Goal: Download file/media

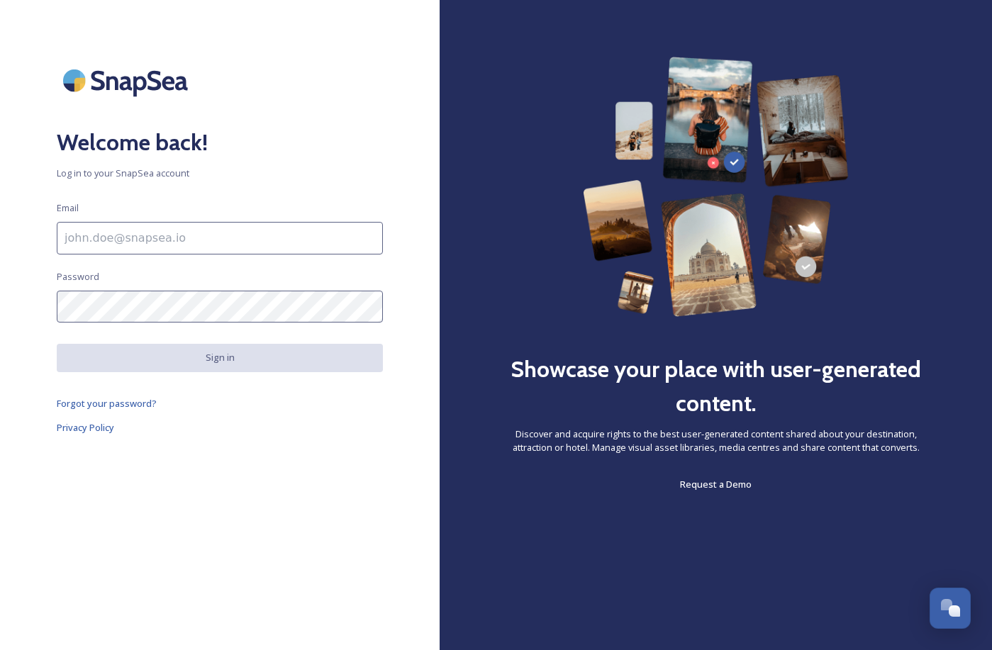
click at [204, 233] on input at bounding box center [220, 238] width 326 height 33
type input "[PERSON_NAME][EMAIL_ADDRESS][DOMAIN_NAME]"
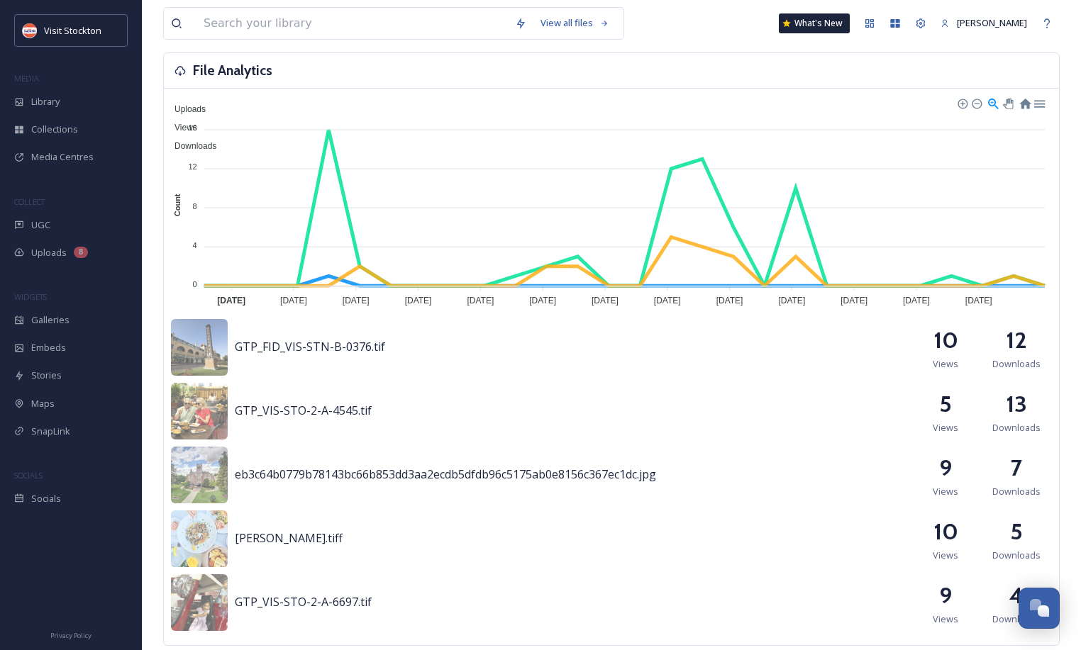
scroll to position [396, 0]
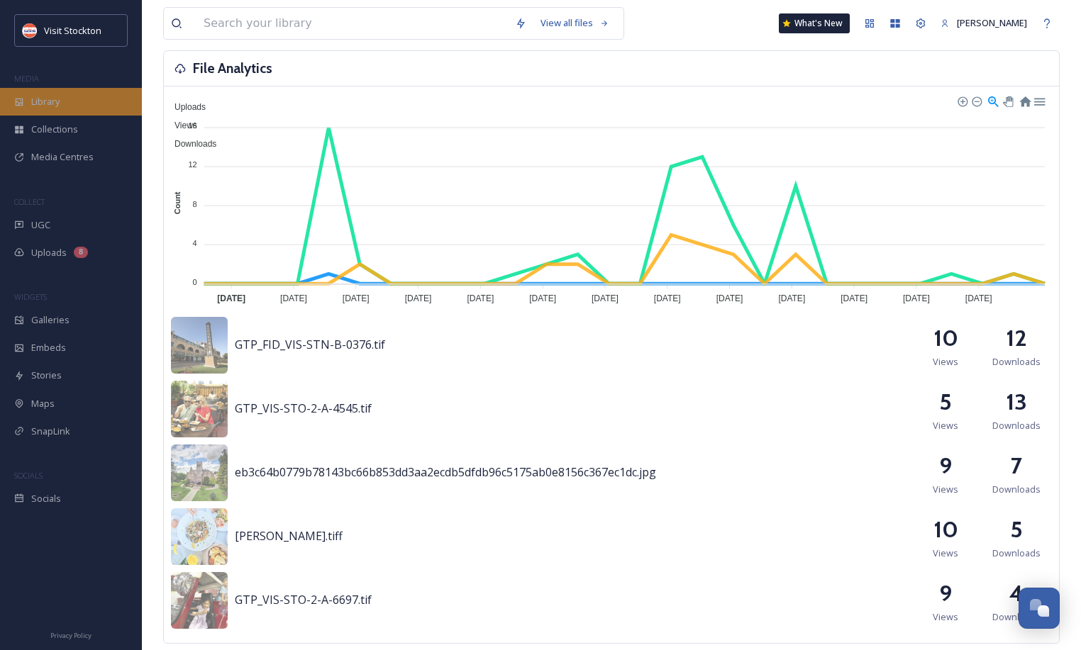
click at [60, 99] on span "Library" at bounding box center [45, 101] width 28 height 13
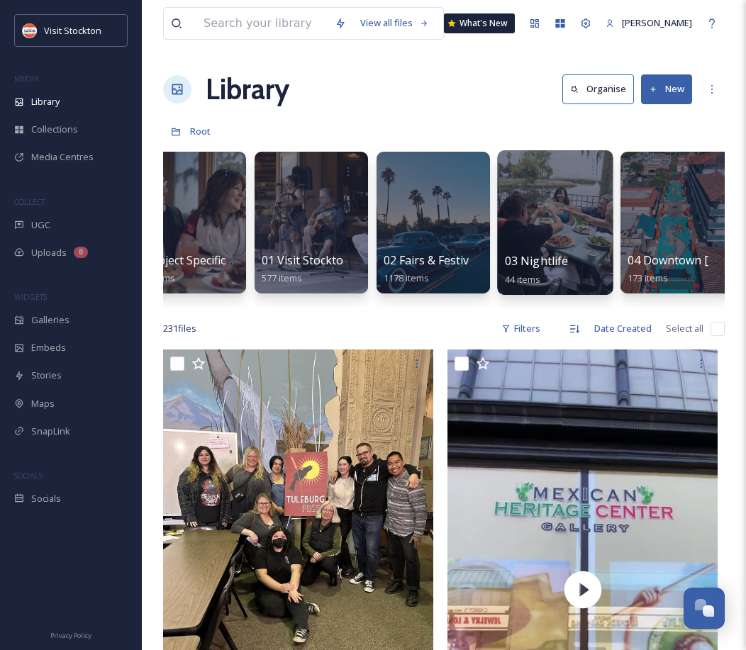
scroll to position [0, 38]
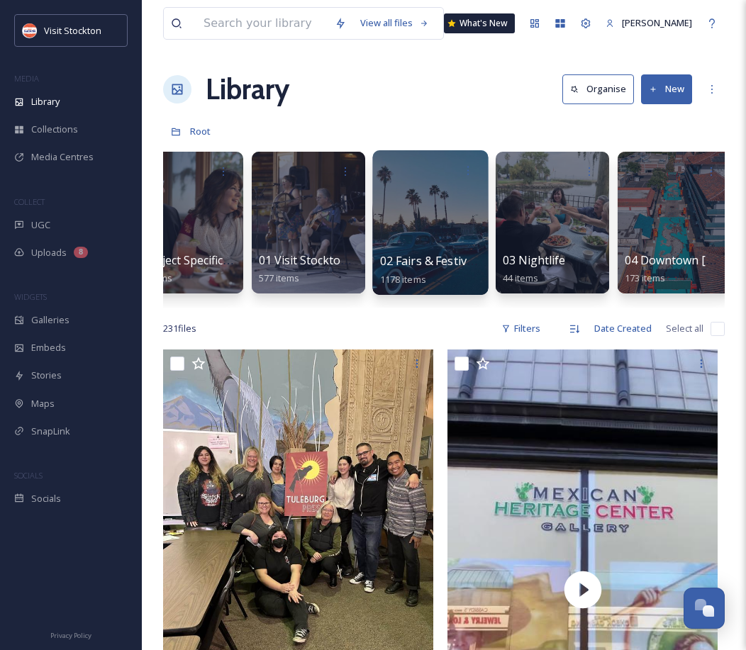
click at [429, 248] on div at bounding box center [430, 222] width 116 height 145
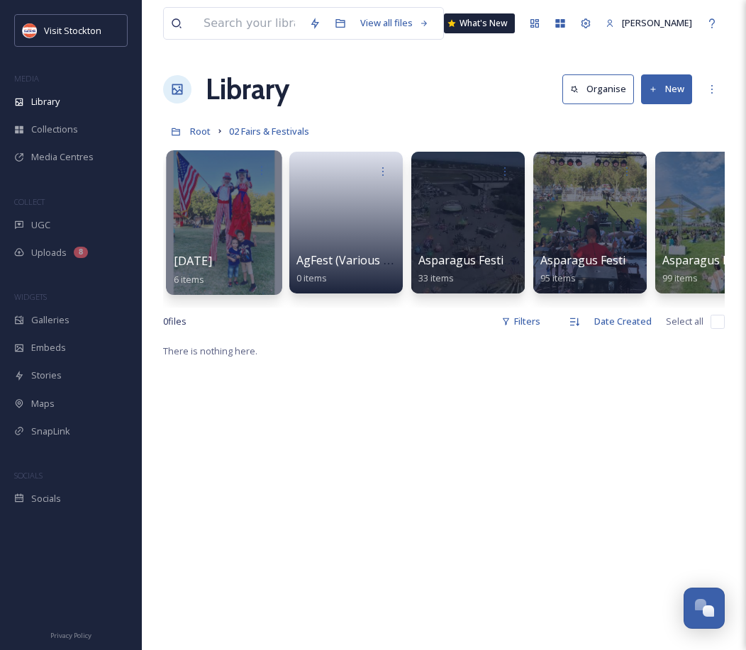
click at [215, 207] on div at bounding box center [224, 222] width 116 height 145
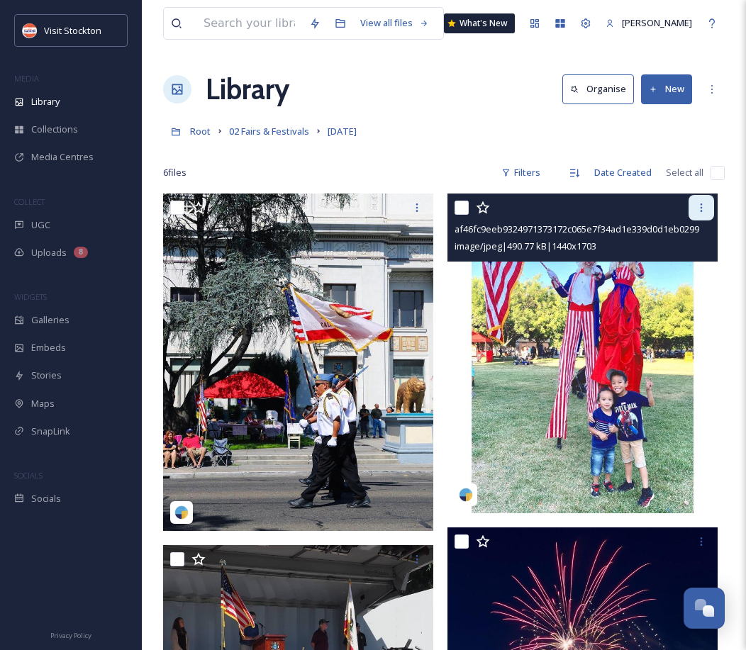
click at [697, 208] on icon at bounding box center [701, 207] width 11 height 11
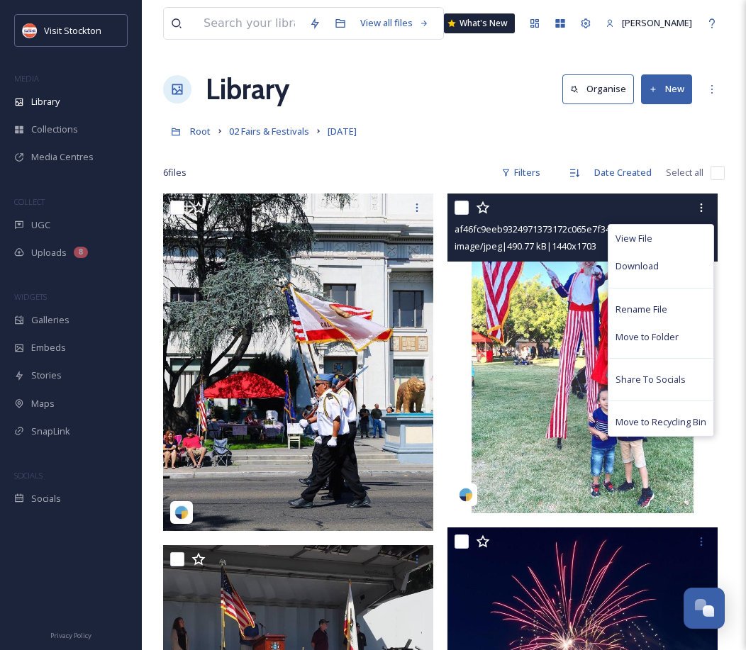
click at [618, 260] on span "Download" at bounding box center [636, 266] width 43 height 13
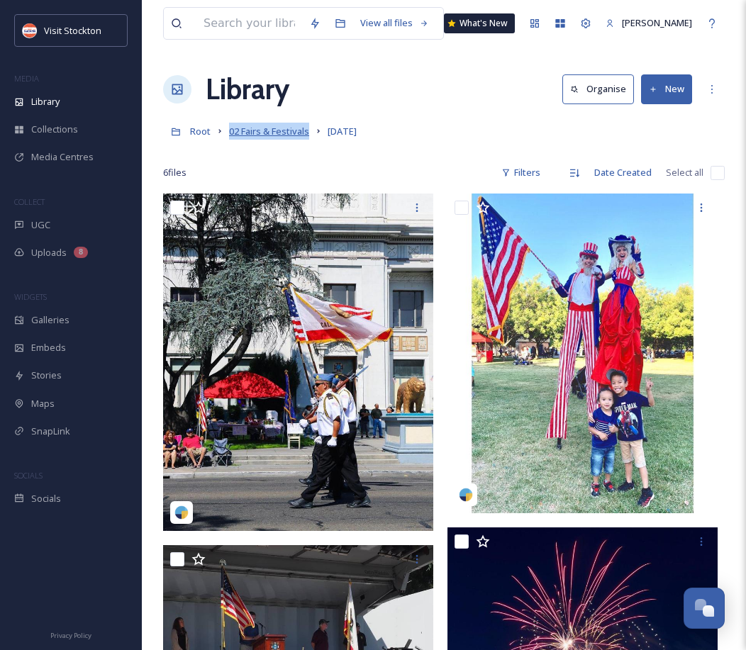
click at [247, 134] on span "02 Fairs & Festivals" at bounding box center [269, 131] width 80 height 13
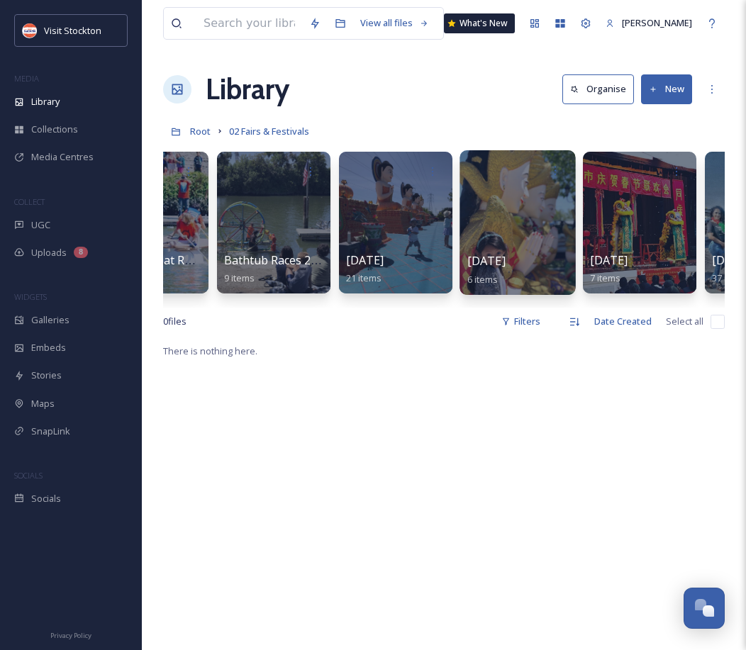
scroll to position [0, 930]
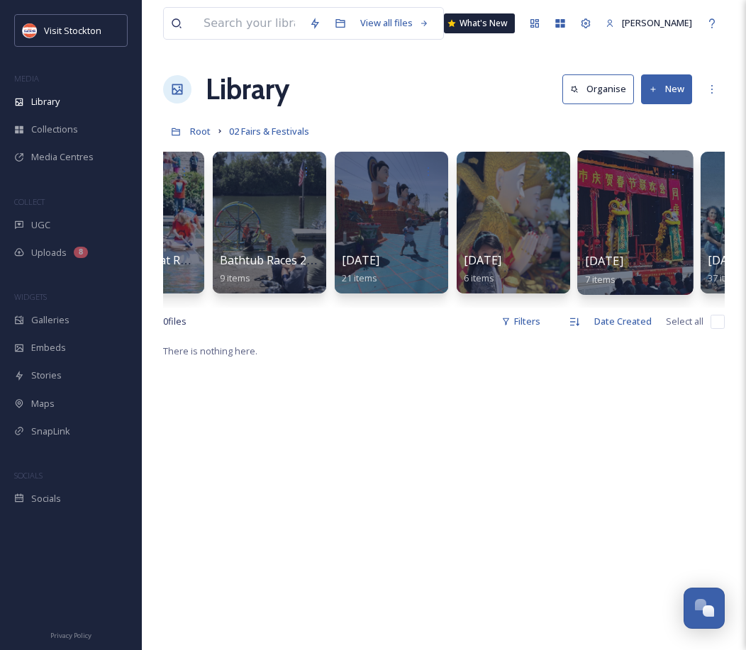
click at [640, 251] on div at bounding box center [635, 222] width 116 height 145
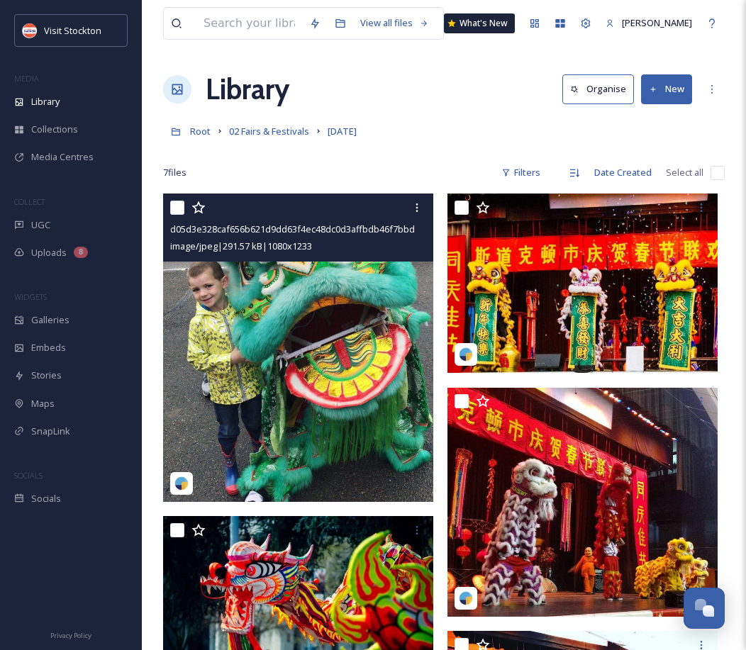
click at [360, 306] on img at bounding box center [298, 348] width 270 height 308
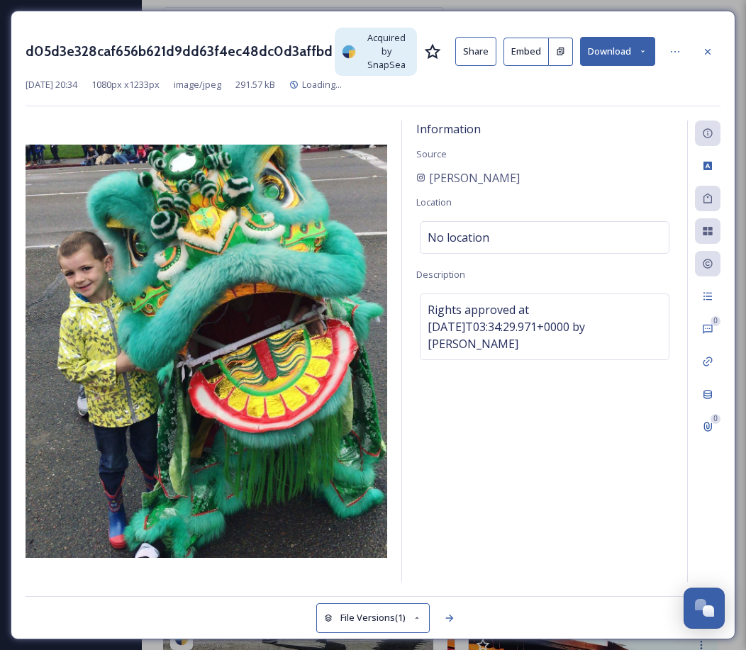
drag, startPoint x: 622, startPoint y: 46, endPoint x: 622, endPoint y: 55, distance: 9.2
click at [622, 46] on button "Download" at bounding box center [617, 51] width 75 height 29
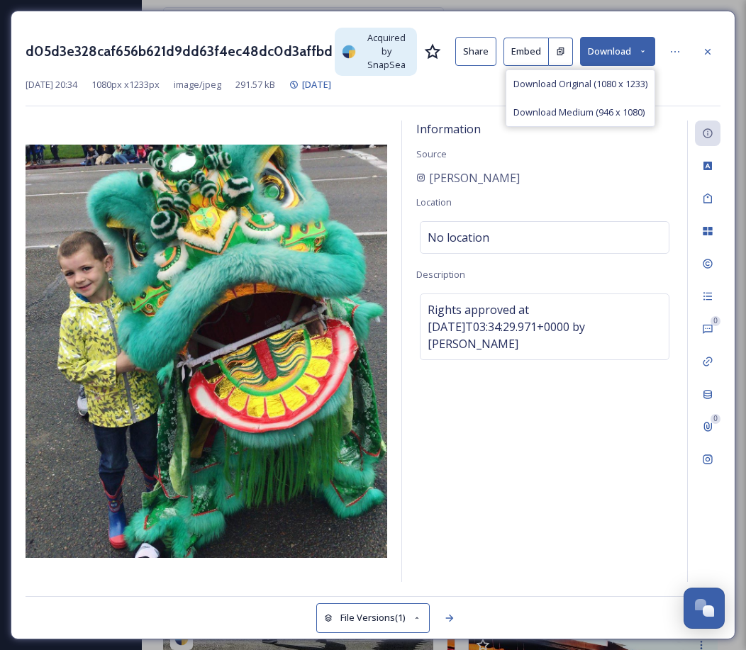
click at [584, 82] on span "Download Original (1080 x 1233)" at bounding box center [580, 83] width 134 height 13
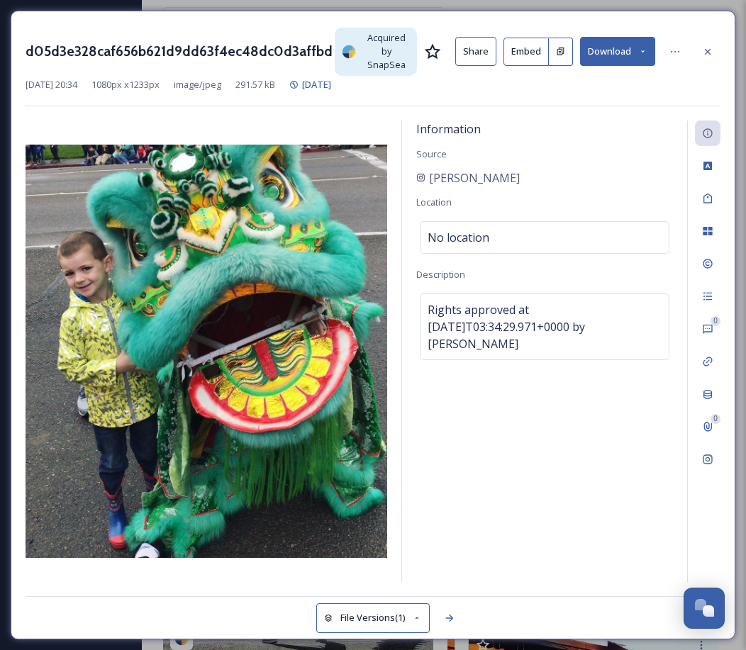
click at [708, 49] on icon at bounding box center [708, 52] width 6 height 6
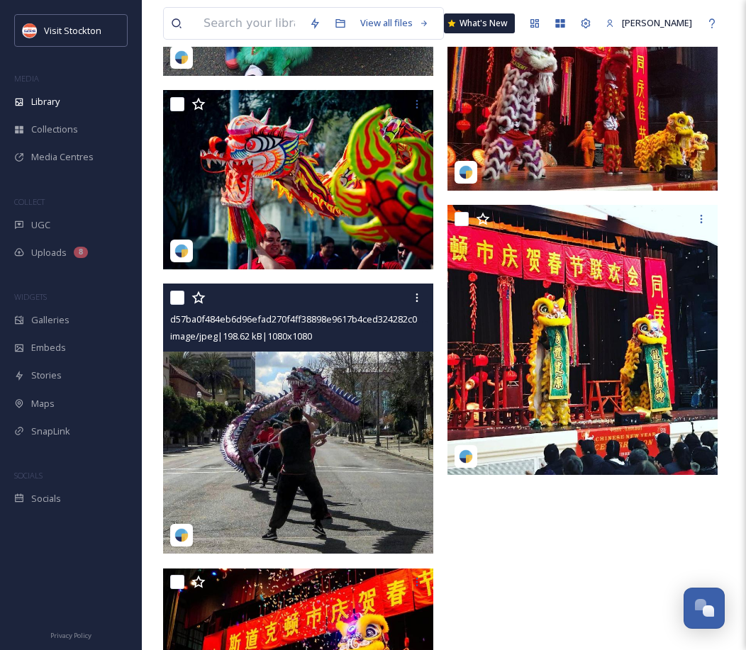
scroll to position [547, 0]
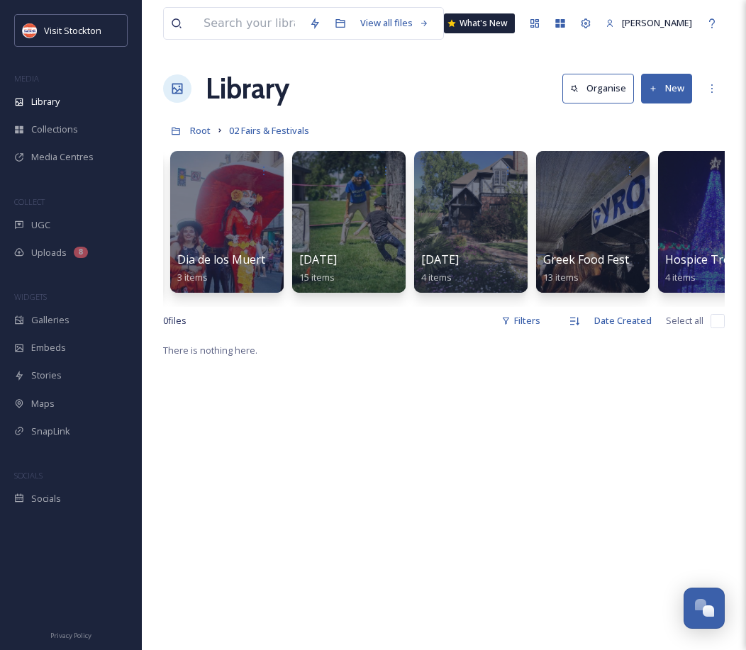
scroll to position [0, 1588]
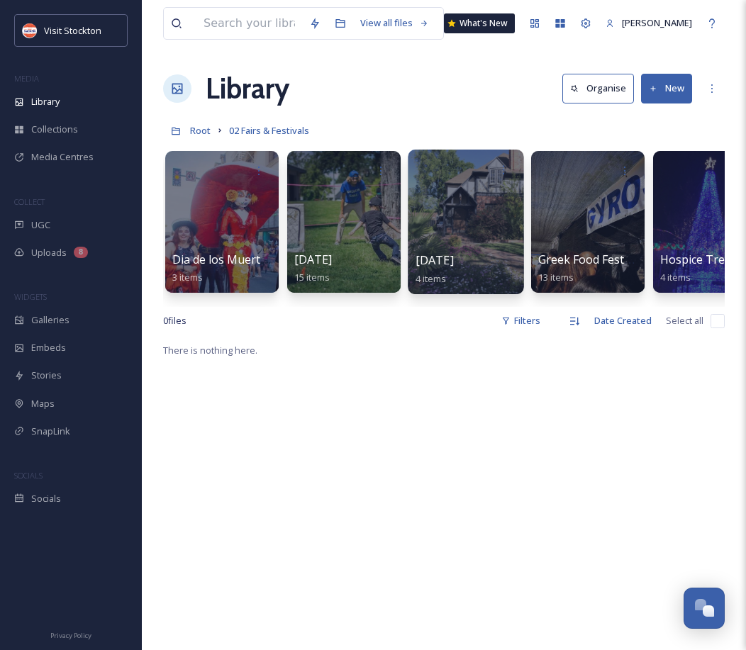
click at [491, 252] on div "Earth Day 2018 4 items" at bounding box center [466, 222] width 116 height 145
click at [450, 257] on span "[DATE]" at bounding box center [435, 260] width 38 height 16
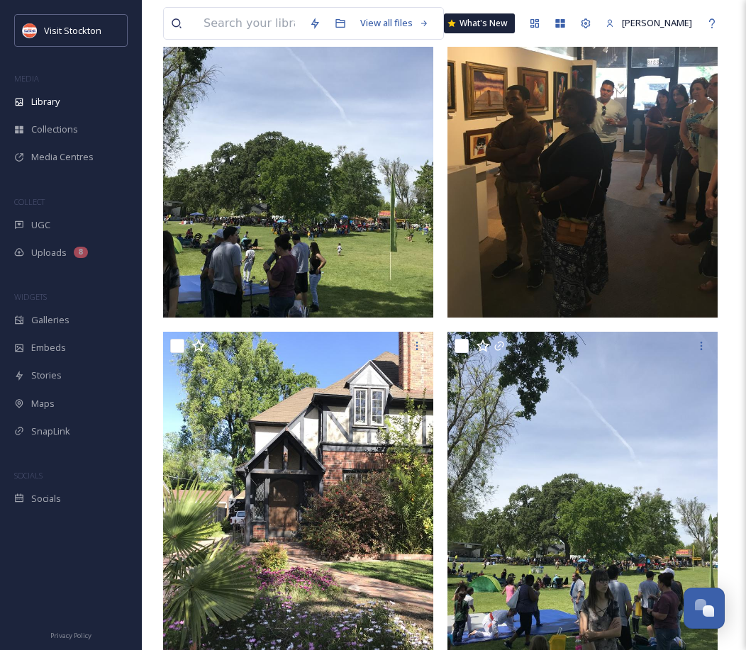
scroll to position [302, 0]
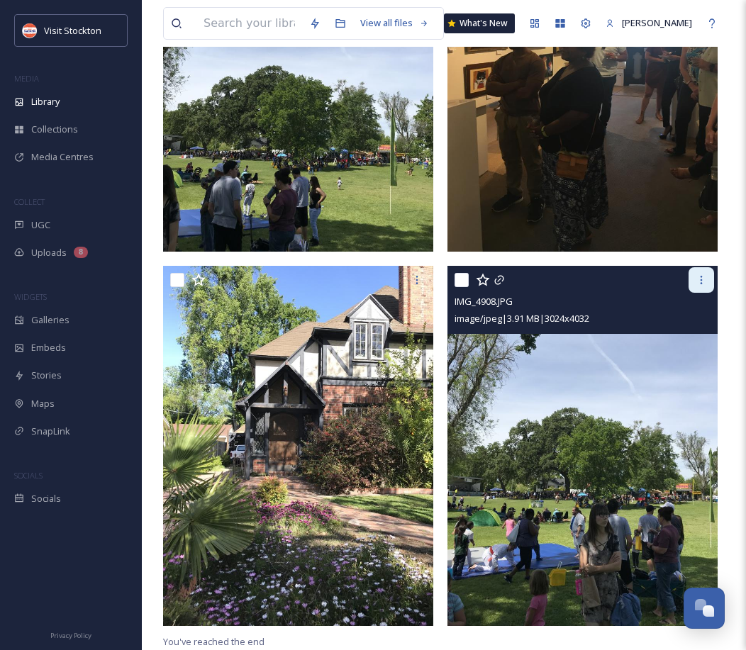
click at [698, 271] on div at bounding box center [702, 280] width 26 height 26
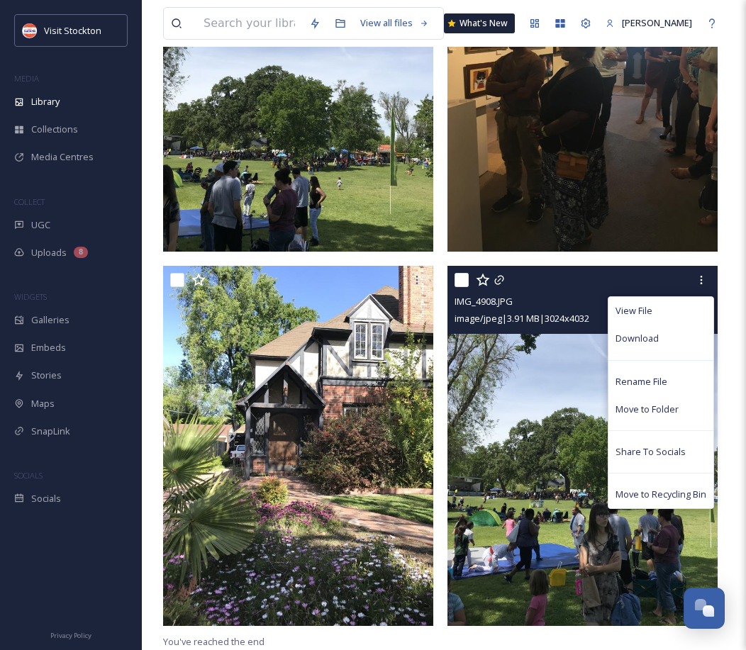
click at [674, 334] on div "Download" at bounding box center [660, 339] width 105 height 28
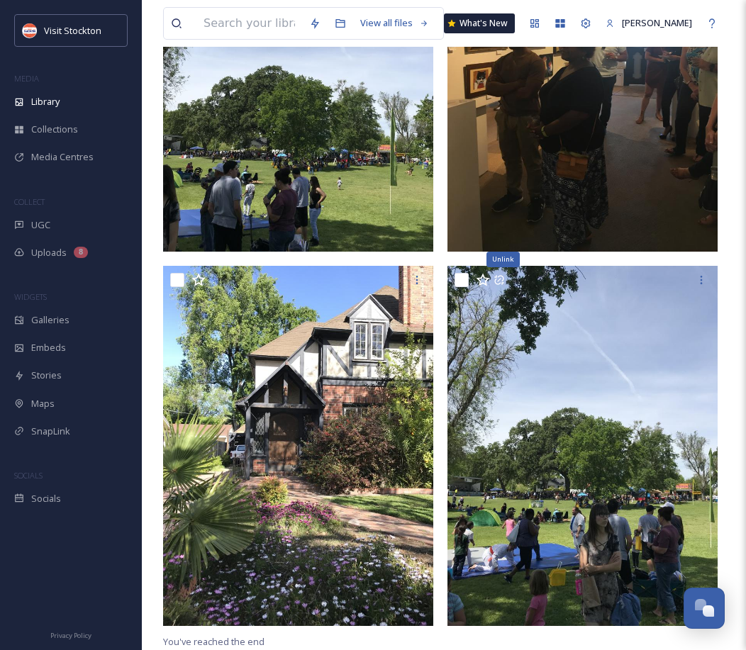
click at [718, 9] on div "View all files What's New Kendra Clark" at bounding box center [444, 23] width 562 height 47
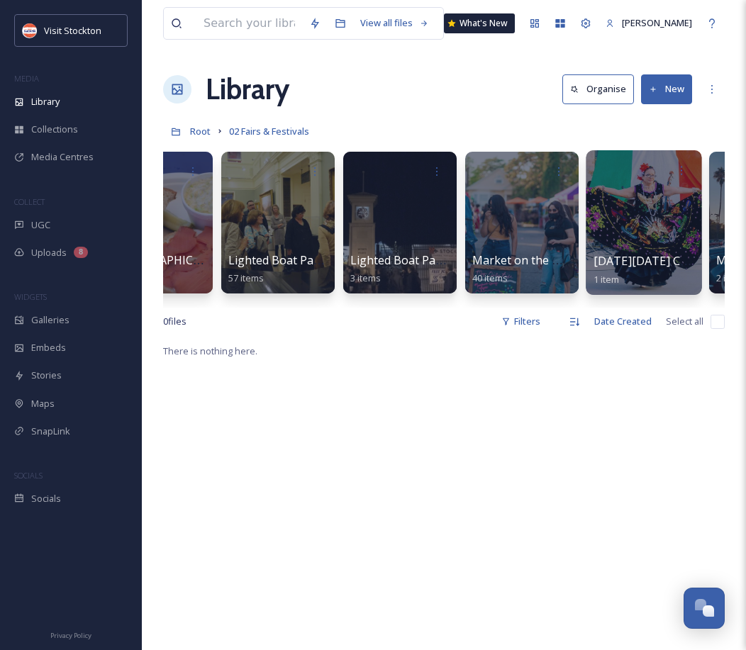
scroll to position [0, 2265]
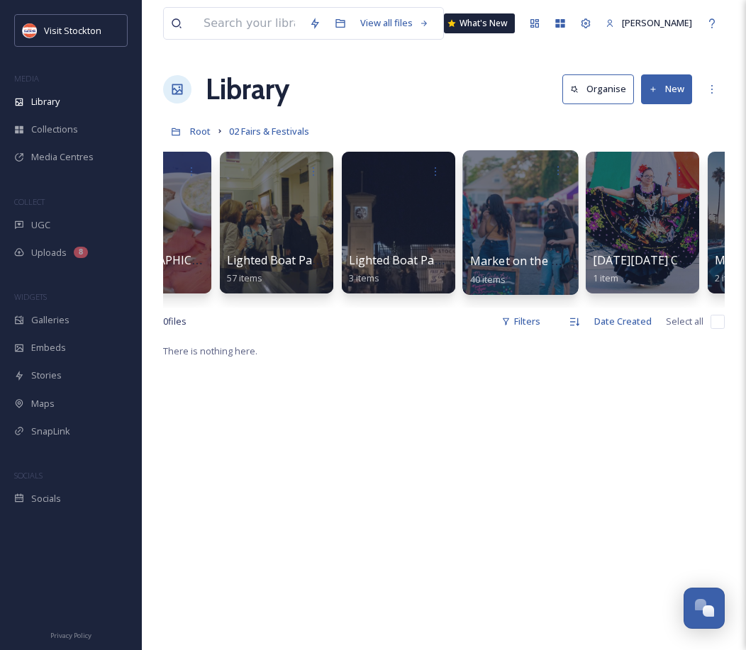
click at [519, 232] on div at bounding box center [520, 222] width 116 height 145
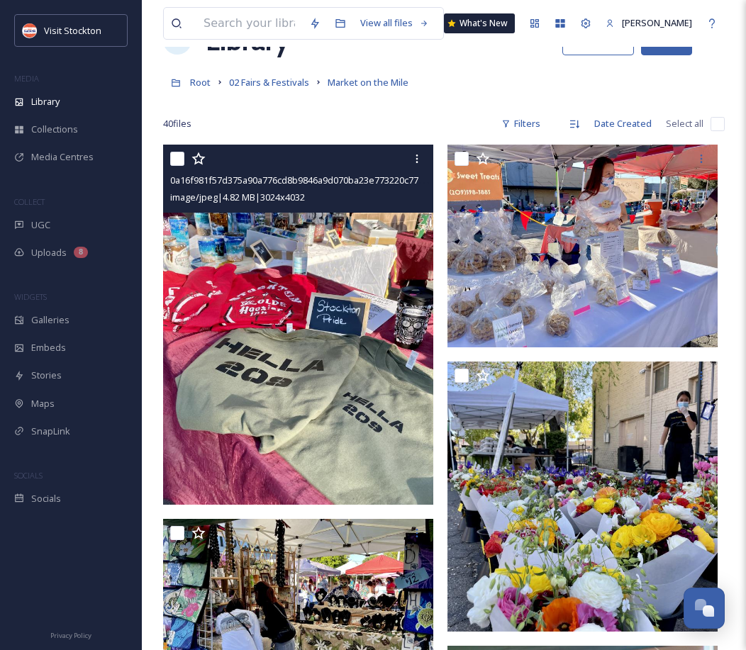
scroll to position [47, 0]
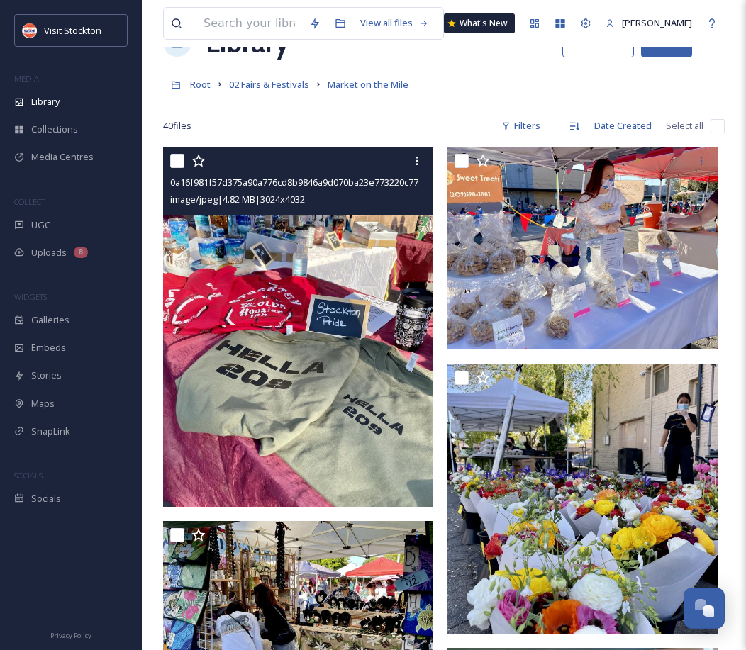
click at [351, 260] on img at bounding box center [298, 327] width 270 height 360
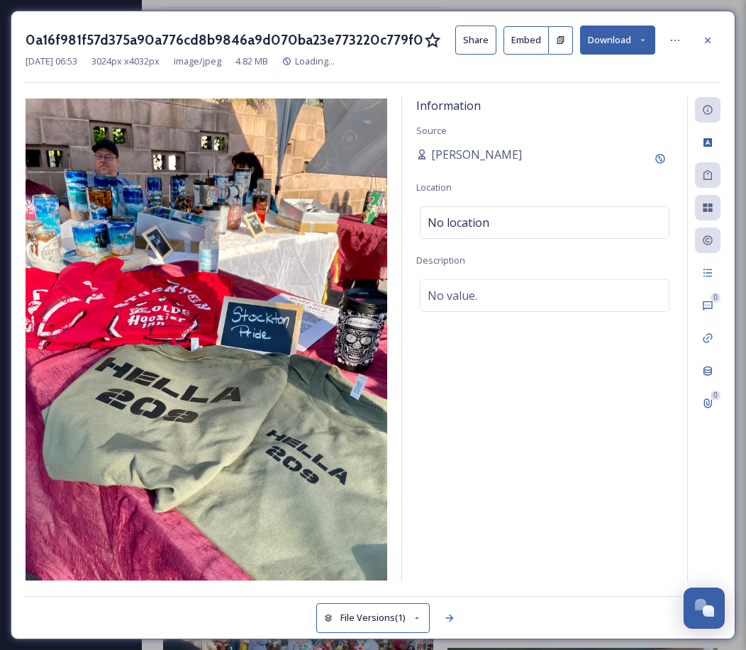
click at [618, 40] on button "Download" at bounding box center [617, 40] width 75 height 29
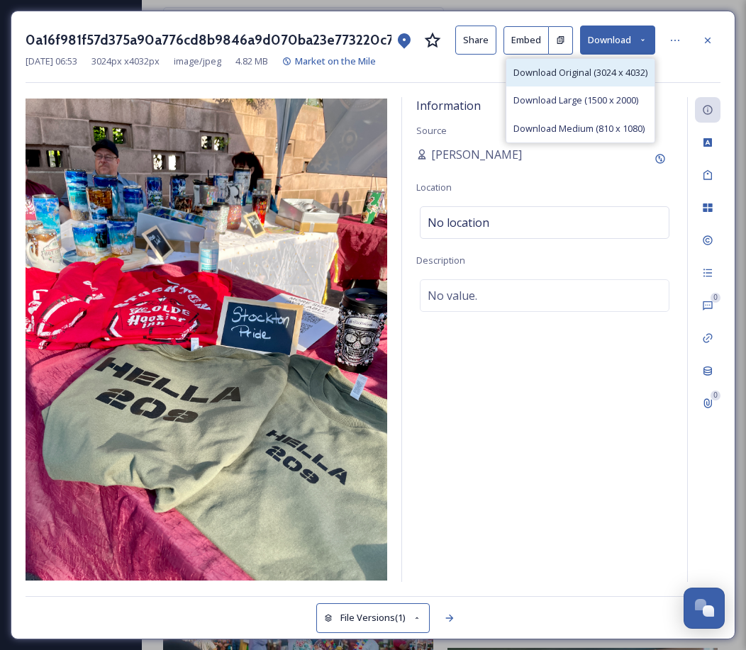
click at [573, 82] on div "Download Original (3024 x 4032)" at bounding box center [580, 73] width 148 height 28
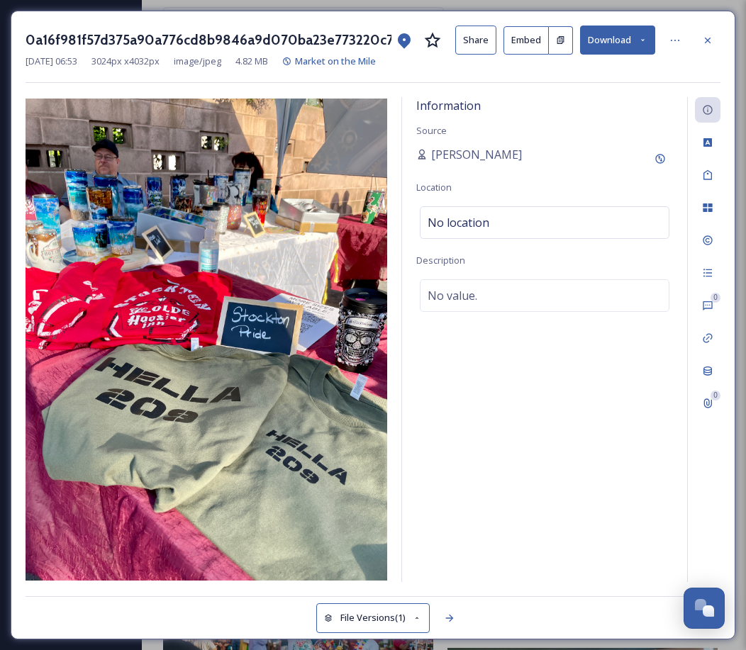
click at [720, 35] on div at bounding box center [708, 41] width 26 height 26
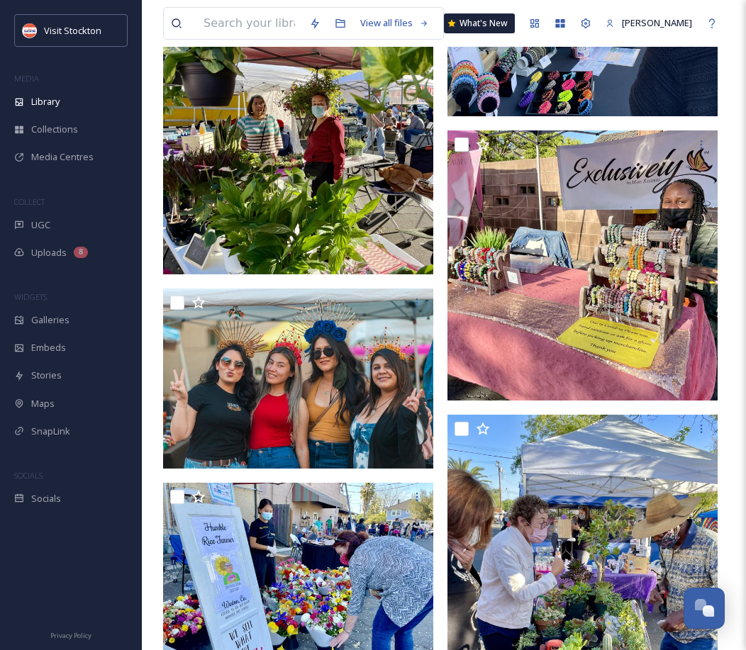
scroll to position [2697, 0]
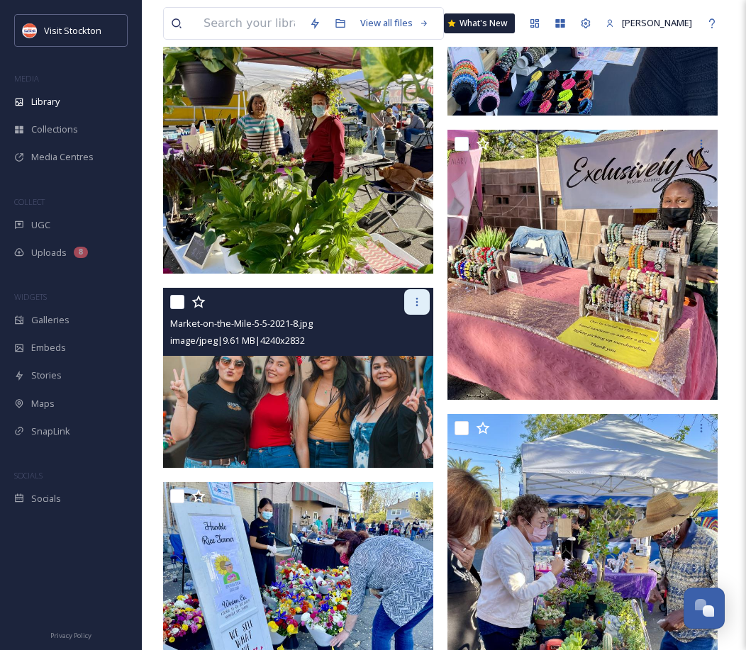
click at [412, 307] on icon at bounding box center [416, 301] width 11 height 11
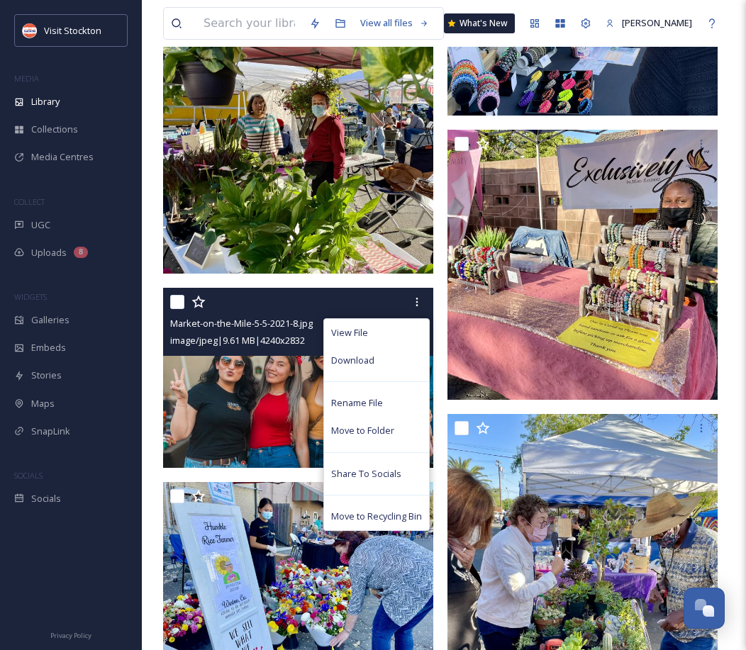
click at [377, 360] on div "Download" at bounding box center [376, 361] width 105 height 28
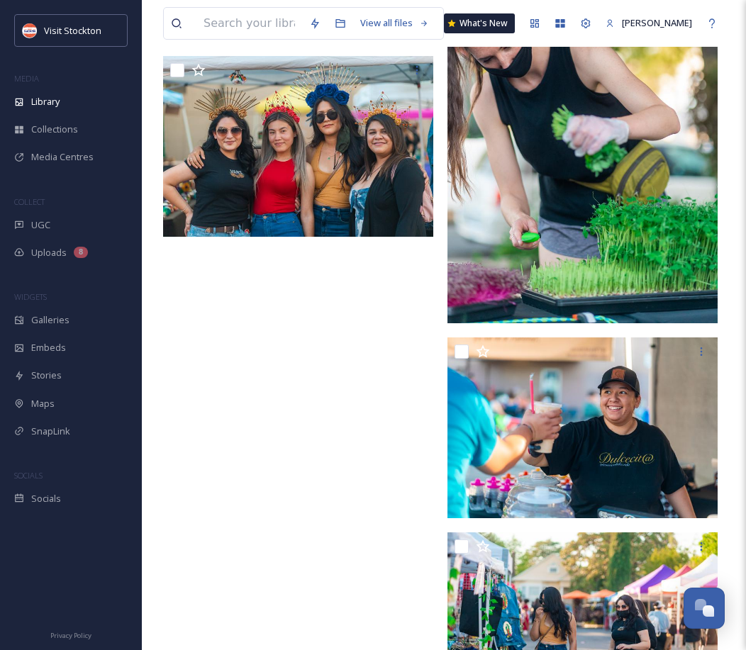
scroll to position [4722, 0]
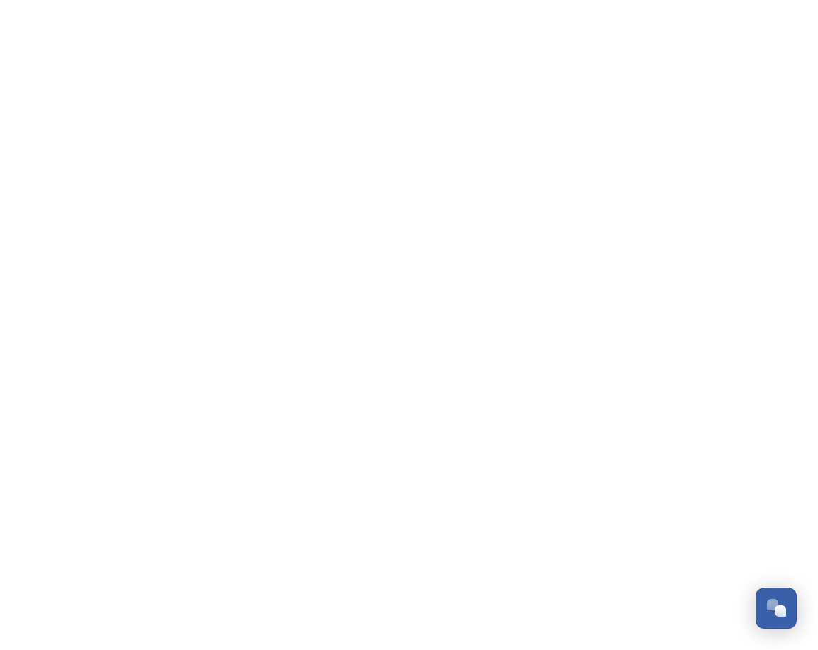
click at [566, 0] on html "/library/c8323157-c45a-4fbb-8e73-915be521757a Dismiss GoSquared Assistant Chat …" at bounding box center [409, 0] width 818 height 0
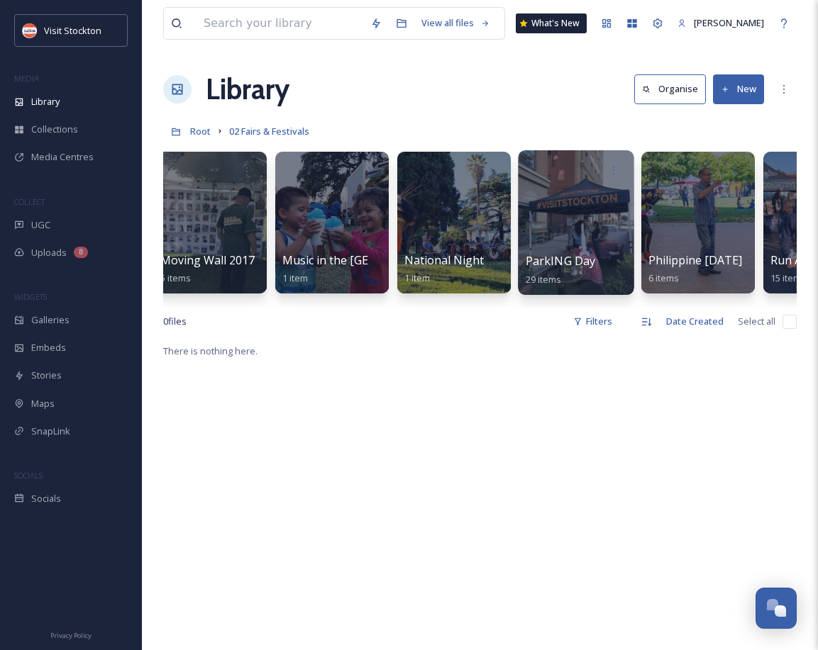
scroll to position [0, 3189]
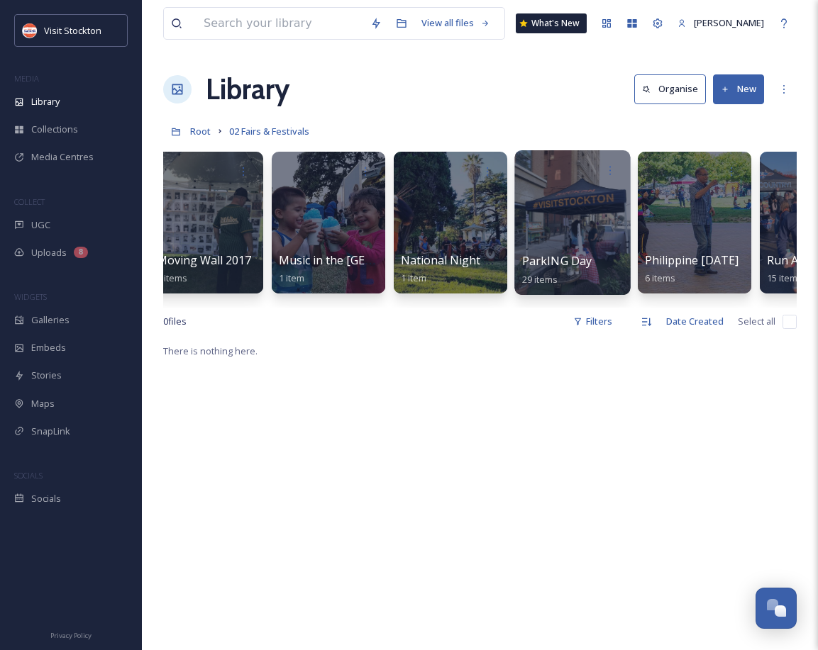
click at [559, 224] on div at bounding box center [572, 222] width 116 height 145
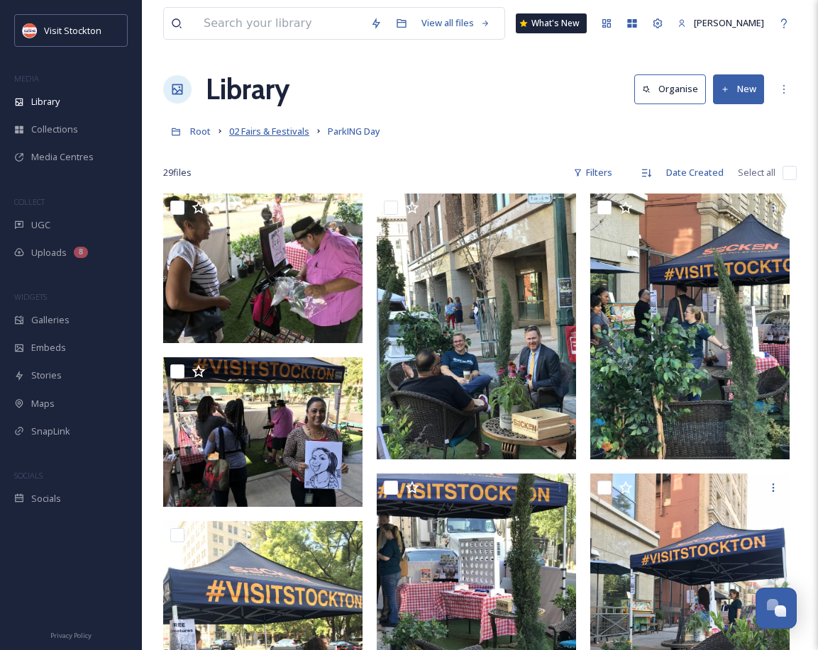
click at [280, 133] on span "02 Fairs & Festivals" at bounding box center [269, 131] width 80 height 13
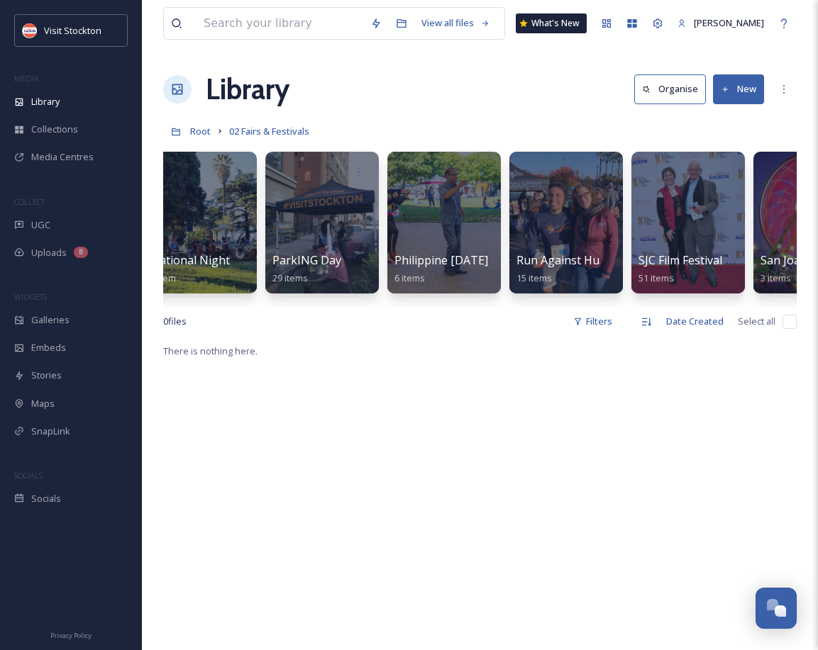
scroll to position [0, 3440]
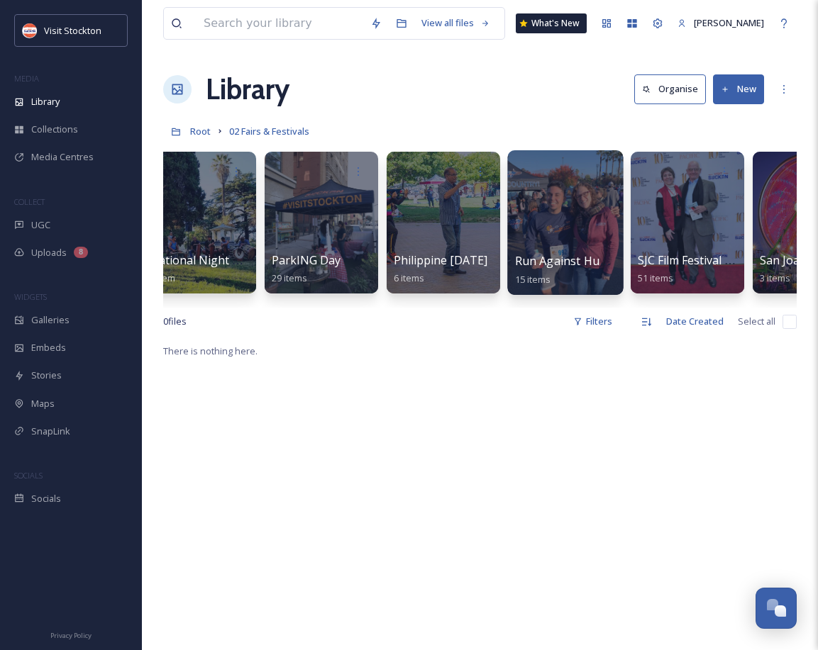
click at [600, 229] on div at bounding box center [565, 222] width 116 height 145
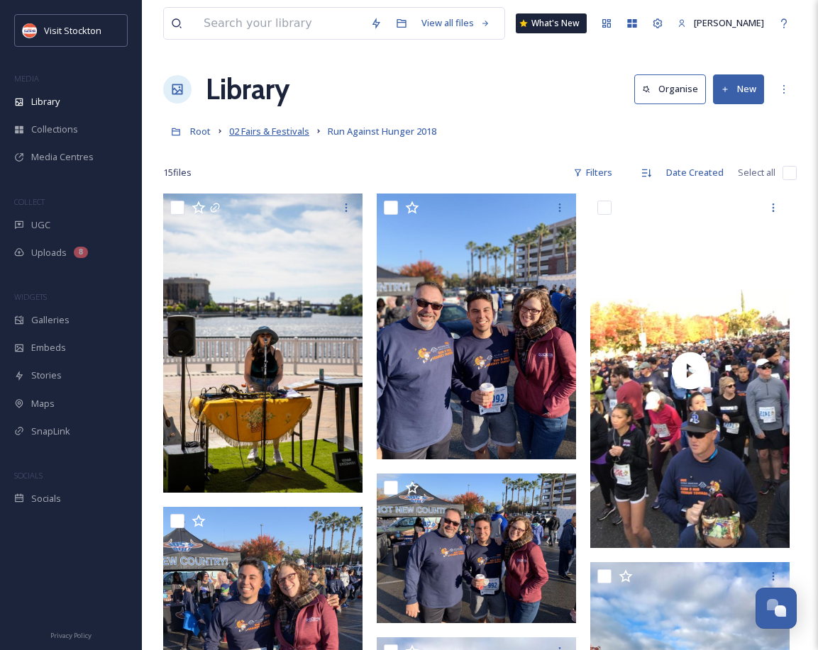
click at [299, 128] on span "02 Fairs & Festivals" at bounding box center [269, 131] width 80 height 13
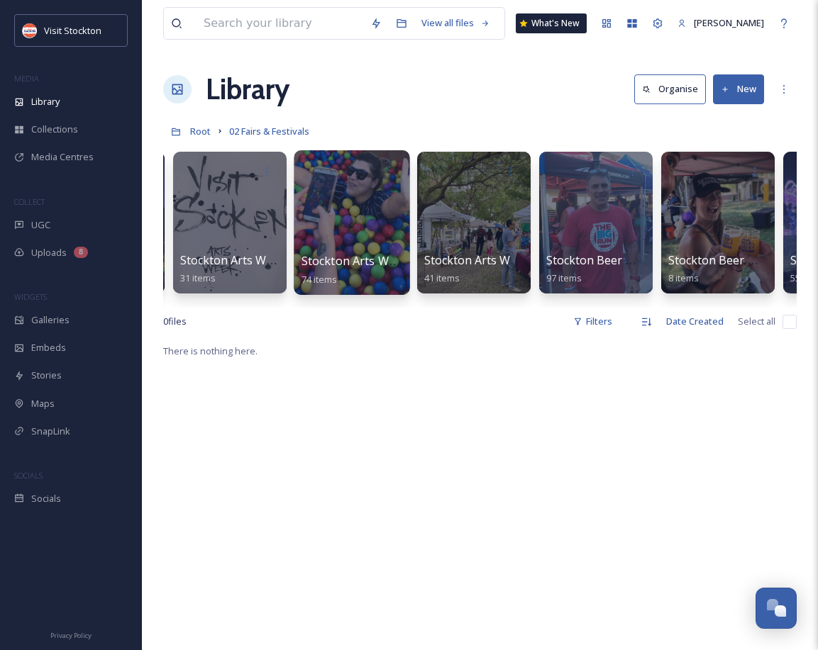
scroll to position [0, 4142]
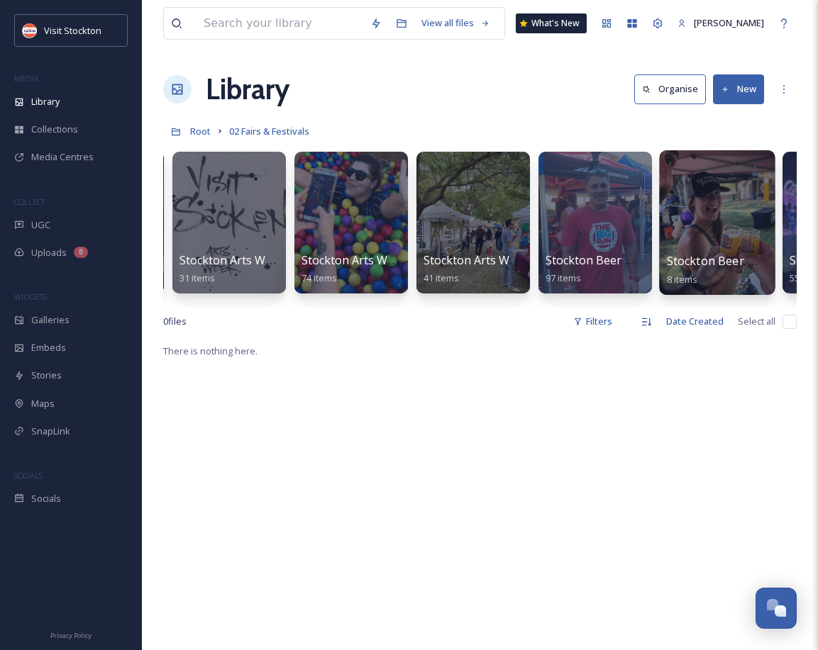
click at [732, 255] on span "Stockton Beer Week 2019" at bounding box center [737, 261] width 140 height 16
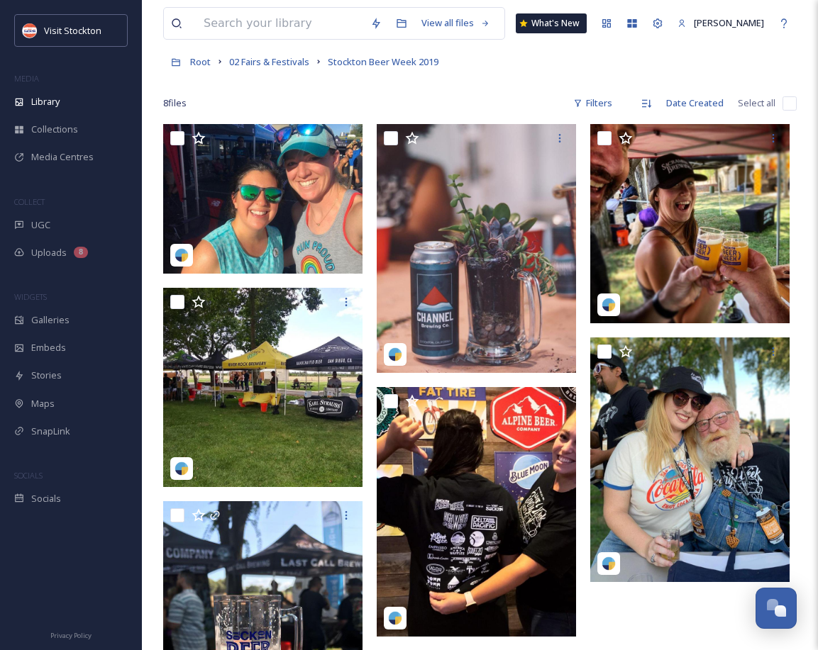
scroll to position [67, 0]
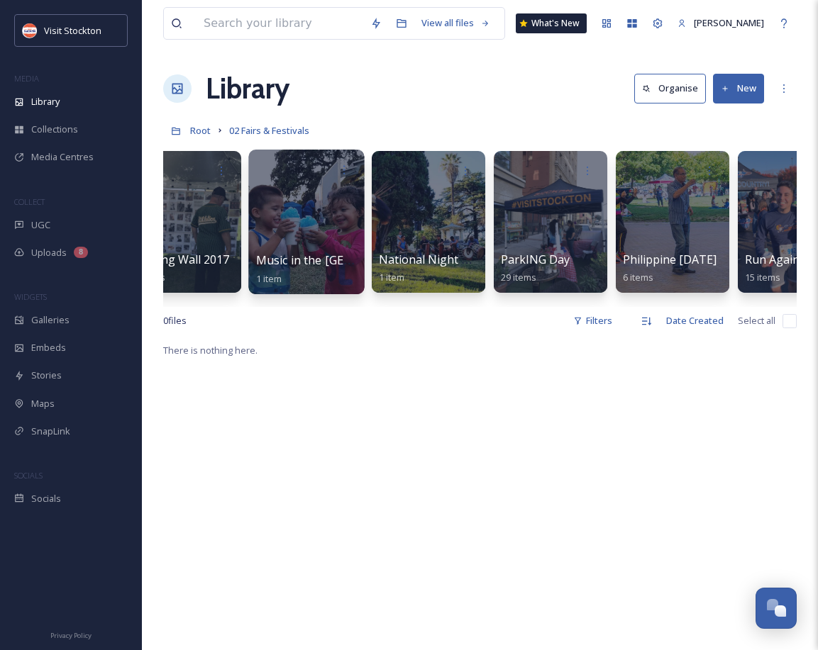
scroll to position [0, 3213]
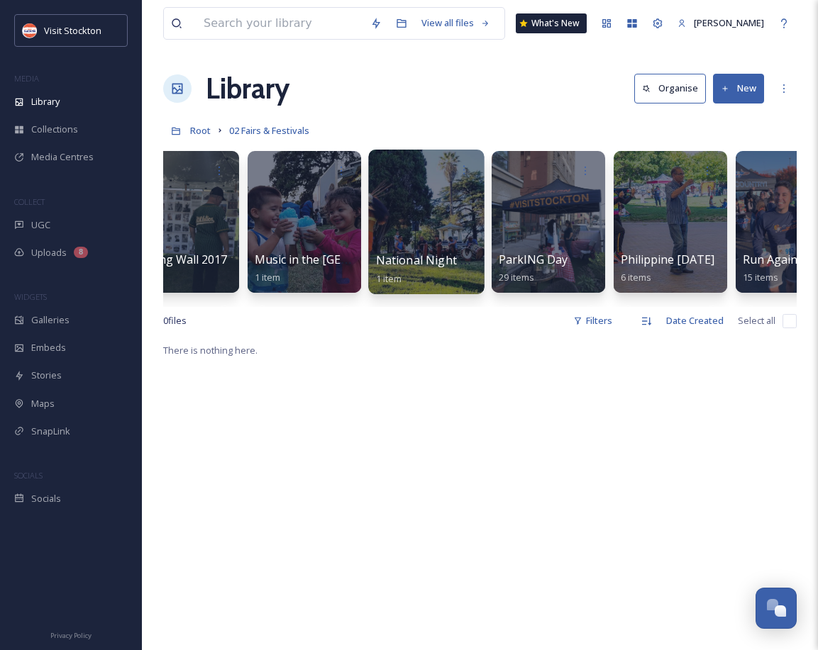
click at [411, 235] on div at bounding box center [426, 222] width 116 height 145
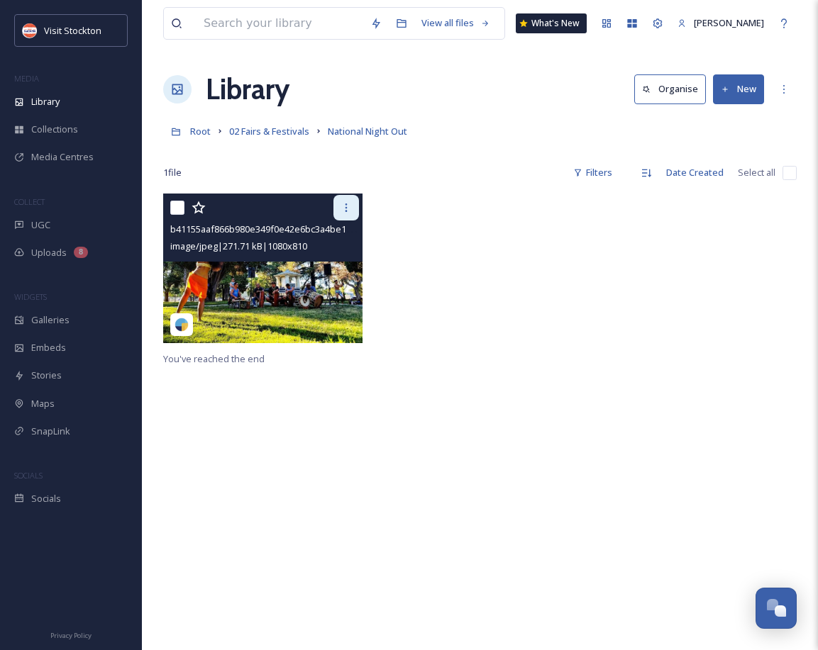
click at [345, 208] on icon at bounding box center [345, 207] width 11 height 11
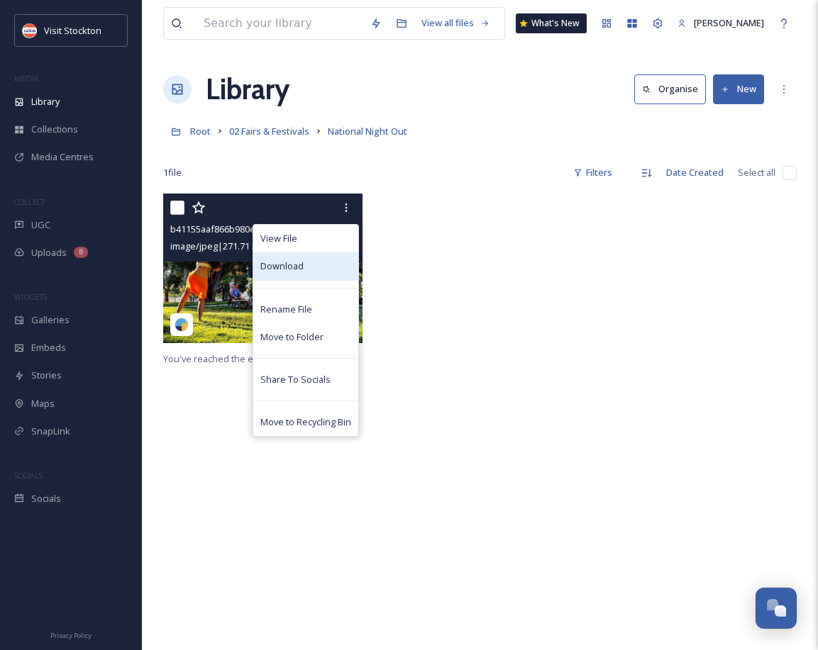
click at [313, 264] on div "Download" at bounding box center [305, 266] width 105 height 28
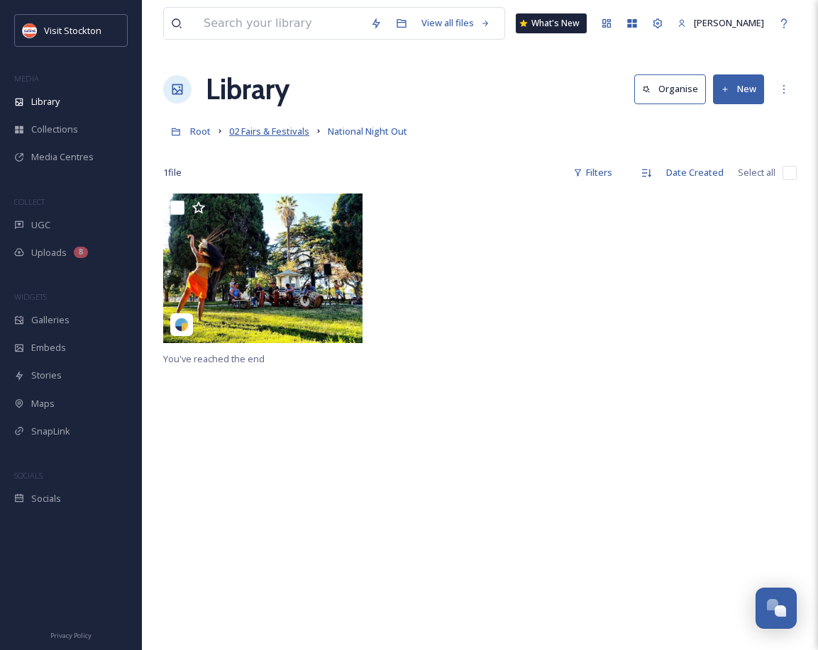
click at [299, 131] on span "02 Fairs & Festivals" at bounding box center [269, 131] width 80 height 13
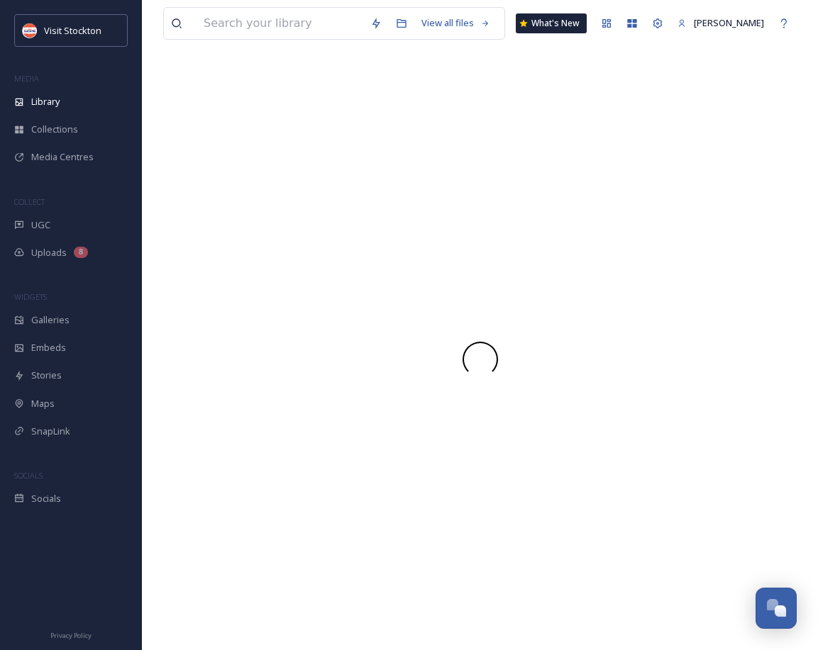
drag, startPoint x: 299, startPoint y: 131, endPoint x: 279, endPoint y: 132, distance: 19.2
click at [279, 132] on div at bounding box center [479, 359] width 633 height 582
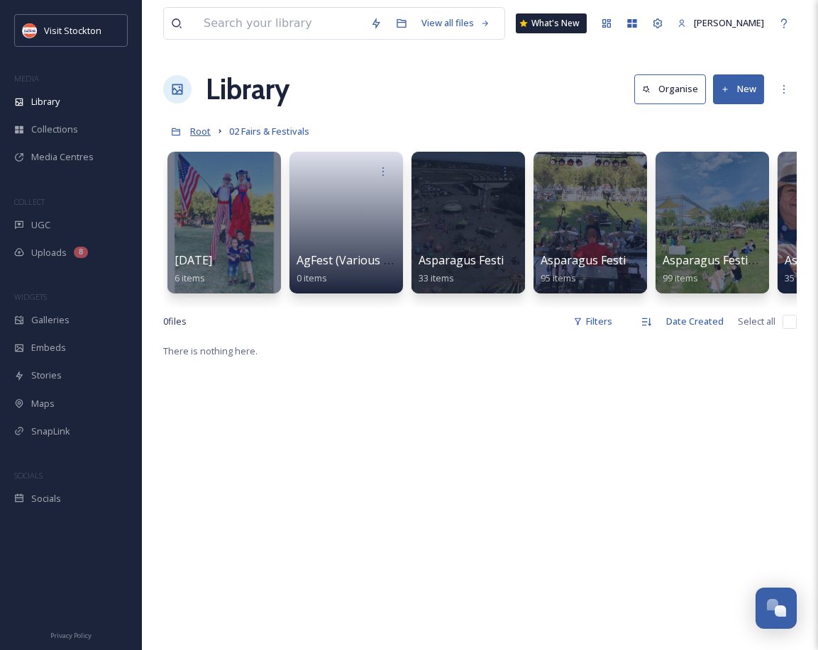
click at [199, 133] on span "Root" at bounding box center [200, 131] width 21 height 13
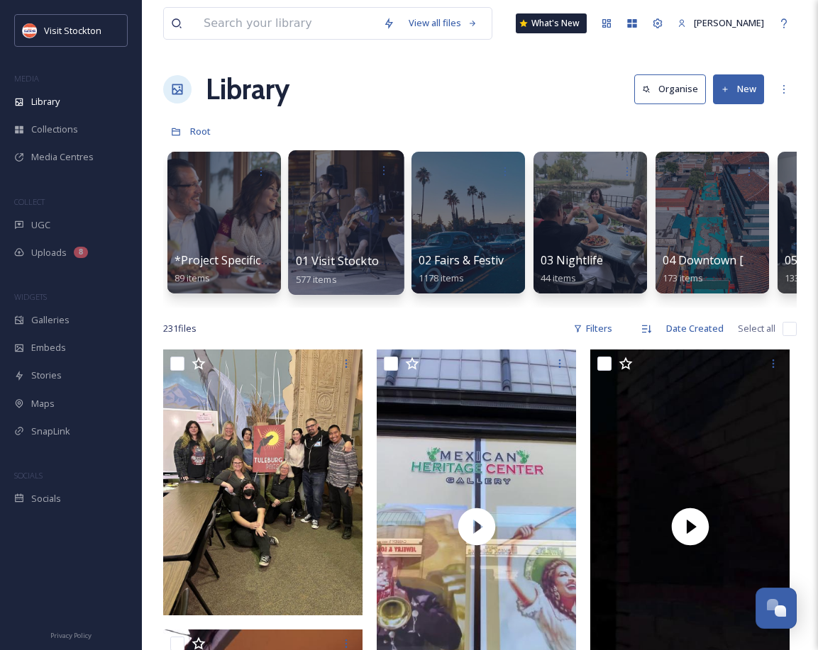
click at [374, 260] on span "01 Visit Stockton/Lifestyle" at bounding box center [366, 261] width 140 height 16
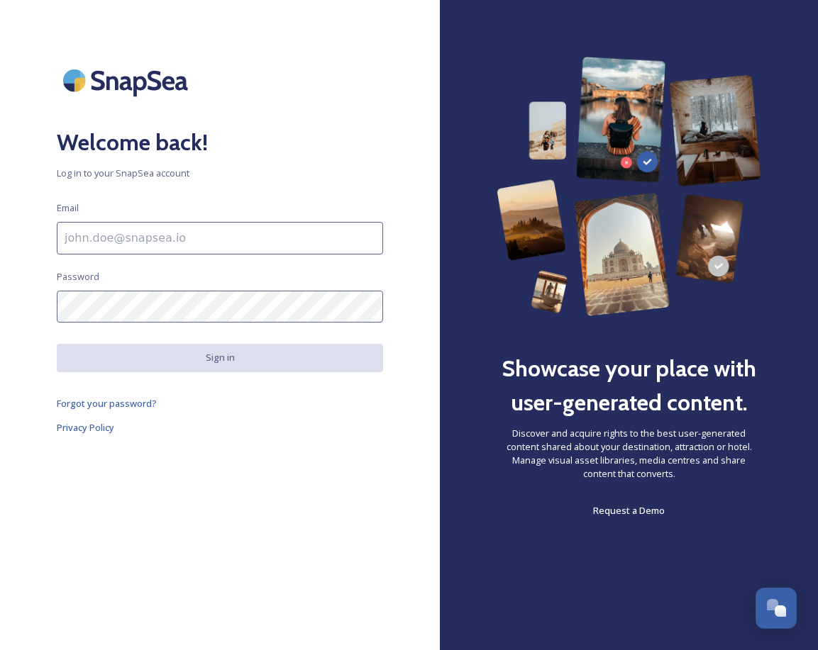
click at [147, 238] on input at bounding box center [220, 238] width 326 height 33
type input "[PERSON_NAME][EMAIL_ADDRESS][DOMAIN_NAME]"
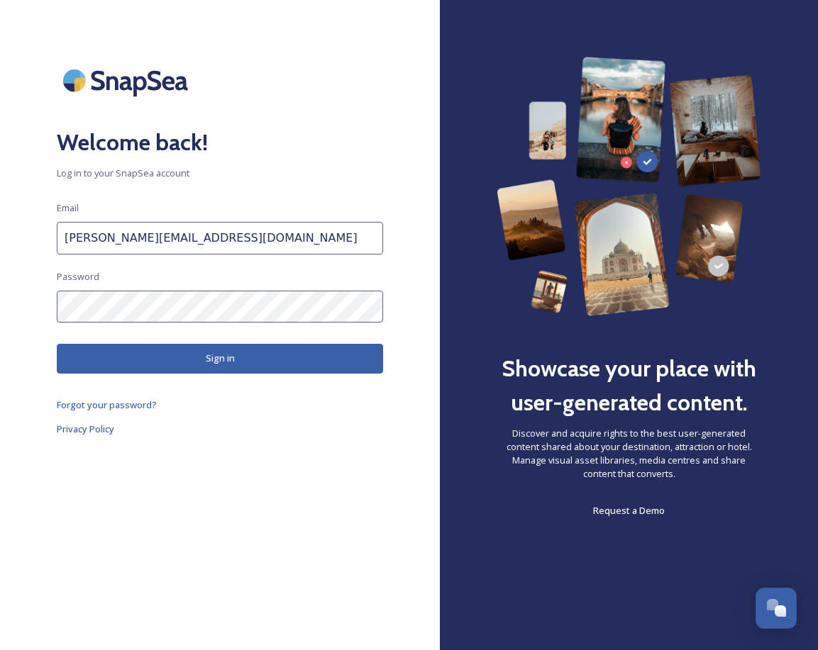
click at [226, 369] on button "Sign in" at bounding box center [220, 358] width 326 height 29
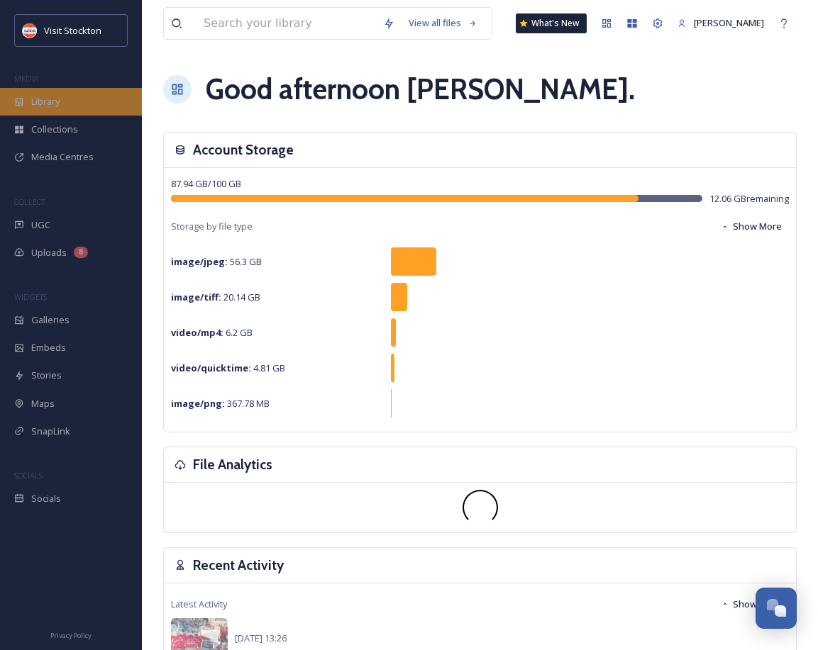
click at [74, 113] on div "Library" at bounding box center [71, 102] width 142 height 28
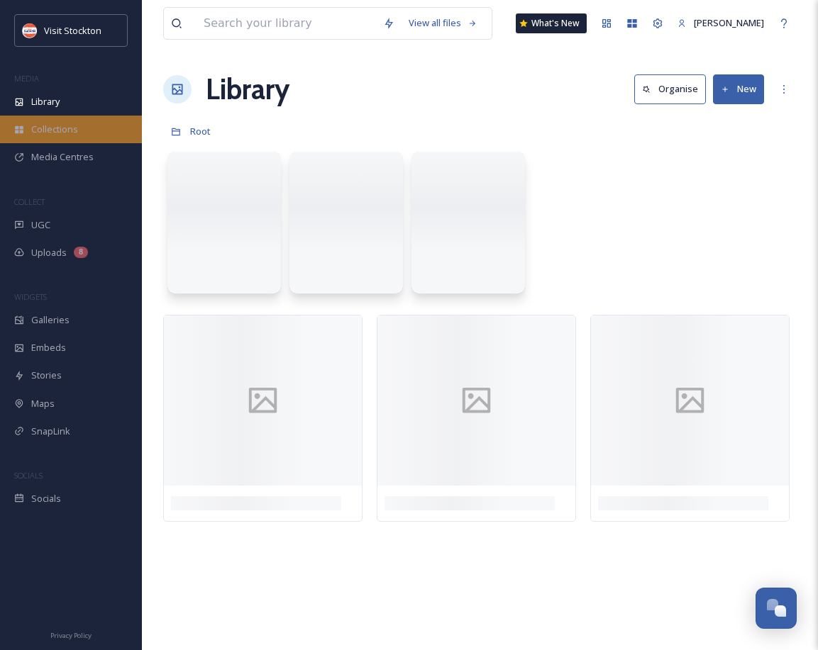
click at [77, 133] on span "Collections" at bounding box center [54, 129] width 47 height 13
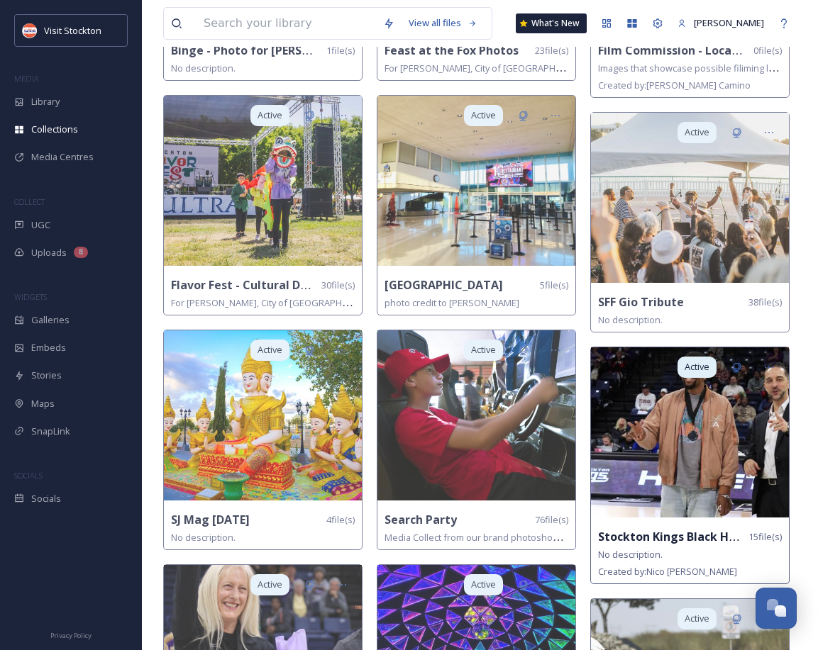
scroll to position [545, 0]
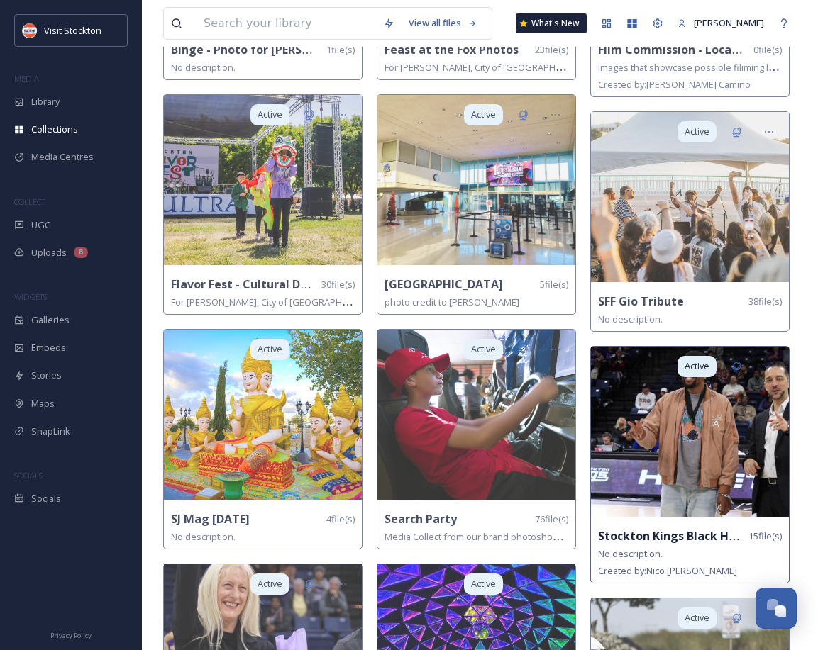
click at [671, 533] on strong "Stockton Kings Black History Night 2025" at bounding box center [712, 536] width 228 height 16
click at [764, 416] on img at bounding box center [690, 432] width 198 height 170
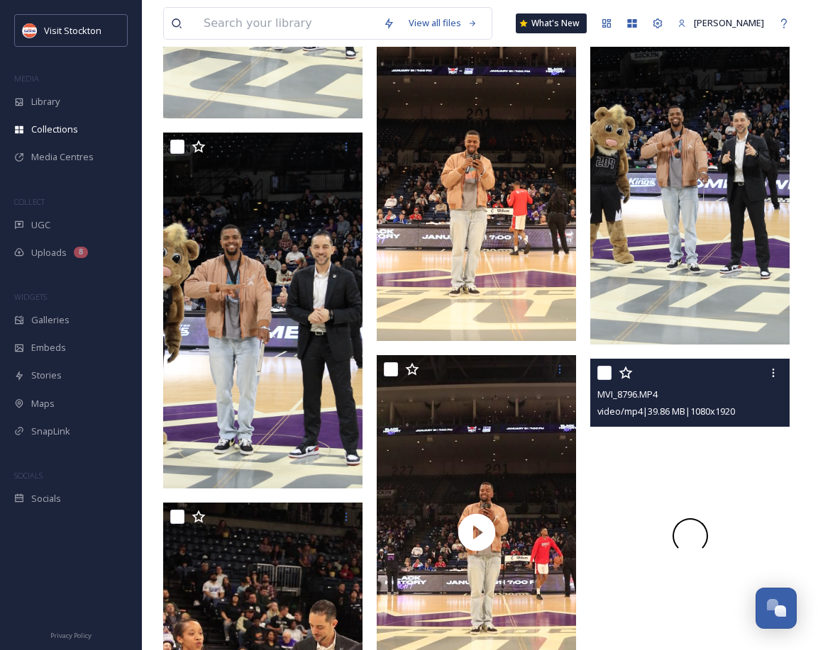
scroll to position [956, 0]
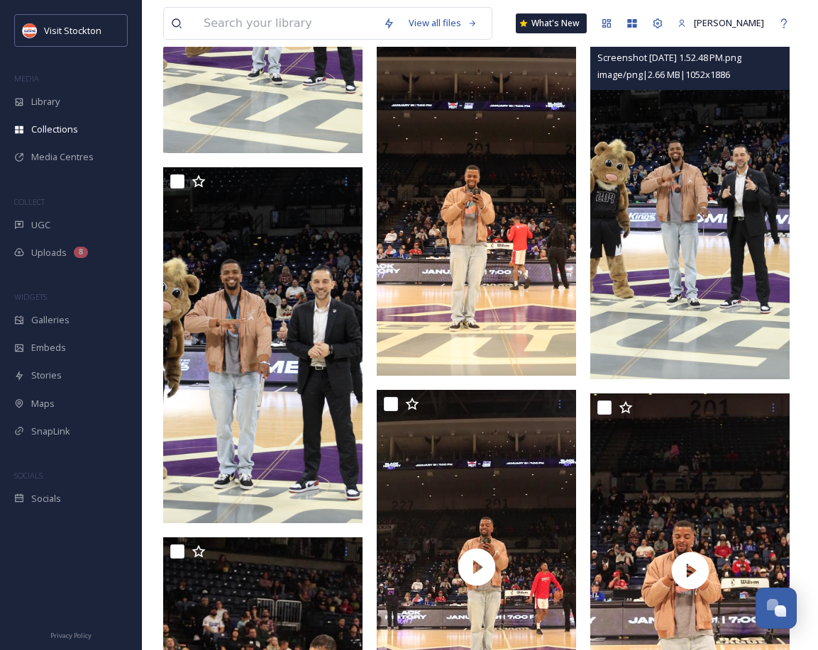
click at [689, 228] on img at bounding box center [689, 200] width 199 height 357
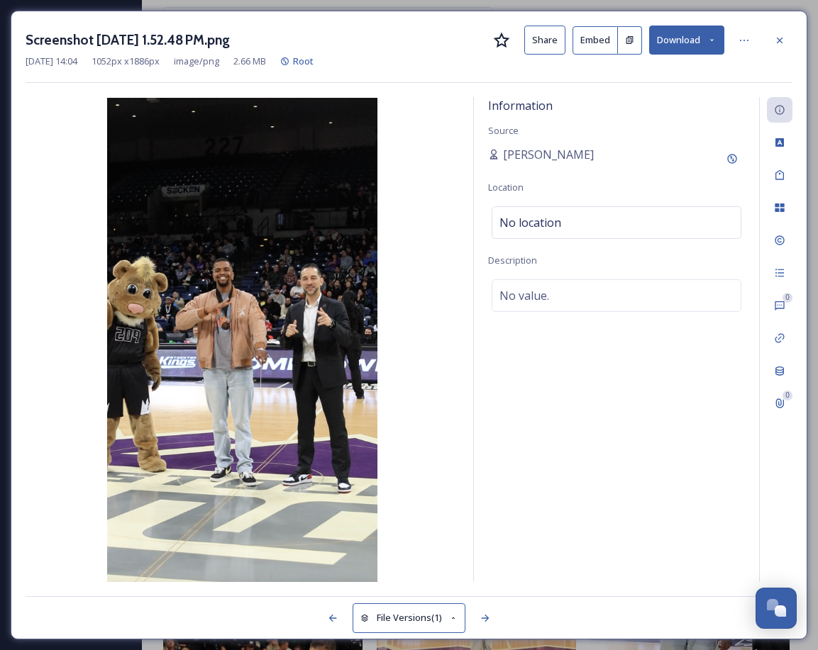
click at [713, 40] on icon at bounding box center [711, 39] width 9 height 9
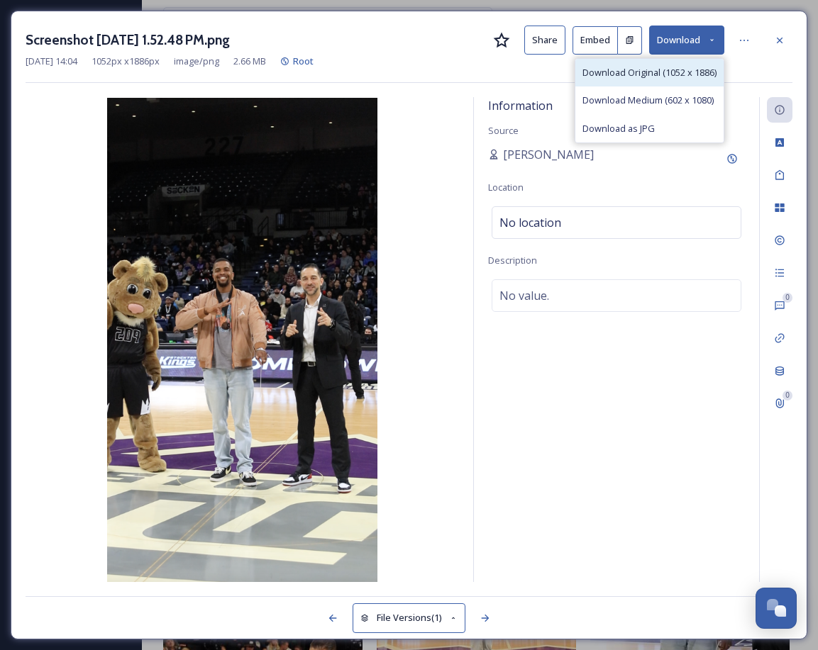
click at [669, 69] on span "Download Original (1052 x 1886)" at bounding box center [649, 72] width 134 height 13
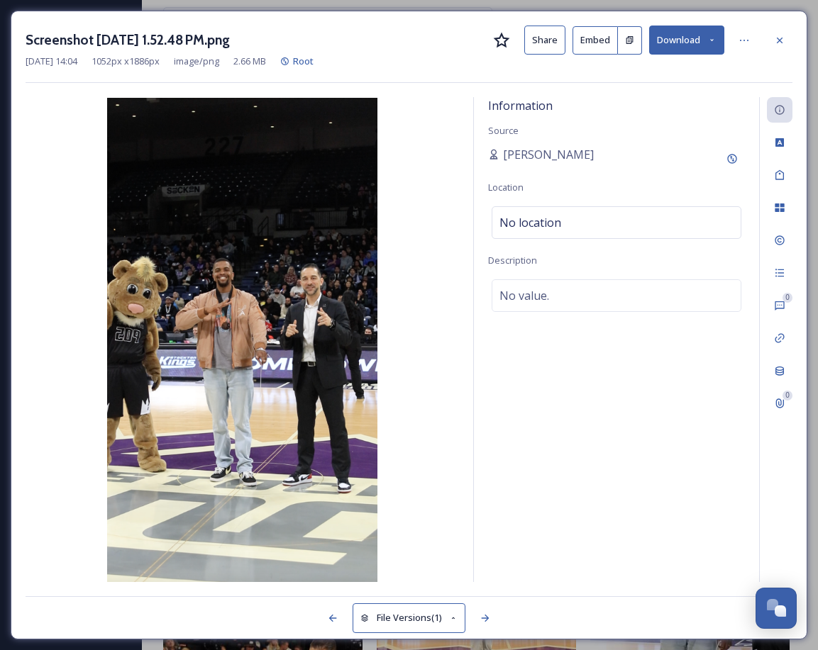
drag, startPoint x: 442, startPoint y: 65, endPoint x: 621, endPoint y: 42, distance: 180.1
click at [442, 65] on div "Feb 21 2025 14:04 1052 px x 1886 px image/png 2.66 MB Root" at bounding box center [409, 61] width 767 height 13
click at [776, 36] on icon at bounding box center [779, 40] width 11 height 11
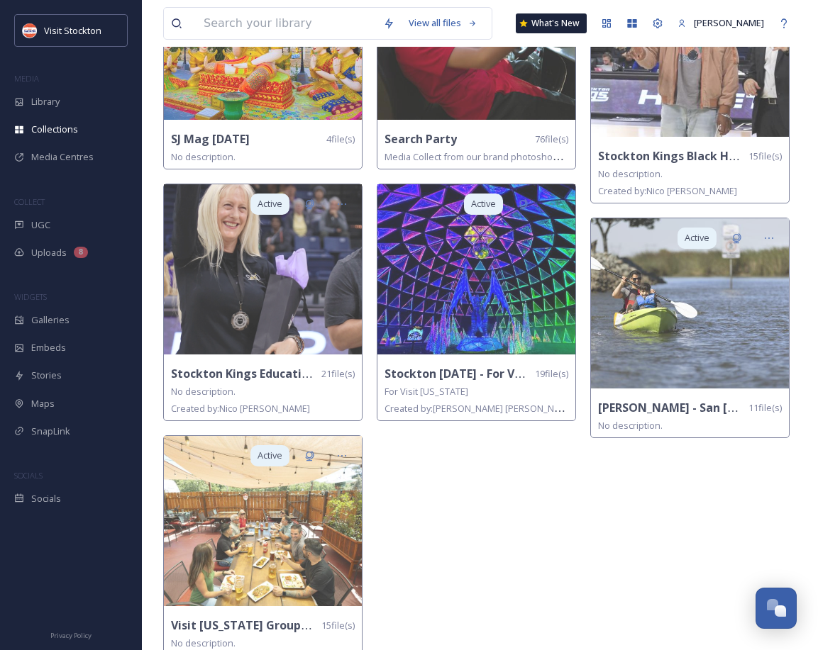
scroll to position [930, 0]
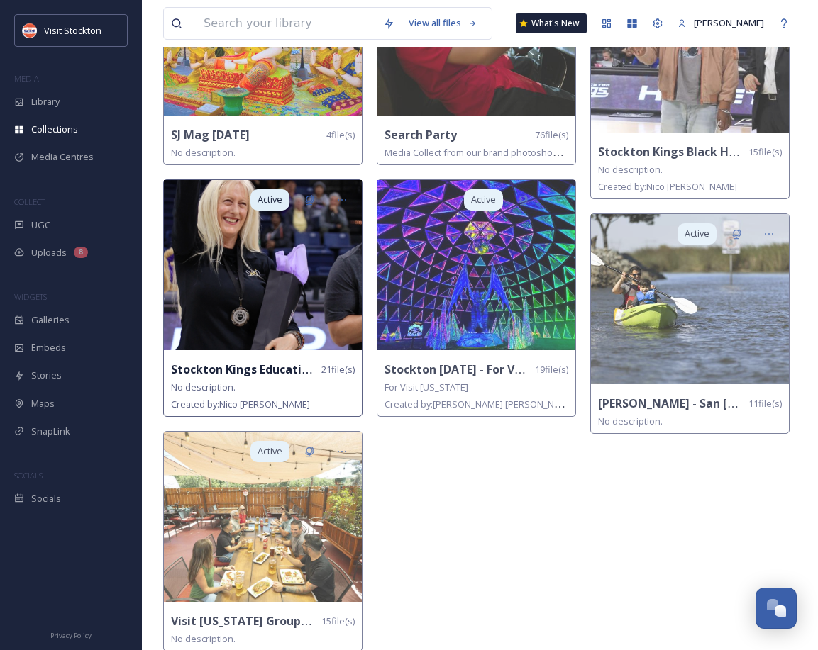
click at [334, 363] on span "21 file(s)" at bounding box center [337, 369] width 33 height 13
click at [263, 329] on img at bounding box center [263, 265] width 198 height 170
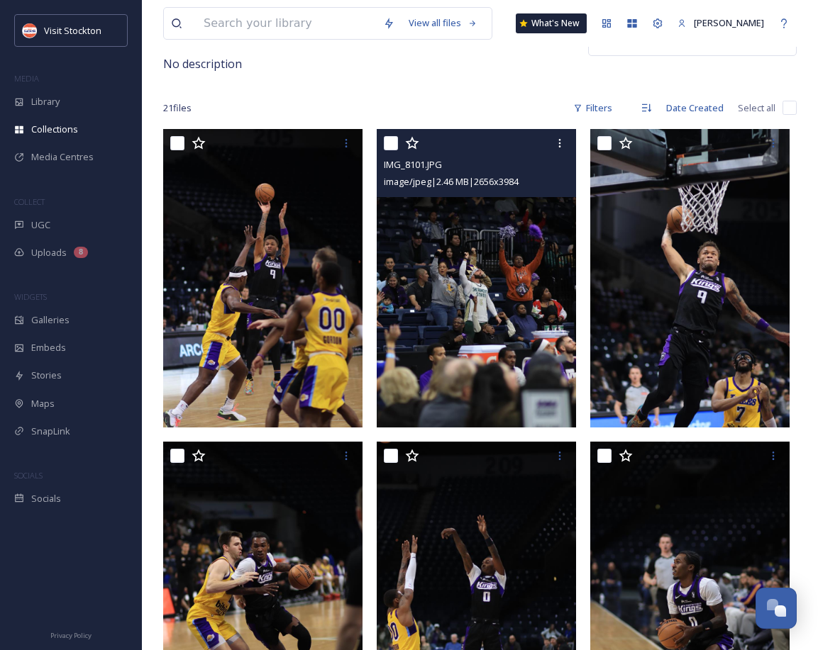
scroll to position [105, 0]
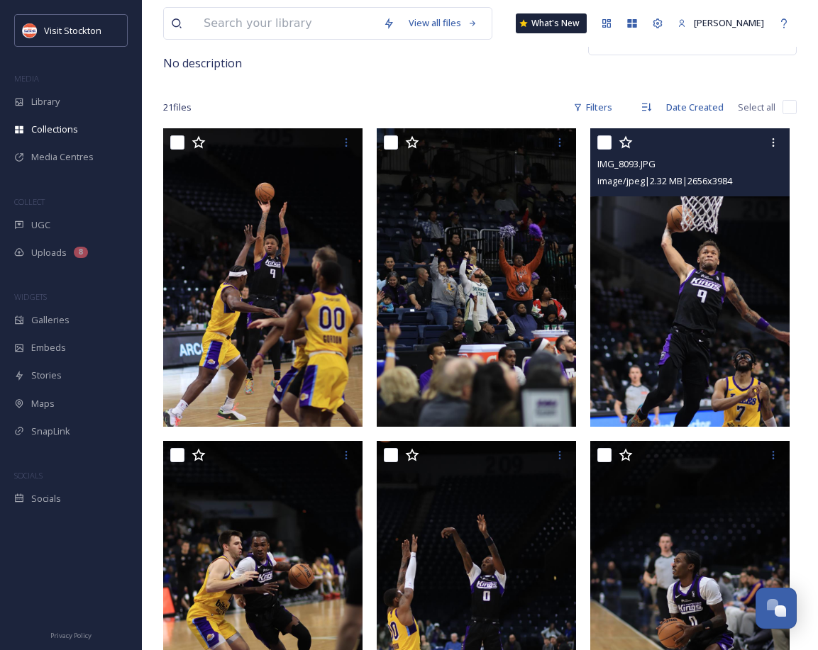
click at [680, 321] on img at bounding box center [689, 277] width 199 height 299
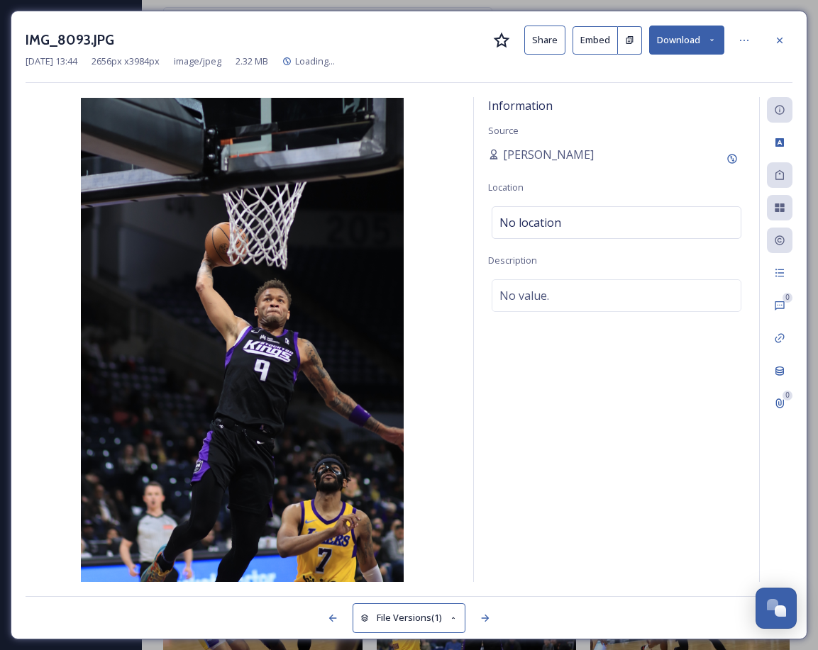
click at [690, 30] on button "Download" at bounding box center [686, 40] width 75 height 29
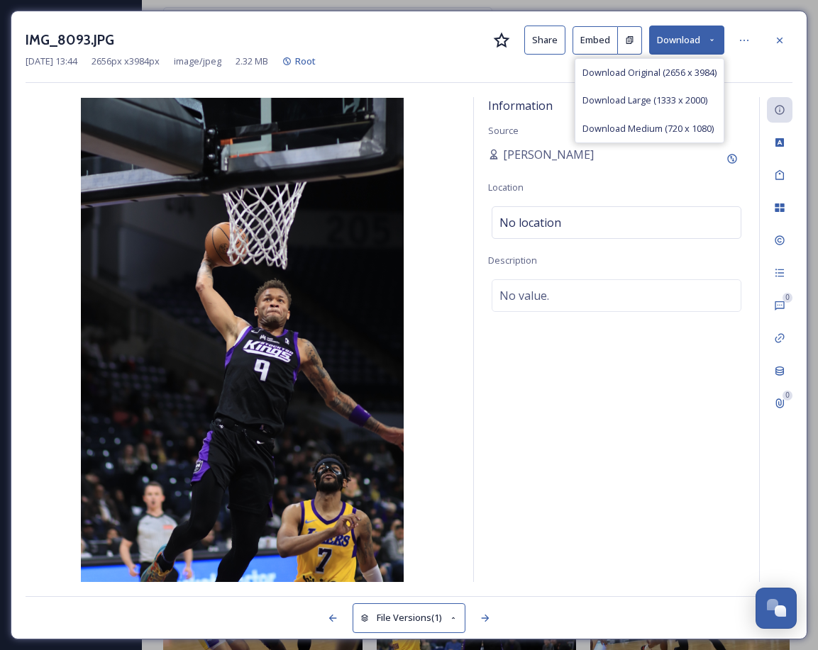
click at [652, 77] on span "Download Original (2656 x 3984)" at bounding box center [649, 72] width 134 height 13
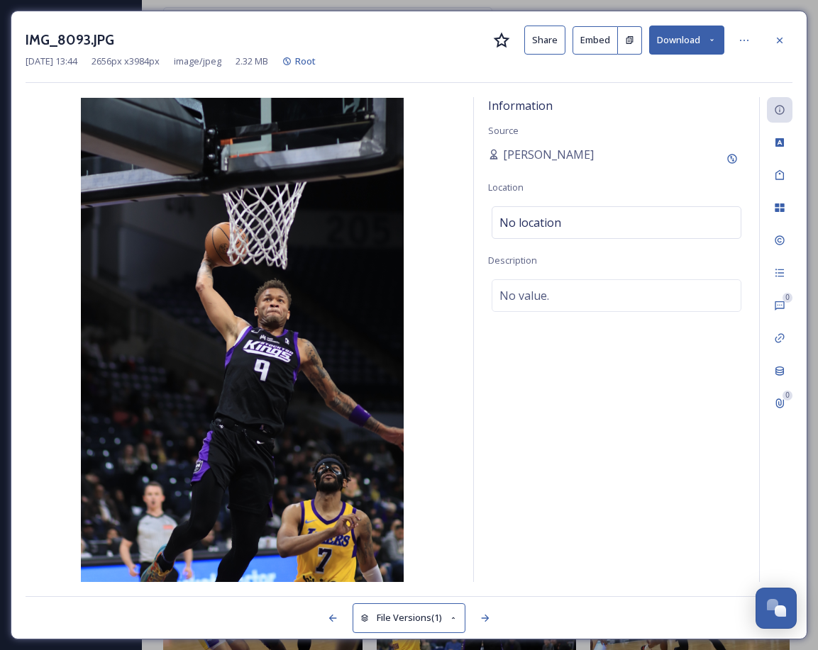
click at [779, 38] on icon at bounding box center [779, 40] width 11 height 11
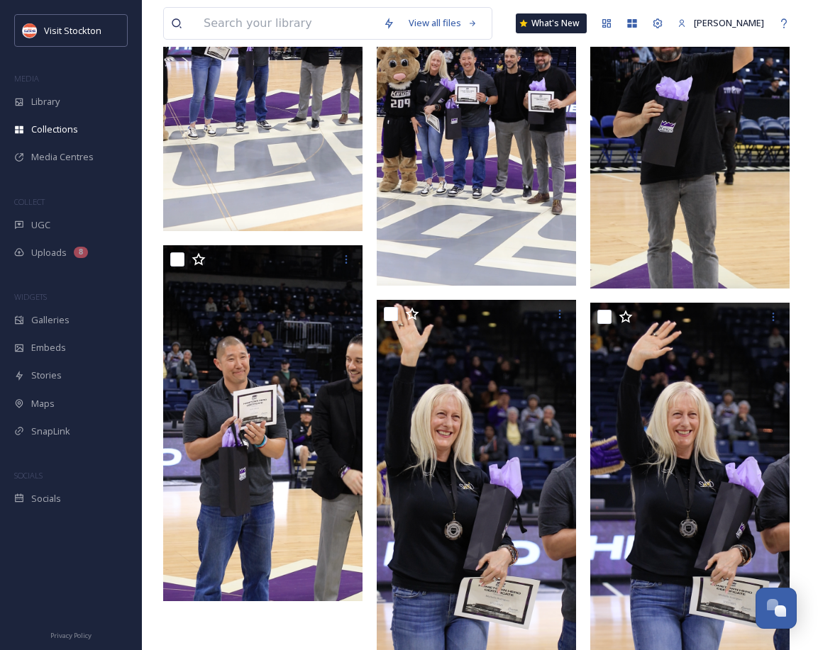
scroll to position [1993, 0]
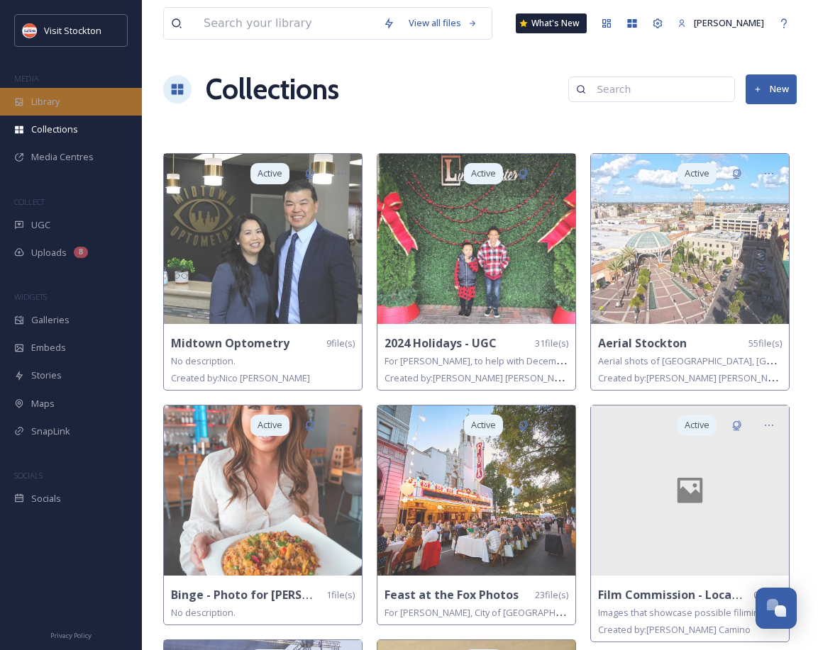
click at [49, 106] on span "Library" at bounding box center [45, 101] width 28 height 13
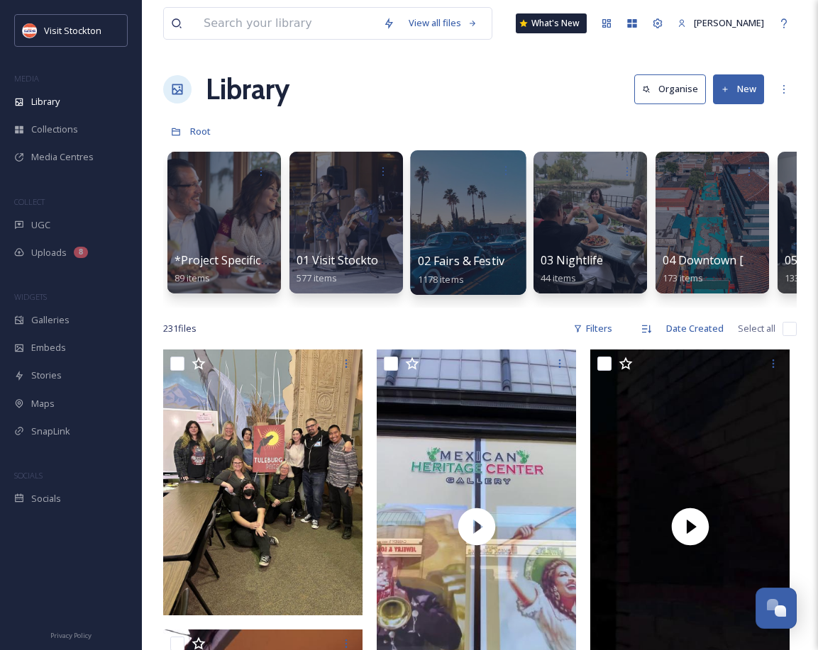
click at [466, 260] on span "02 Fairs & Festivals" at bounding box center [469, 261] width 102 height 16
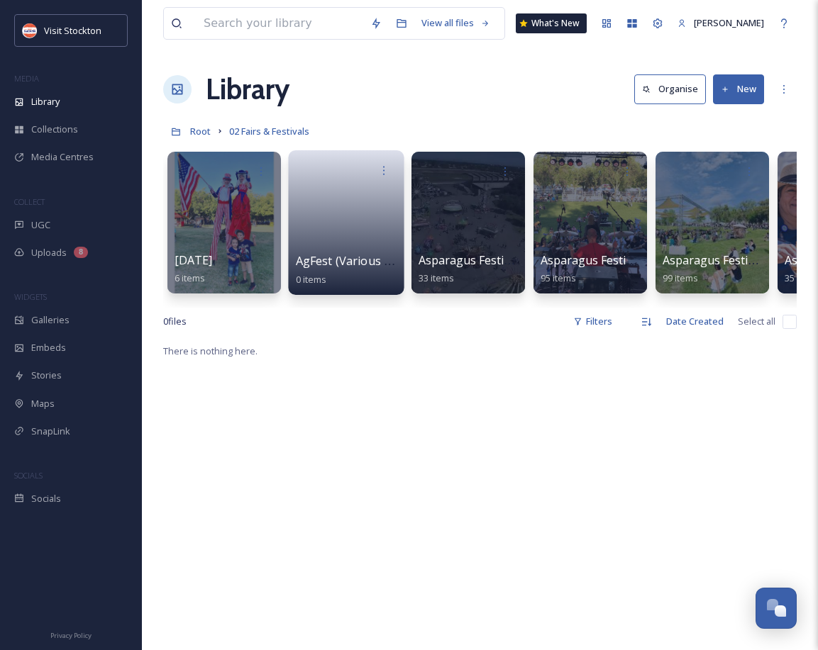
click at [349, 240] on link at bounding box center [346, 218] width 101 height 69
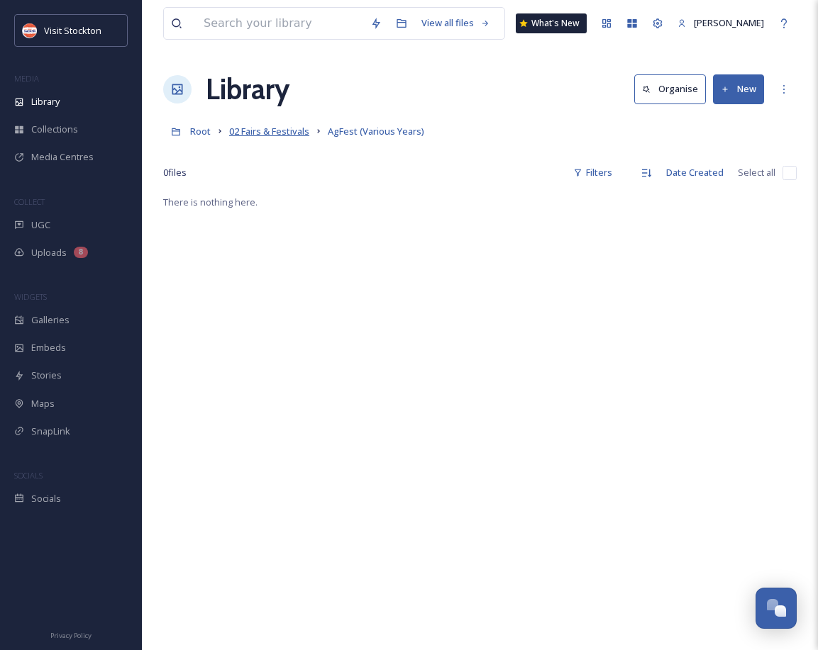
click at [279, 130] on span "02 Fairs & Festivals" at bounding box center [269, 131] width 80 height 13
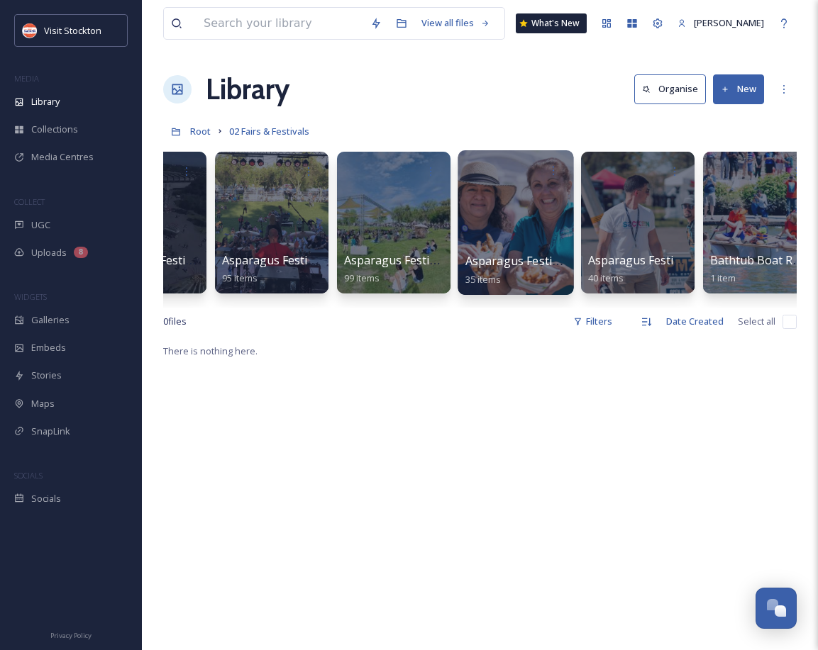
scroll to position [0, 374]
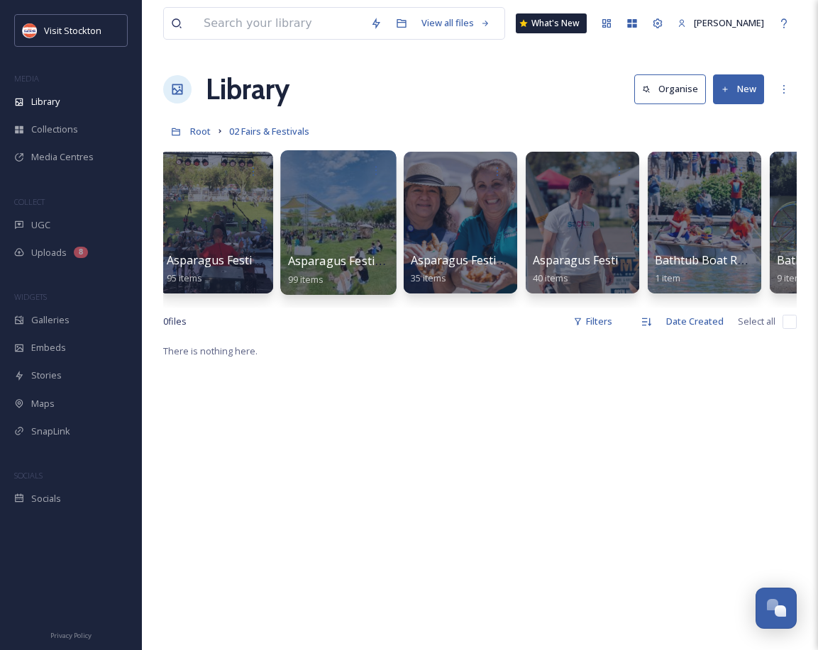
click at [342, 262] on span "Asparagus Festival 2019" at bounding box center [353, 261] width 131 height 16
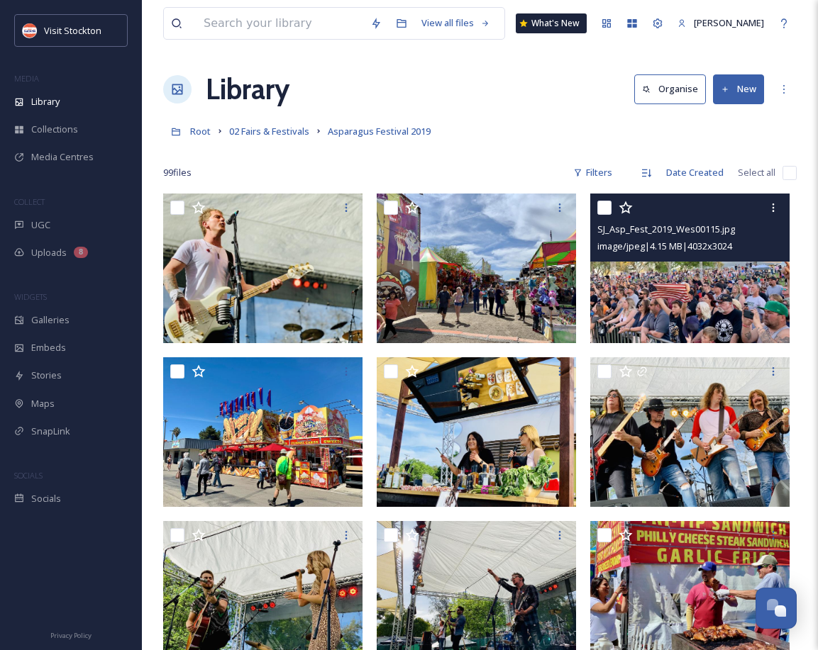
click at [687, 309] on img at bounding box center [689, 269] width 199 height 150
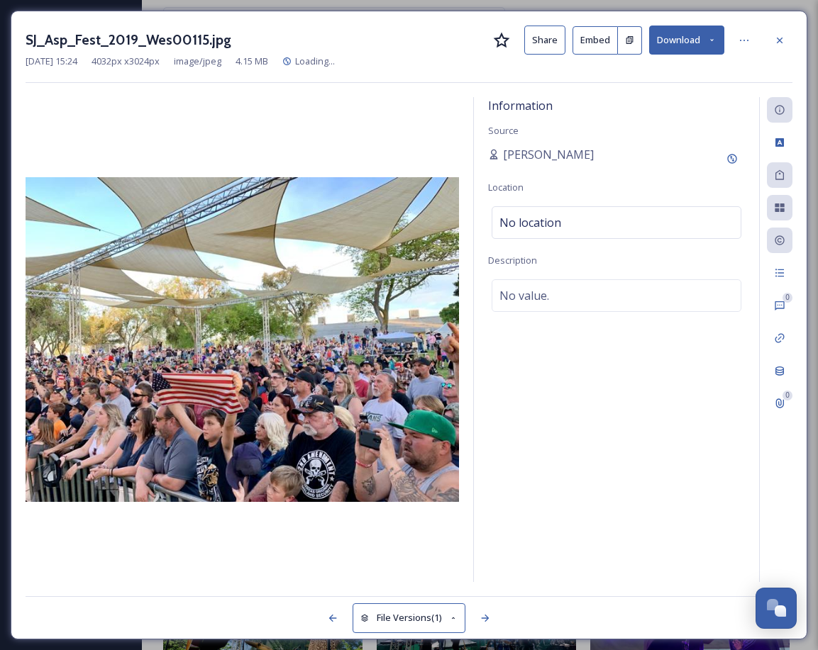
scroll to position [1, 0]
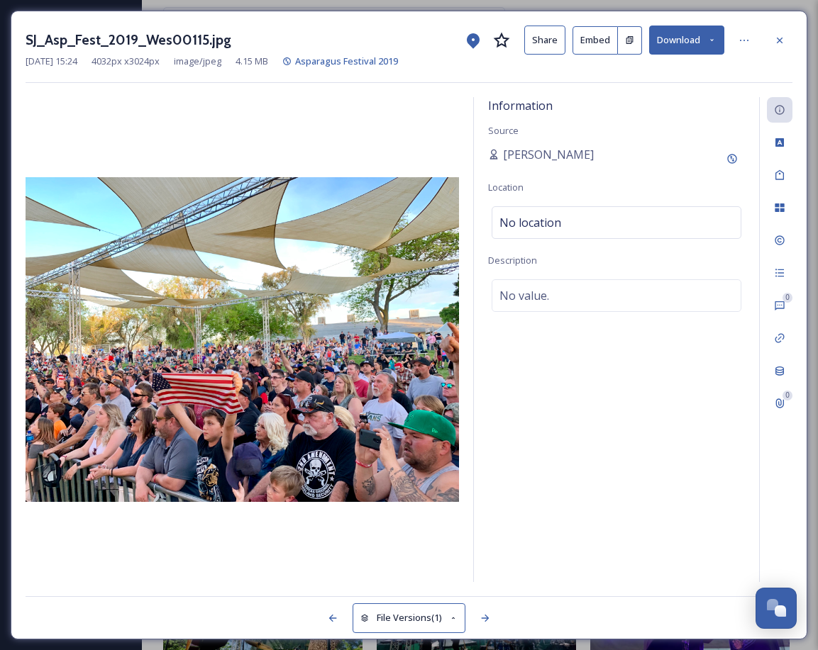
click at [701, 38] on button "Download" at bounding box center [686, 40] width 75 height 29
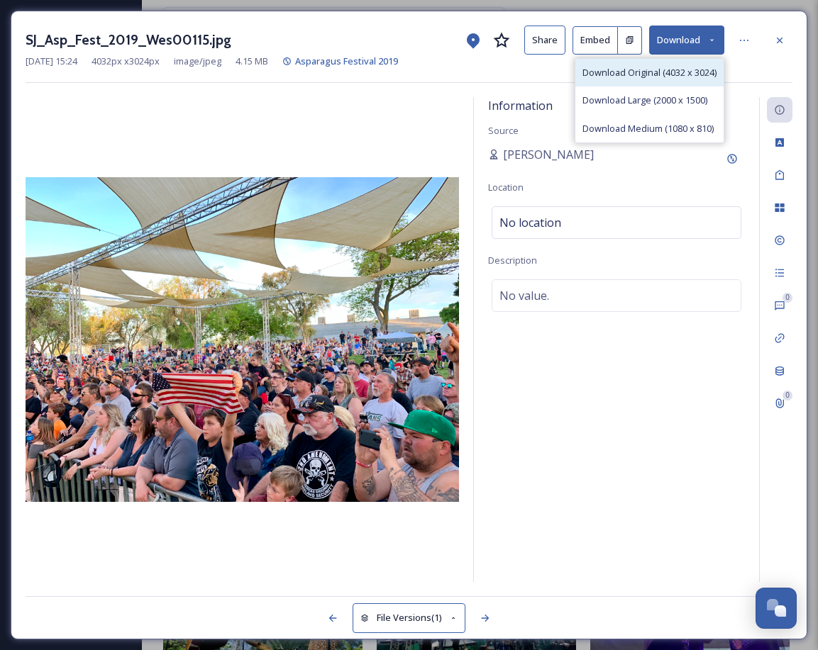
click at [689, 72] on span "Download Original (4032 x 3024)" at bounding box center [649, 72] width 134 height 13
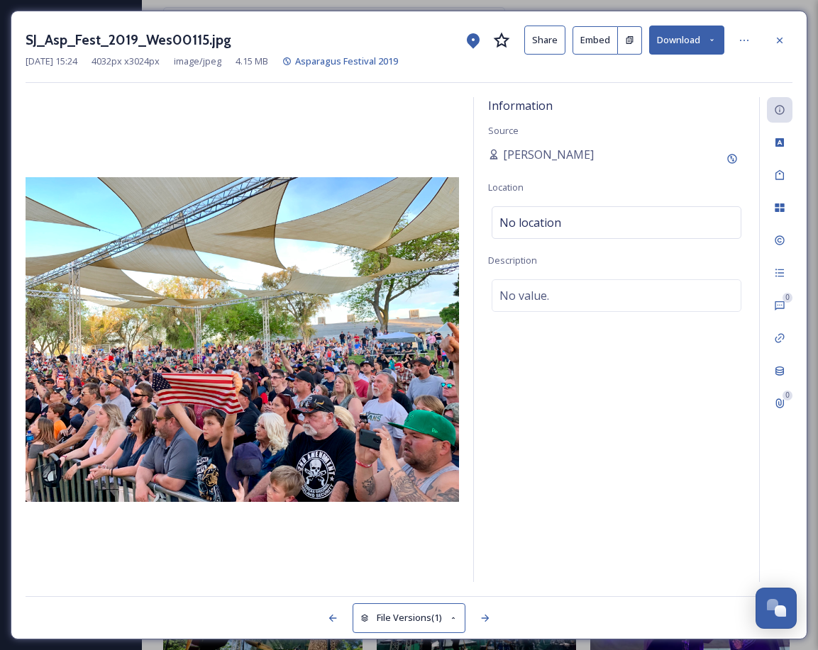
click at [784, 41] on icon at bounding box center [779, 40] width 11 height 11
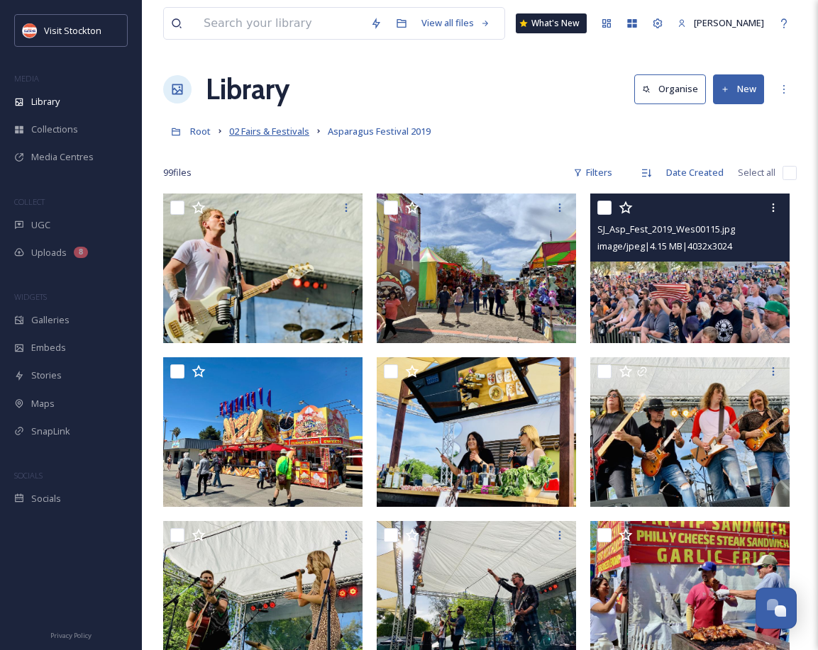
click at [270, 130] on span "02 Fairs & Festivals" at bounding box center [269, 131] width 80 height 13
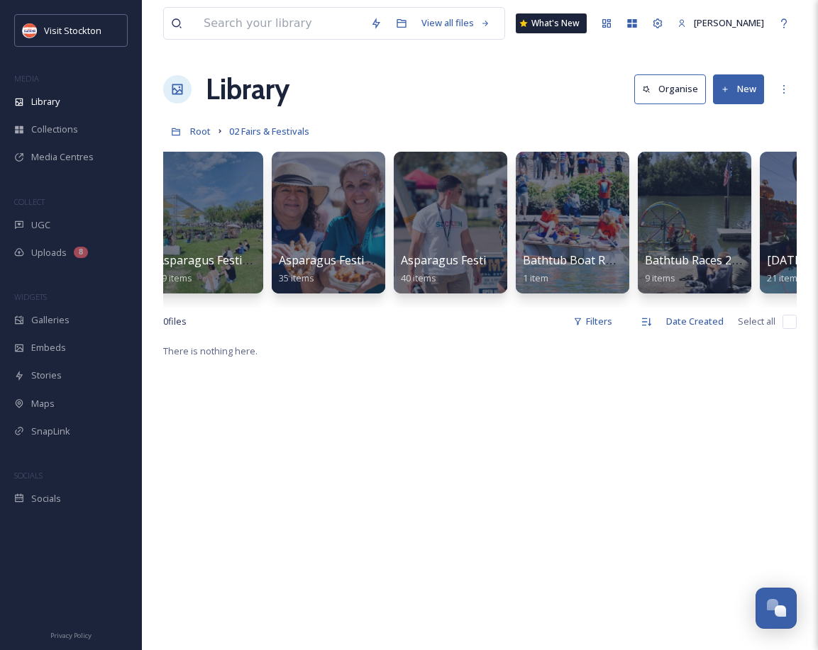
scroll to position [0, 606]
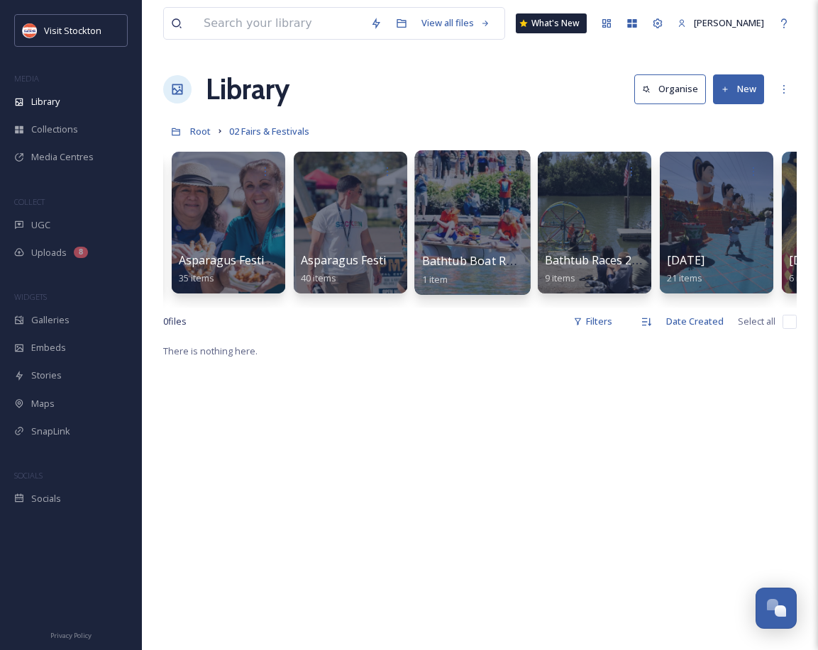
click at [487, 259] on span "Bathtub Boat Races" at bounding box center [476, 261] width 108 height 16
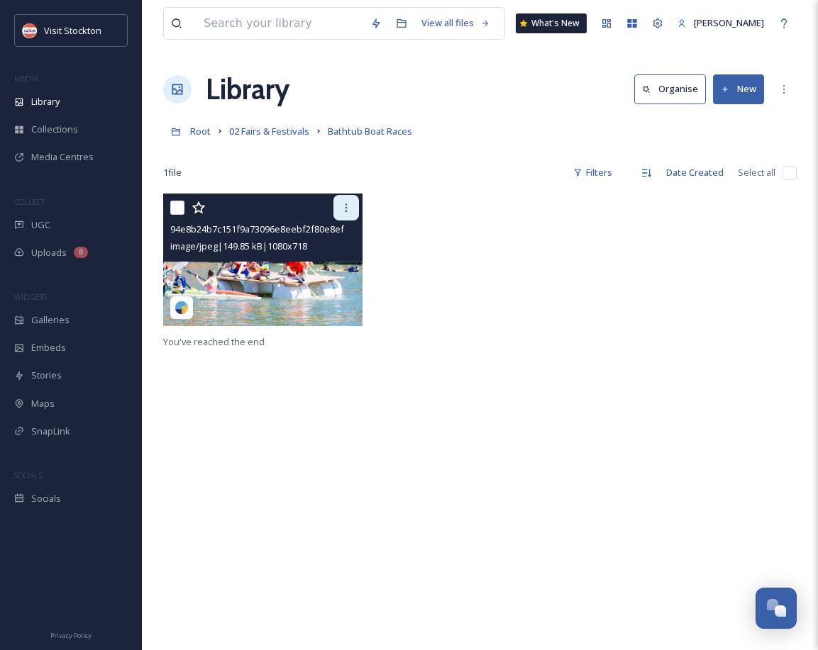
click at [353, 211] on div at bounding box center [346, 208] width 26 height 26
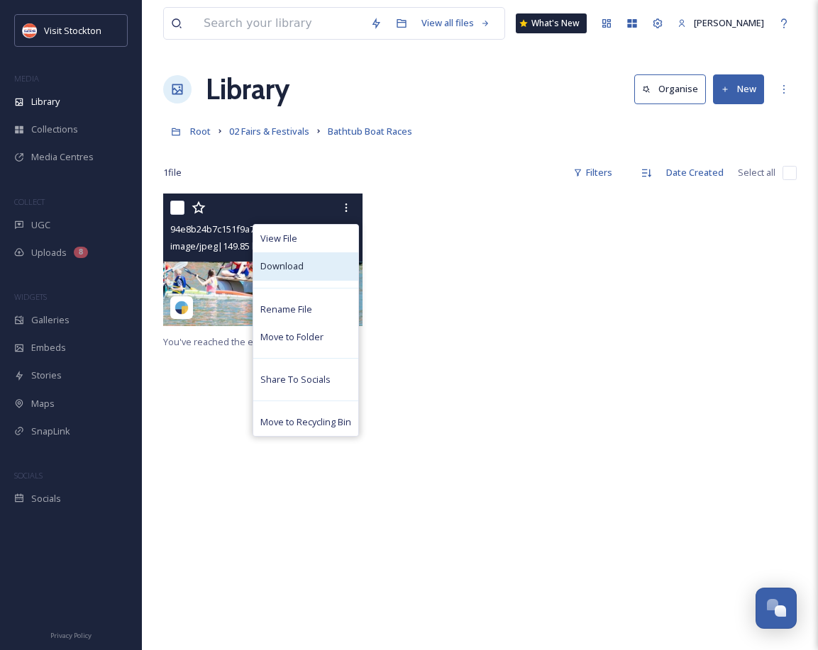
click at [318, 257] on div "Download" at bounding box center [305, 266] width 105 height 28
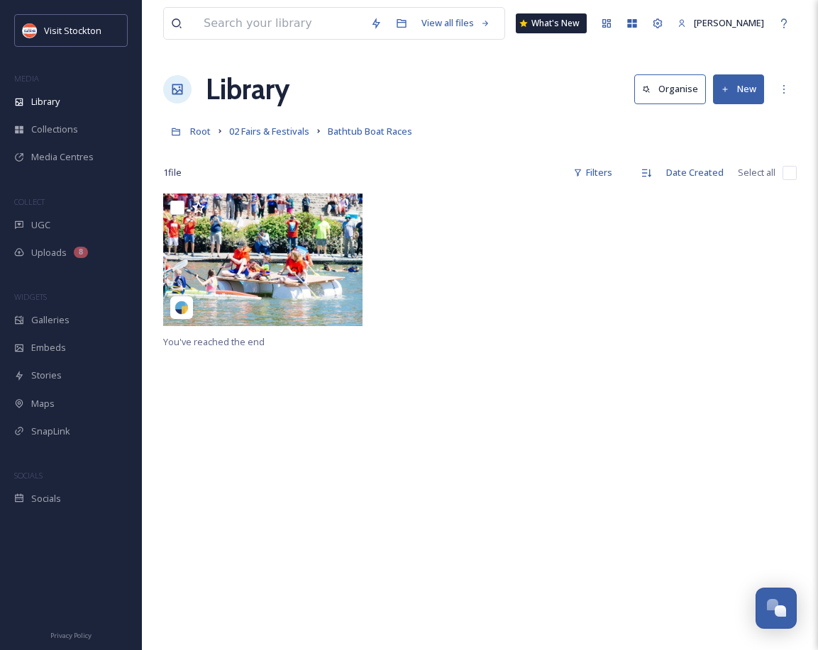
drag, startPoint x: 318, startPoint y: 67, endPoint x: 348, endPoint y: 57, distance: 31.2
click at [318, 67] on div "View all files What's New Kendra Clark Library Organise New Root 02 Fairs & Fes…" at bounding box center [480, 422] width 676 height 844
click at [287, 139] on link "02 Fairs & Festivals" at bounding box center [269, 131] width 80 height 17
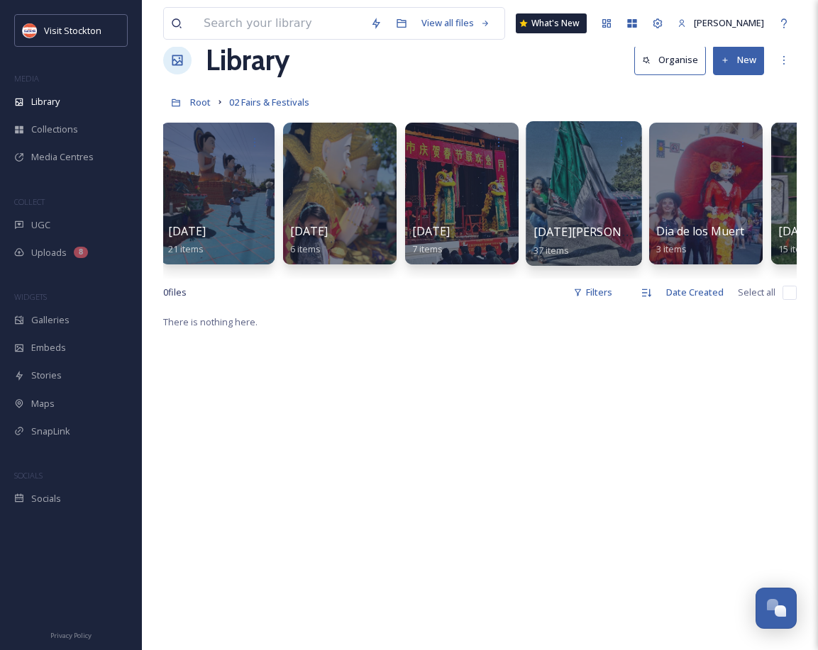
scroll to position [0, 1110]
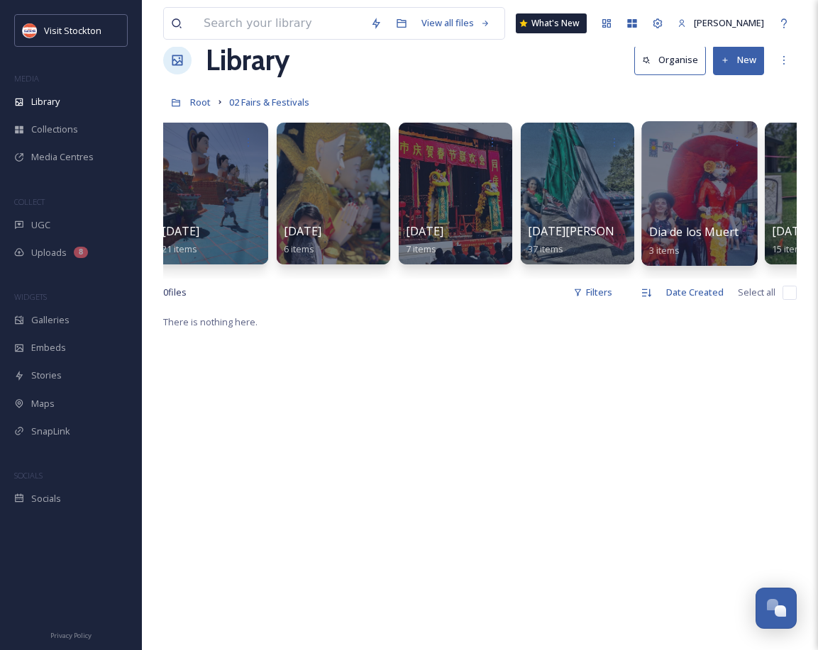
click at [674, 216] on div at bounding box center [699, 193] width 116 height 145
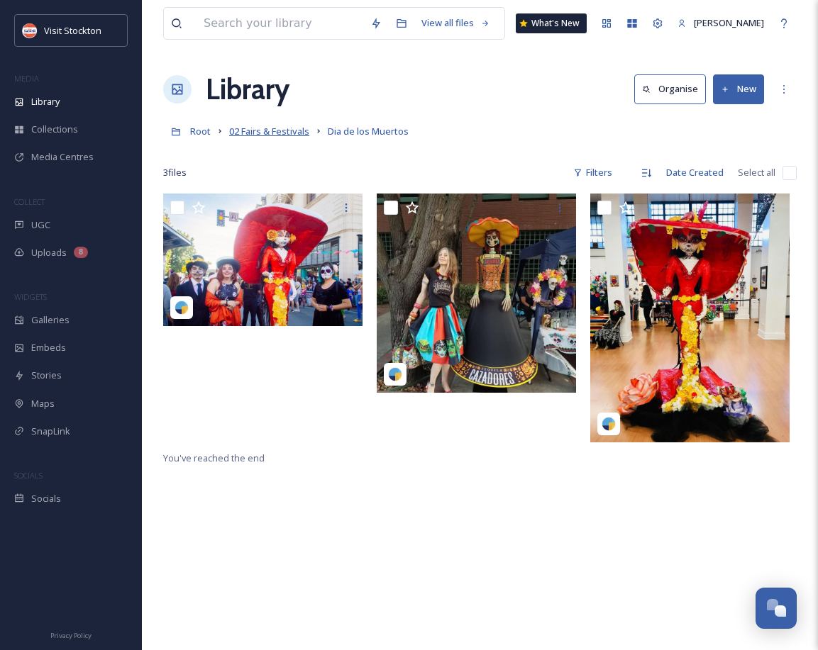
click at [257, 130] on span "02 Fairs & Festivals" at bounding box center [269, 131] width 80 height 13
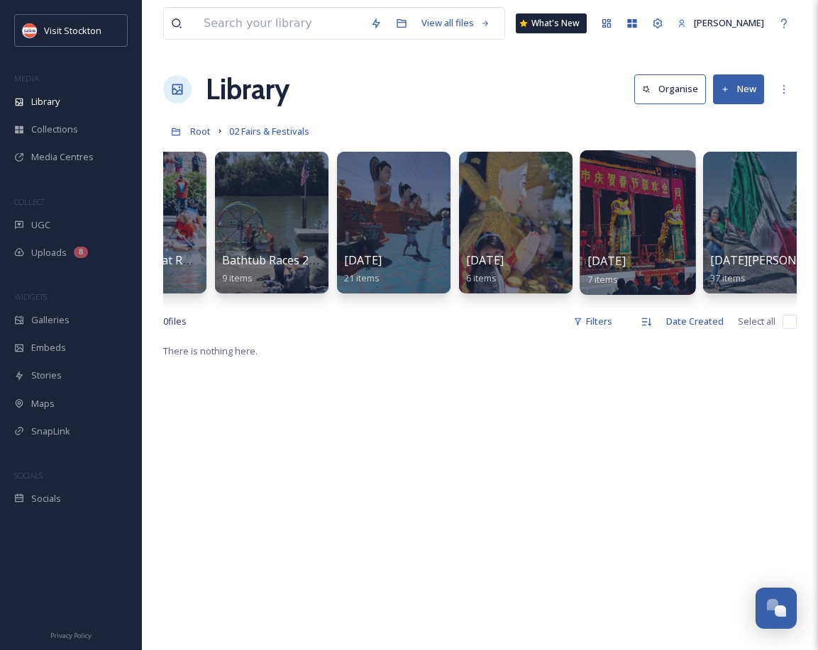
scroll to position [0, 931]
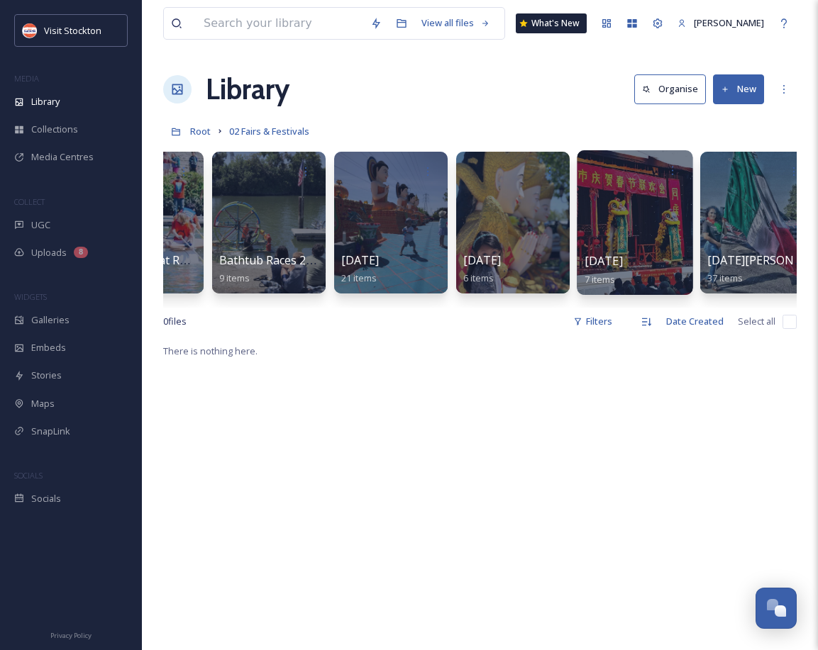
click at [623, 257] on span "[DATE]" at bounding box center [603, 261] width 38 height 16
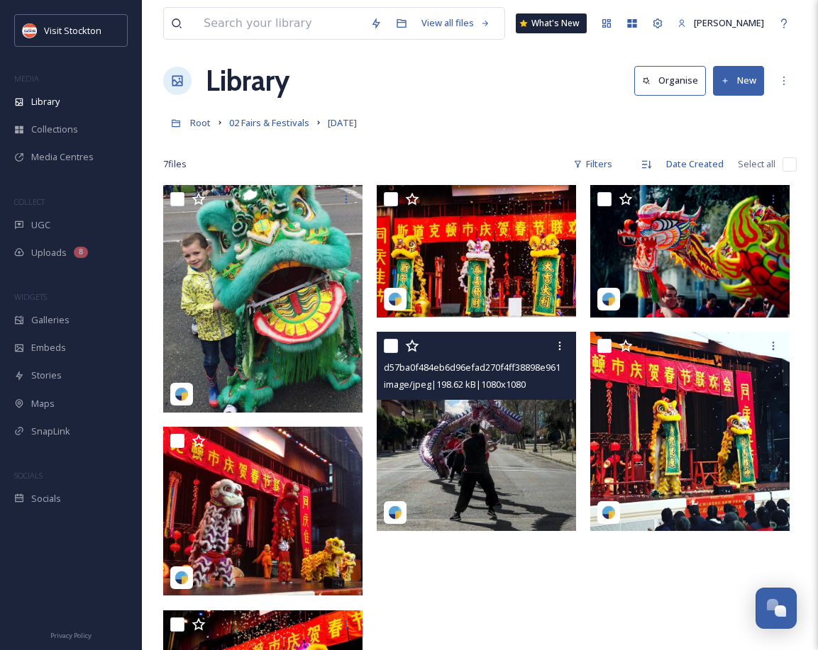
scroll to position [194, 0]
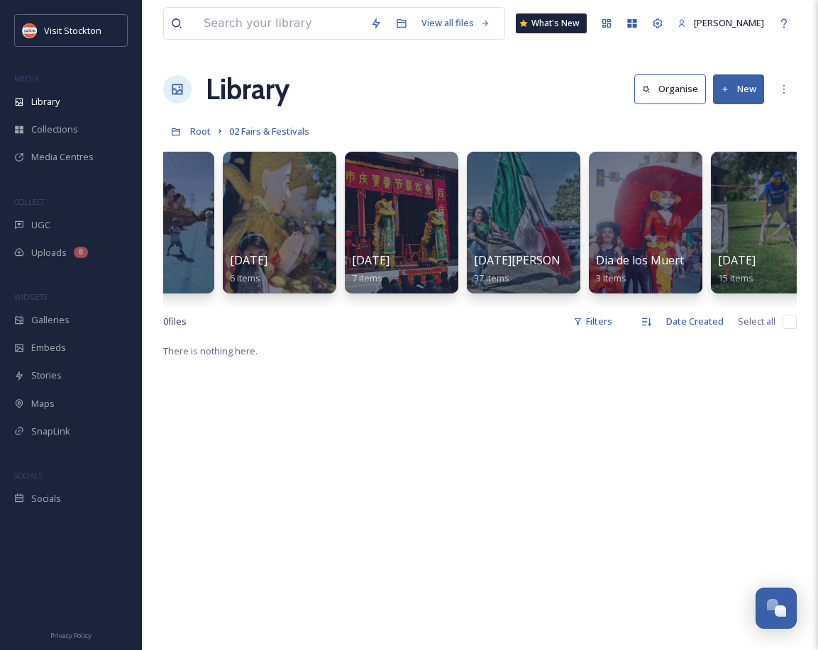
scroll to position [0, 1169]
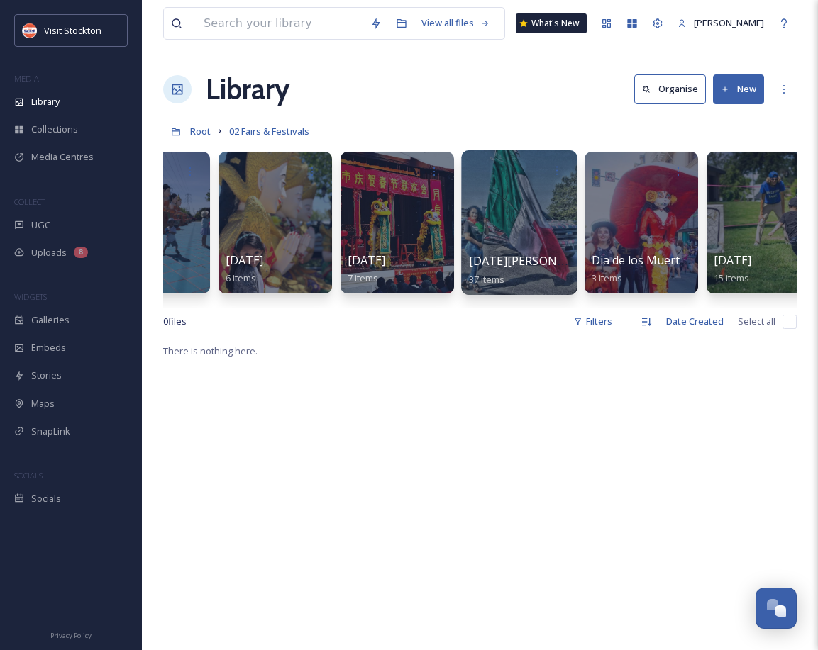
click at [529, 237] on div at bounding box center [519, 222] width 116 height 145
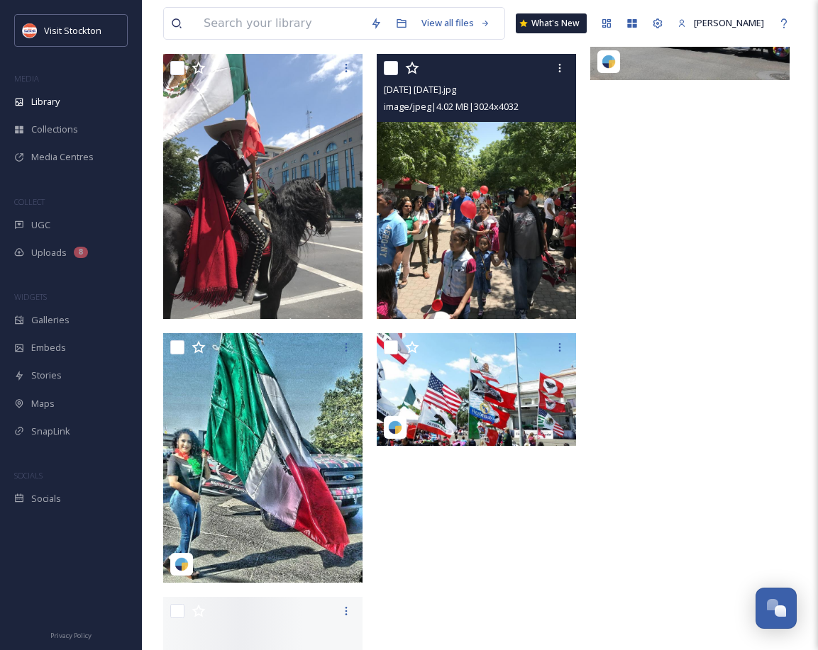
scroll to position [2933, 0]
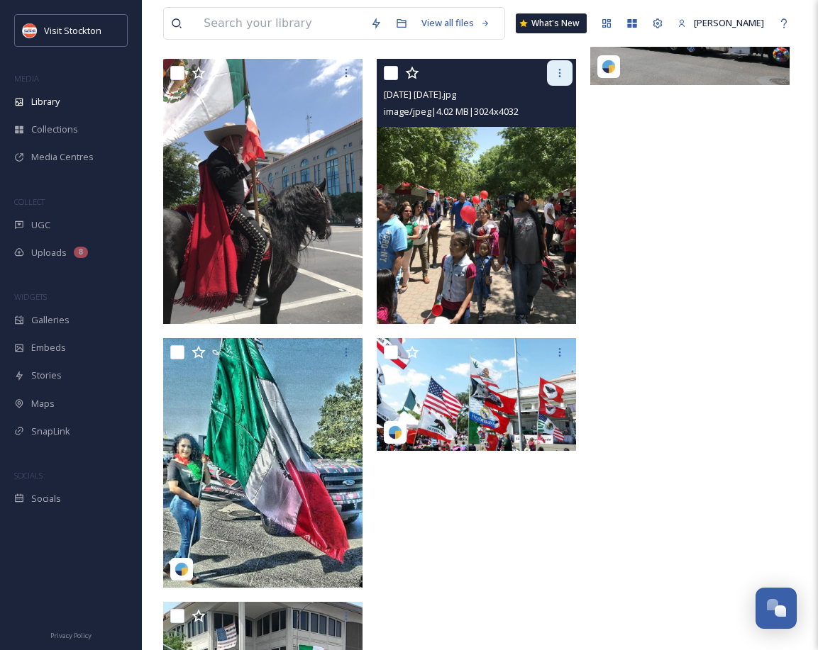
click at [566, 72] on div at bounding box center [560, 73] width 26 height 26
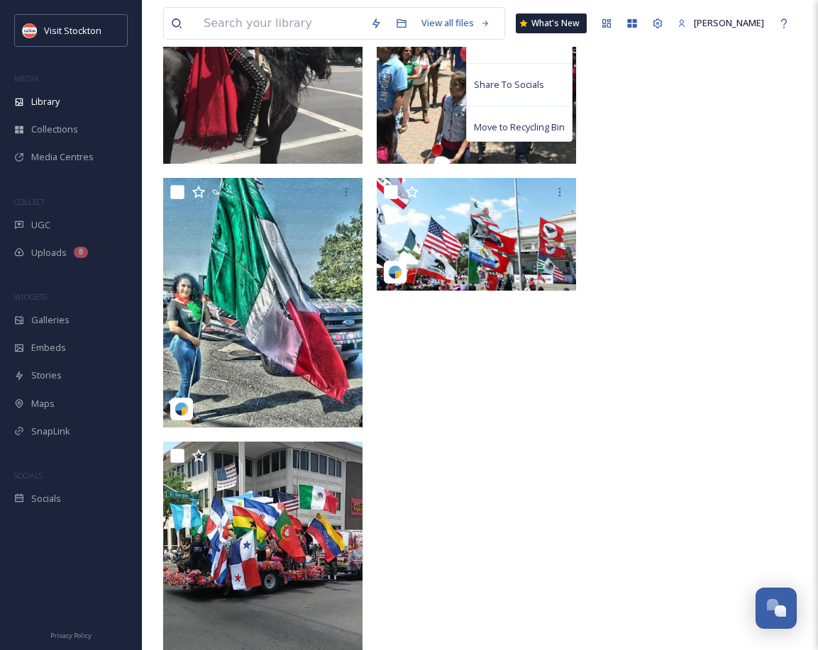
scroll to position [3158, 0]
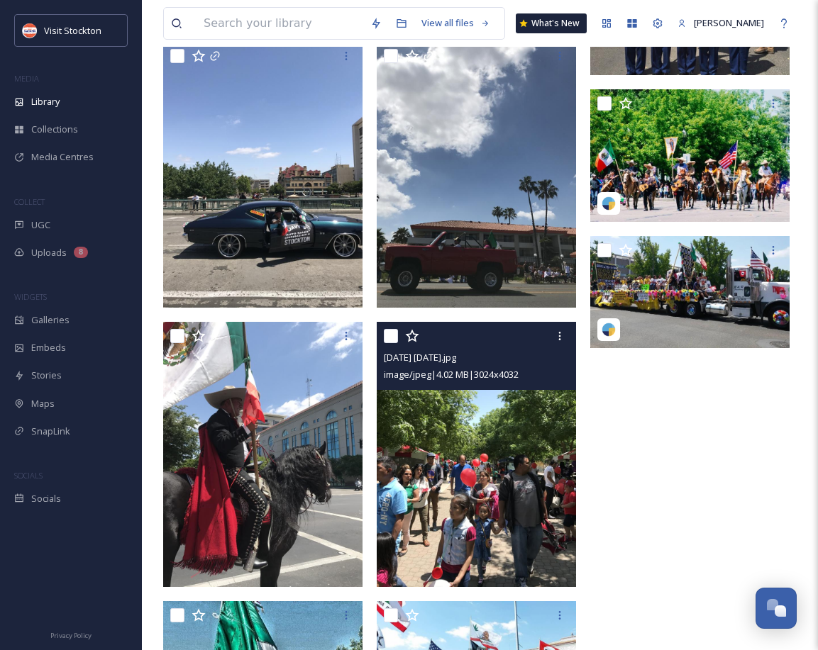
scroll to position [2638, 0]
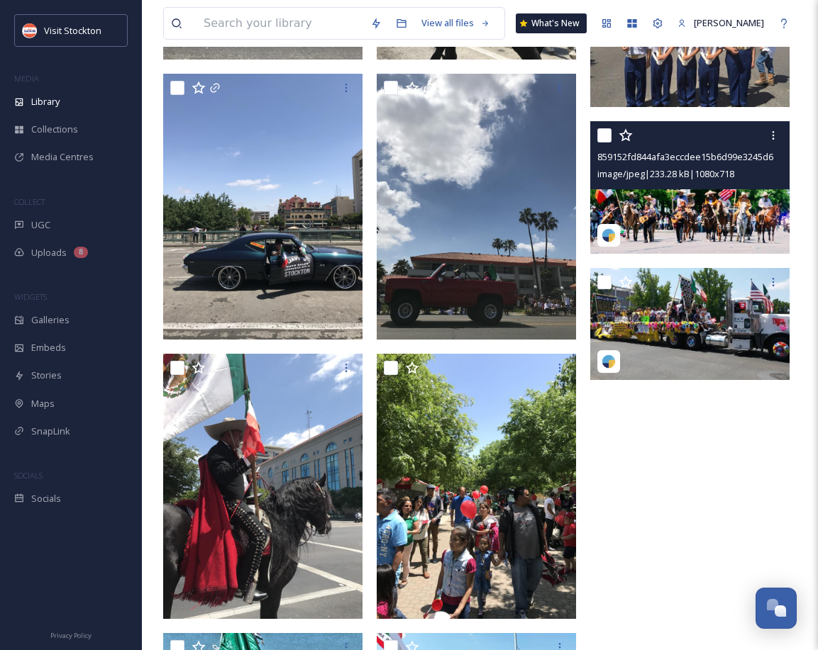
click at [667, 208] on img at bounding box center [689, 187] width 199 height 133
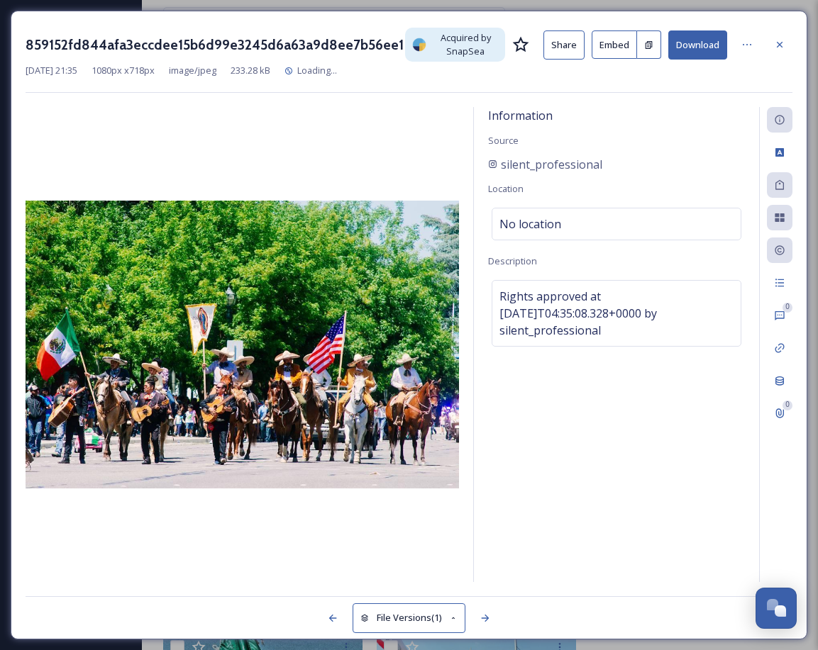
click at [708, 49] on button "Download" at bounding box center [697, 44] width 59 height 29
click at [696, 44] on button "Download" at bounding box center [697, 44] width 59 height 29
click at [779, 43] on icon at bounding box center [779, 44] width 11 height 11
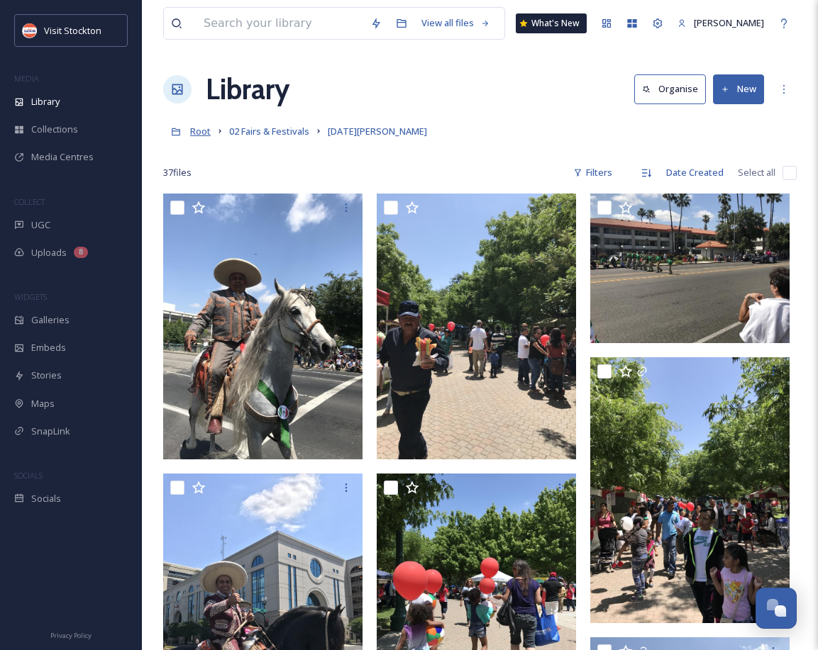
click at [204, 133] on span "Root" at bounding box center [200, 131] width 21 height 13
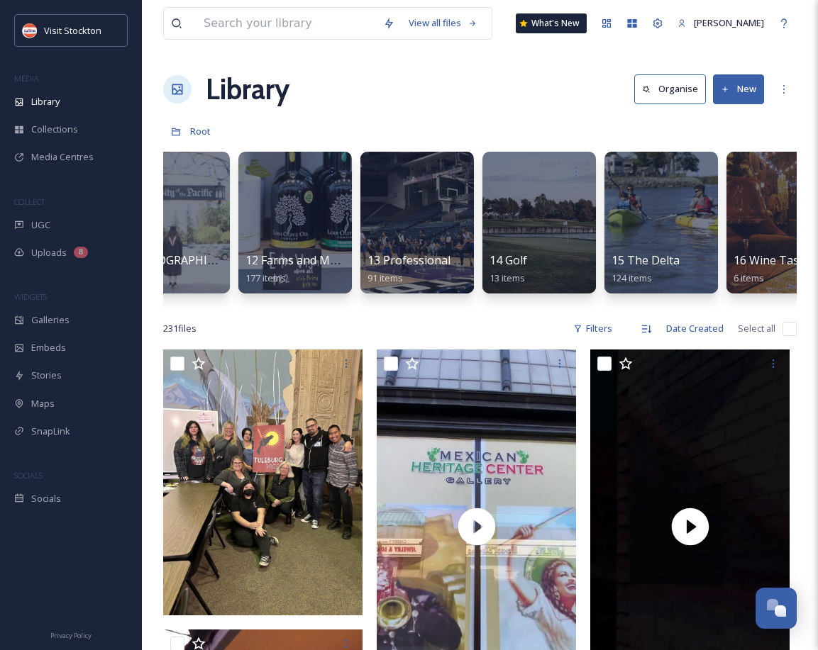
scroll to position [0, 1283]
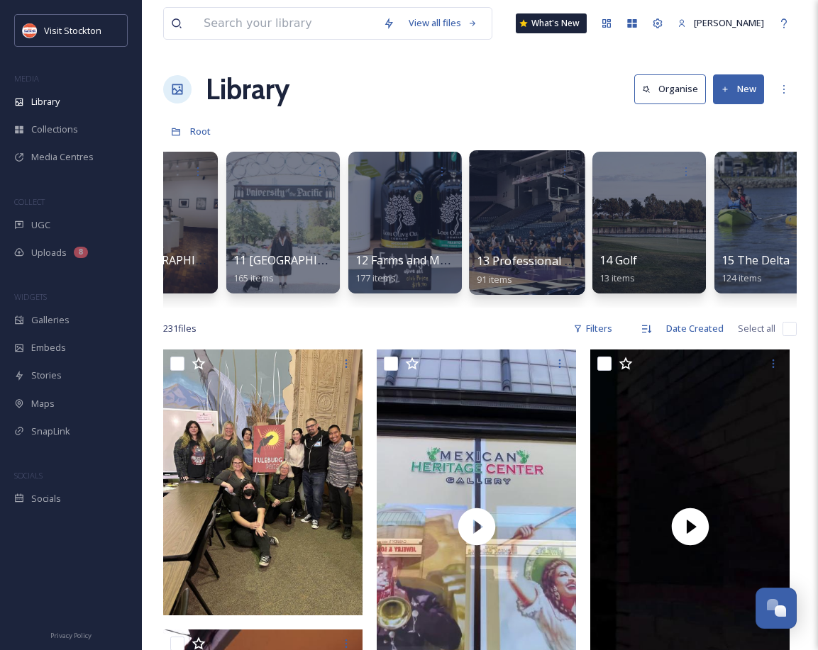
click at [520, 263] on span "13 Professional Sports" at bounding box center [537, 261] width 123 height 16
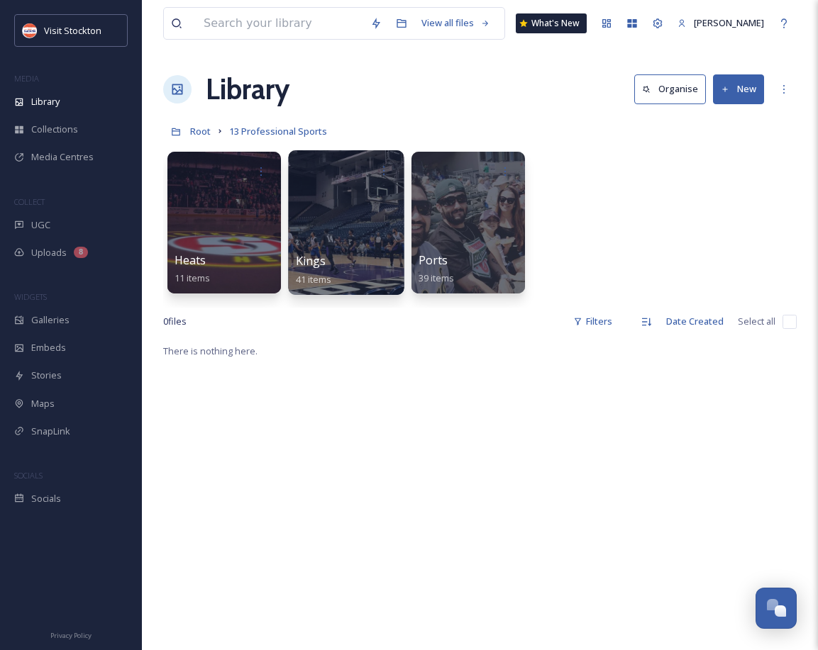
click at [342, 223] on div at bounding box center [346, 222] width 116 height 145
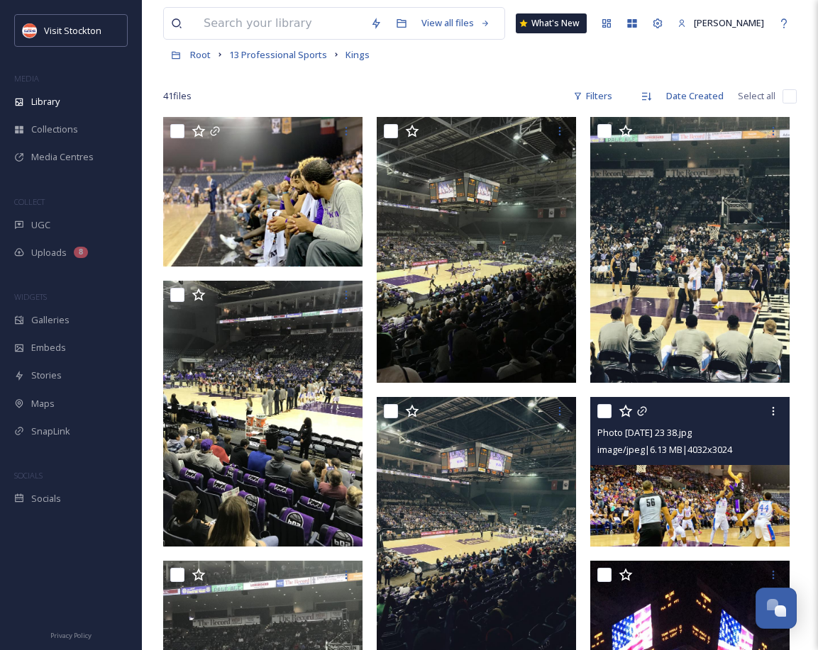
scroll to position [78, 0]
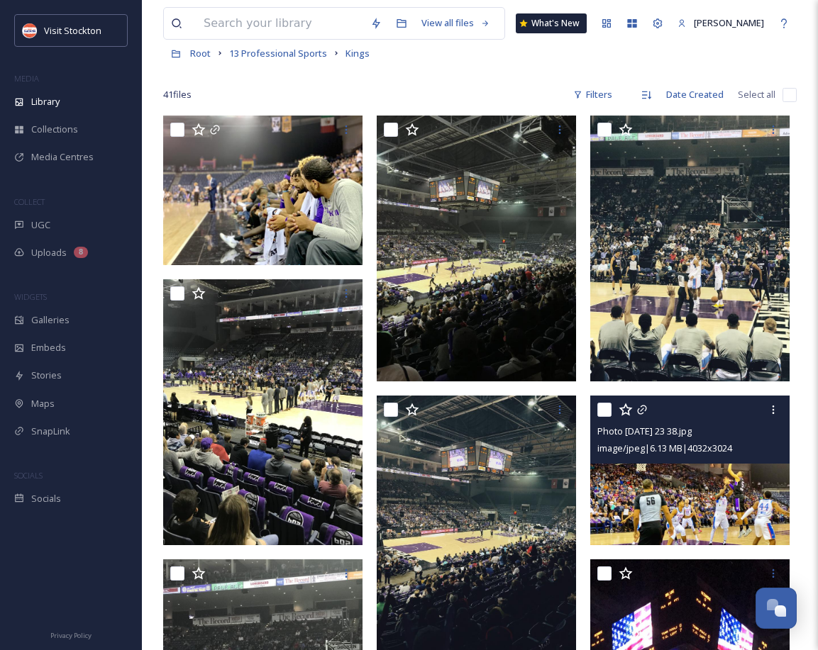
click at [686, 496] on img at bounding box center [689, 471] width 199 height 150
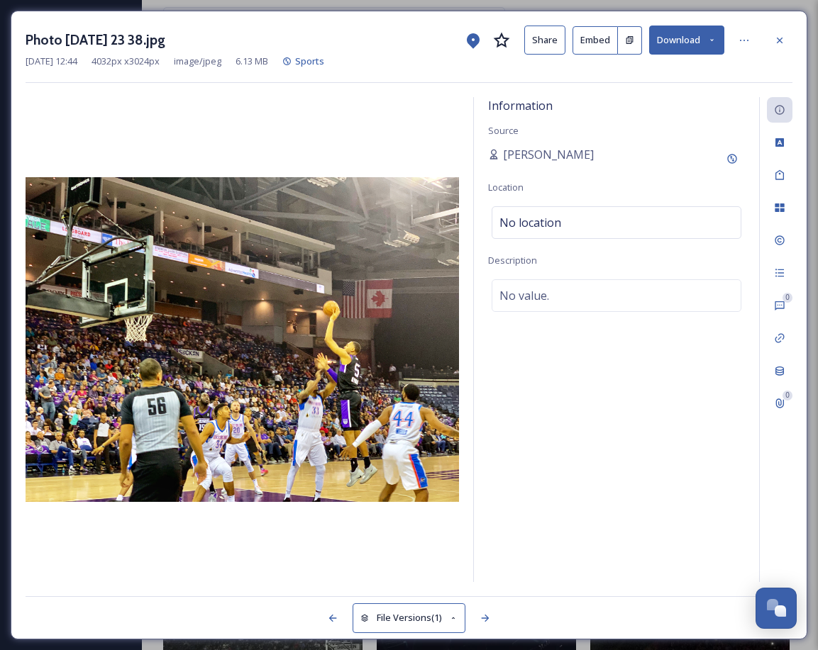
click at [686, 38] on button "Download" at bounding box center [686, 40] width 75 height 29
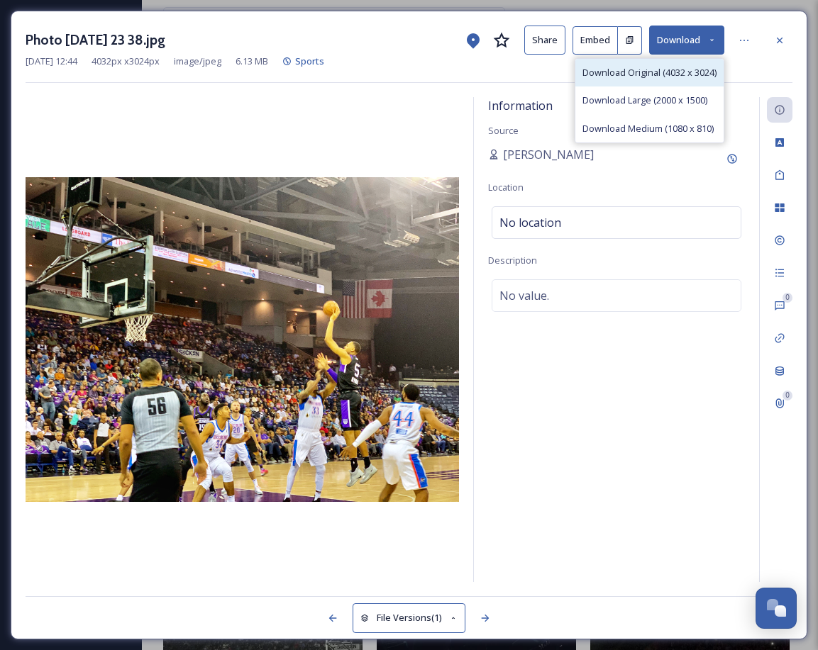
click at [676, 69] on span "Download Original (4032 x 3024)" at bounding box center [649, 72] width 134 height 13
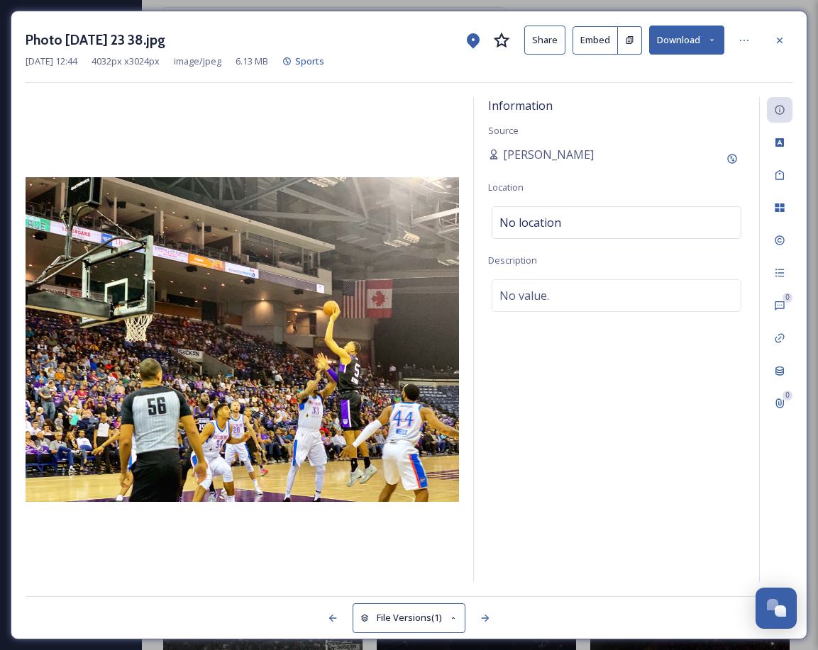
click at [687, 37] on button "Download" at bounding box center [686, 40] width 75 height 29
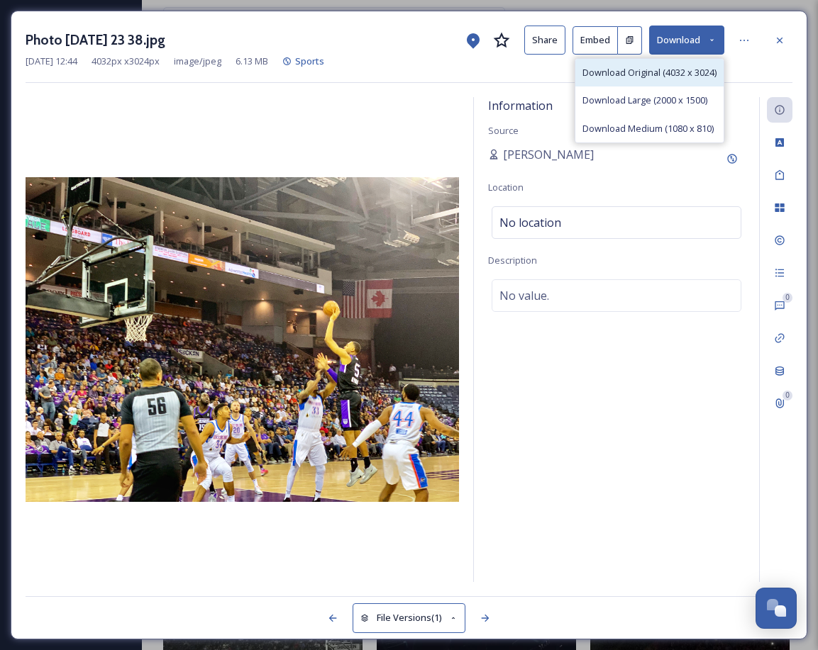
click at [667, 64] on div "Download Original (4032 x 3024)" at bounding box center [649, 73] width 148 height 28
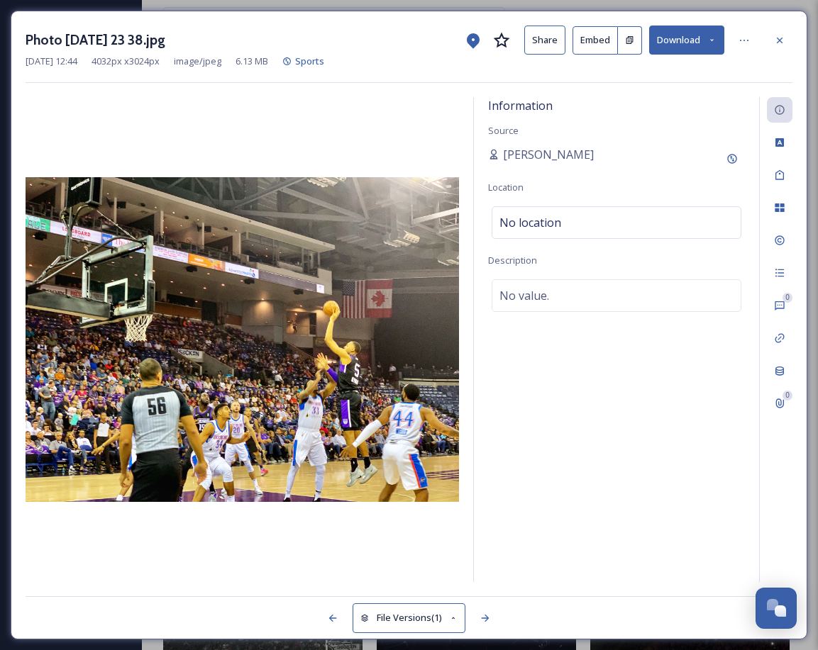
click at [774, 43] on icon at bounding box center [779, 40] width 11 height 11
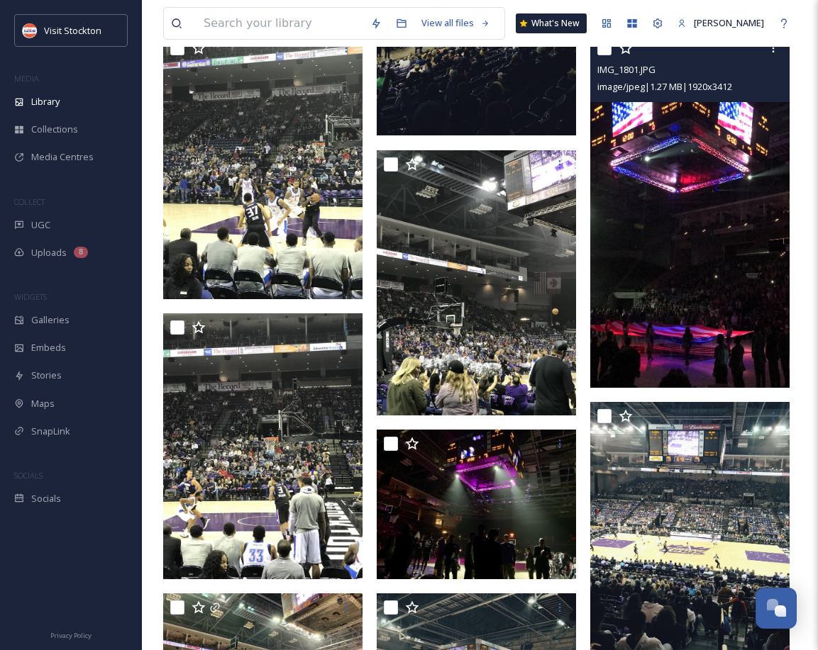
scroll to position [604, 0]
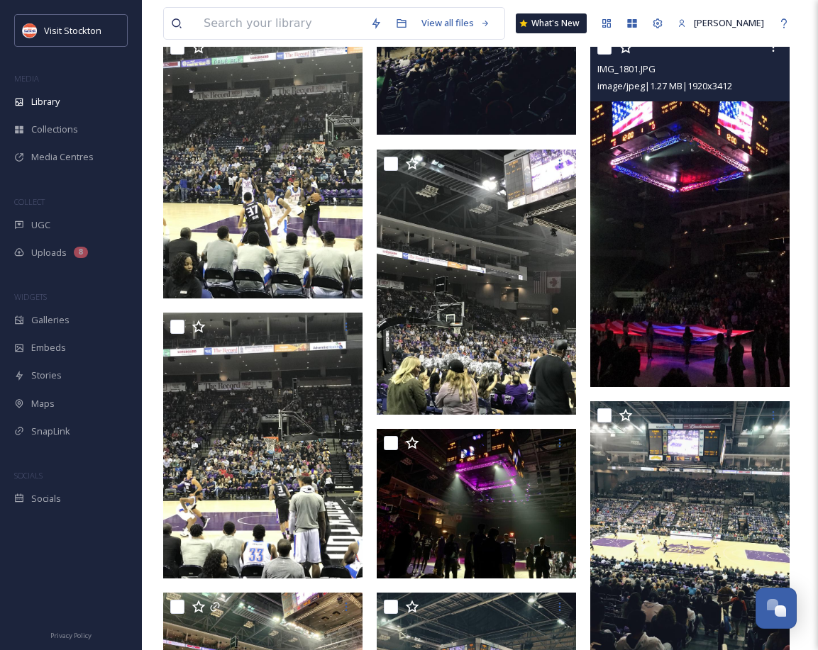
click at [664, 264] on img at bounding box center [689, 210] width 199 height 355
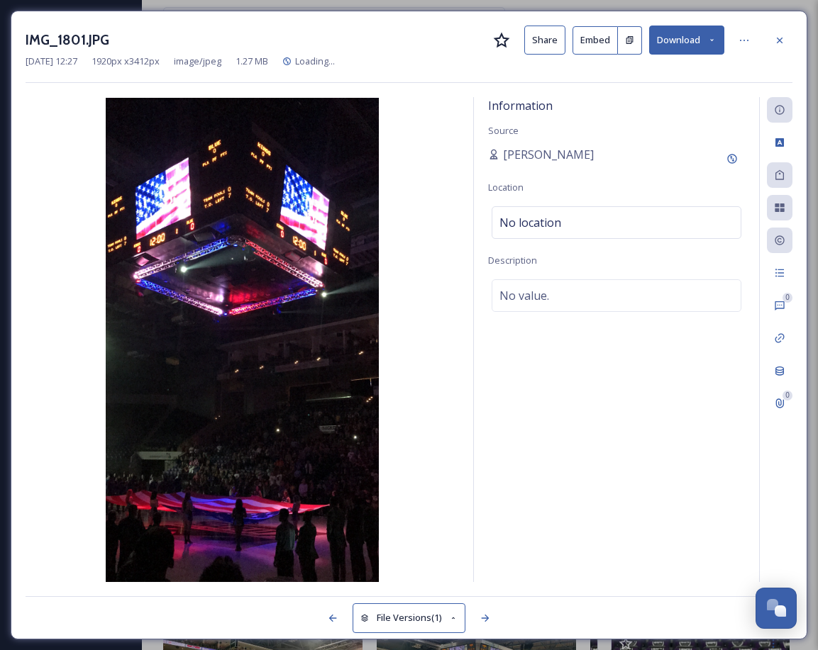
click at [705, 36] on button "Download" at bounding box center [686, 40] width 75 height 29
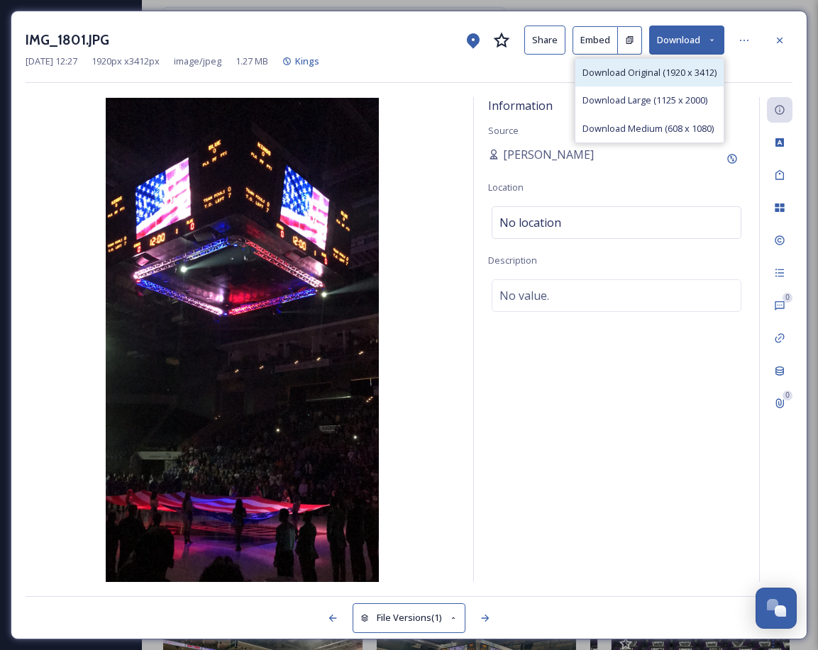
click at [659, 79] on div "Download Original (1920 x 3412)" at bounding box center [649, 73] width 148 height 28
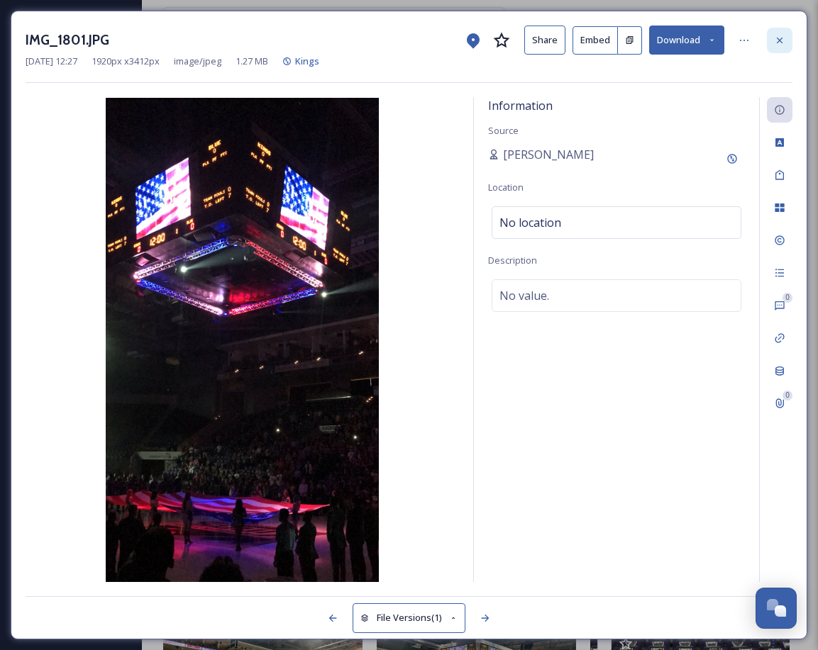
click at [784, 32] on div at bounding box center [780, 41] width 26 height 26
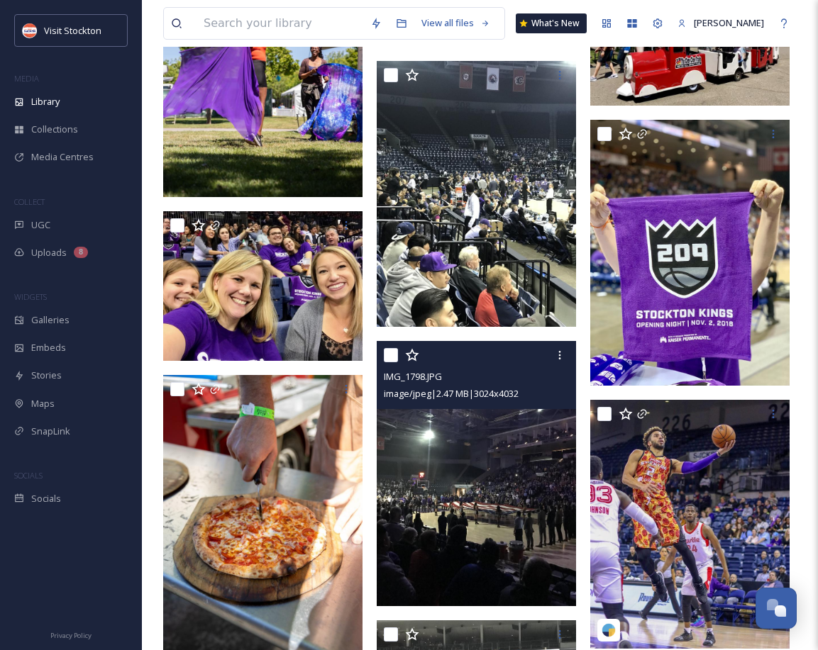
scroll to position [2420, 0]
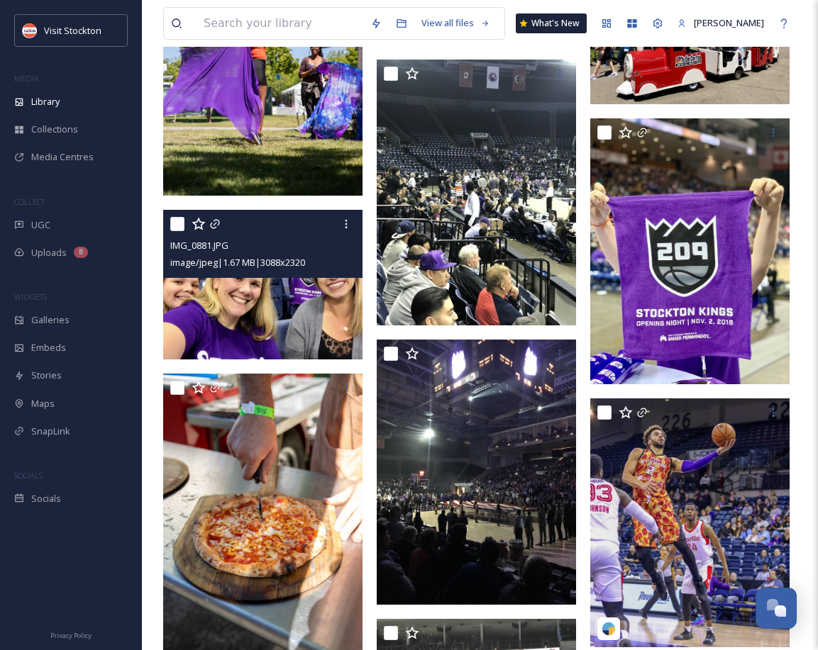
click at [301, 318] on img at bounding box center [262, 285] width 199 height 150
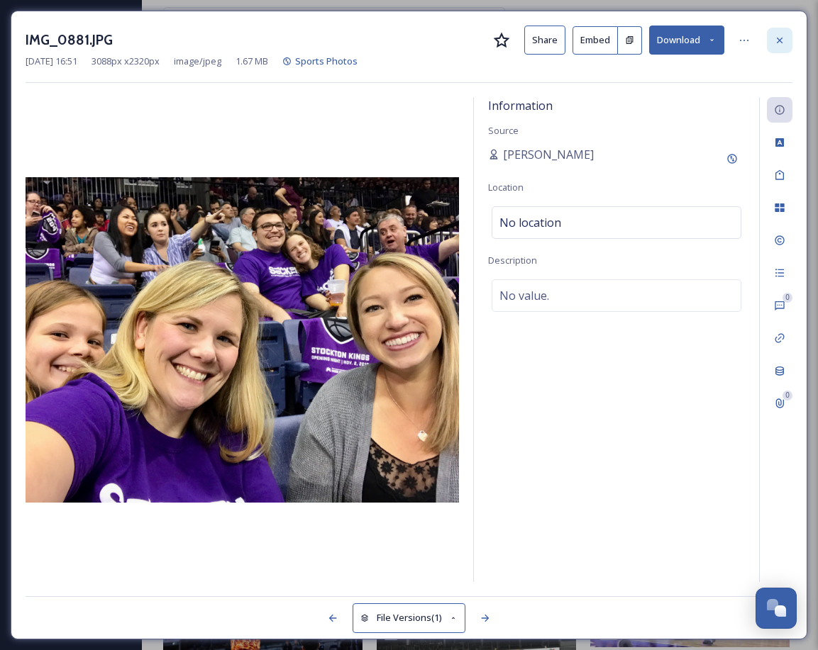
click at [778, 40] on icon at bounding box center [779, 40] width 6 height 6
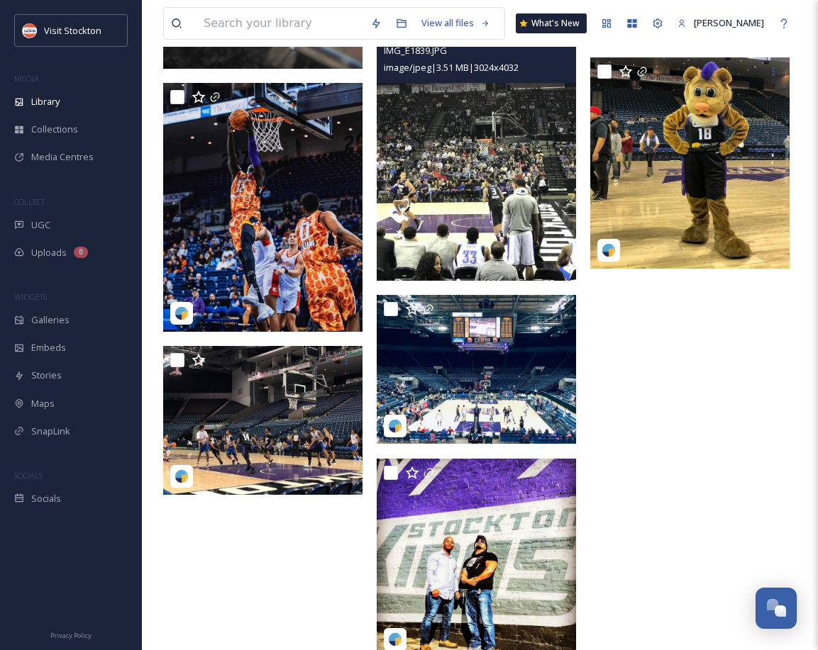
scroll to position [3017, 0]
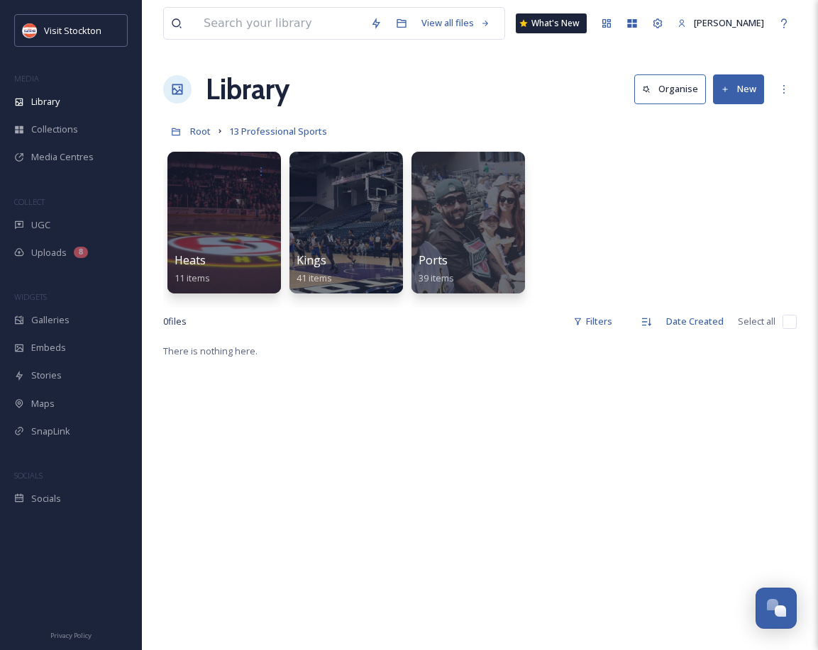
click at [211, 135] on div "Root 13 Professional Sports" at bounding box center [479, 131] width 633 height 27
click at [201, 134] on span "Root" at bounding box center [200, 131] width 21 height 13
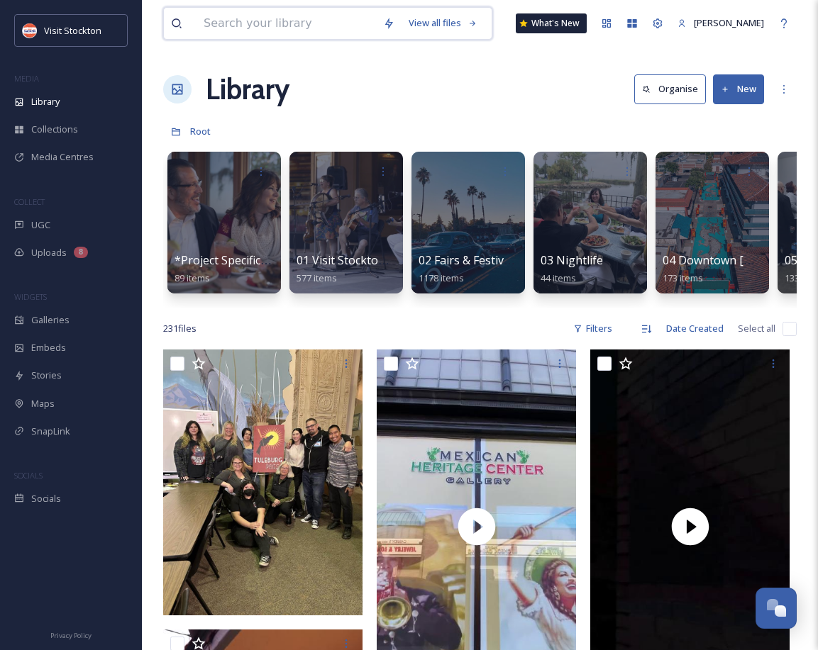
click at [335, 28] on input at bounding box center [285, 23] width 179 height 31
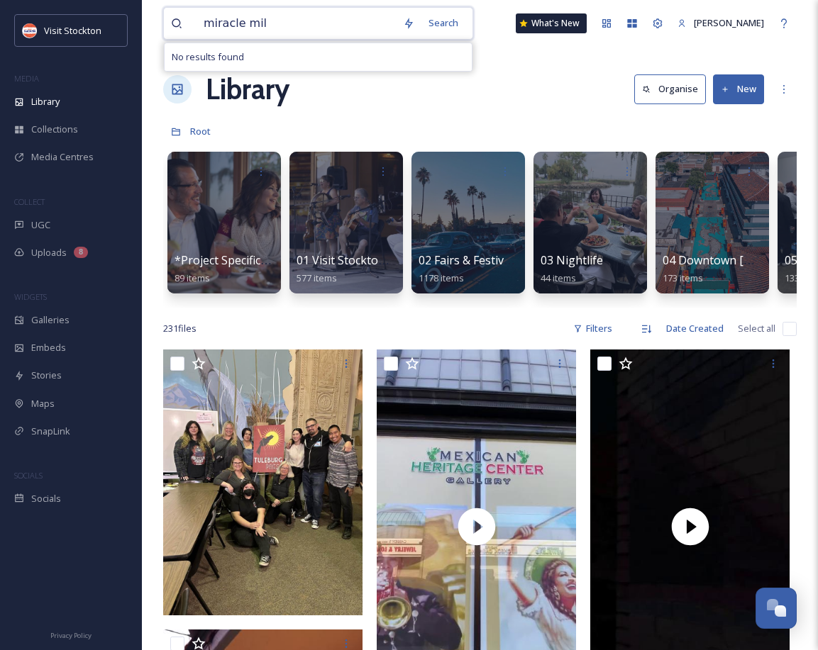
type input "miracle mile"
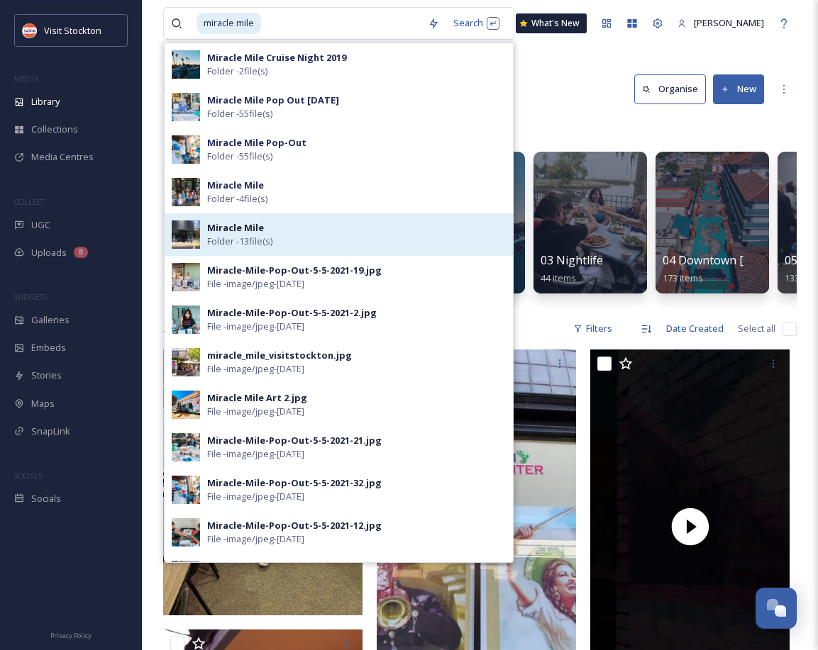
click at [255, 223] on strong "Miracle Mile" at bounding box center [235, 227] width 57 height 13
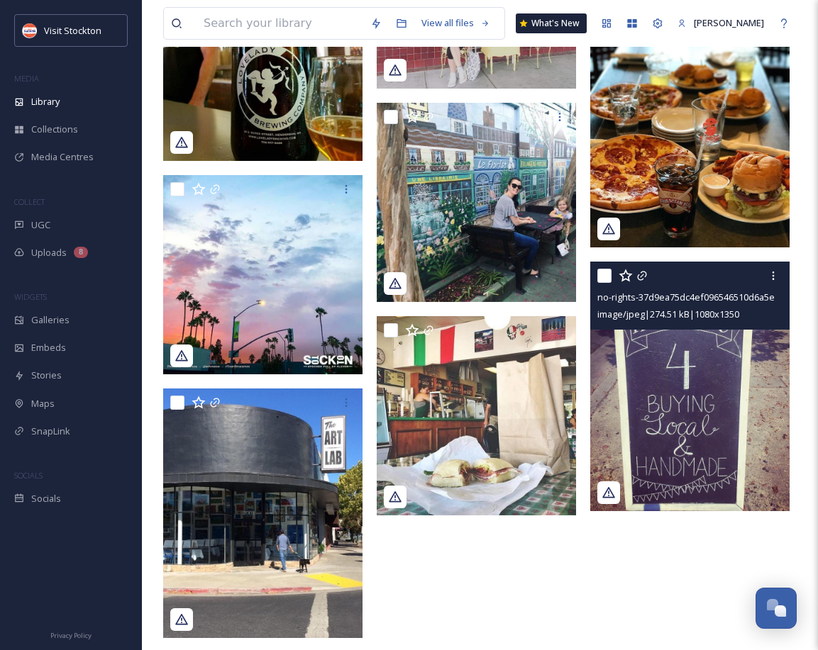
scroll to position [567, 0]
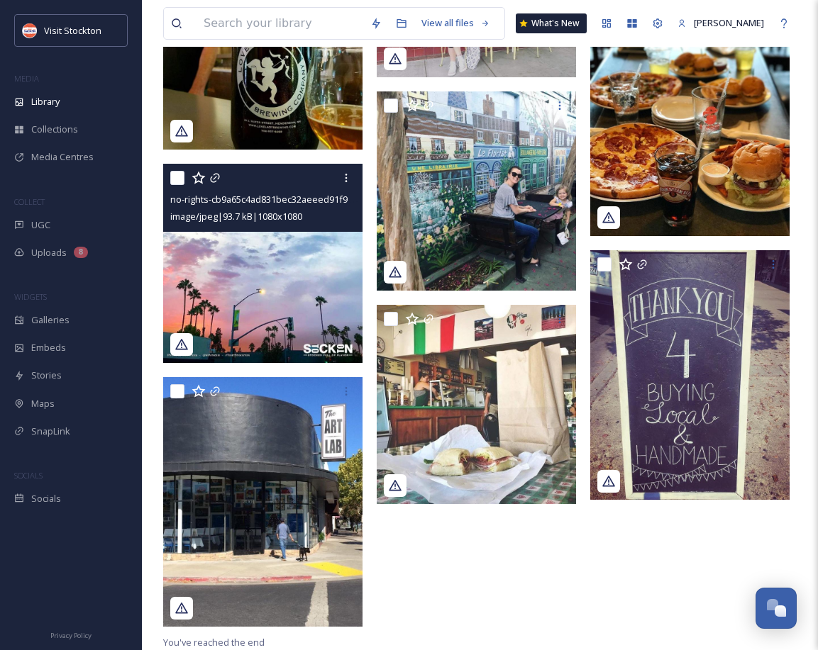
click at [308, 296] on img at bounding box center [262, 263] width 199 height 199
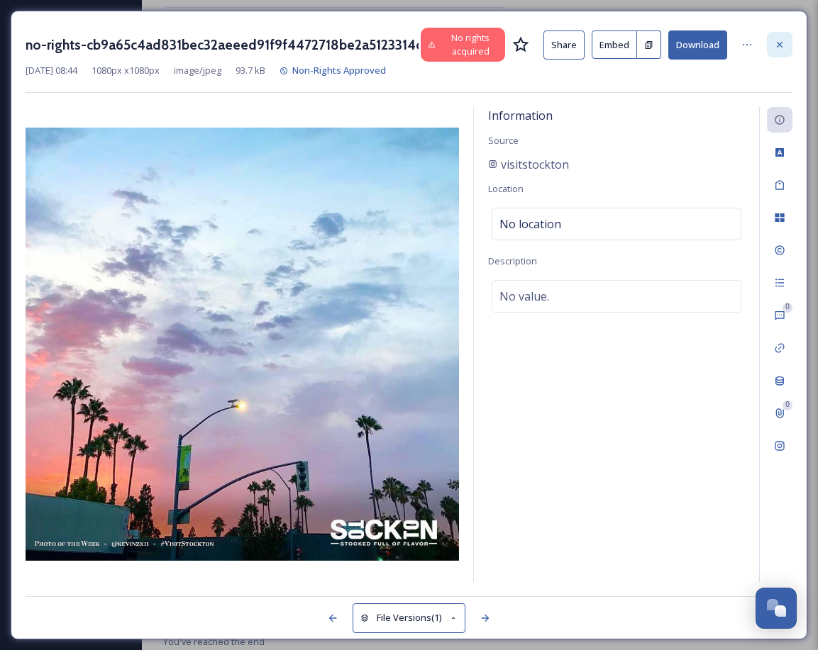
click at [779, 42] on icon at bounding box center [779, 44] width 11 height 11
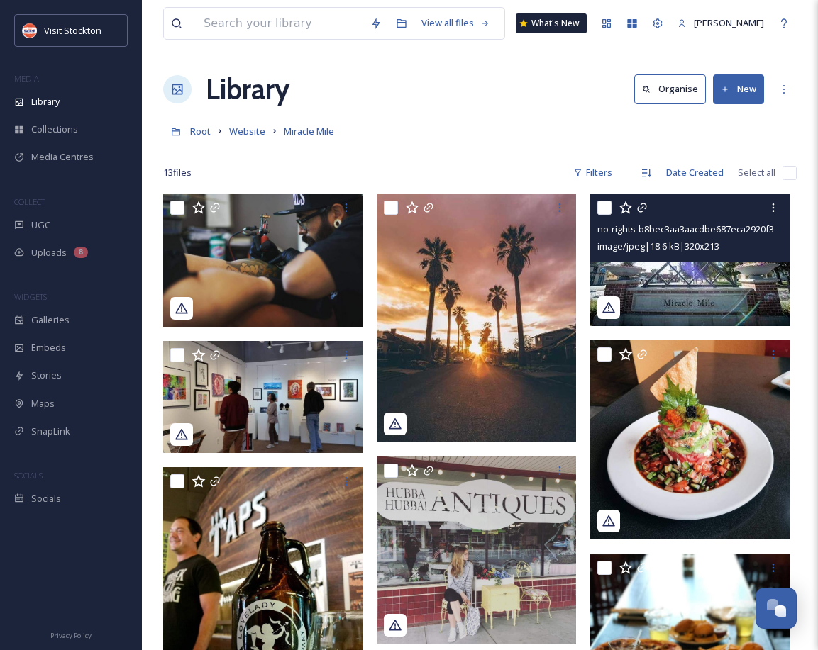
click at [683, 276] on img at bounding box center [689, 260] width 199 height 133
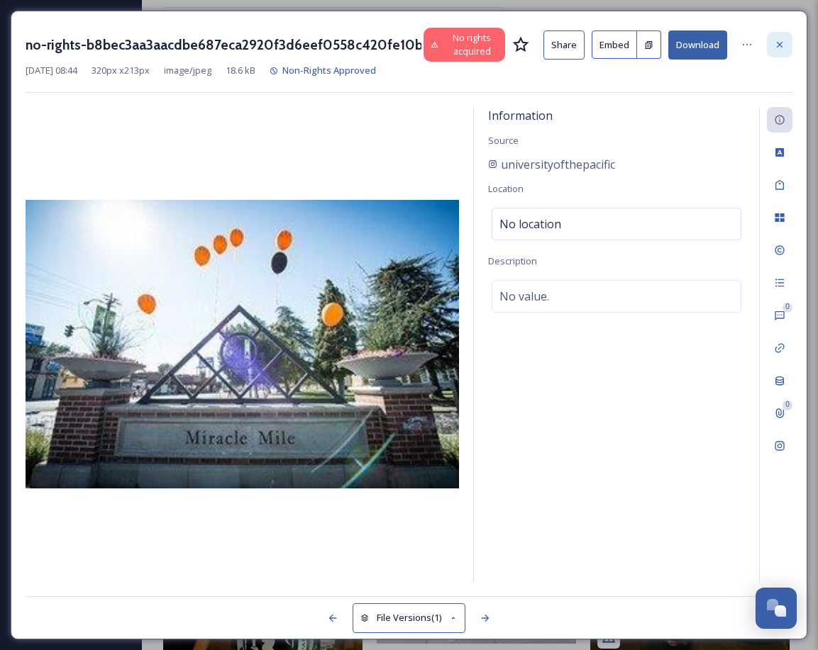
click at [776, 45] on icon at bounding box center [779, 44] width 11 height 11
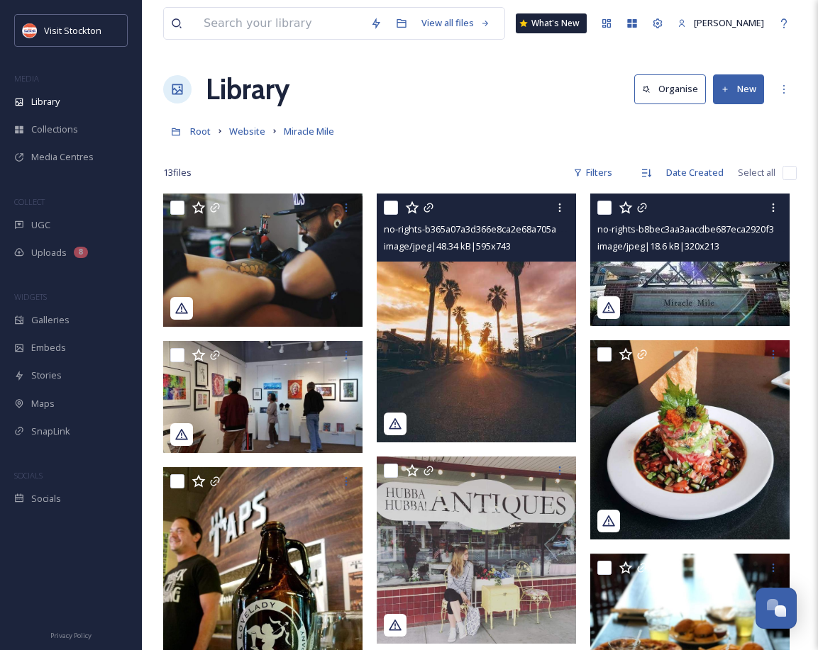
click at [478, 391] on img at bounding box center [476, 318] width 199 height 249
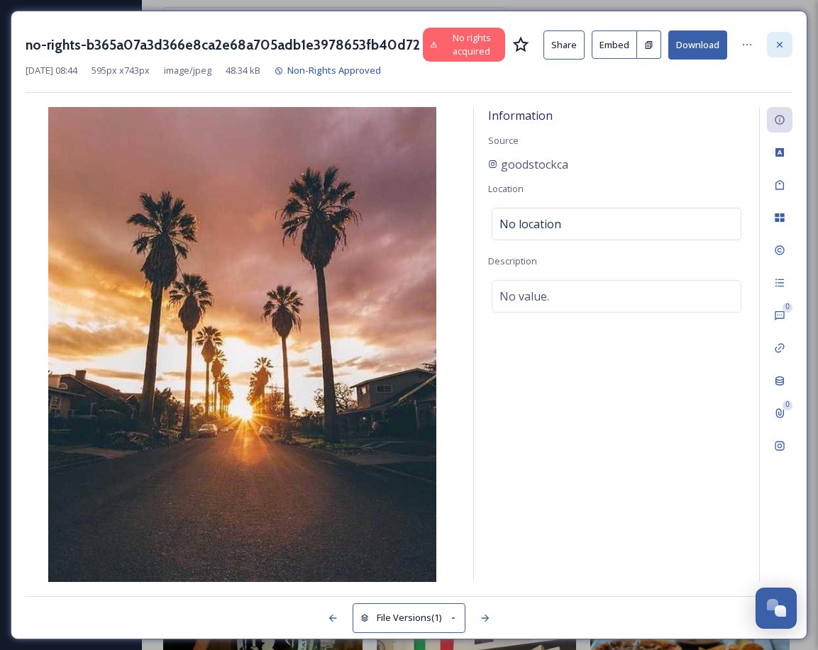
click at [781, 44] on icon at bounding box center [779, 44] width 11 height 11
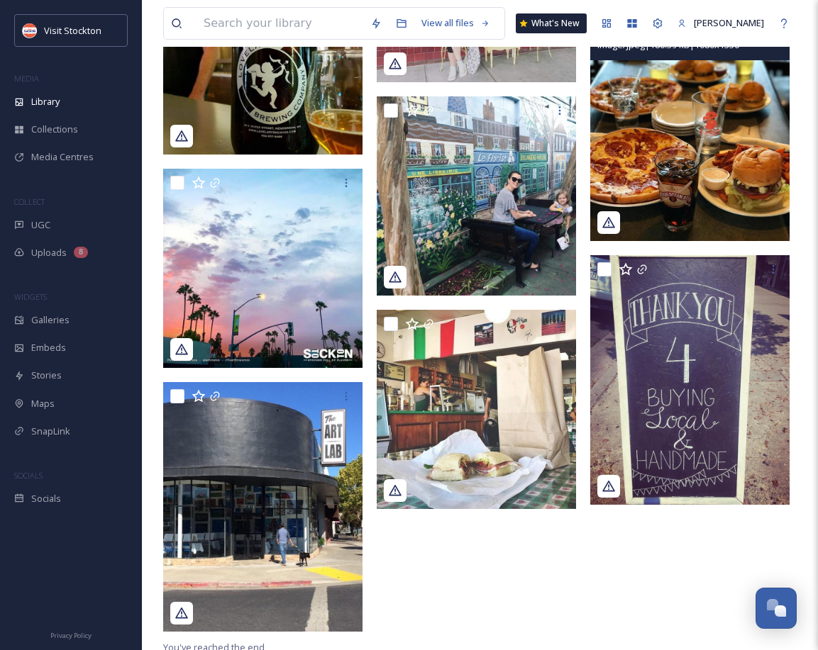
scroll to position [567, 0]
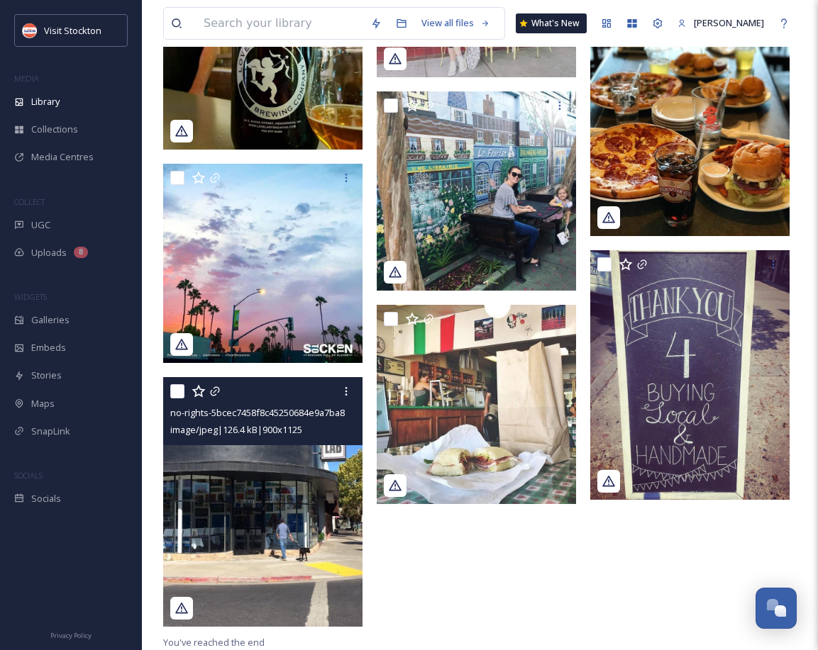
click at [247, 567] on img at bounding box center [262, 501] width 199 height 249
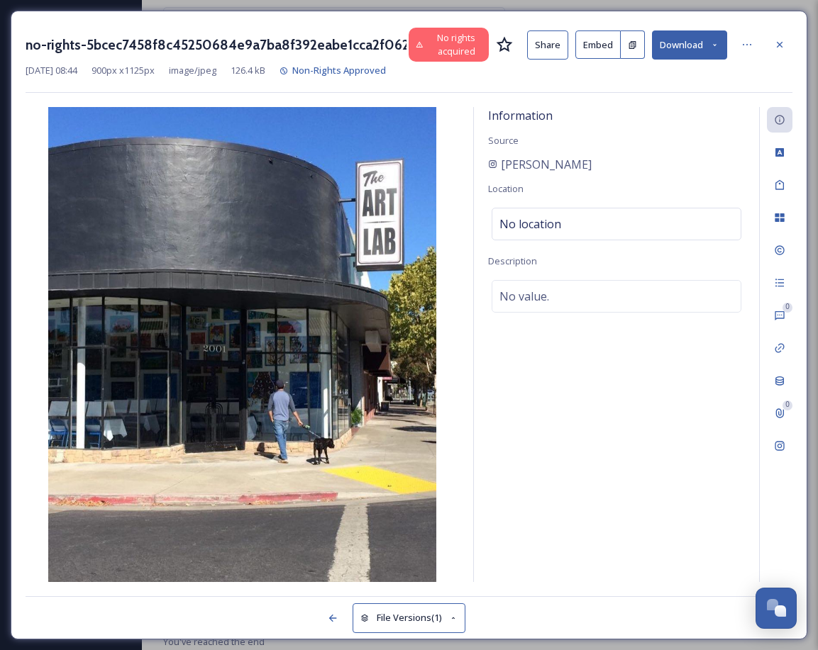
click at [787, 41] on div at bounding box center [780, 45] width 26 height 26
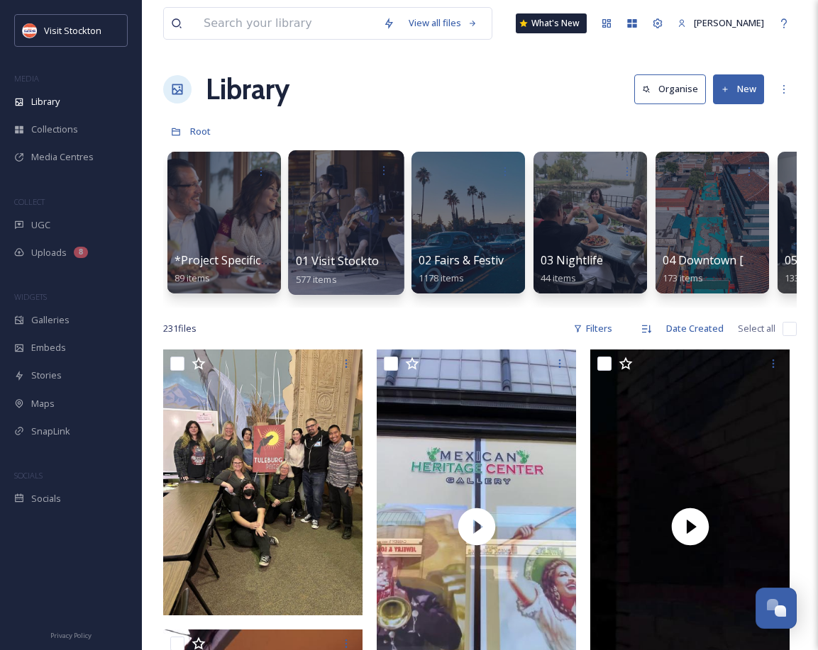
click at [362, 265] on span "01 Visit Stockton/Lifestyle" at bounding box center [366, 261] width 140 height 16
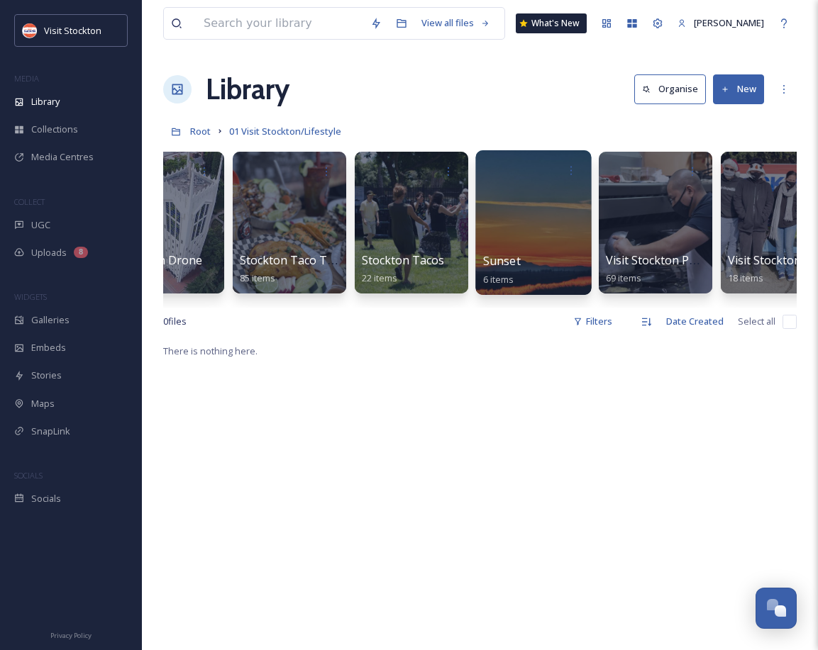
scroll to position [0, 1440]
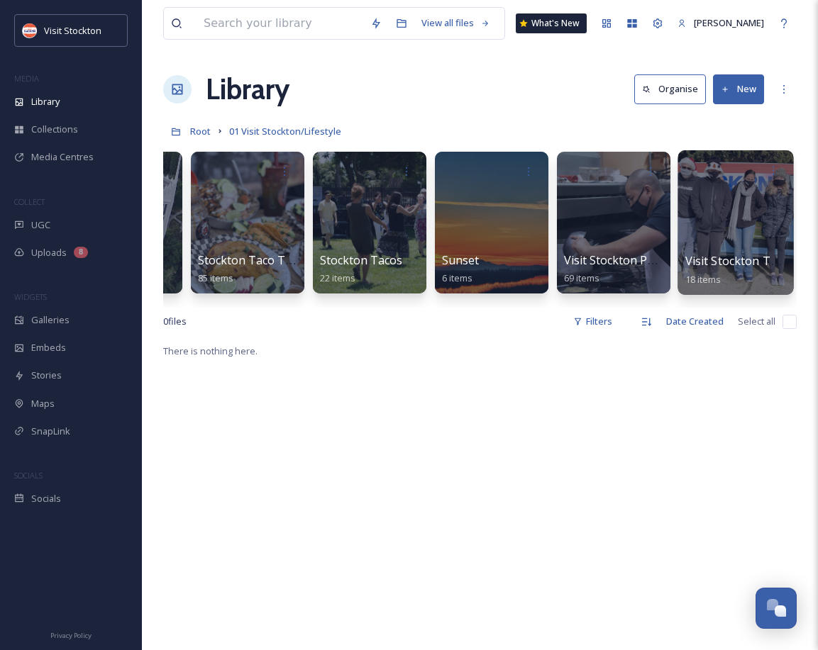
click at [762, 263] on span "Visit Stockton Team" at bounding box center [739, 261] width 108 height 16
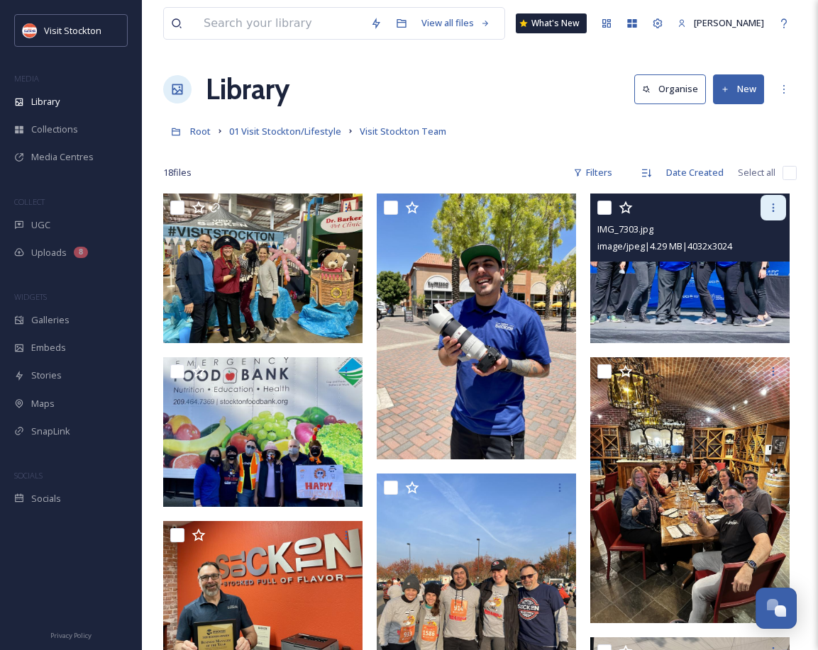
click at [771, 212] on icon at bounding box center [772, 207] width 11 height 11
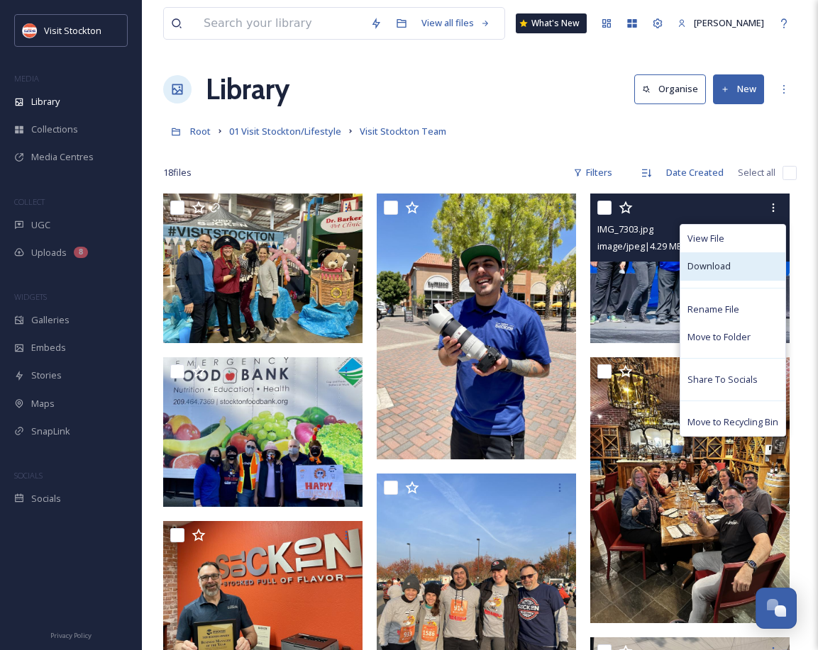
click at [740, 272] on div "Download" at bounding box center [732, 266] width 105 height 28
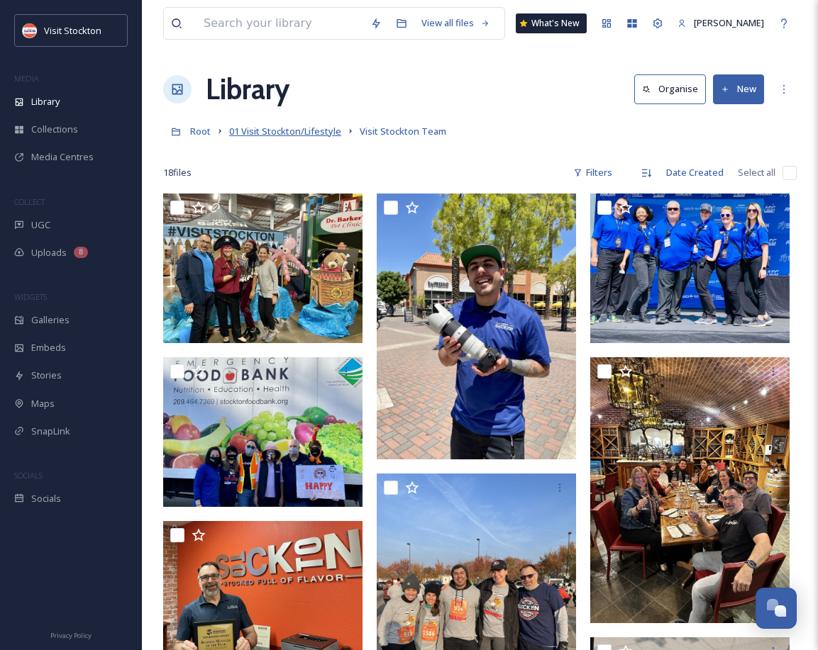
click at [308, 133] on span "01 Visit Stockton/Lifestyle" at bounding box center [285, 131] width 112 height 13
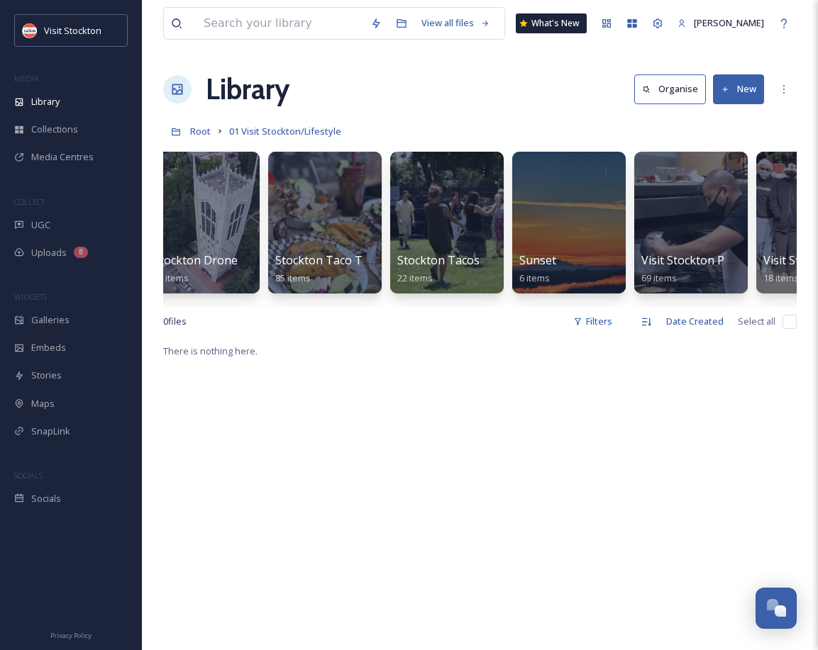
scroll to position [0, 1440]
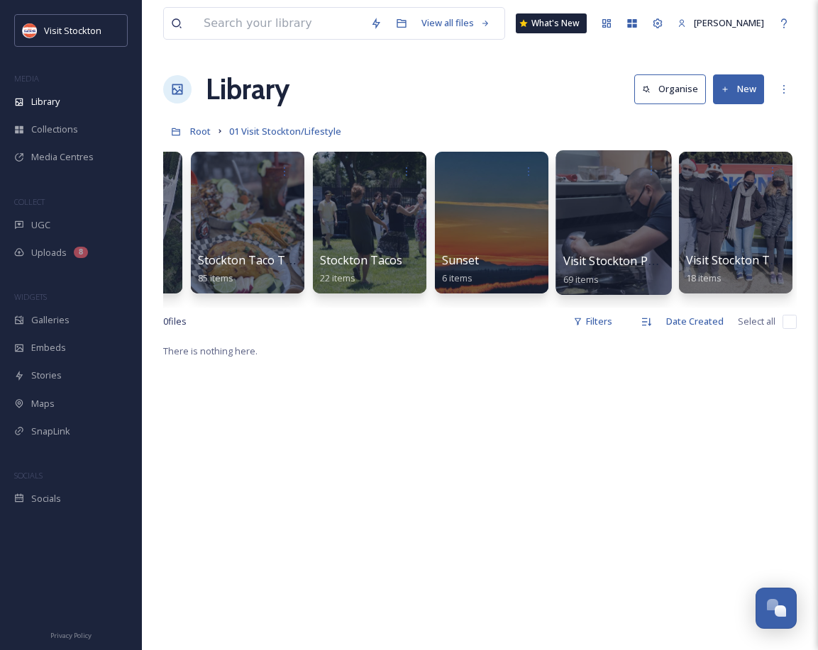
click at [612, 252] on div at bounding box center [613, 222] width 116 height 145
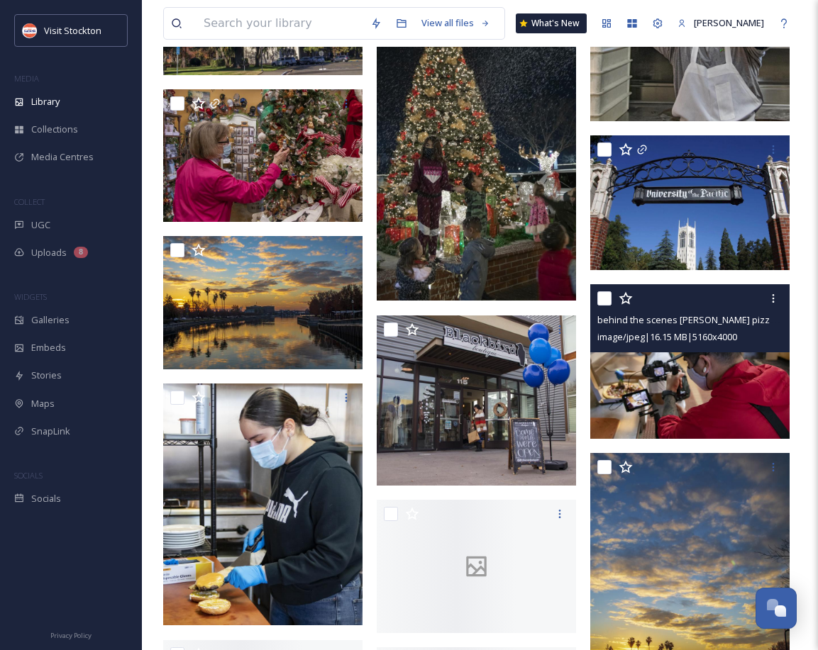
scroll to position [3701, 0]
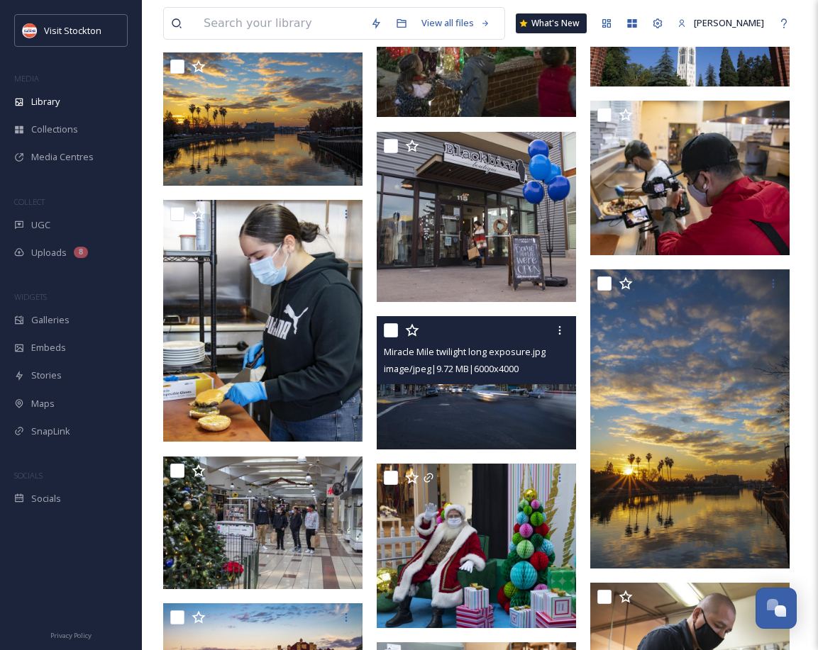
click at [486, 419] on img at bounding box center [476, 382] width 199 height 133
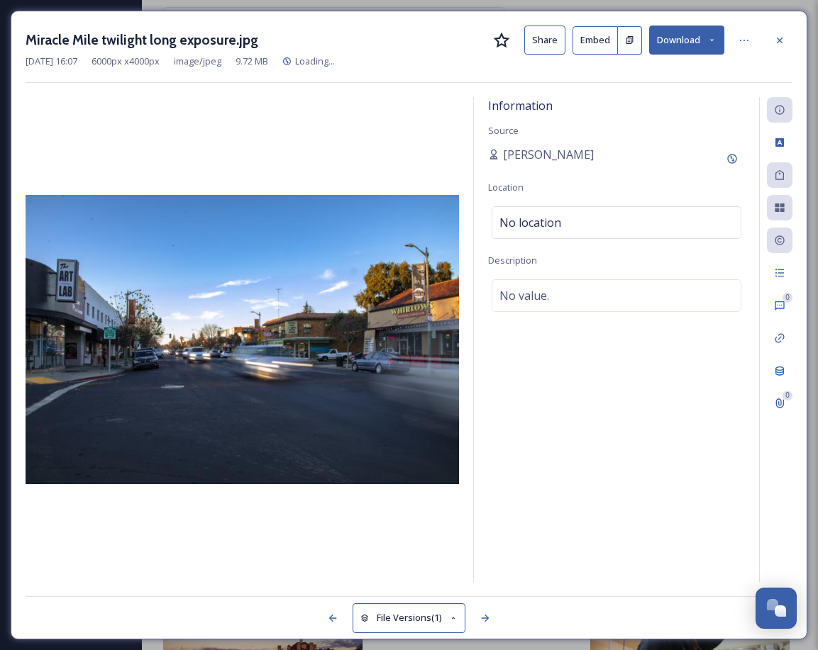
click at [705, 40] on button "Download" at bounding box center [686, 40] width 75 height 29
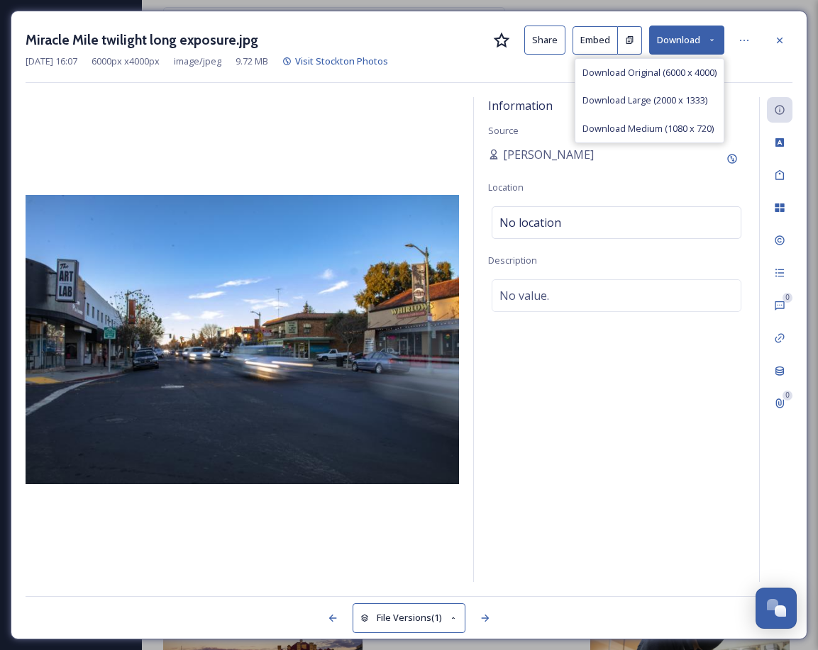
drag, startPoint x: 608, startPoint y: 77, endPoint x: 632, endPoint y: 90, distance: 26.7
click at [608, 77] on span "Download Original (6000 x 4000)" at bounding box center [649, 72] width 134 height 13
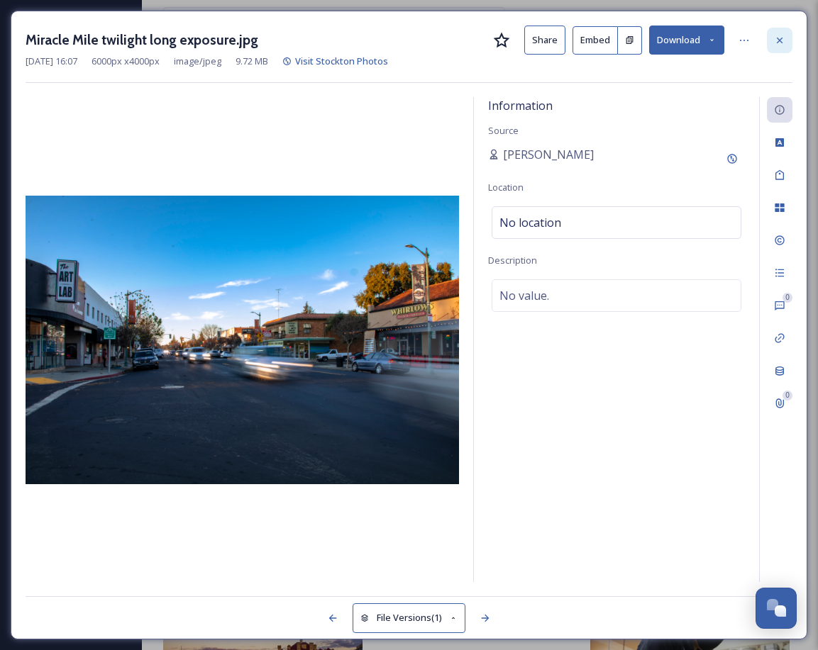
click at [786, 32] on div at bounding box center [780, 41] width 26 height 26
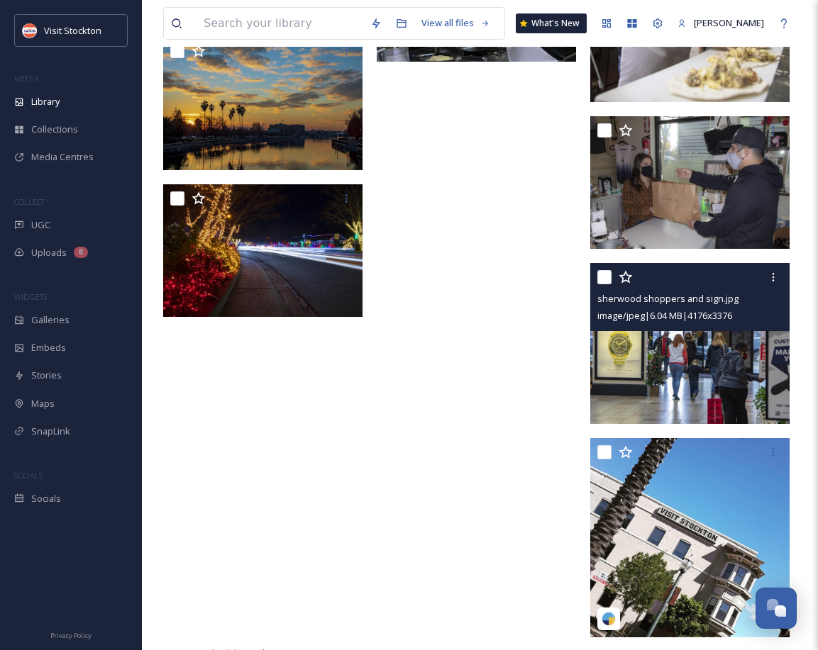
scroll to position [4426, 0]
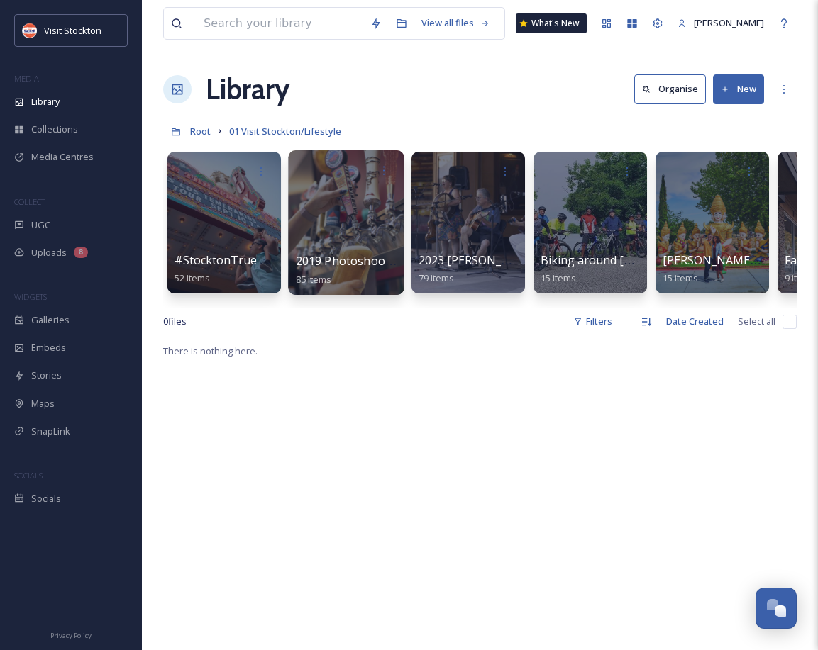
click at [340, 269] on div "2019 Photoshoot - FourthIdea 85 items" at bounding box center [346, 269] width 101 height 35
click at [362, 257] on span "2019 Photoshoot - FourthIdea" at bounding box center [378, 261] width 165 height 16
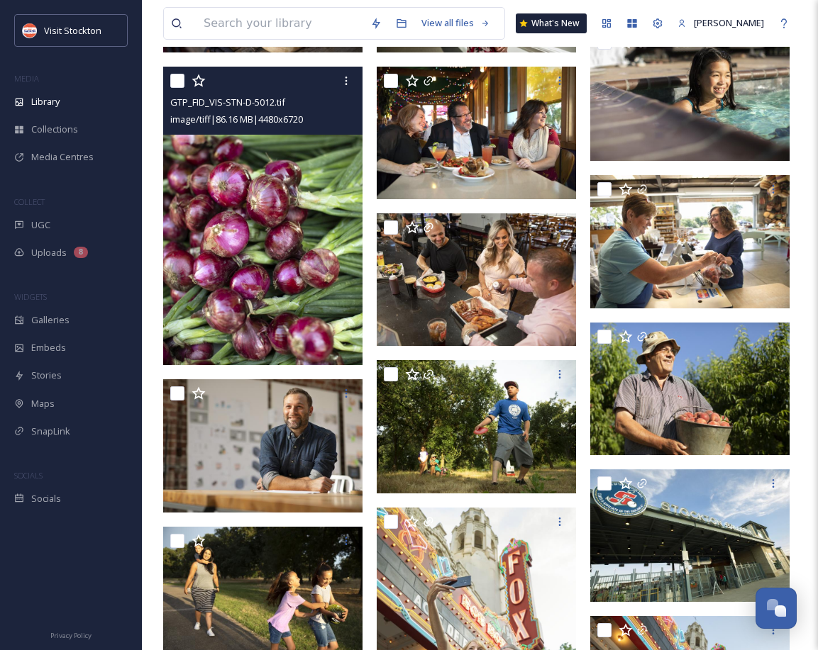
scroll to position [2793, 0]
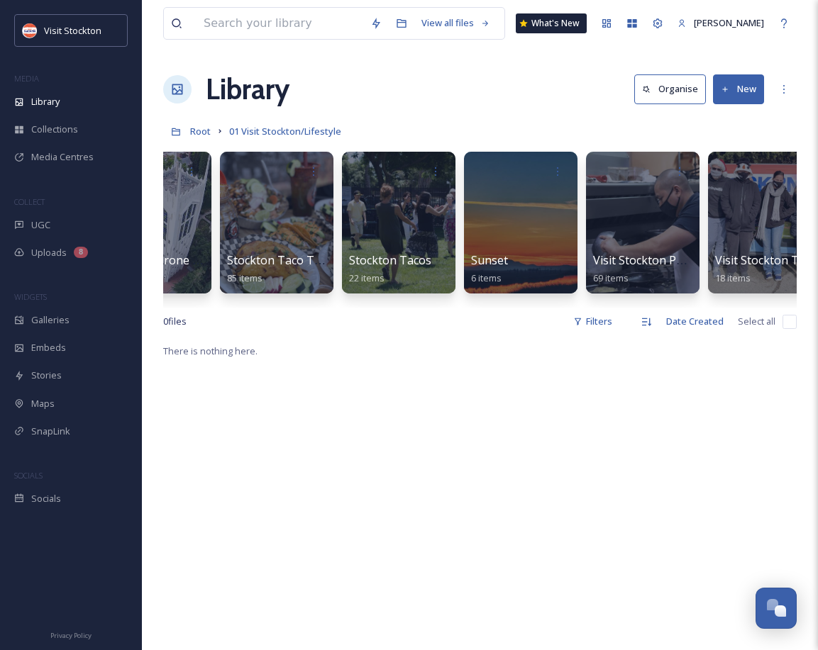
scroll to position [0, 1440]
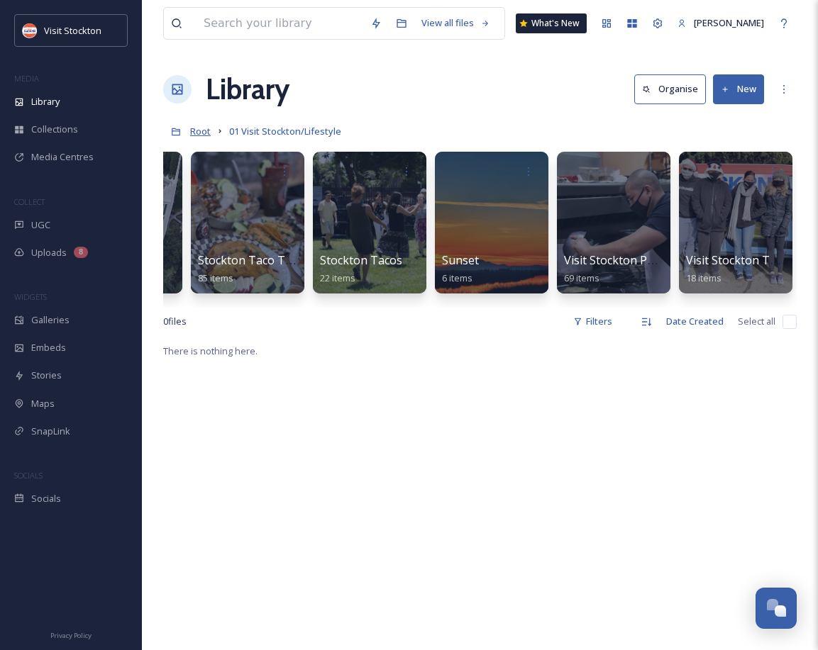
click at [205, 128] on span "Root" at bounding box center [200, 131] width 21 height 13
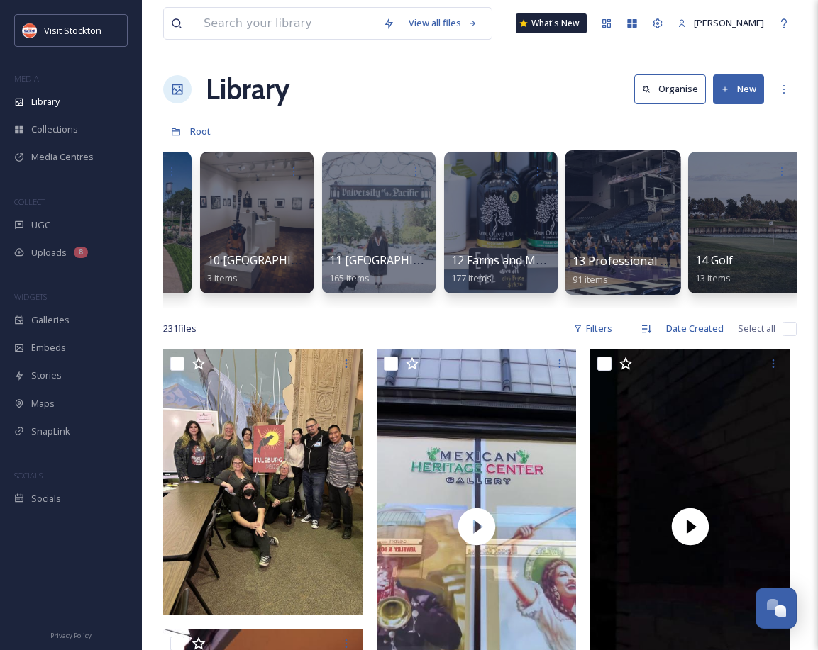
scroll to position [0, 1186]
click at [640, 228] on div at bounding box center [623, 222] width 116 height 145
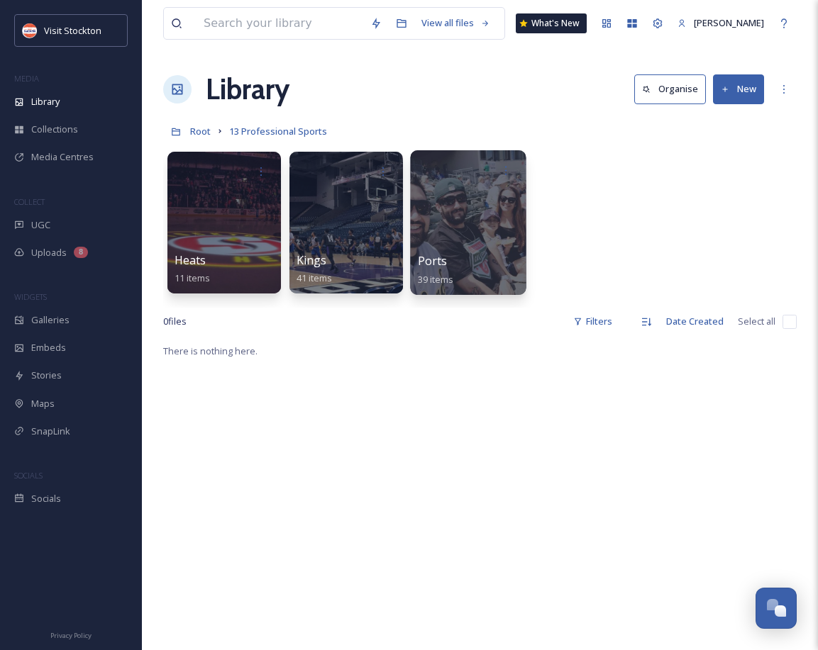
click at [434, 250] on div at bounding box center [468, 222] width 116 height 145
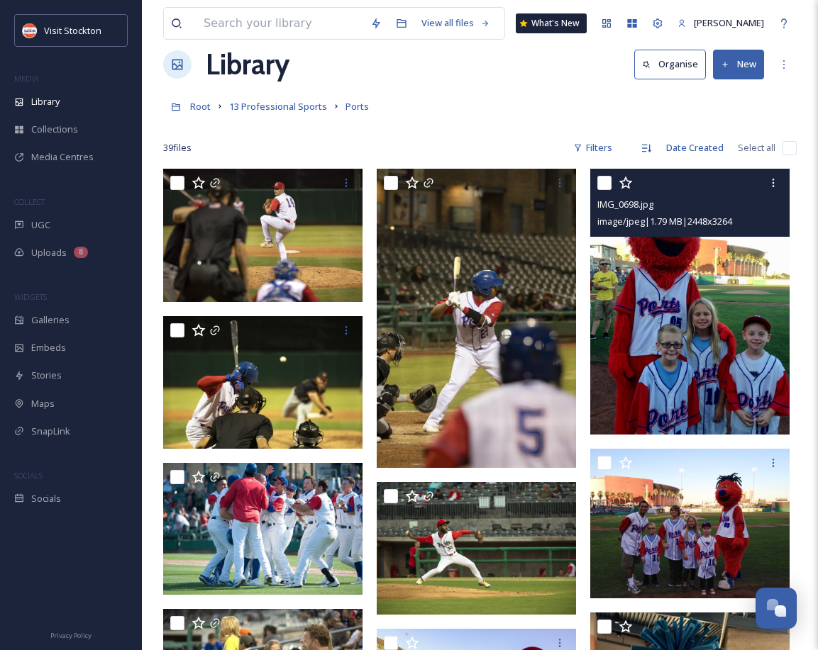
scroll to position [29, 0]
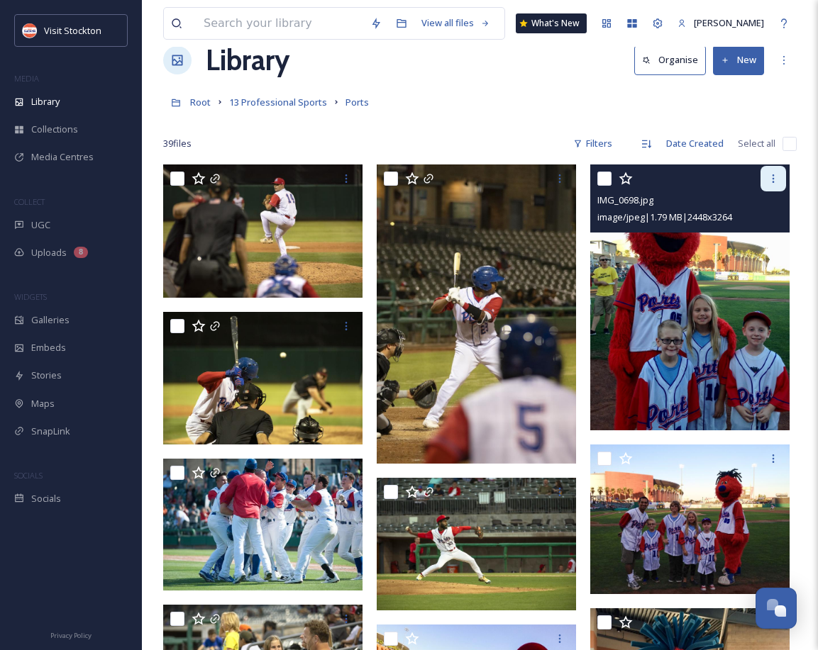
click at [772, 183] on icon at bounding box center [772, 178] width 11 height 11
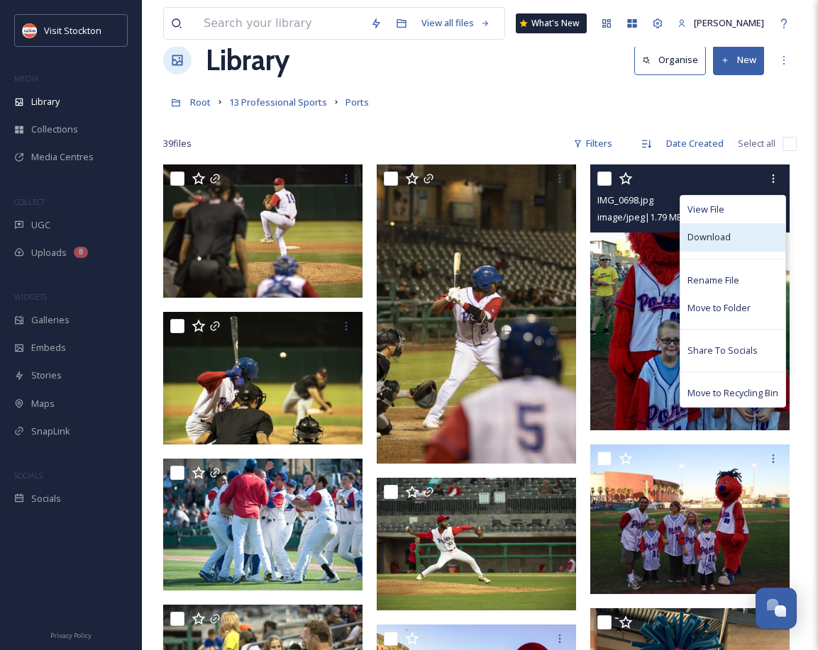
click at [720, 244] on div "Download" at bounding box center [732, 237] width 105 height 28
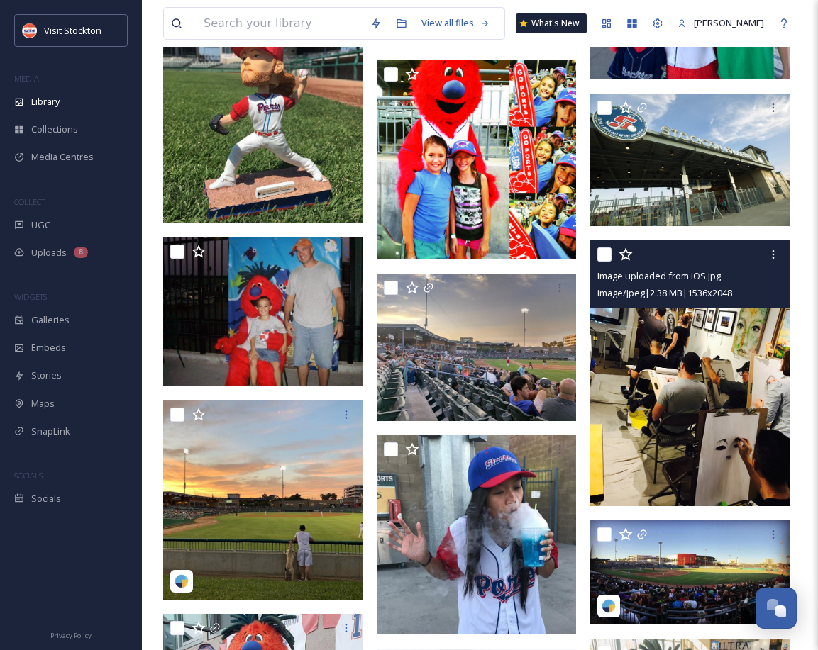
scroll to position [758, 0]
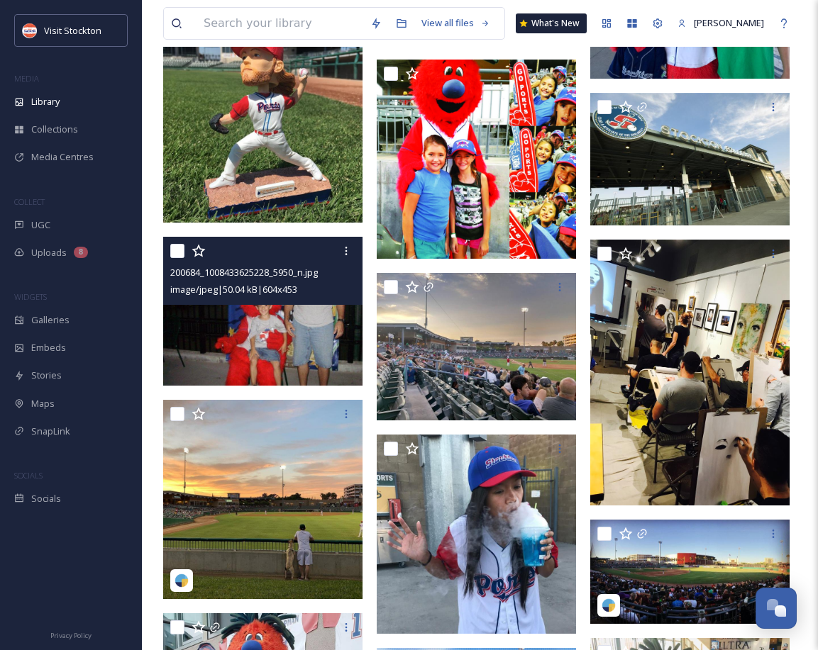
click at [311, 366] on img at bounding box center [262, 312] width 199 height 150
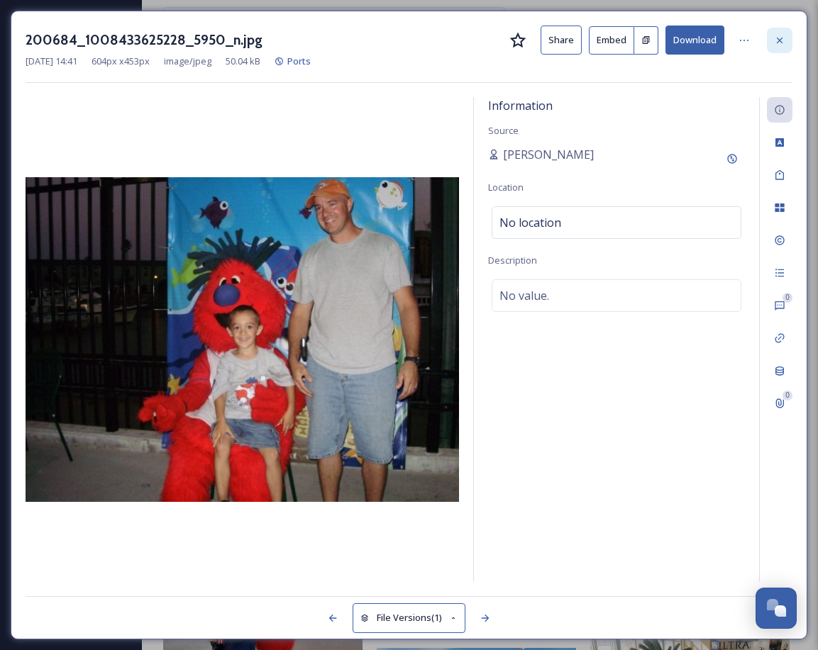
click at [776, 37] on icon at bounding box center [779, 40] width 6 height 6
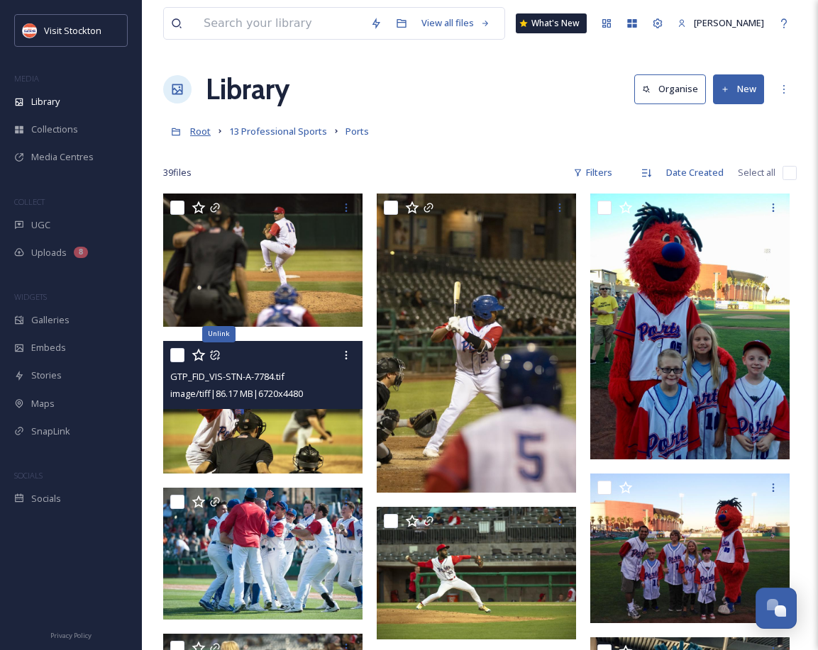
click at [205, 130] on span "Root" at bounding box center [200, 131] width 21 height 13
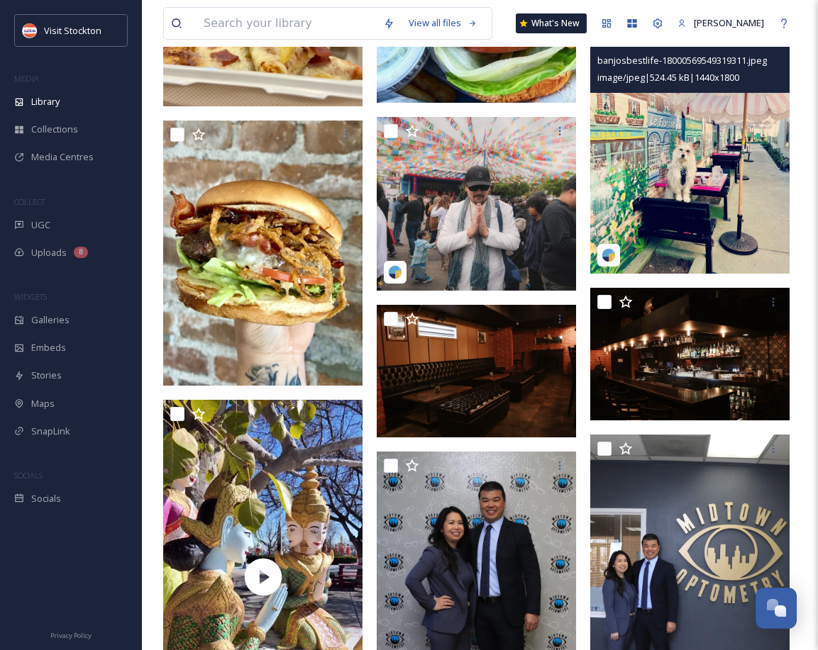
scroll to position [3846, 0]
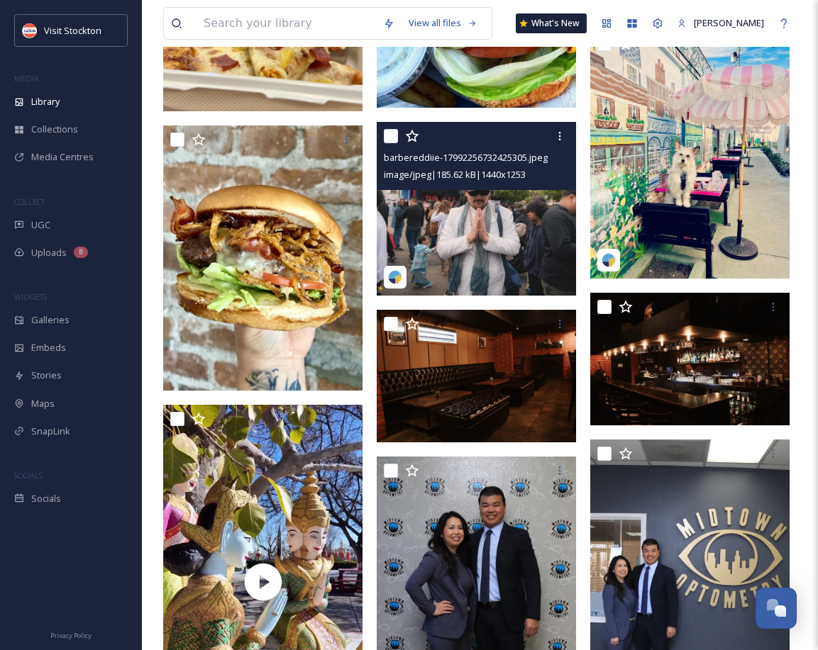
click at [519, 236] on img at bounding box center [476, 208] width 199 height 173
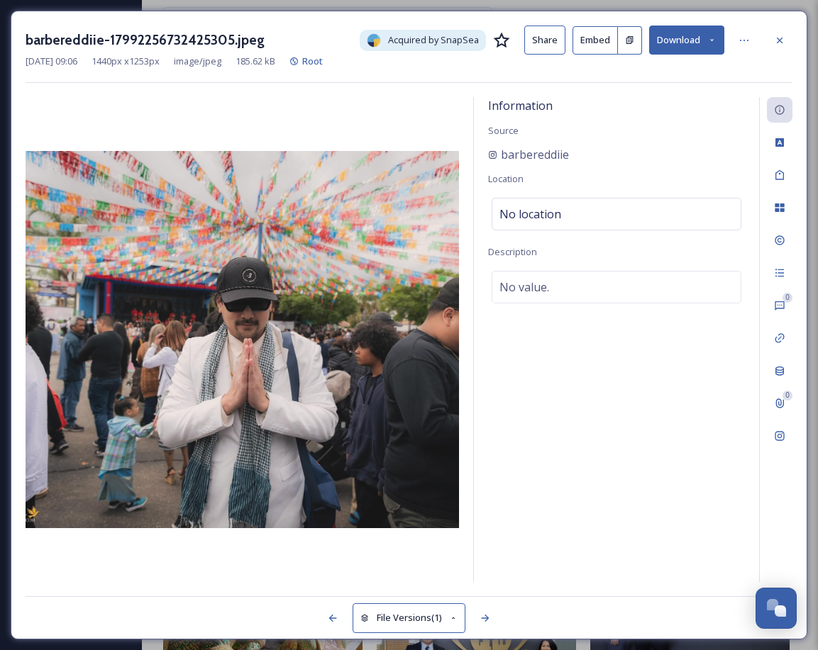
click at [782, 38] on icon at bounding box center [779, 40] width 11 height 11
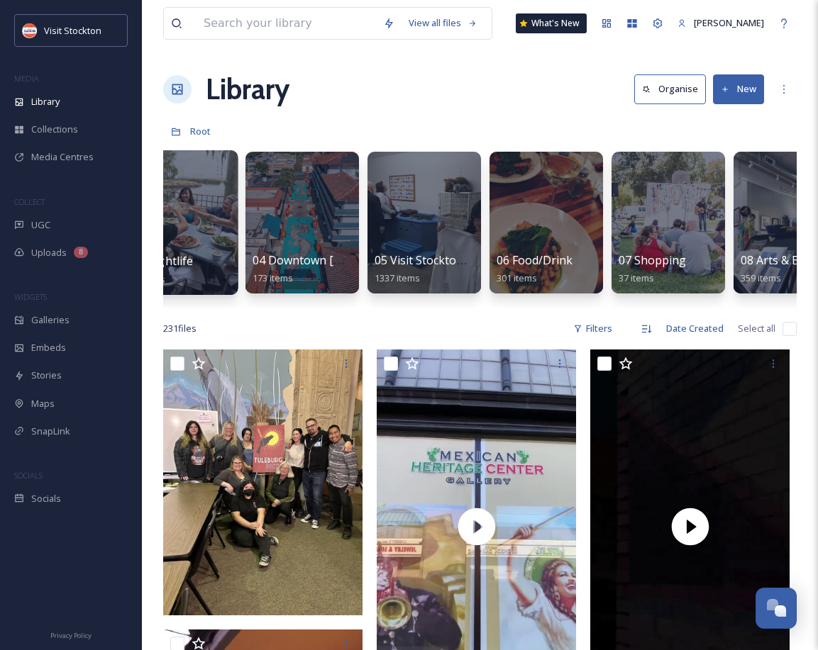
scroll to position [0, 412]
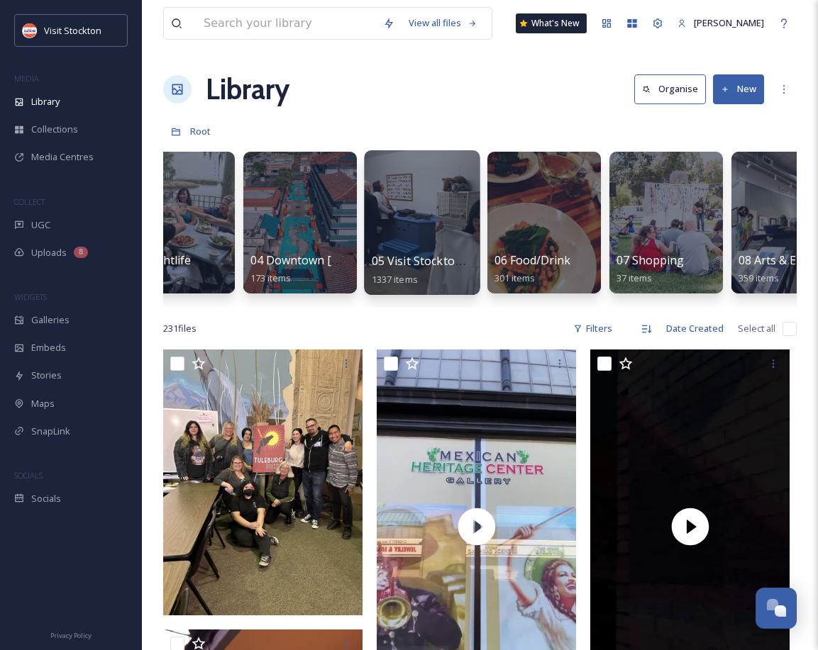
click at [437, 247] on div at bounding box center [422, 222] width 116 height 145
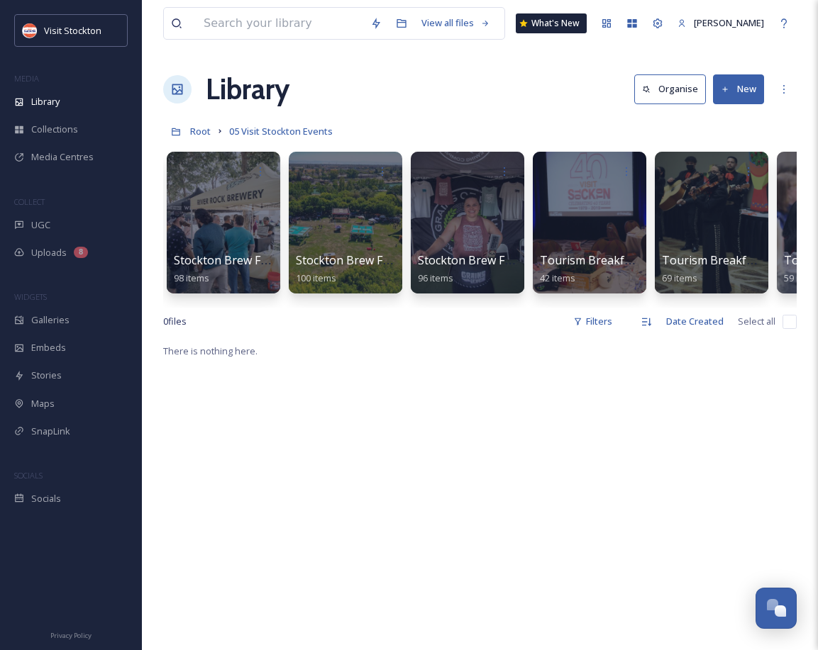
scroll to position [0, 979]
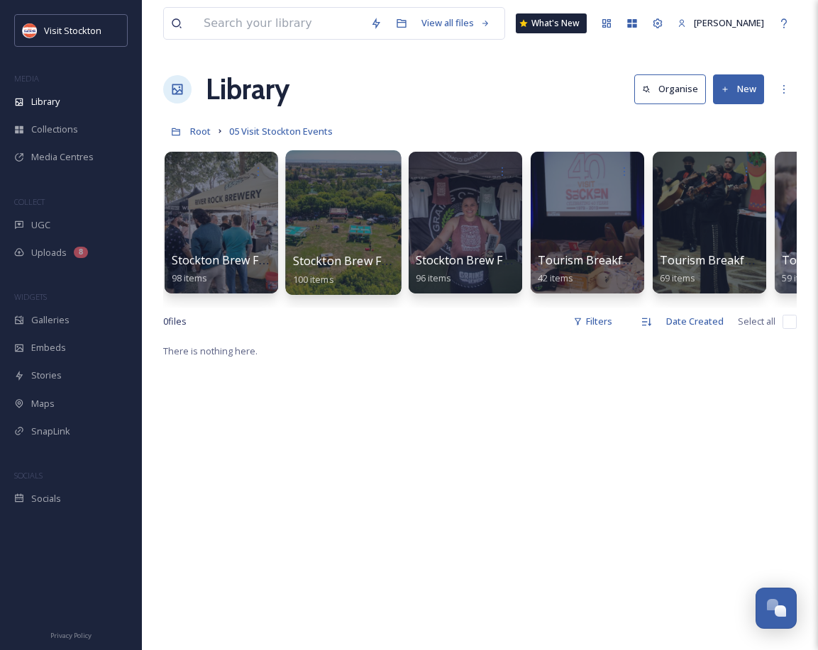
click at [362, 256] on span "Stockton Brew Fest 2021" at bounding box center [360, 261] width 134 height 16
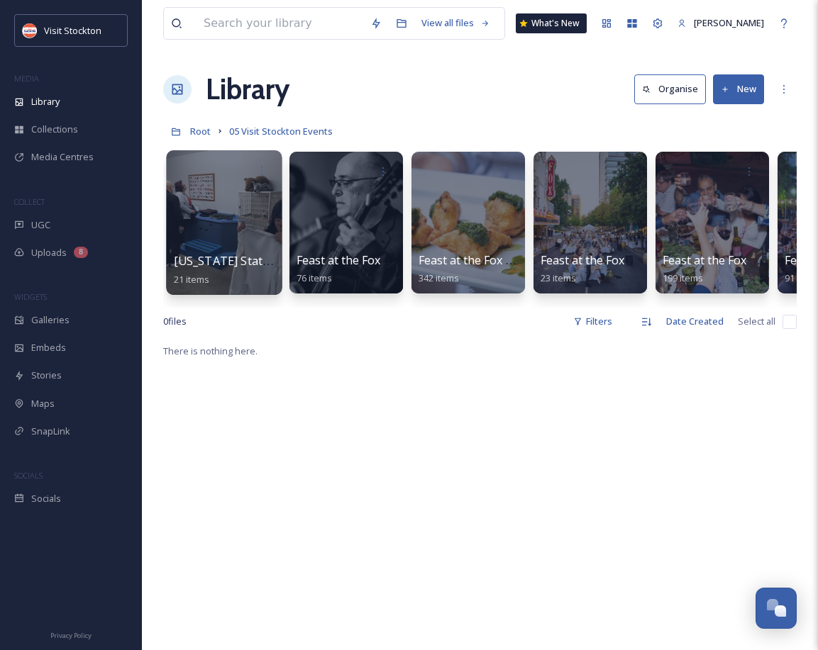
click at [247, 257] on span "California State Fair County Exhibit 2019" at bounding box center [288, 261] width 229 height 16
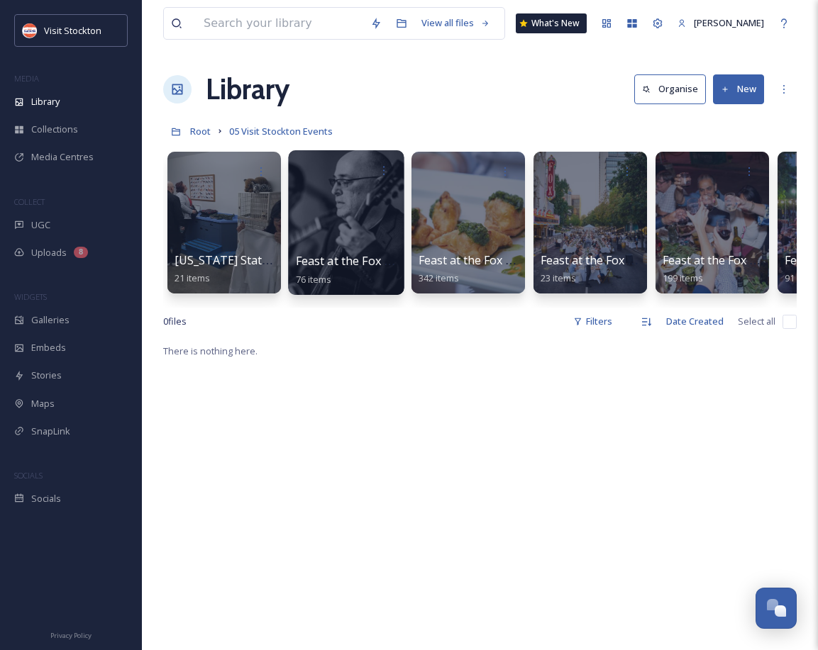
click at [360, 218] on div at bounding box center [346, 222] width 116 height 145
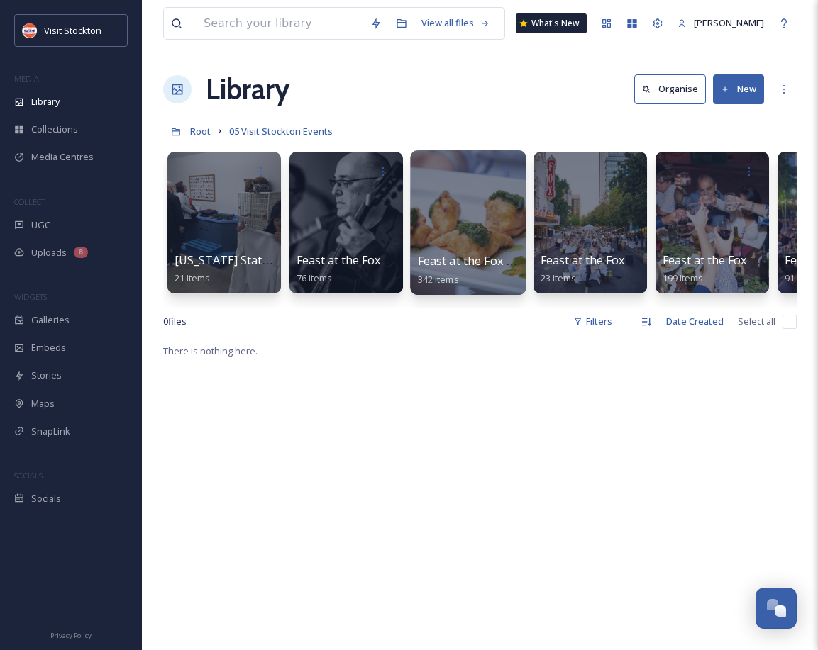
click at [470, 213] on div at bounding box center [468, 222] width 116 height 145
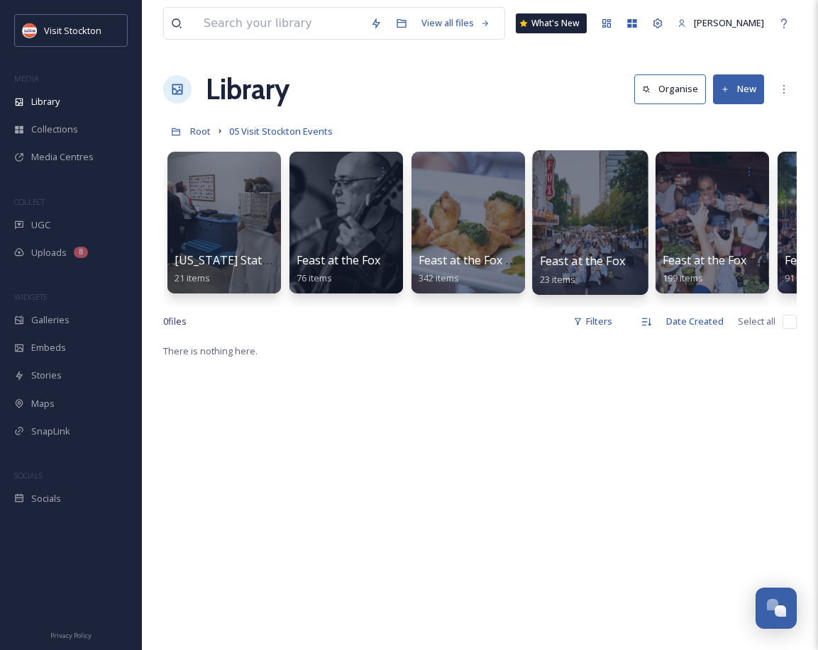
click at [587, 233] on div at bounding box center [590, 222] width 116 height 145
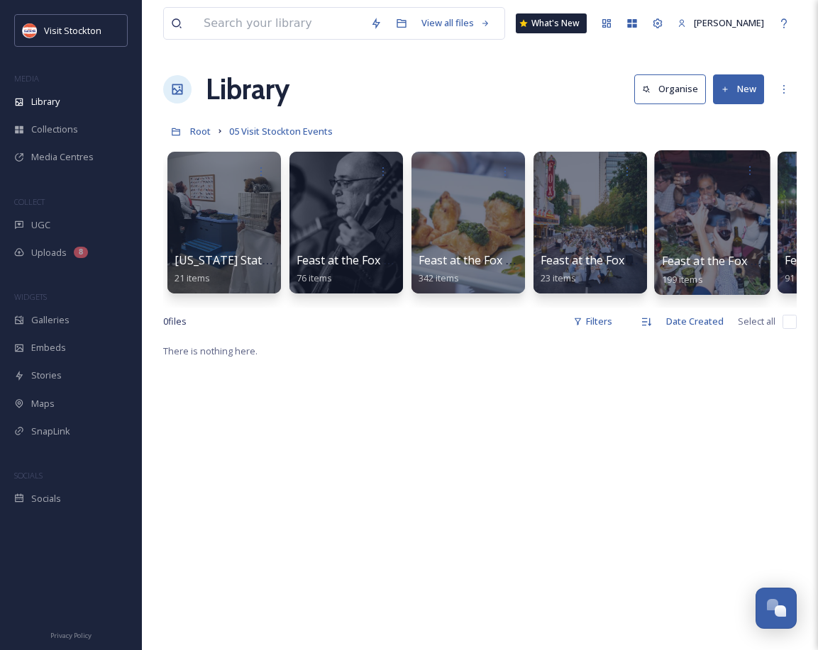
click at [716, 233] on div at bounding box center [712, 222] width 116 height 145
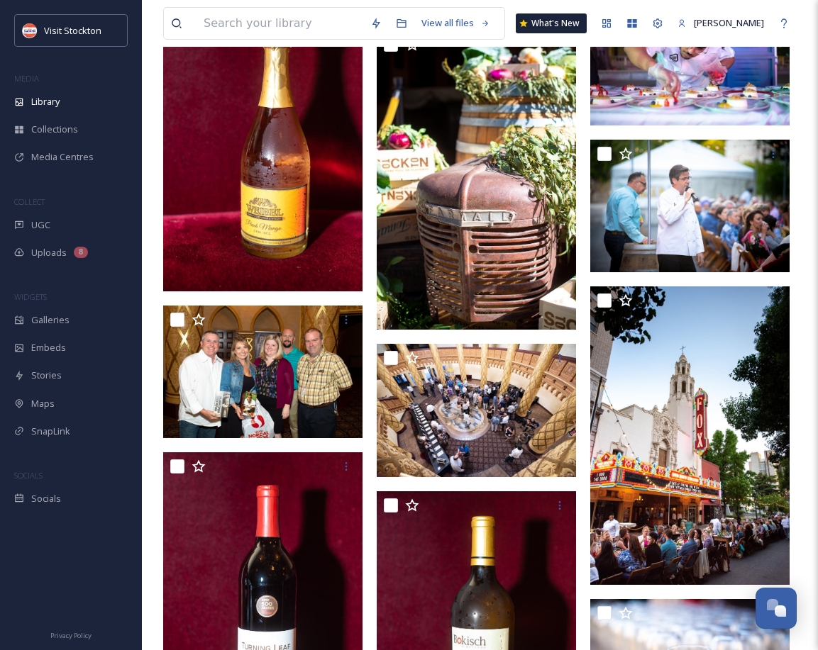
scroll to position [1716, 0]
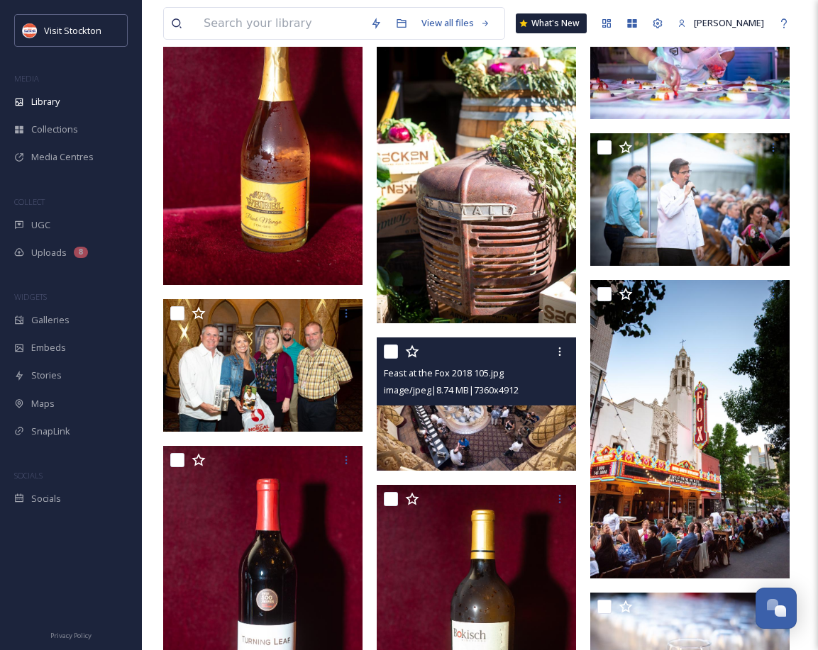
click at [464, 442] on img at bounding box center [476, 404] width 199 height 133
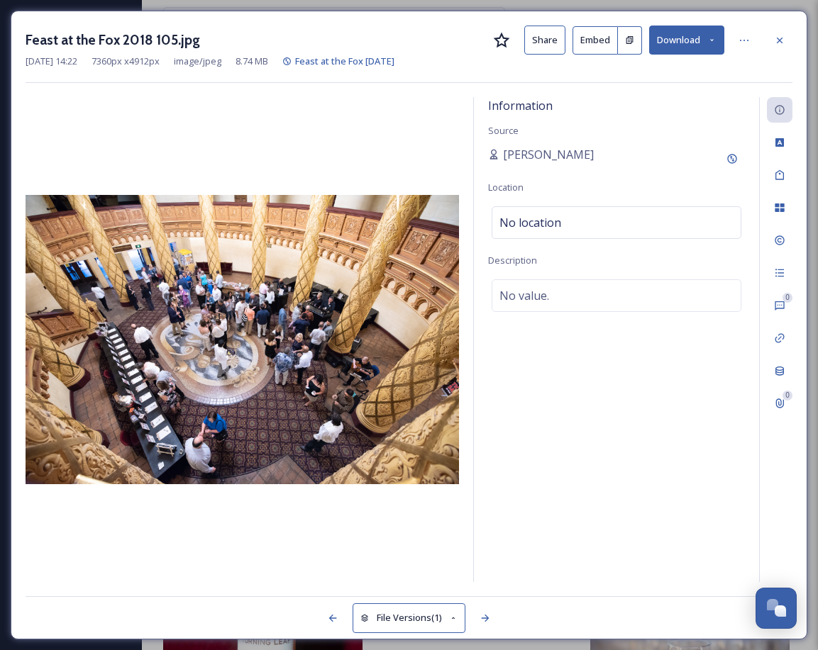
click at [776, 41] on icon at bounding box center [779, 40] width 11 height 11
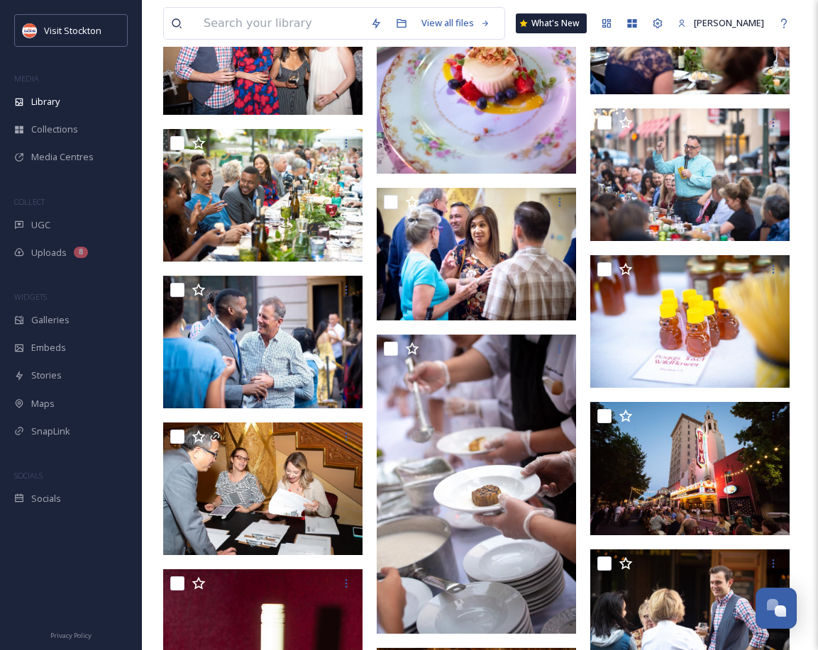
scroll to position [4632, 0]
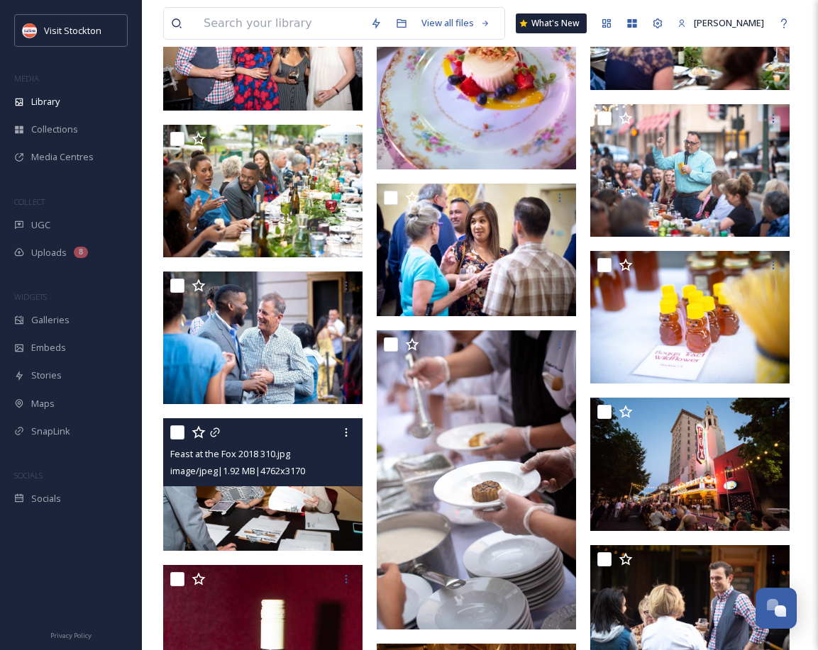
click at [291, 516] on img at bounding box center [262, 484] width 199 height 133
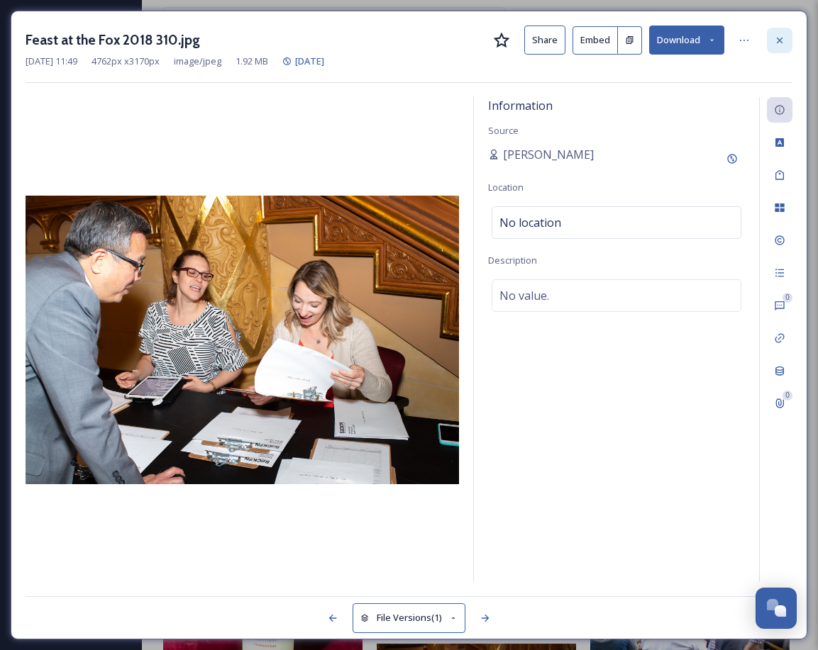
click at [786, 33] on div at bounding box center [780, 41] width 26 height 26
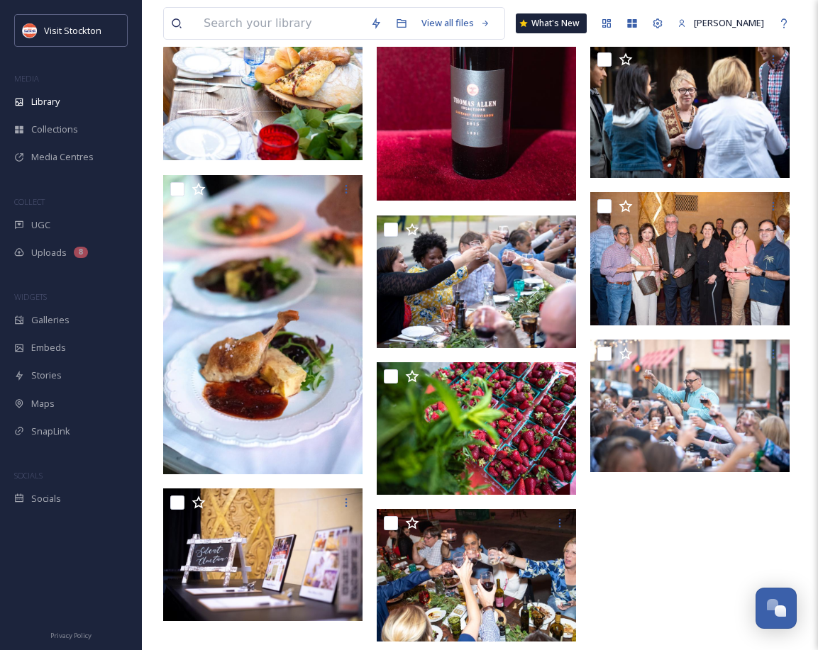
scroll to position [13411, 0]
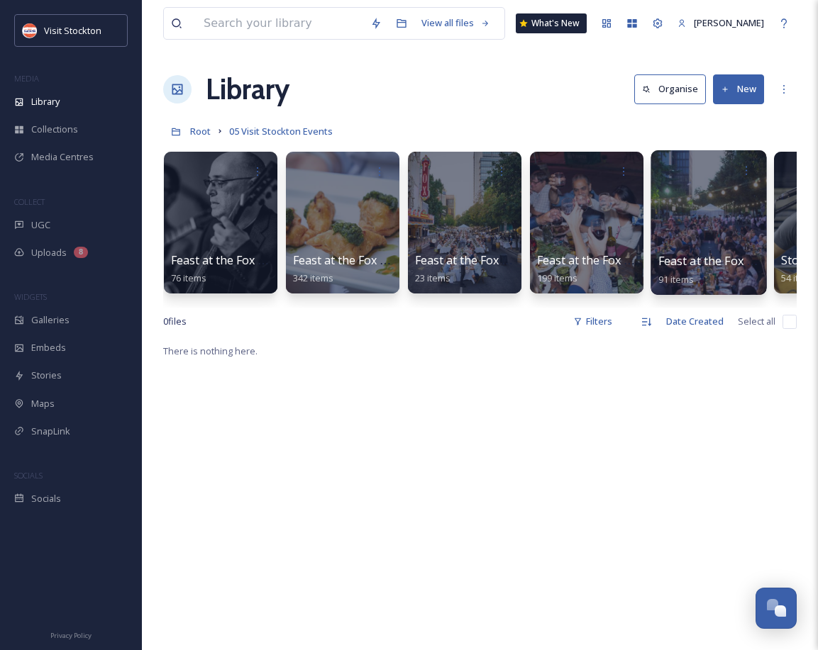
scroll to position [0, 134]
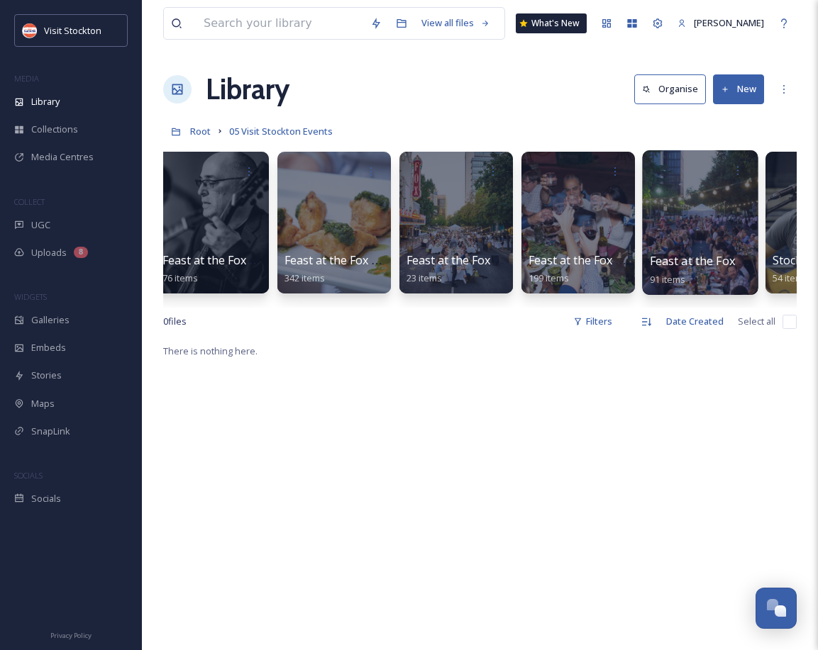
click at [711, 260] on span "Feast at the Fox May 2019" at bounding box center [713, 261] width 127 height 16
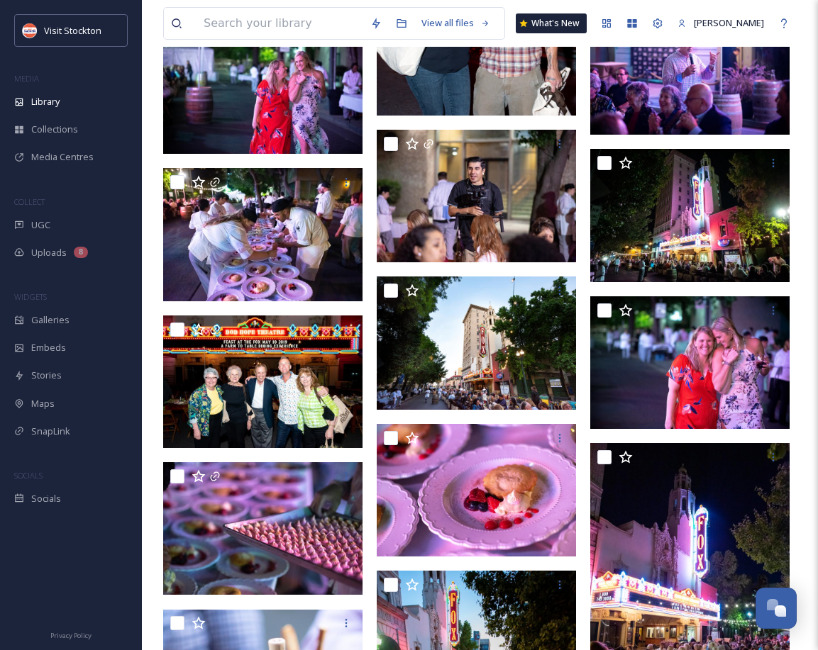
scroll to position [2595, 0]
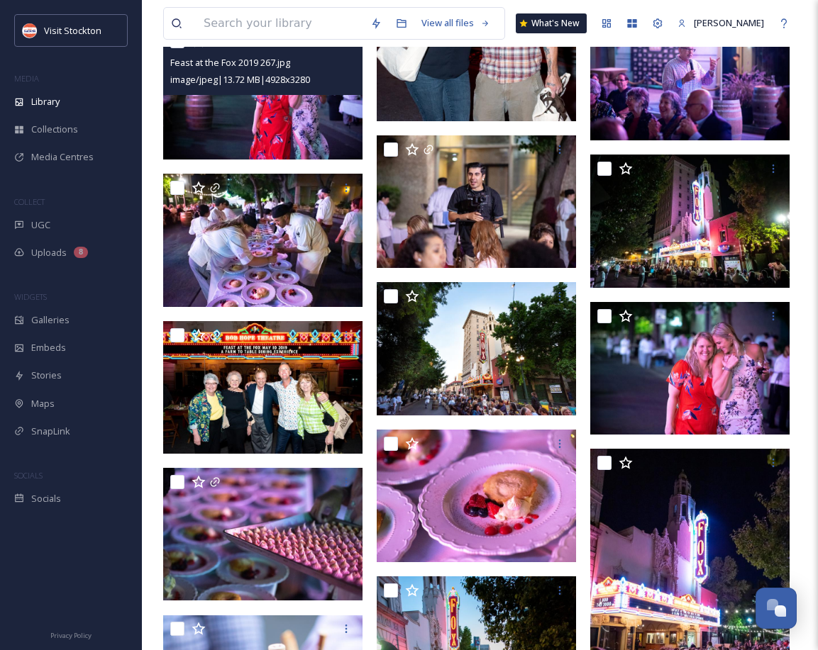
click at [249, 118] on img at bounding box center [262, 93] width 199 height 133
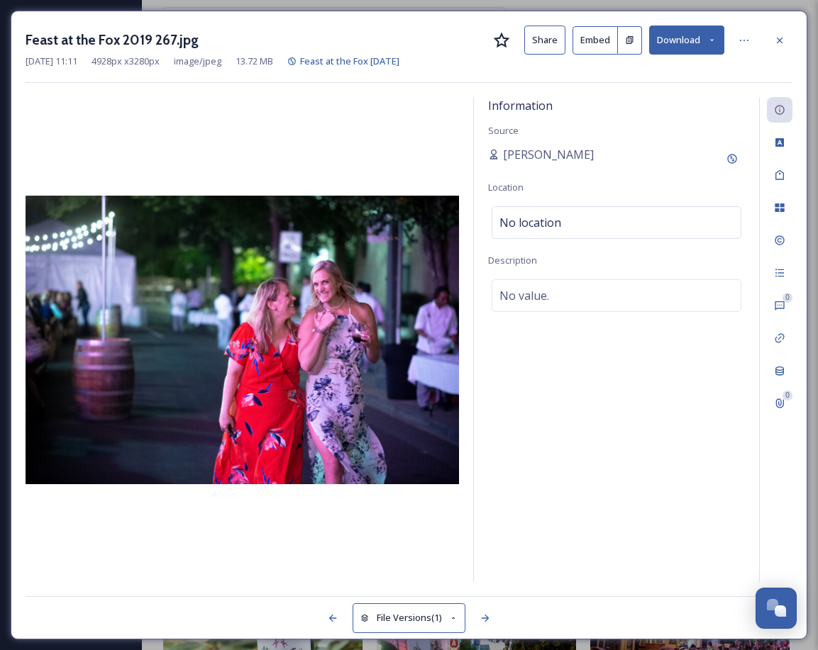
click at [685, 44] on button "Download" at bounding box center [686, 40] width 75 height 29
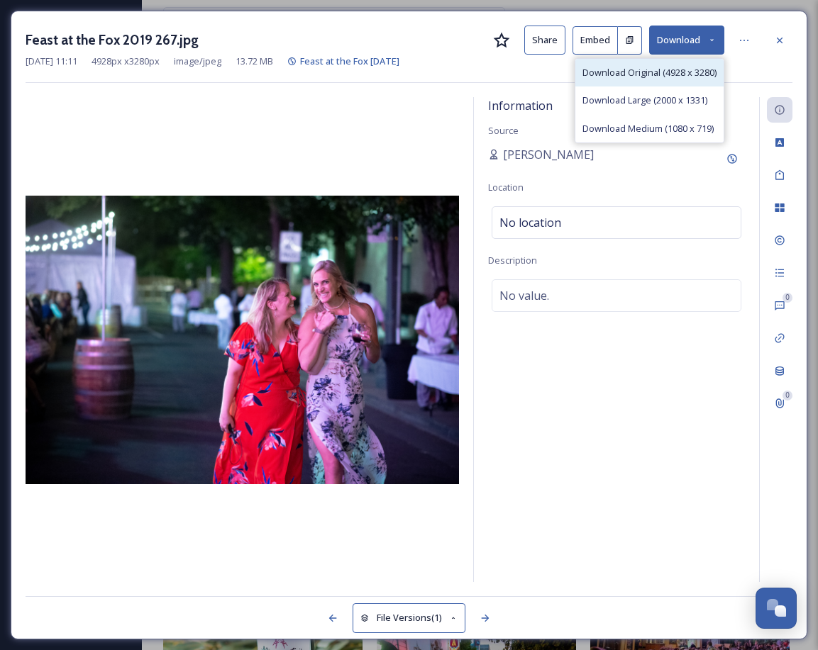
click at [668, 77] on span "Download Original (4928 x 3280)" at bounding box center [649, 72] width 134 height 13
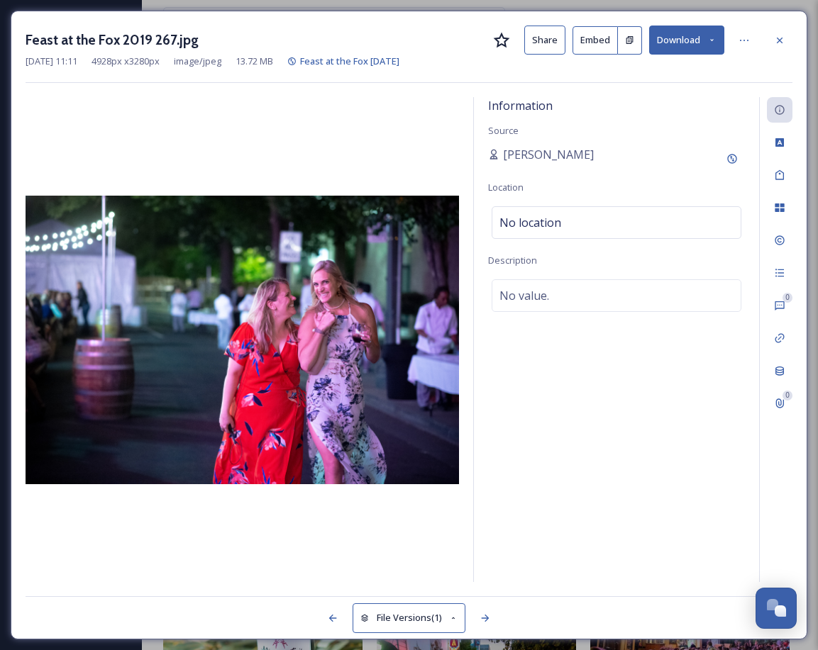
click at [779, 47] on div at bounding box center [780, 41] width 26 height 26
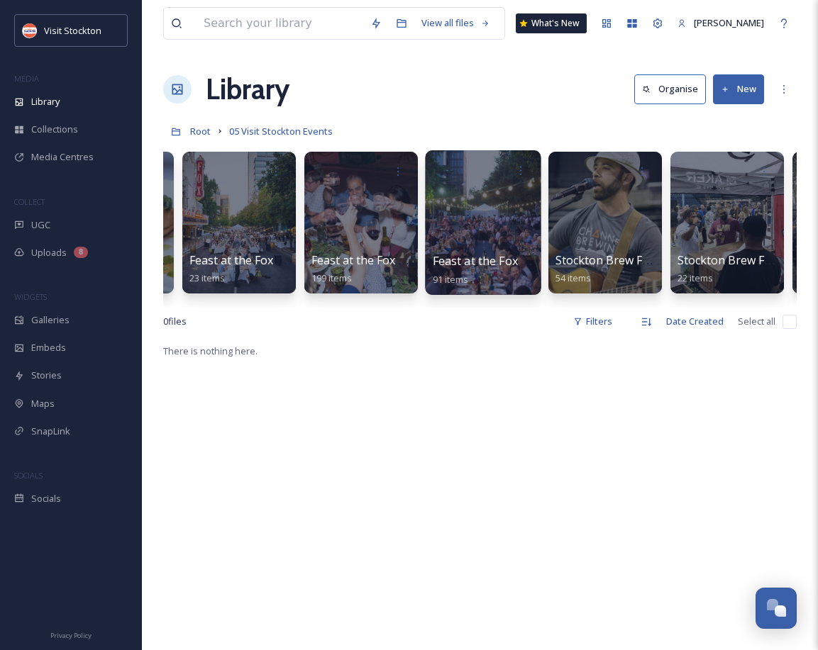
scroll to position [0, 362]
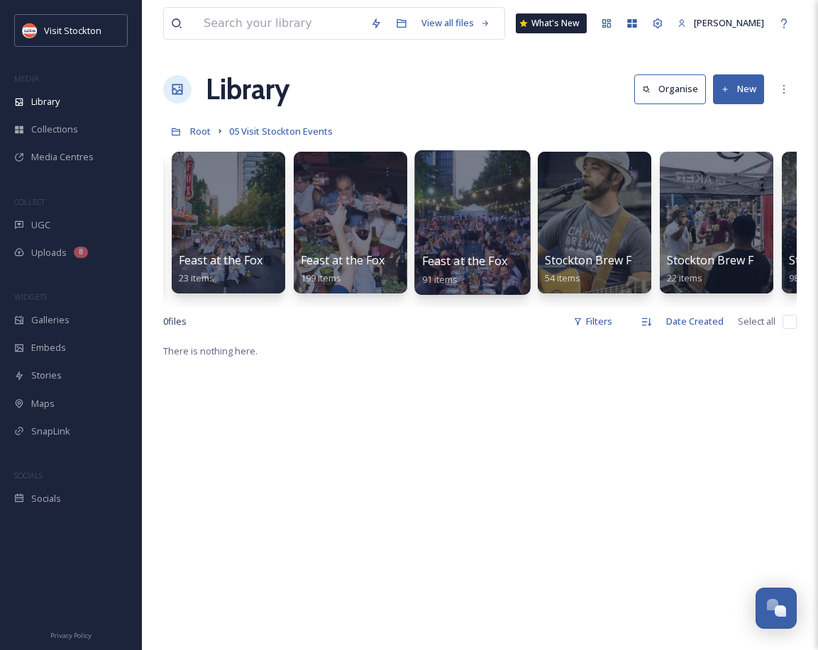
click at [483, 236] on div at bounding box center [472, 222] width 116 height 145
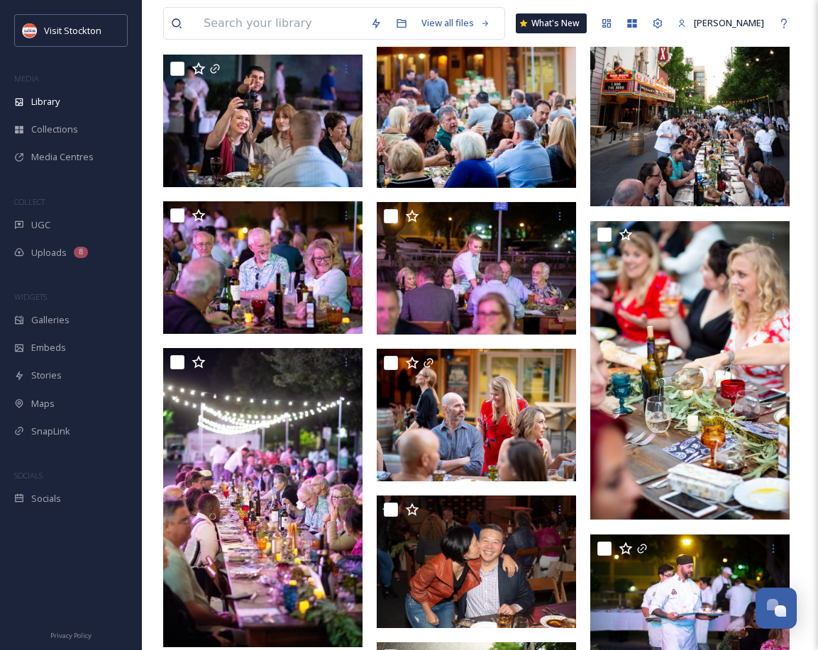
scroll to position [744, 0]
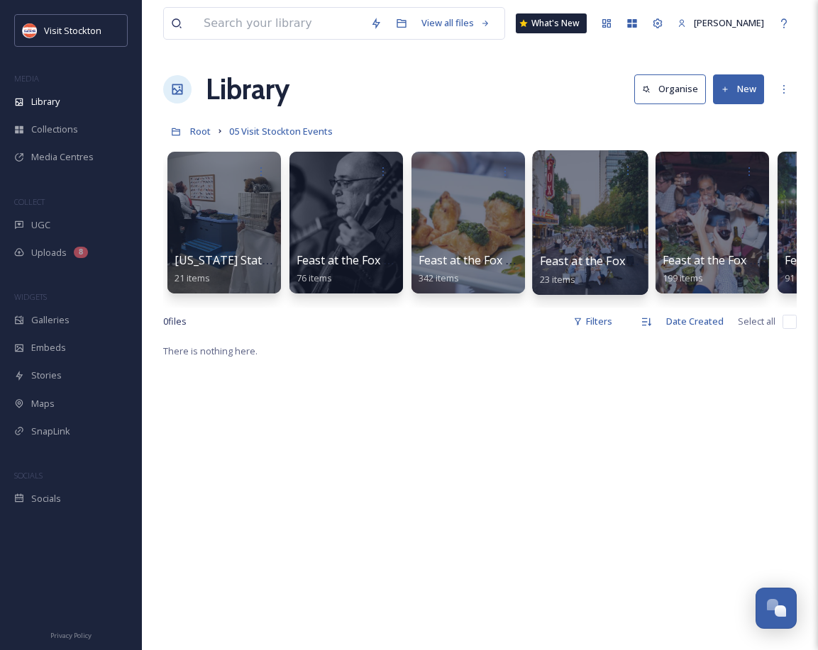
click at [605, 249] on div at bounding box center [590, 222] width 116 height 145
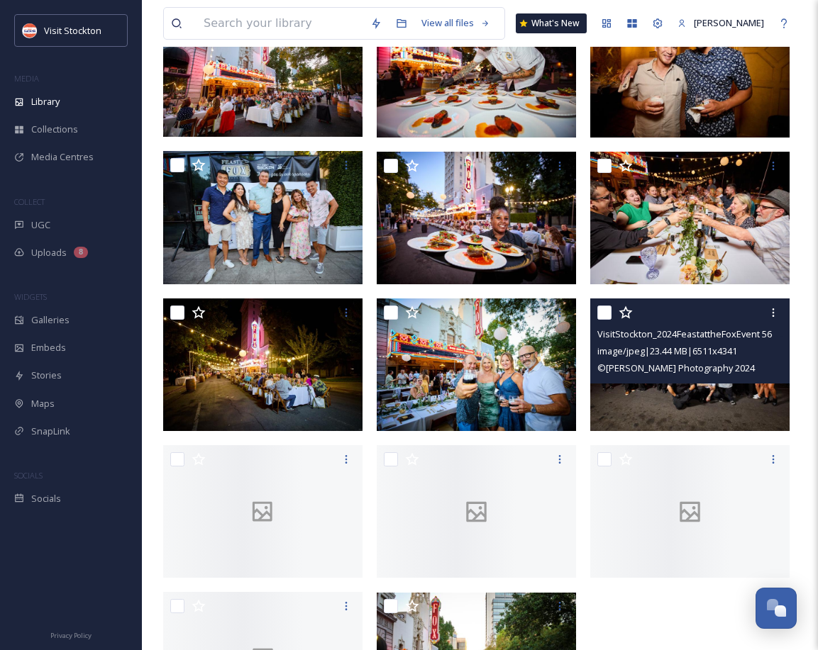
scroll to position [746, 0]
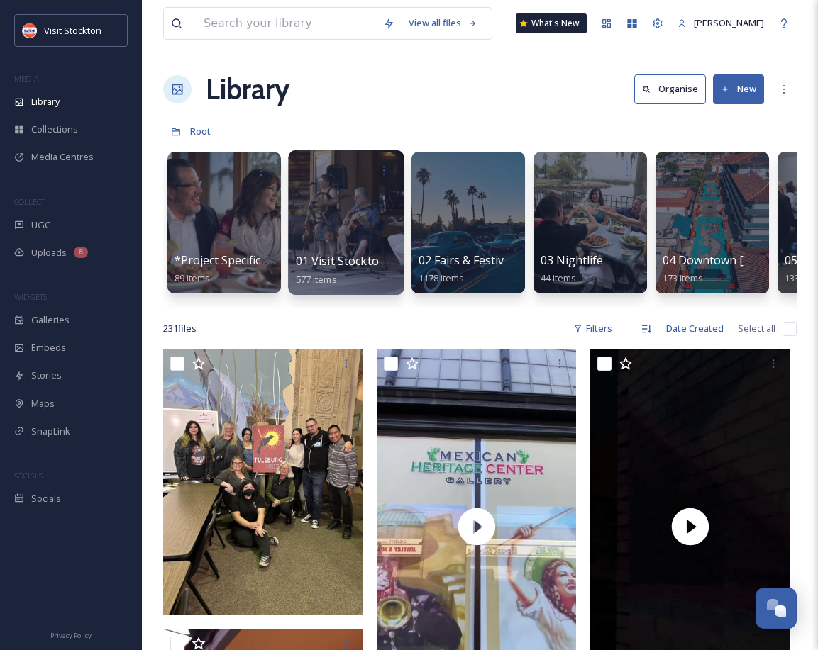
click at [368, 238] on div at bounding box center [346, 222] width 116 height 145
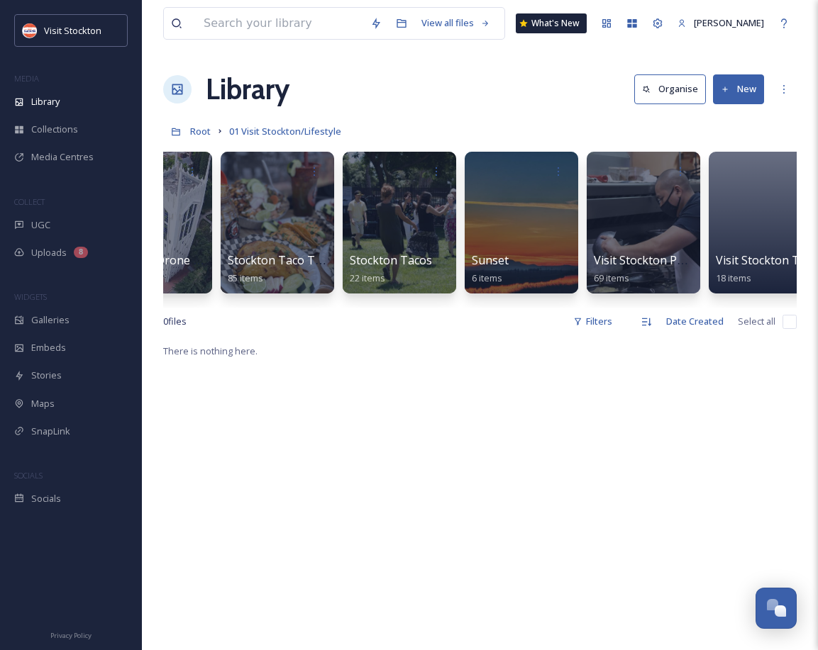
scroll to position [0, 1440]
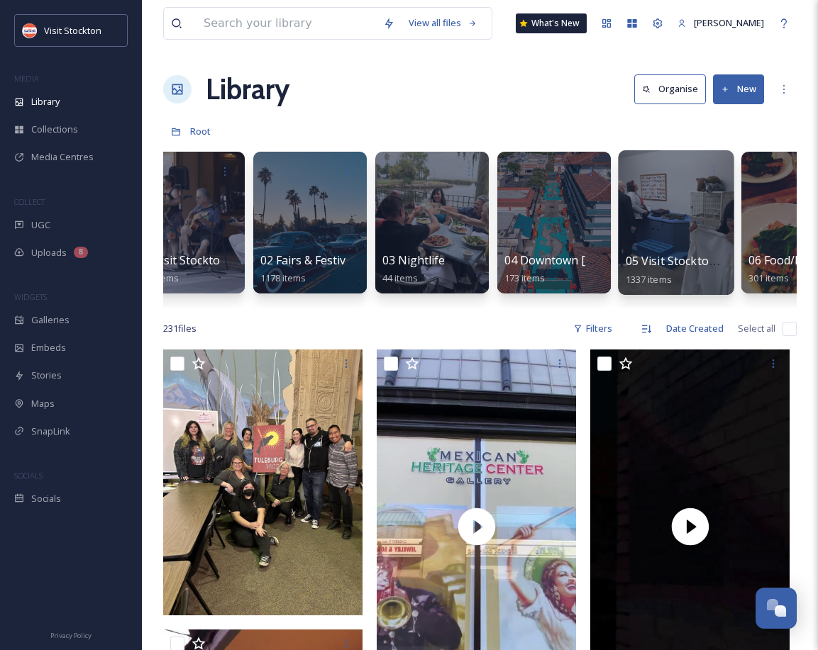
scroll to position [0, 159]
click at [703, 257] on span "05 Visit Stockton Events" at bounding box center [690, 261] width 130 height 16
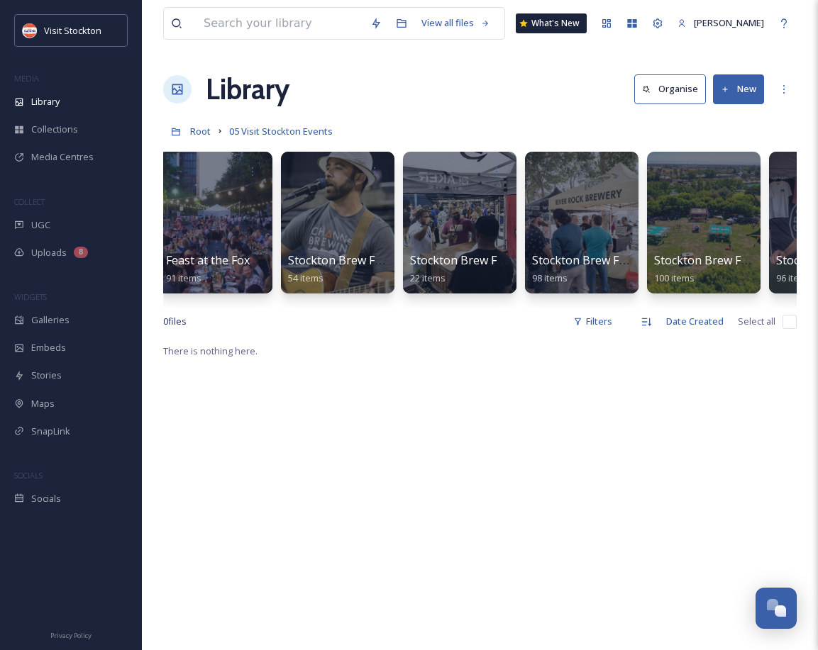
scroll to position [0, 620]
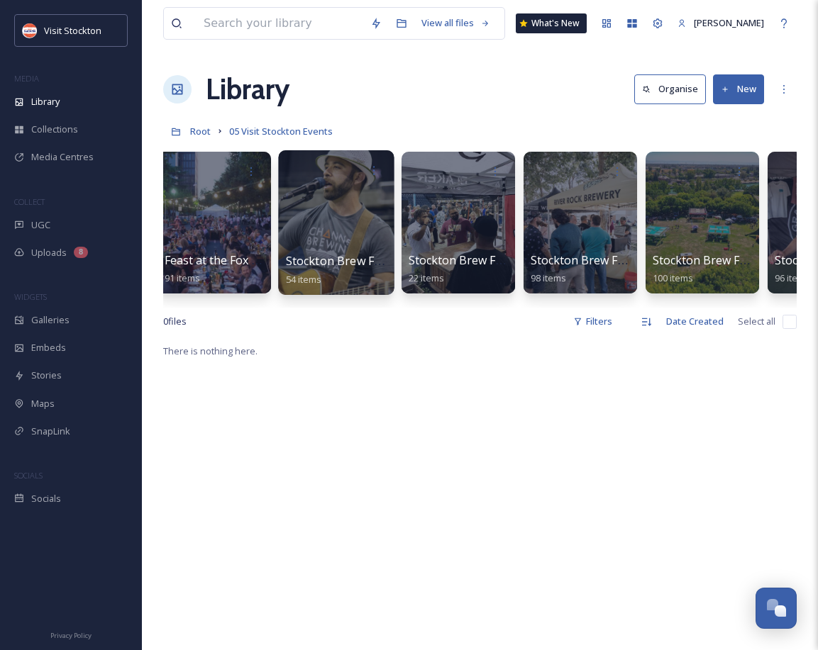
click at [311, 250] on div at bounding box center [336, 222] width 116 height 145
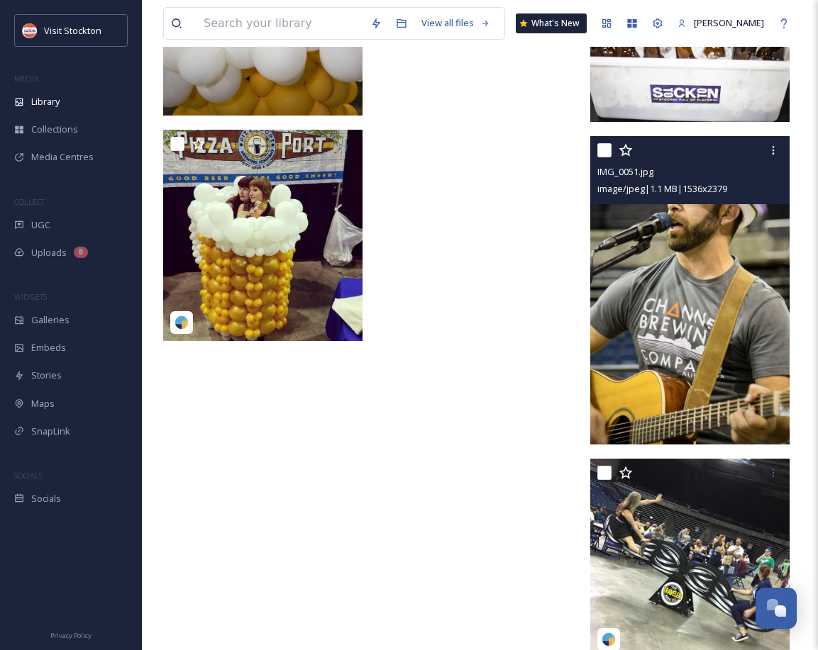
scroll to position [3955, 0]
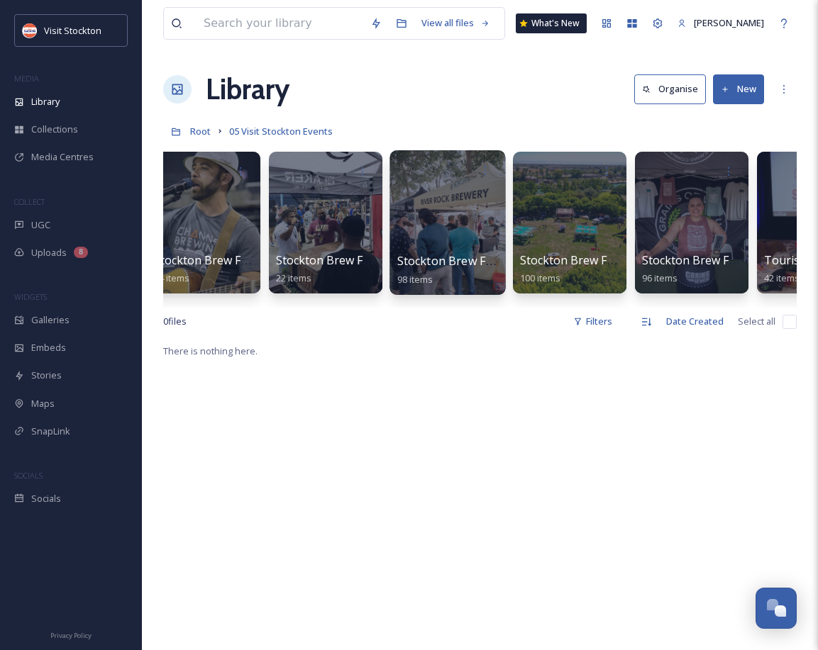
scroll to position [0, 757]
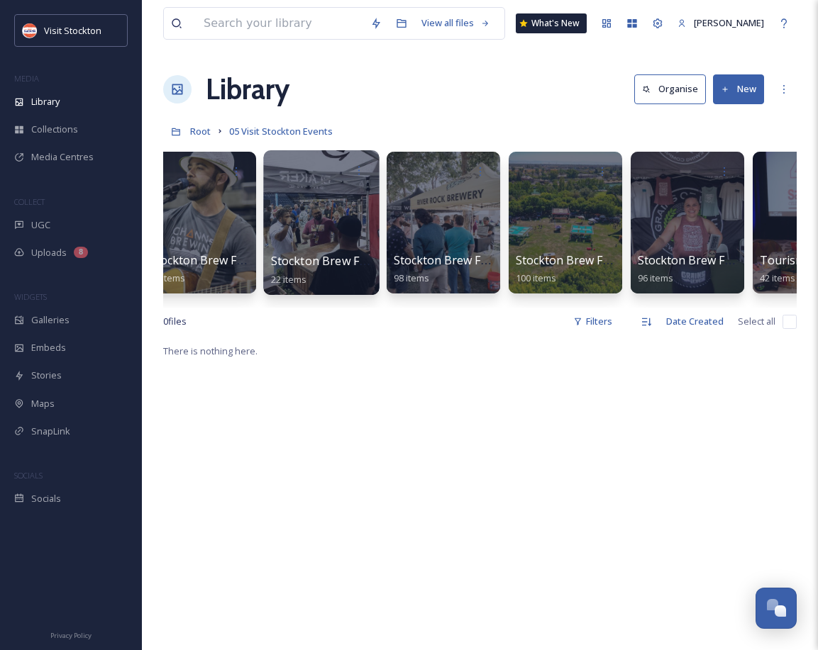
click at [323, 223] on div at bounding box center [321, 222] width 116 height 145
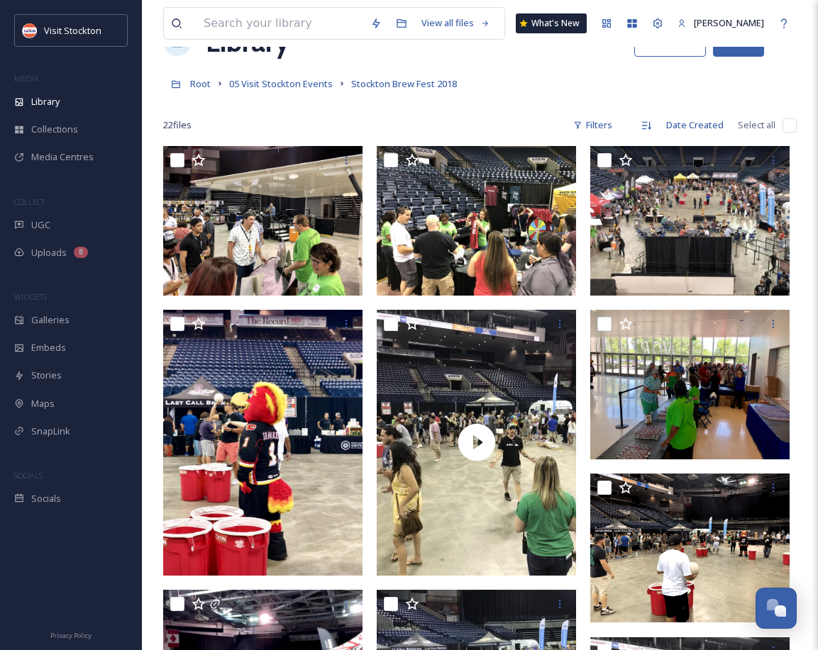
scroll to position [50, 0]
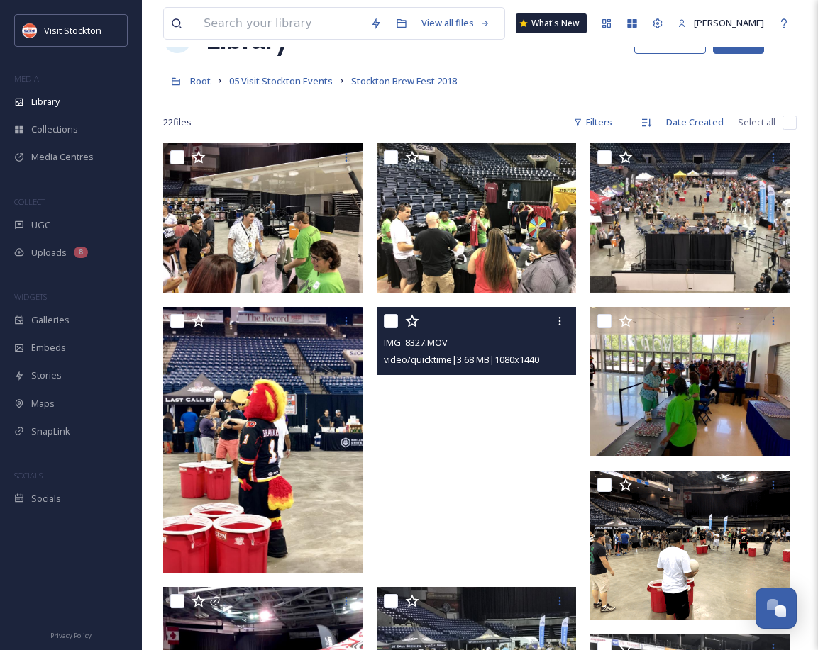
click at [474, 484] on video "IMG_8327.MOV" at bounding box center [476, 440] width 199 height 266
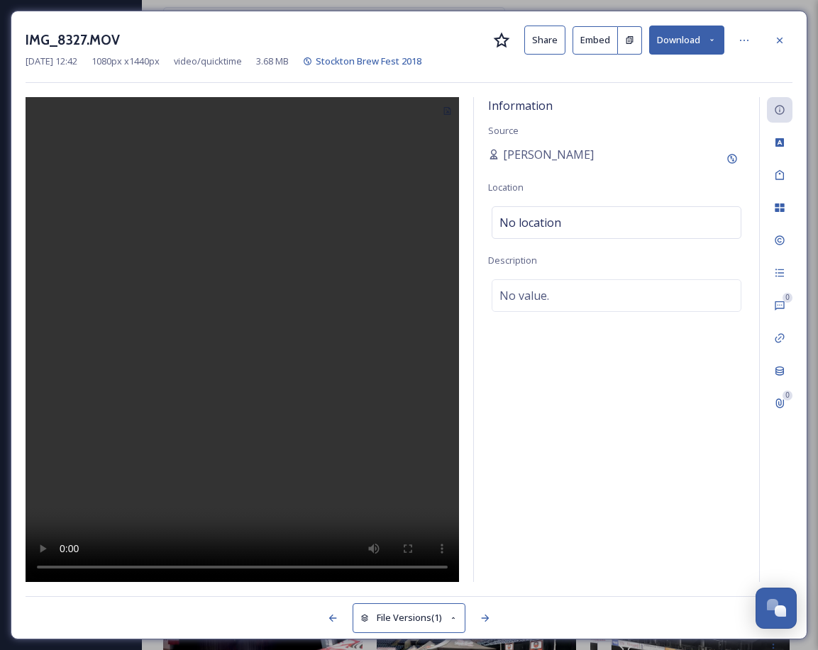
click at [770, 30] on div at bounding box center [780, 41] width 26 height 26
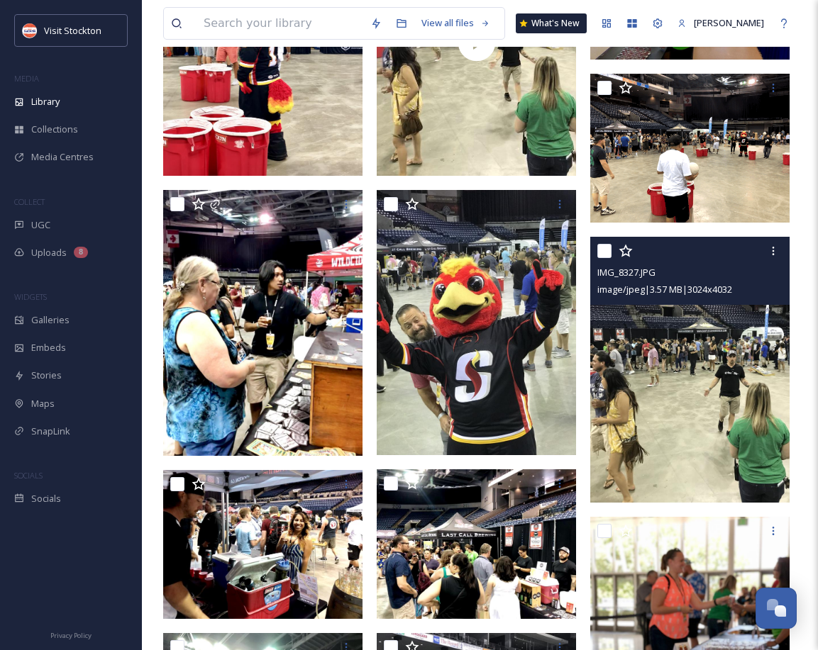
scroll to position [449, 0]
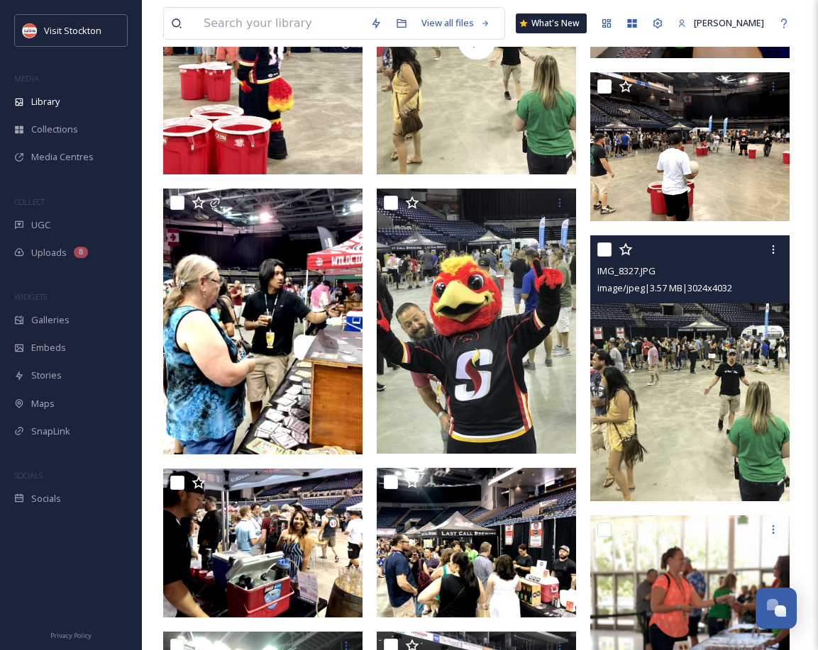
click at [759, 453] on img at bounding box center [689, 369] width 199 height 266
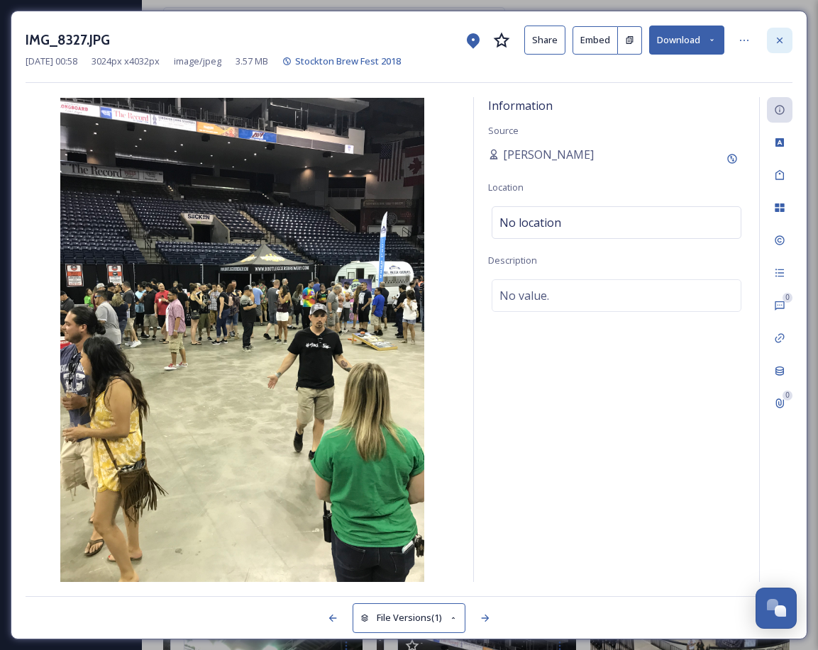
click at [788, 30] on div at bounding box center [780, 41] width 26 height 26
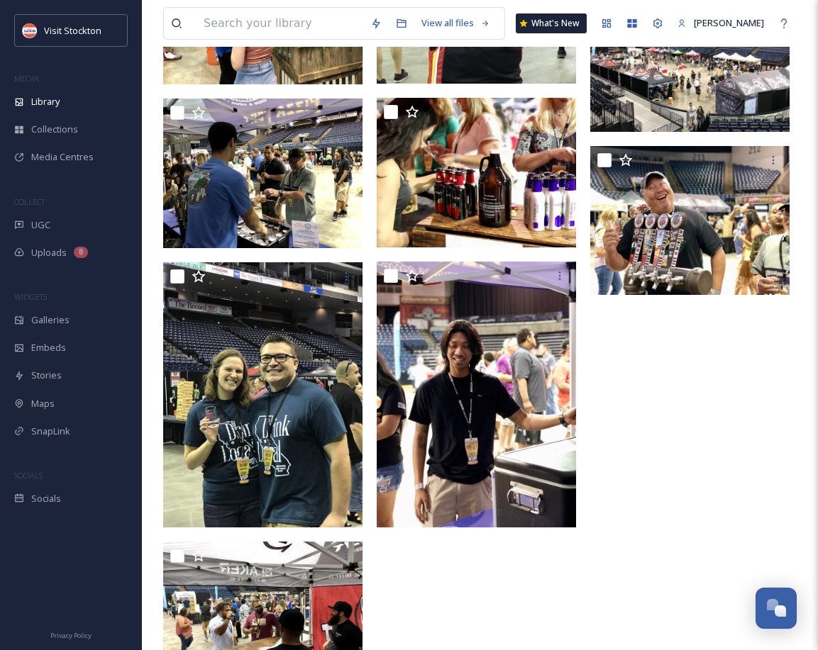
scroll to position [1327, 0]
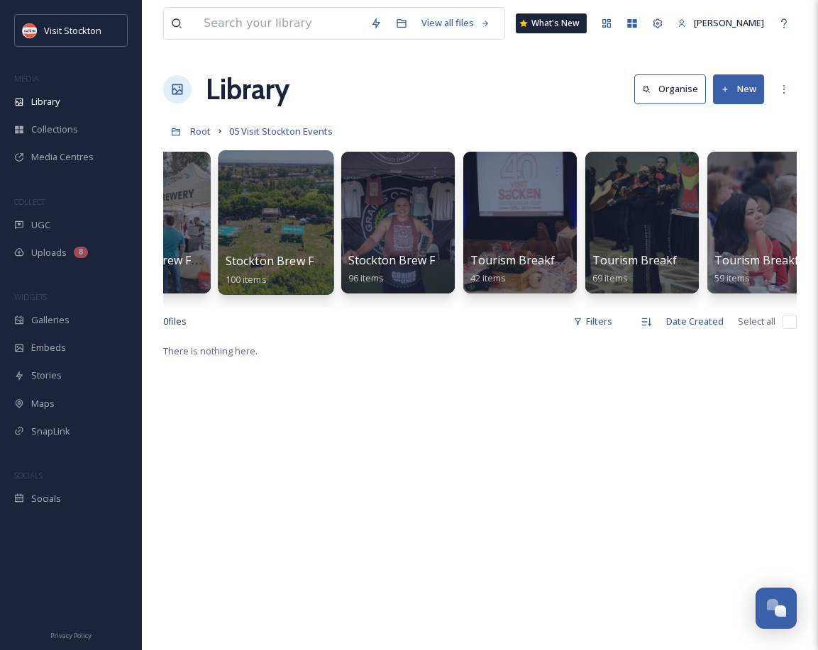
scroll to position [0, 1196]
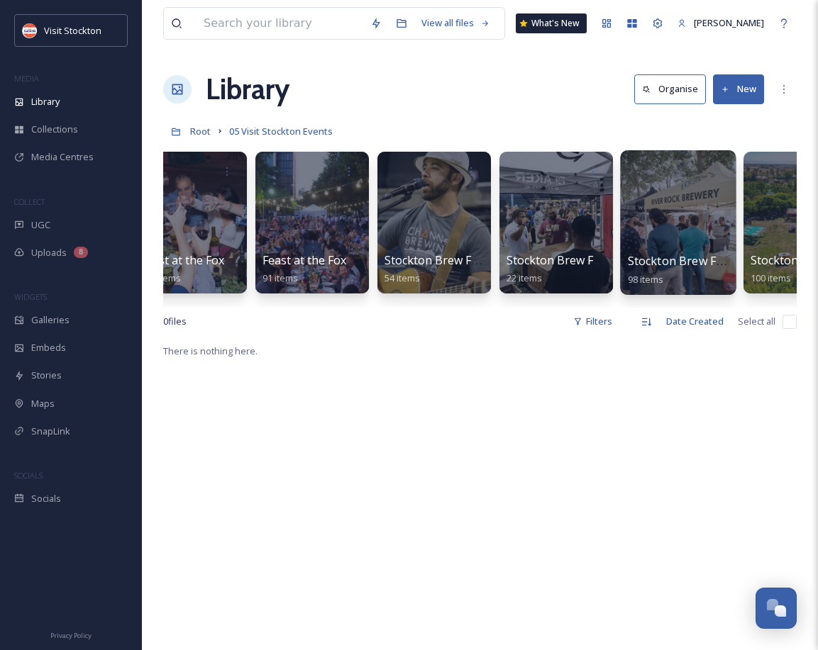
click at [718, 274] on div "Stockton Brew Fest 2019 98 items" at bounding box center [678, 269] width 101 height 35
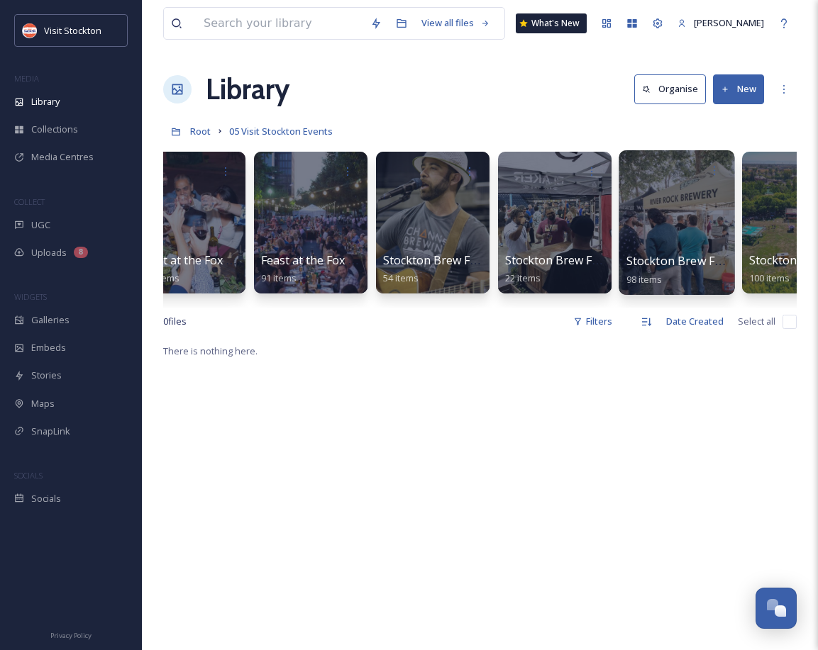
click at [652, 259] on span "Stockton Brew Fest 2019" at bounding box center [693, 261] width 134 height 16
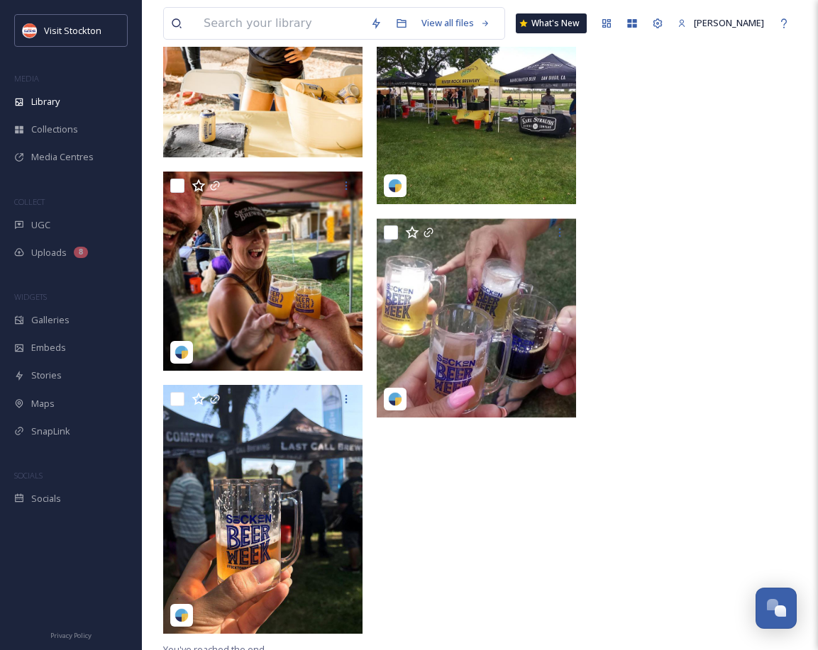
scroll to position [7742, 0]
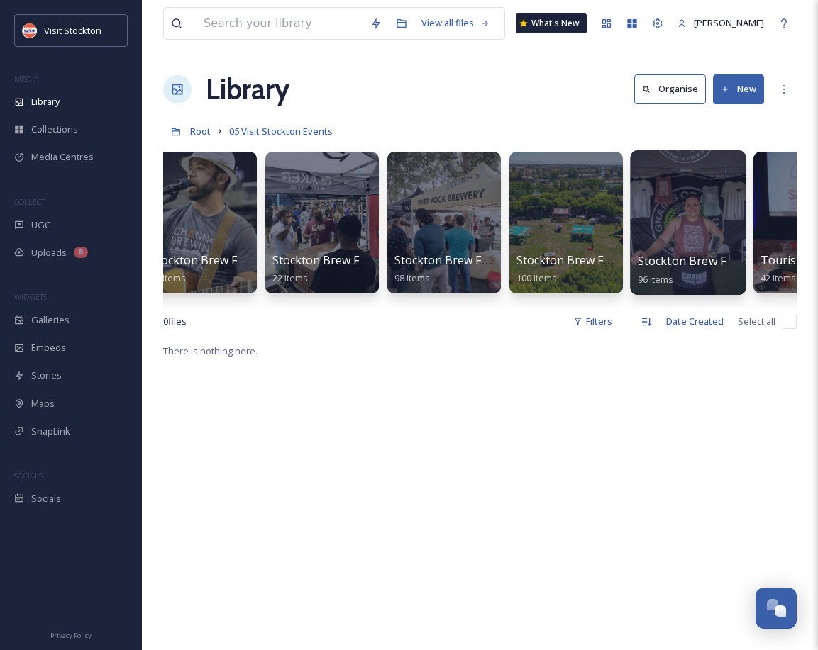
scroll to position [0, 759]
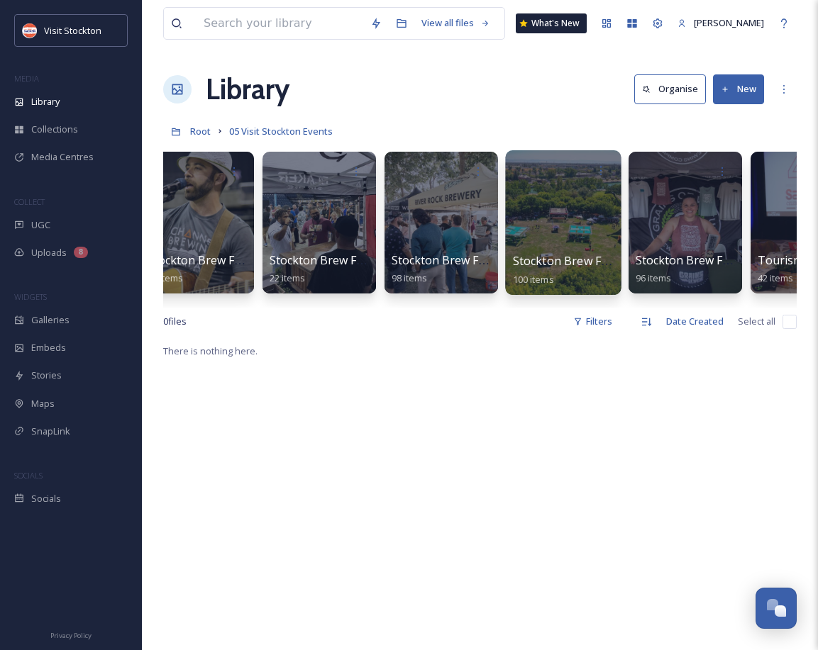
click at [585, 242] on div at bounding box center [563, 222] width 116 height 145
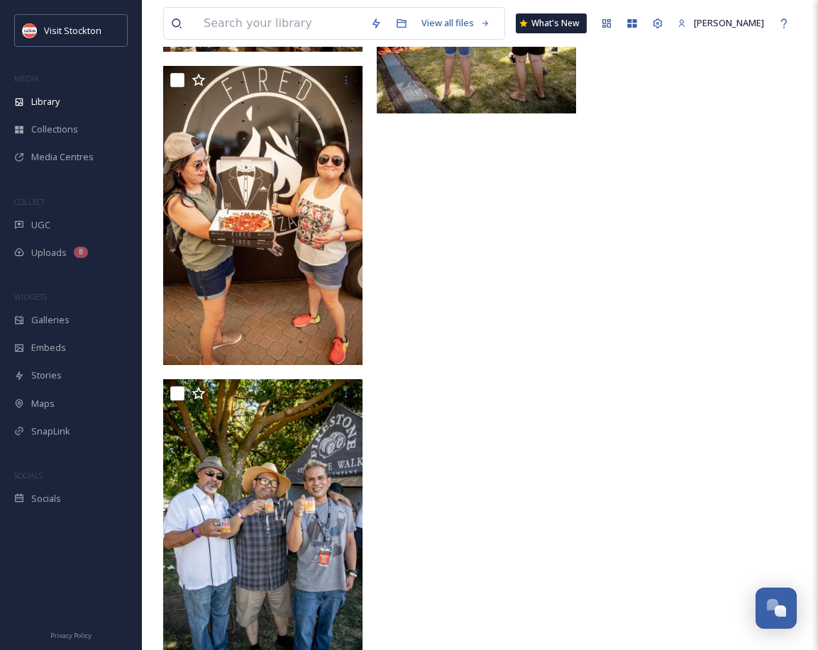
scroll to position [8423, 0]
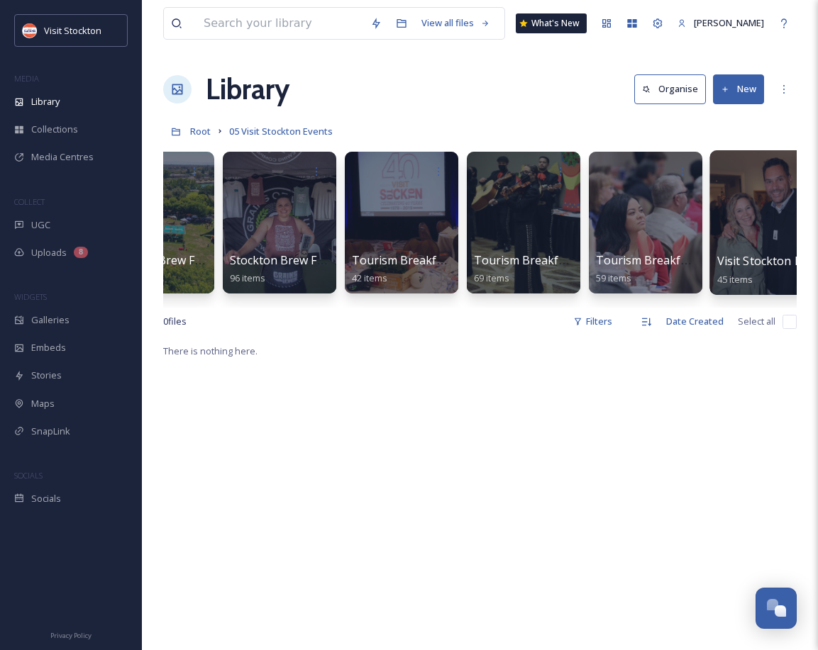
scroll to position [0, 1196]
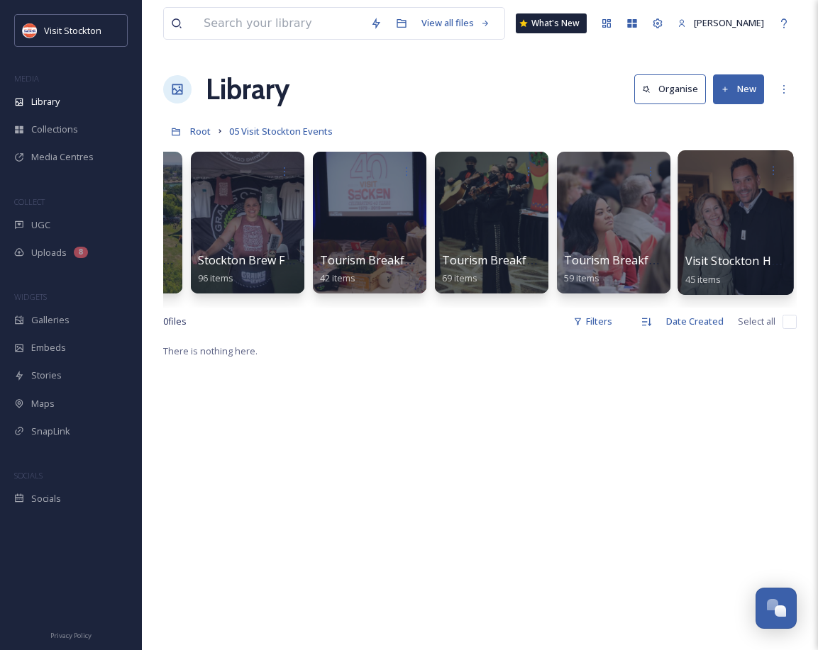
click at [722, 240] on div at bounding box center [735, 222] width 116 height 145
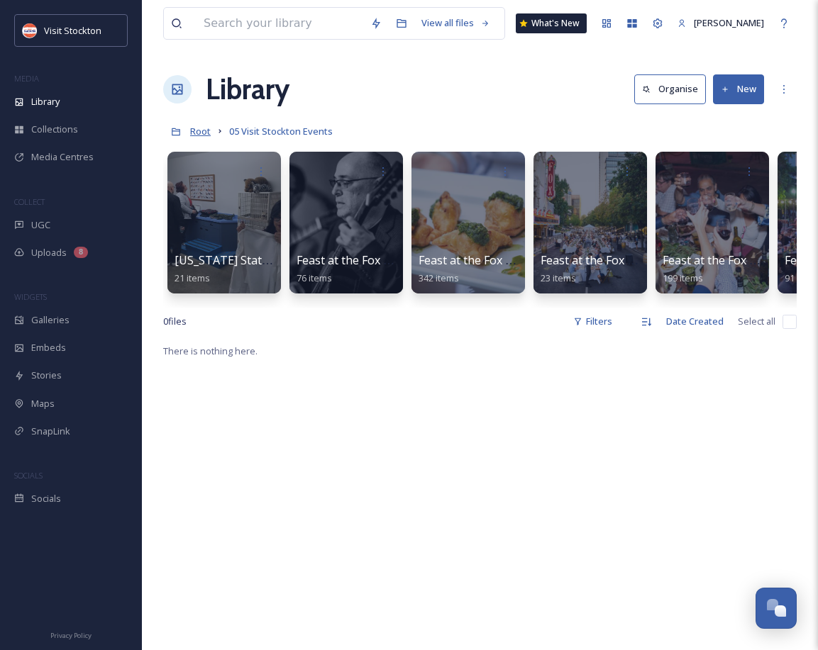
click at [196, 135] on span "Root" at bounding box center [200, 131] width 21 height 13
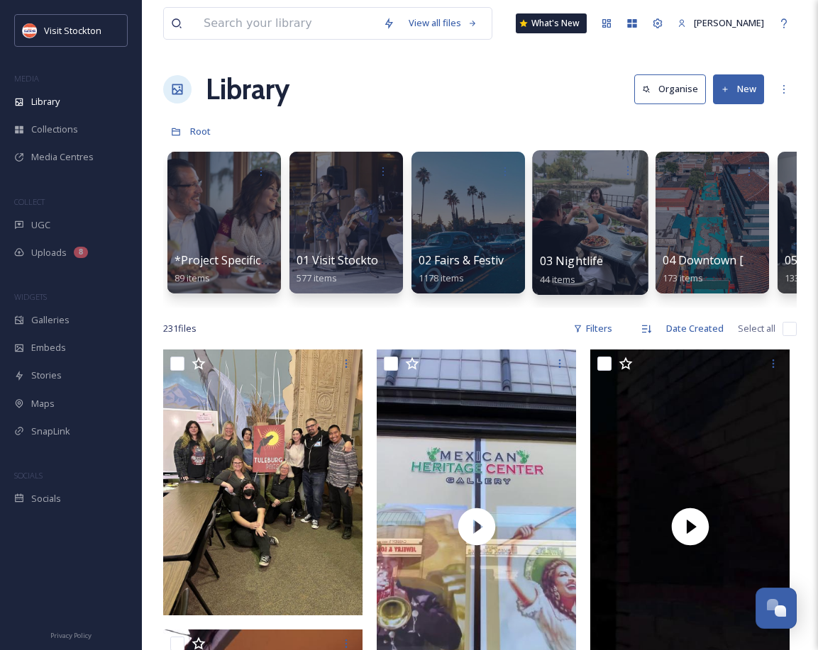
click at [589, 226] on div at bounding box center [590, 222] width 116 height 145
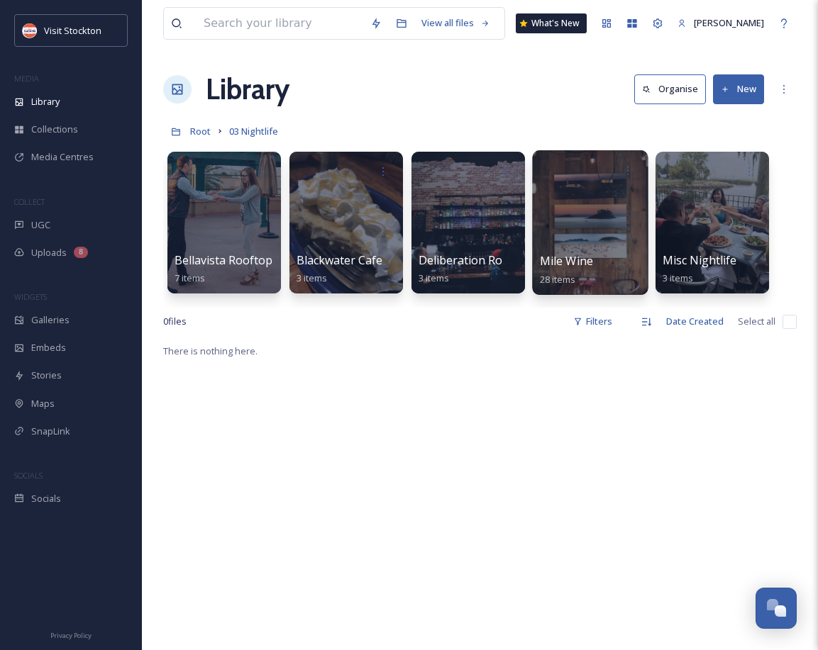
click at [597, 262] on div "Mile Wine 28 items" at bounding box center [590, 269] width 101 height 35
click at [583, 243] on div at bounding box center [590, 222] width 116 height 145
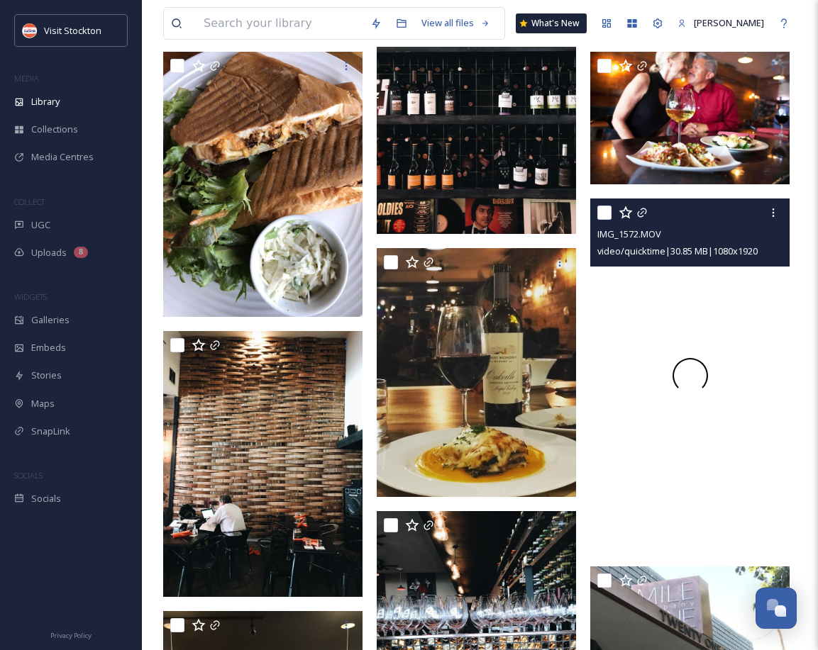
scroll to position [703, 0]
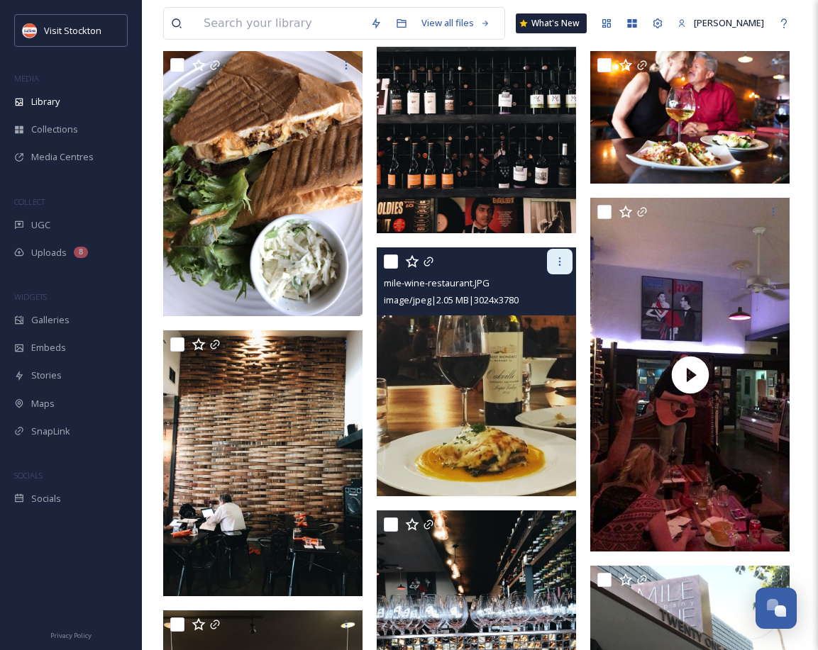
click at [562, 264] on icon at bounding box center [559, 261] width 11 height 11
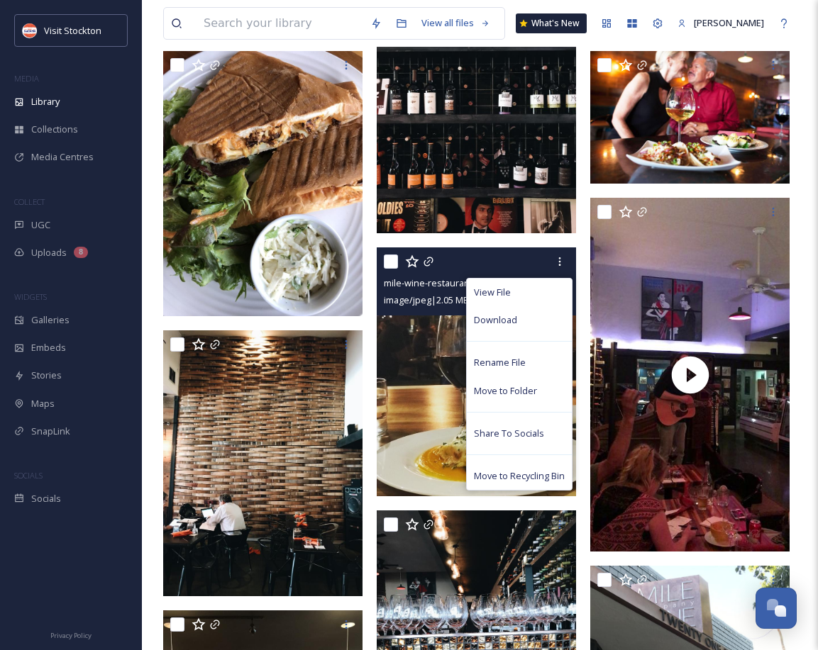
click at [513, 314] on span "Download" at bounding box center [495, 319] width 43 height 13
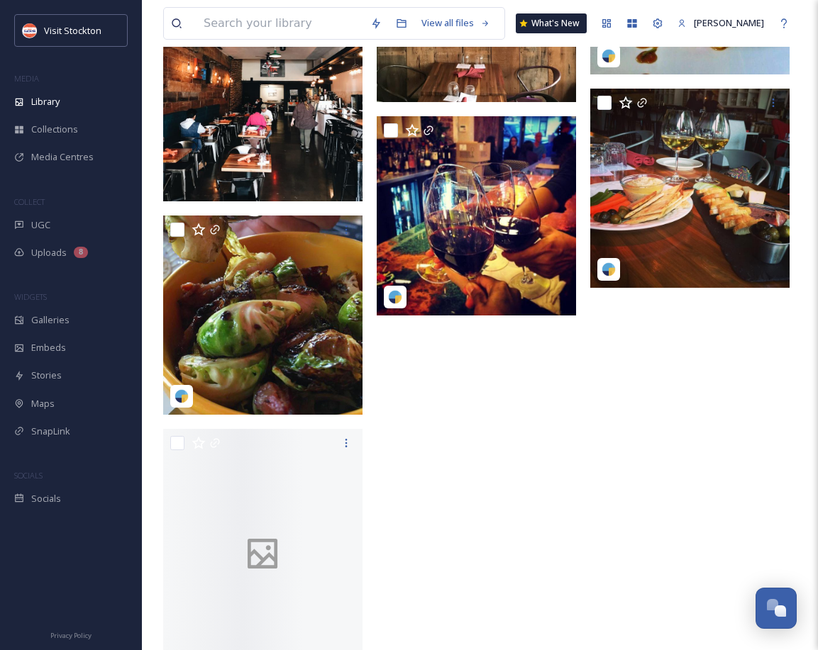
scroll to position [2268, 0]
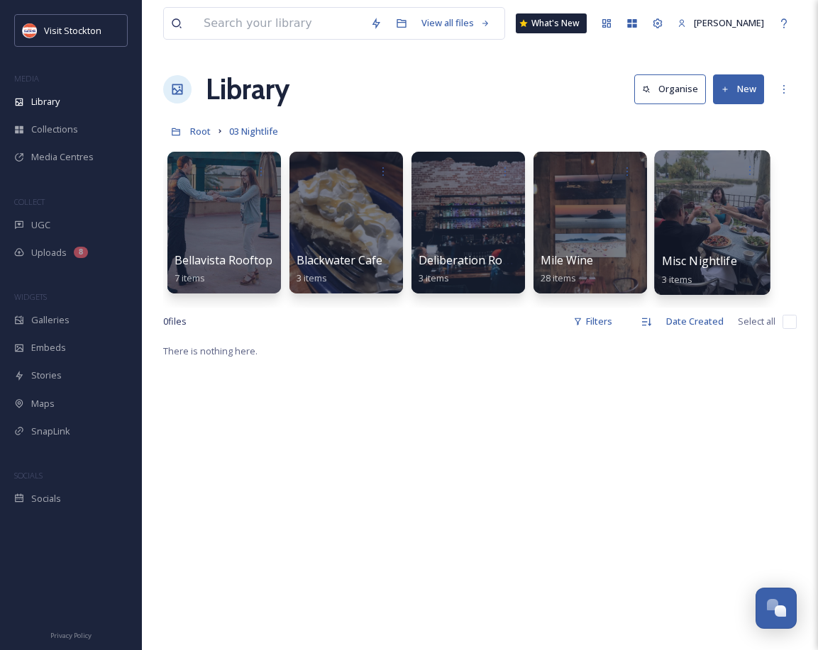
click at [686, 239] on div at bounding box center [712, 222] width 116 height 145
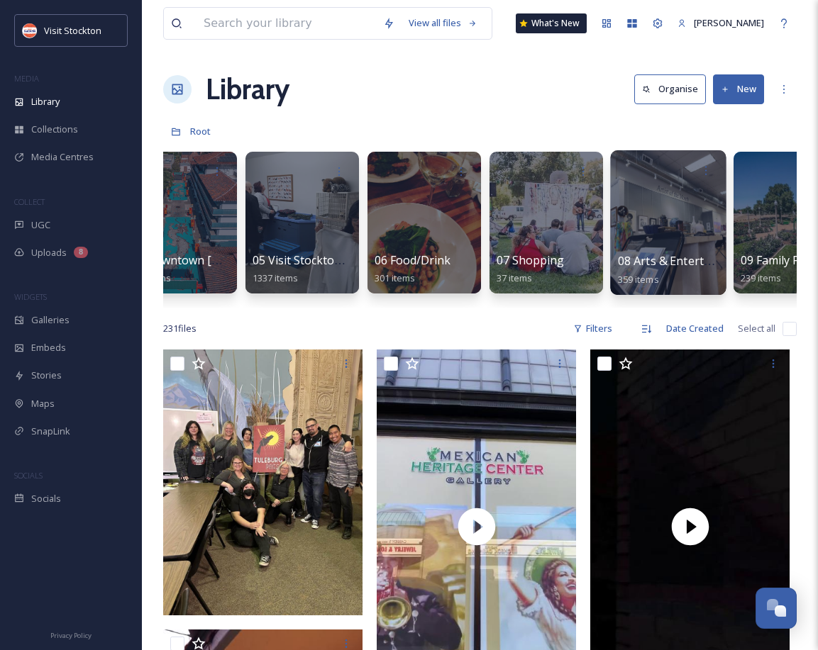
scroll to position [0, 534]
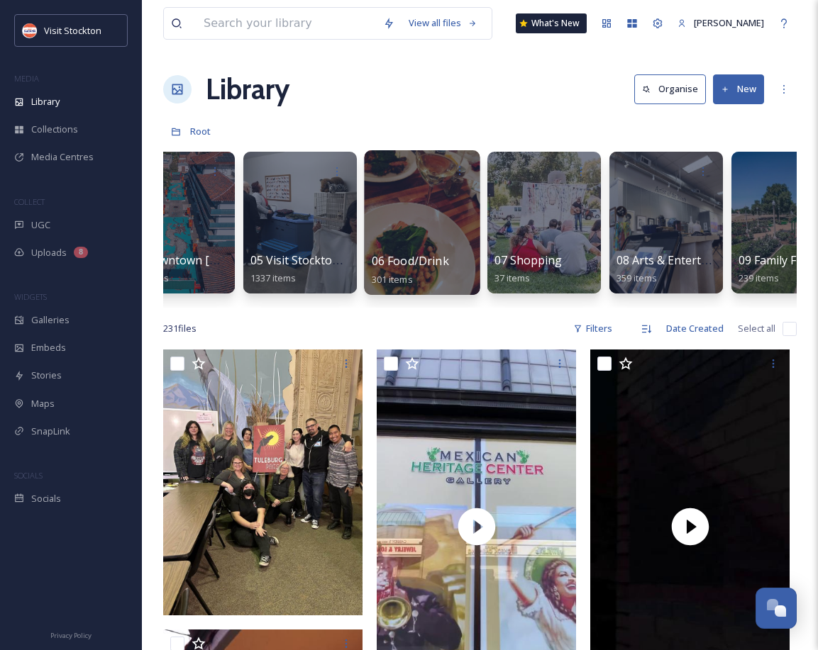
click at [411, 247] on div at bounding box center [422, 222] width 116 height 145
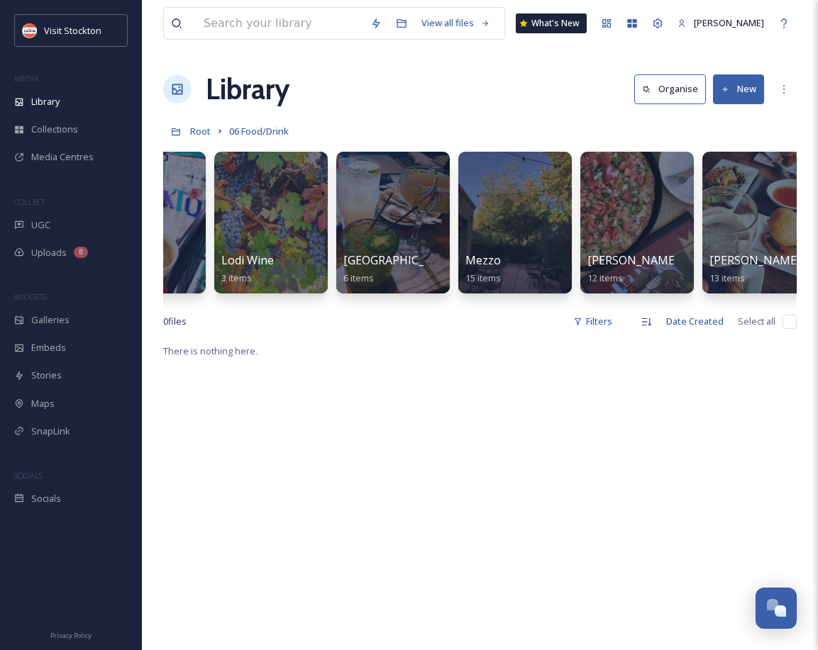
scroll to position [0, 2645]
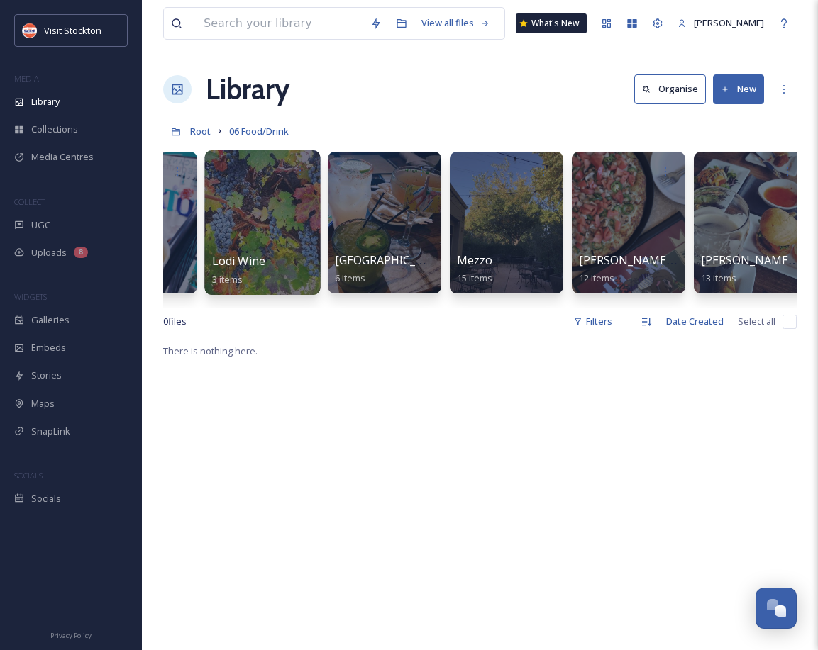
click at [239, 246] on div at bounding box center [262, 222] width 116 height 145
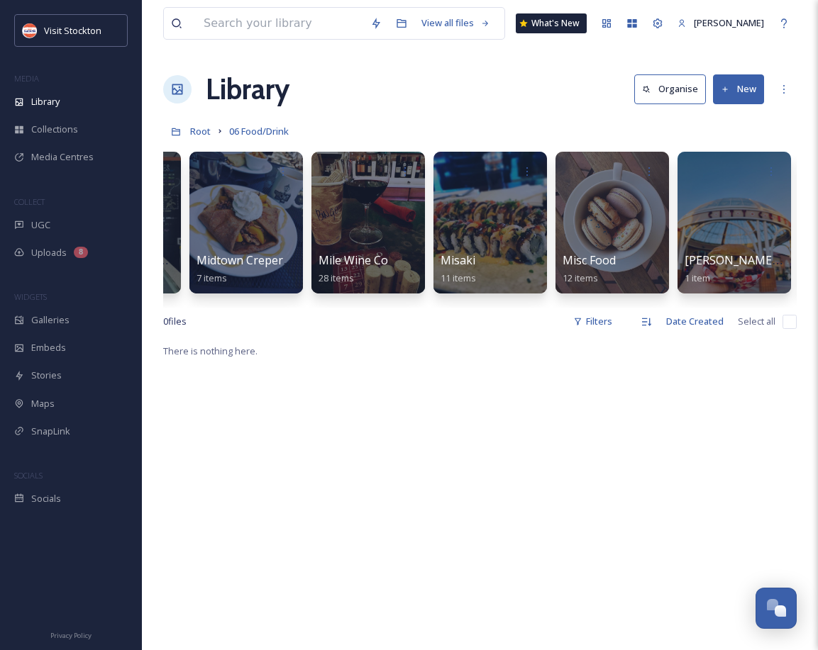
scroll to position [0, 3396]
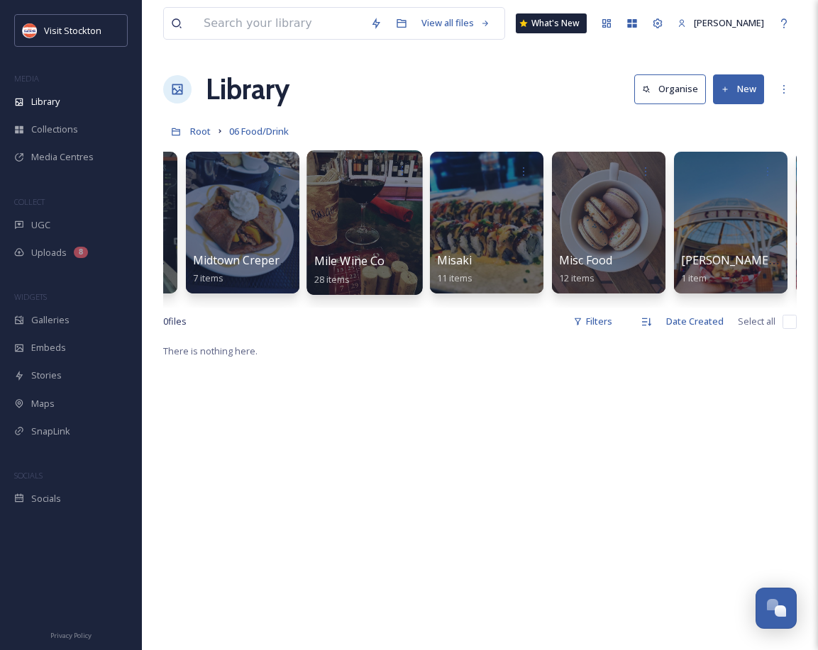
click at [347, 243] on div at bounding box center [364, 222] width 116 height 145
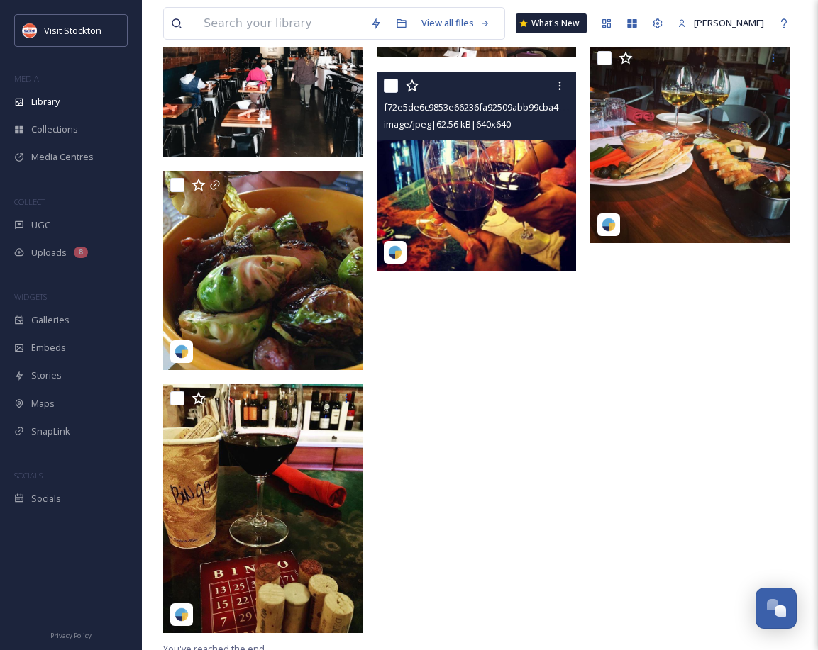
scroll to position [2268, 0]
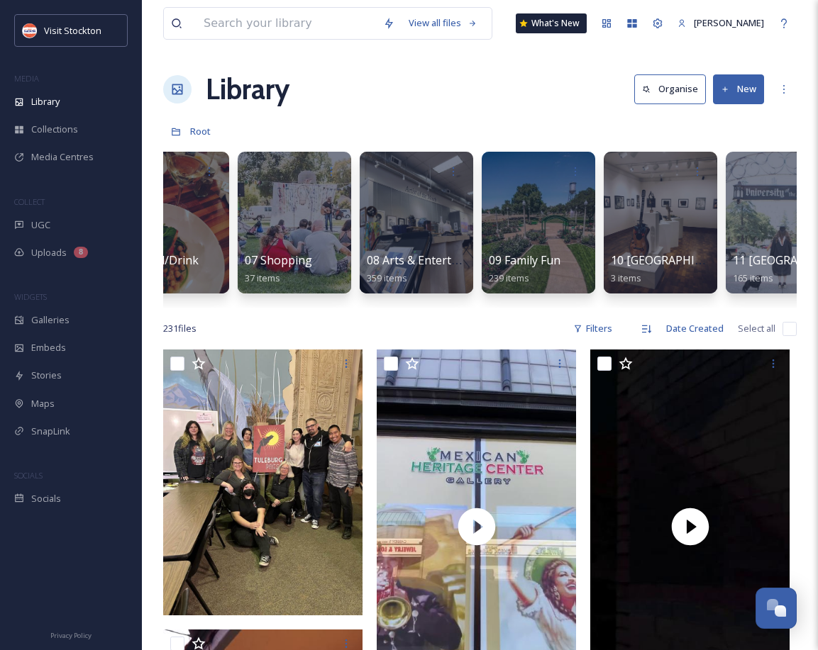
scroll to position [0, 787]
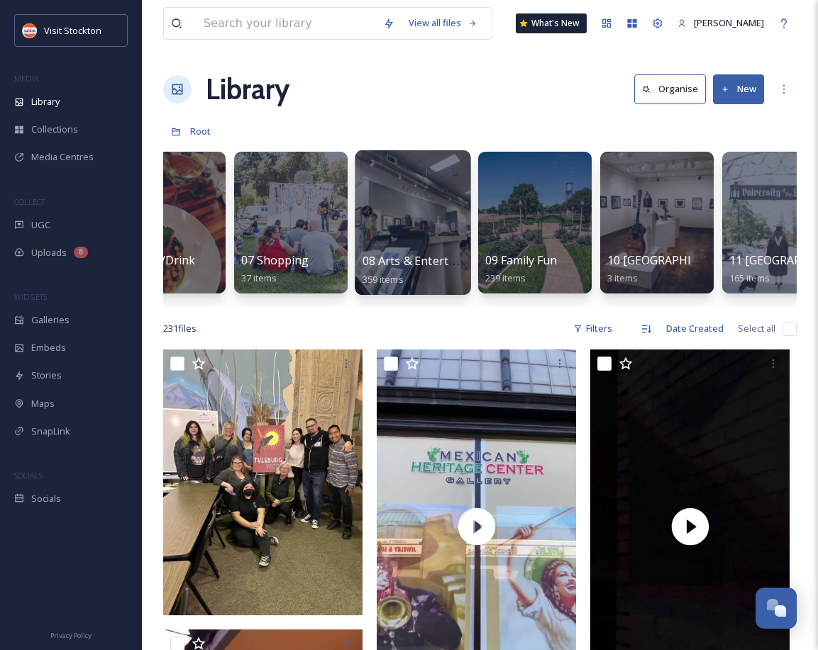
click at [401, 239] on div at bounding box center [413, 222] width 116 height 145
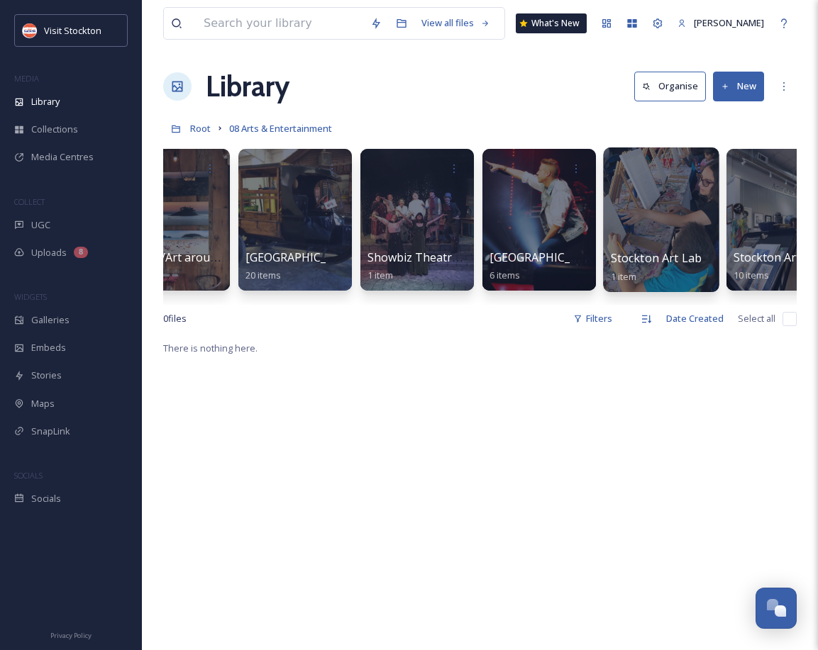
scroll to position [0, 910]
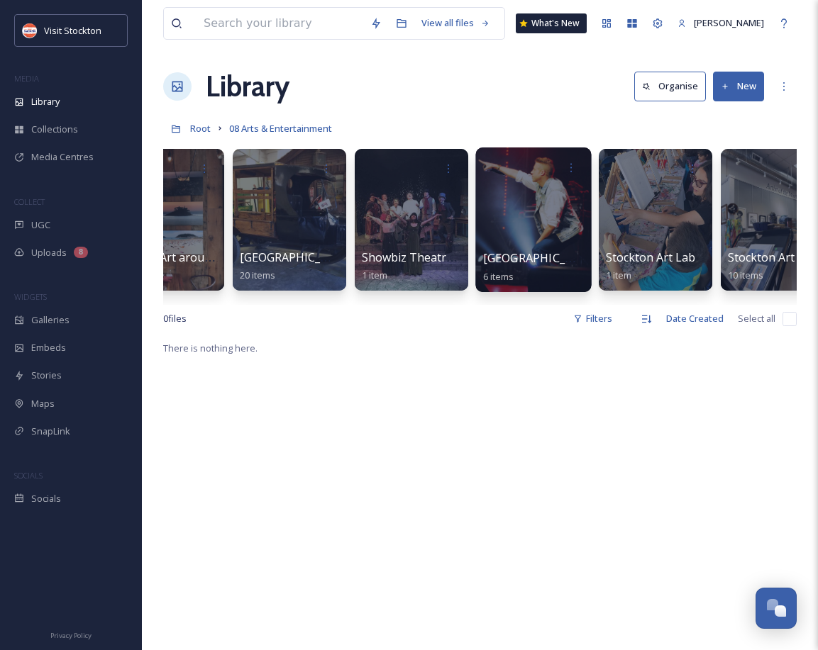
click at [544, 260] on span "Stockton Arena - Macklemore 2014?" at bounding box center [621, 258] width 277 height 16
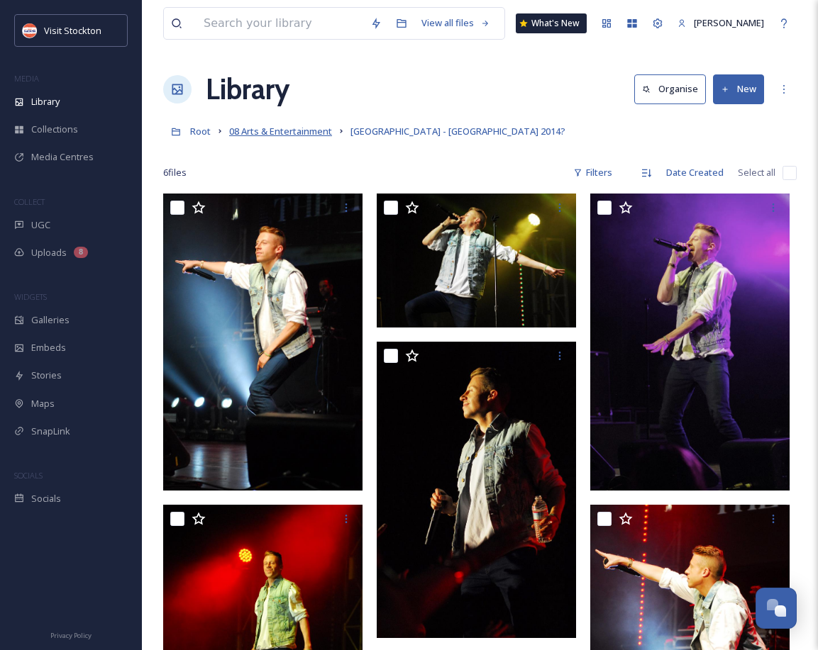
click at [276, 130] on span "08 Arts & Entertainment" at bounding box center [280, 131] width 103 height 13
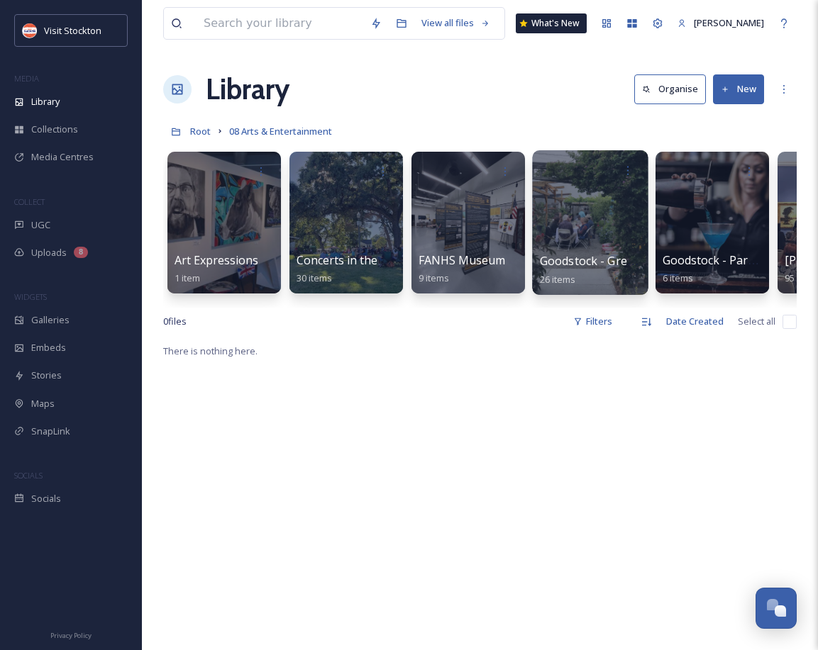
click at [571, 267] on span "Goodstock - Green Table 2018" at bounding box center [622, 261] width 165 height 16
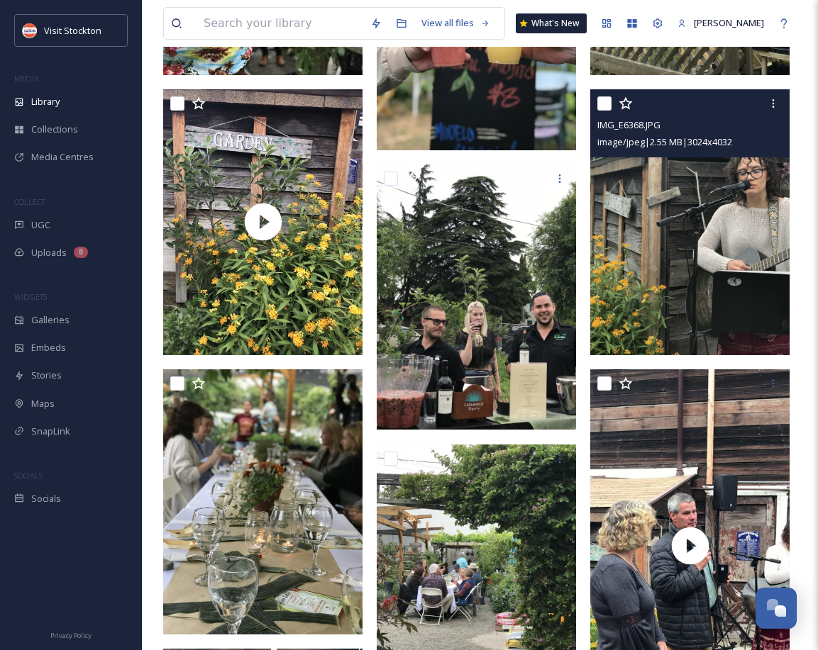
scroll to position [1873, 0]
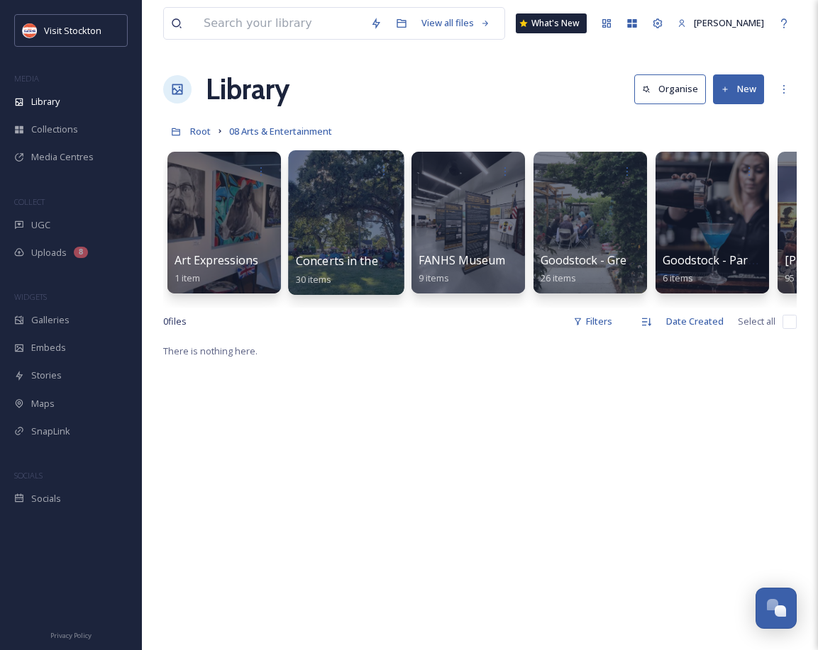
click at [350, 246] on div at bounding box center [346, 222] width 116 height 145
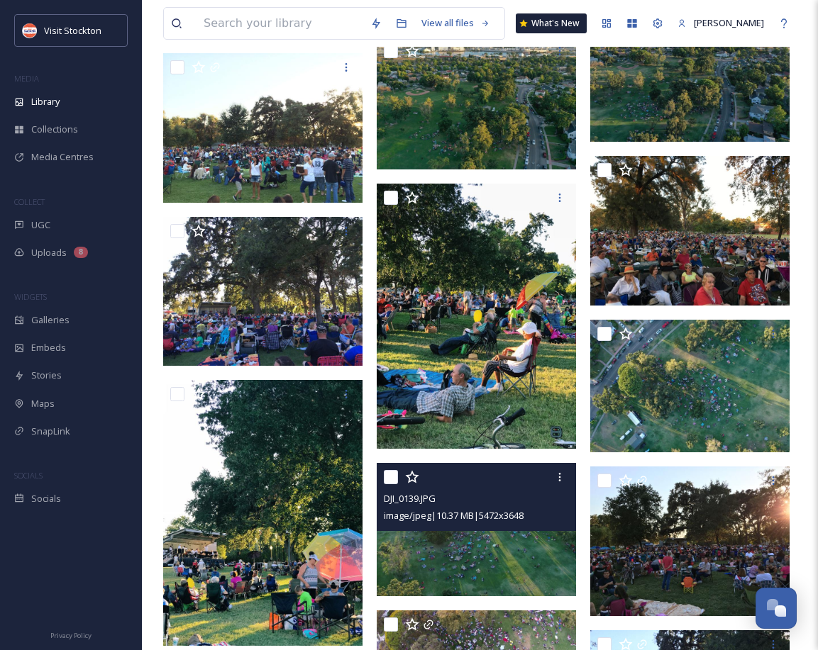
scroll to position [734, 0]
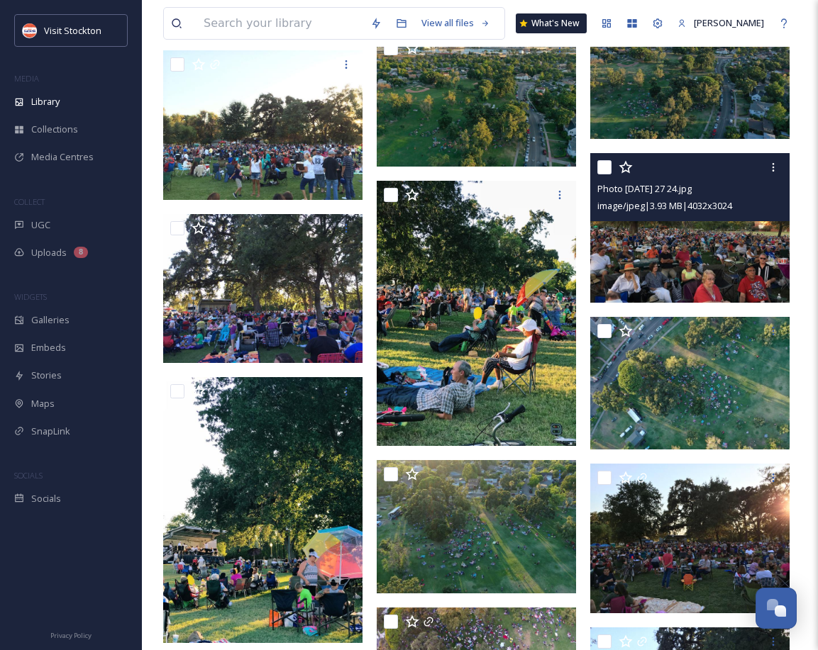
click at [679, 233] on img at bounding box center [689, 228] width 199 height 150
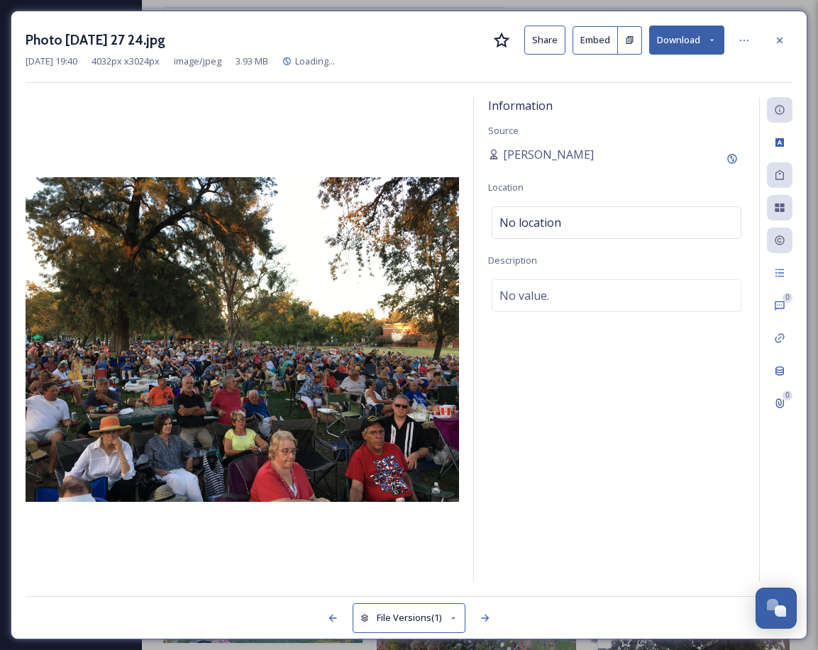
click at [779, 38] on icon at bounding box center [779, 40] width 11 height 11
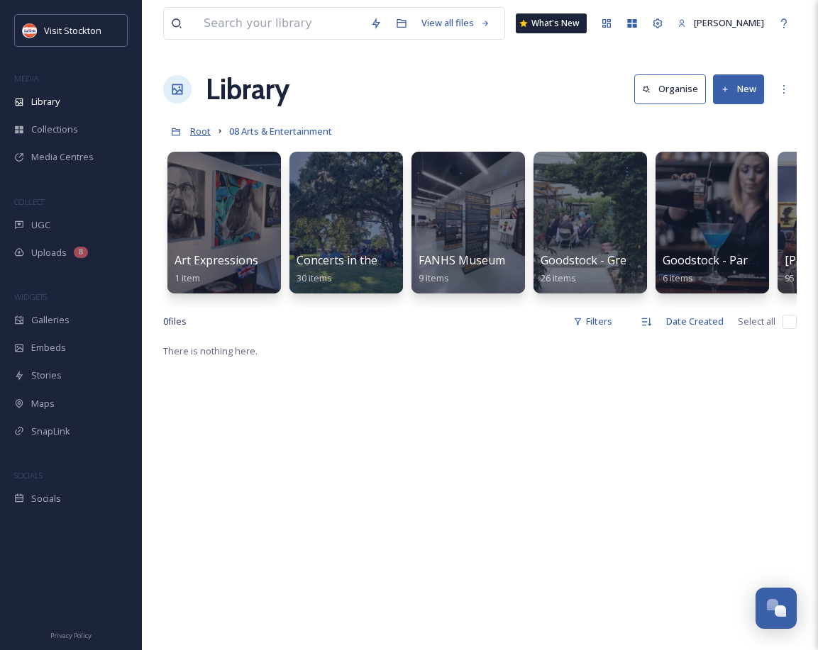
click at [194, 132] on span "Root" at bounding box center [200, 131] width 21 height 13
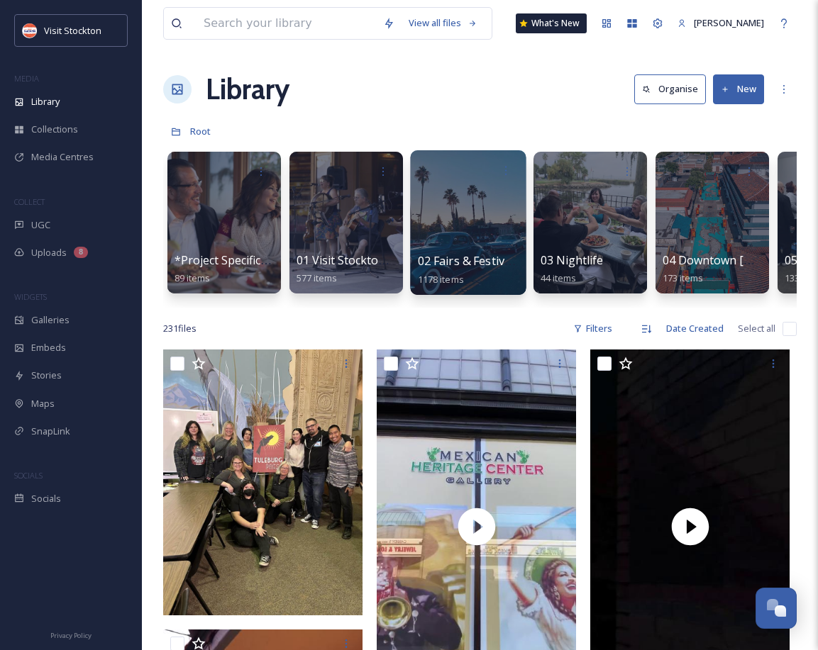
click at [441, 262] on span "02 Fairs & Festivals" at bounding box center [469, 261] width 102 height 16
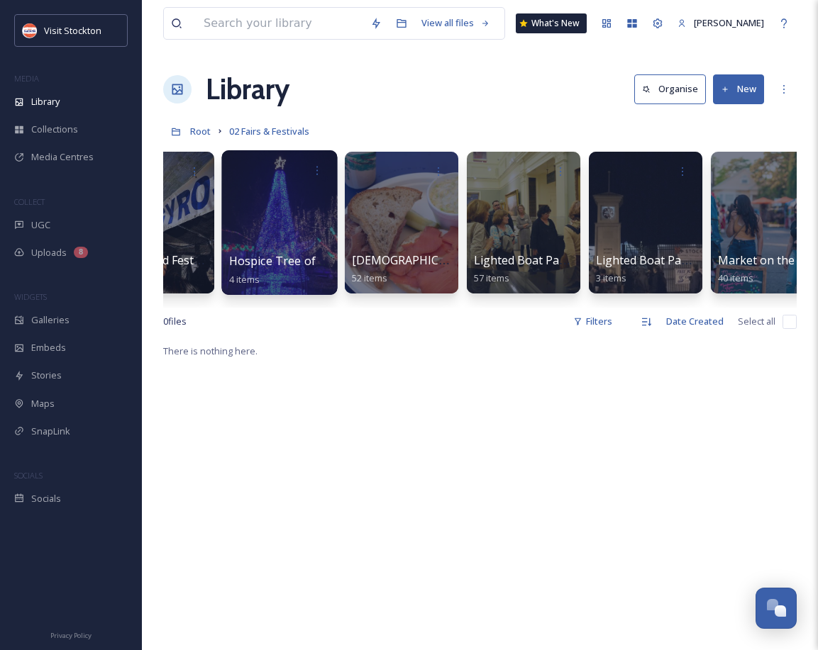
scroll to position [0, 2020]
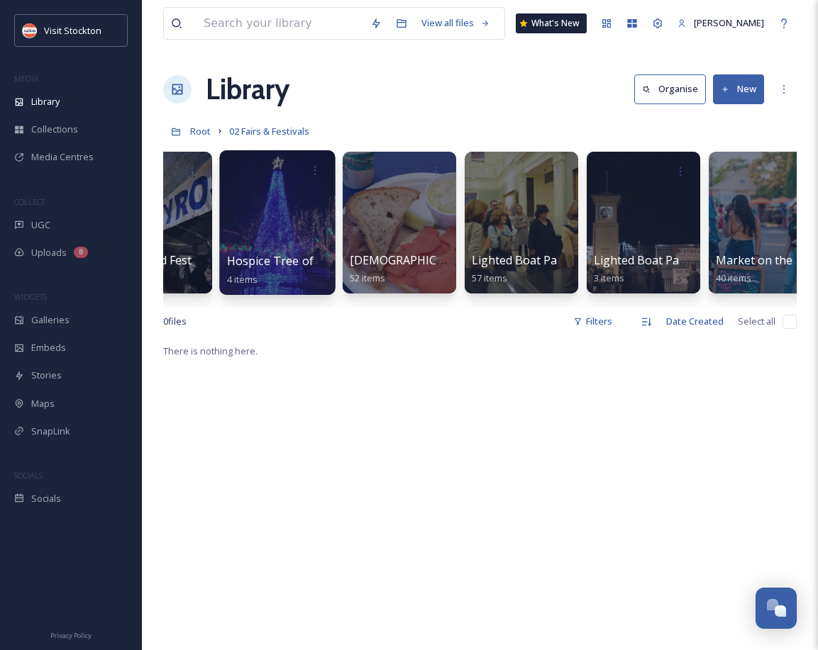
click at [298, 266] on span "Hospice Tree of Lights 2017" at bounding box center [303, 261] width 152 height 16
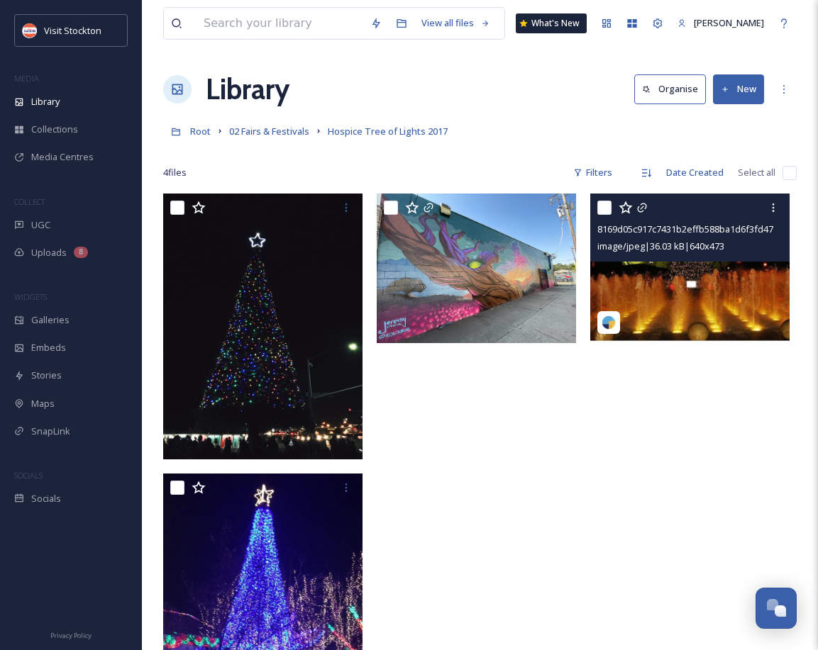
click at [657, 296] on img at bounding box center [689, 267] width 199 height 147
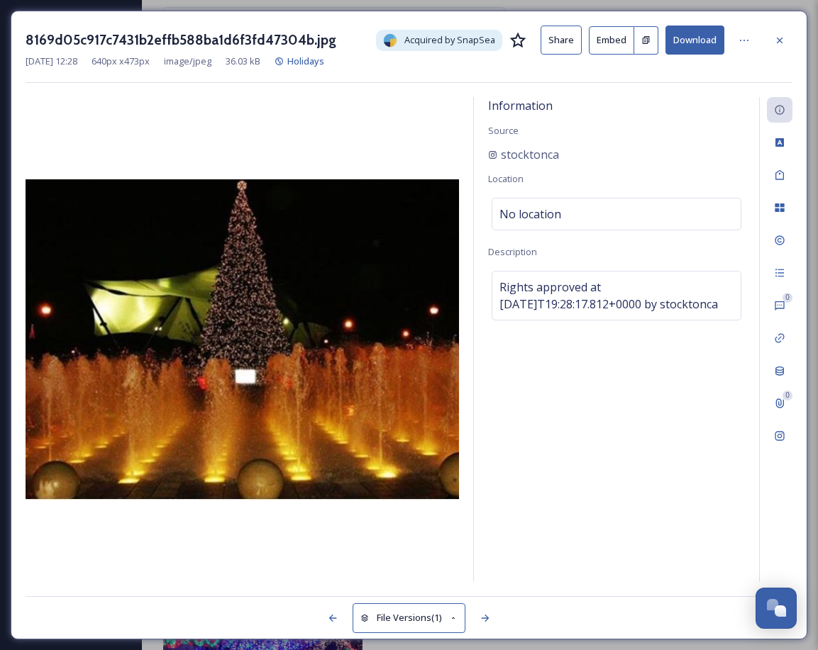
click at [691, 35] on button "Download" at bounding box center [694, 40] width 59 height 29
click at [701, 37] on button "Download" at bounding box center [694, 40] width 59 height 29
click at [774, 31] on div at bounding box center [780, 41] width 26 height 26
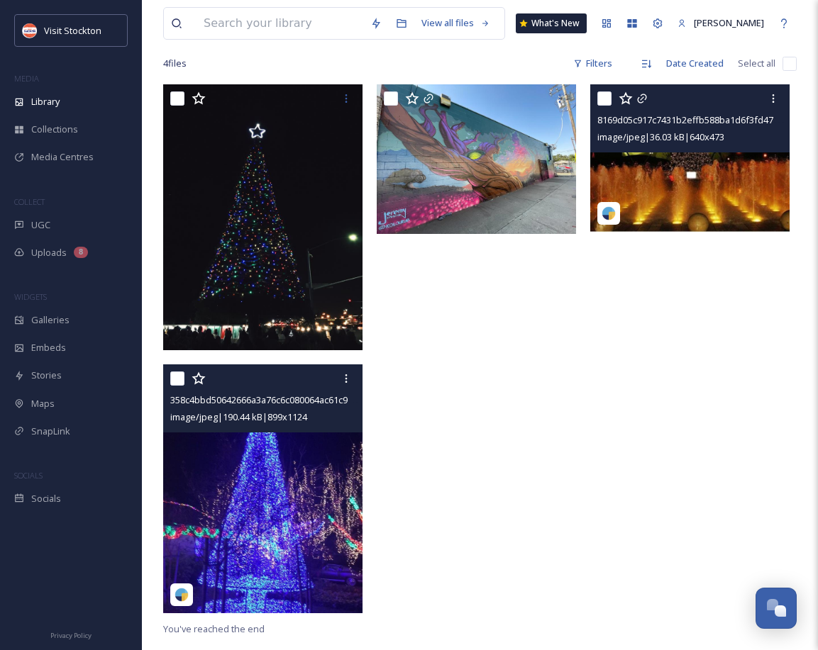
scroll to position [112, 0]
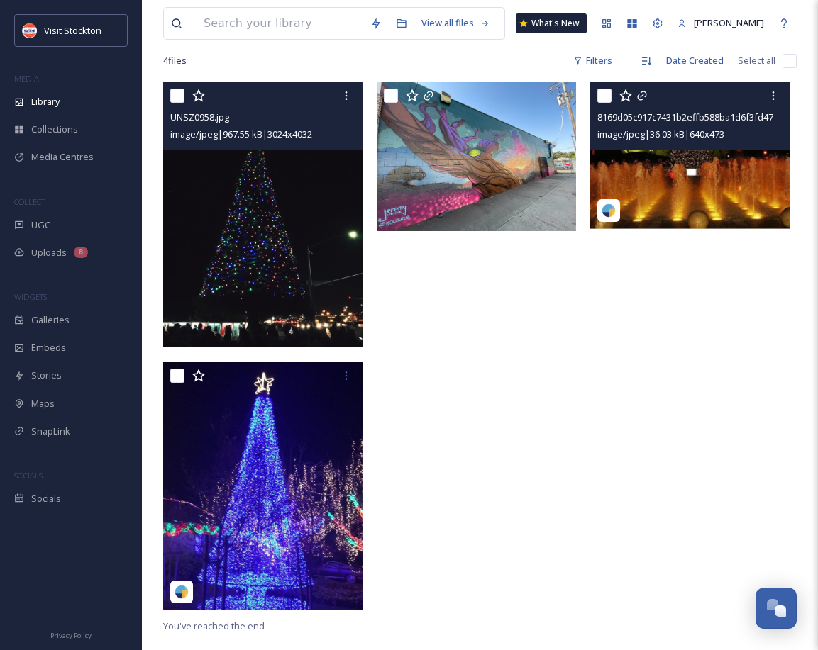
click at [239, 211] on img at bounding box center [262, 215] width 199 height 266
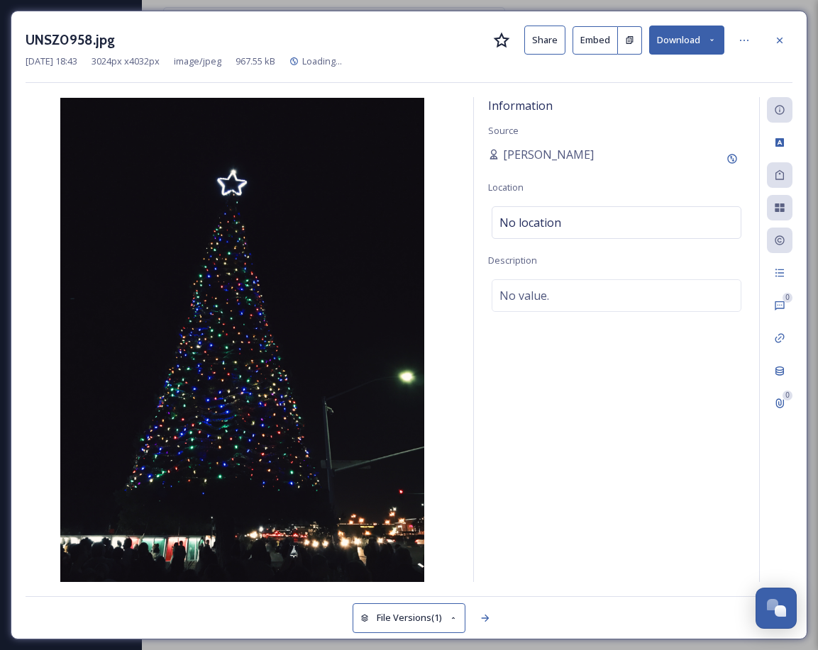
click at [708, 35] on icon at bounding box center [711, 39] width 9 height 9
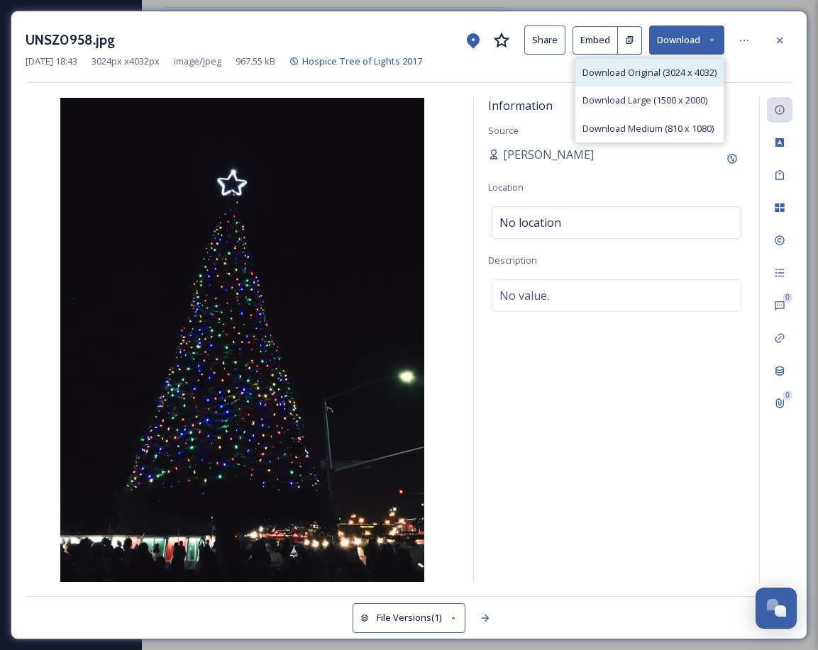
click at [657, 76] on span "Download Original (3024 x 4032)" at bounding box center [649, 72] width 134 height 13
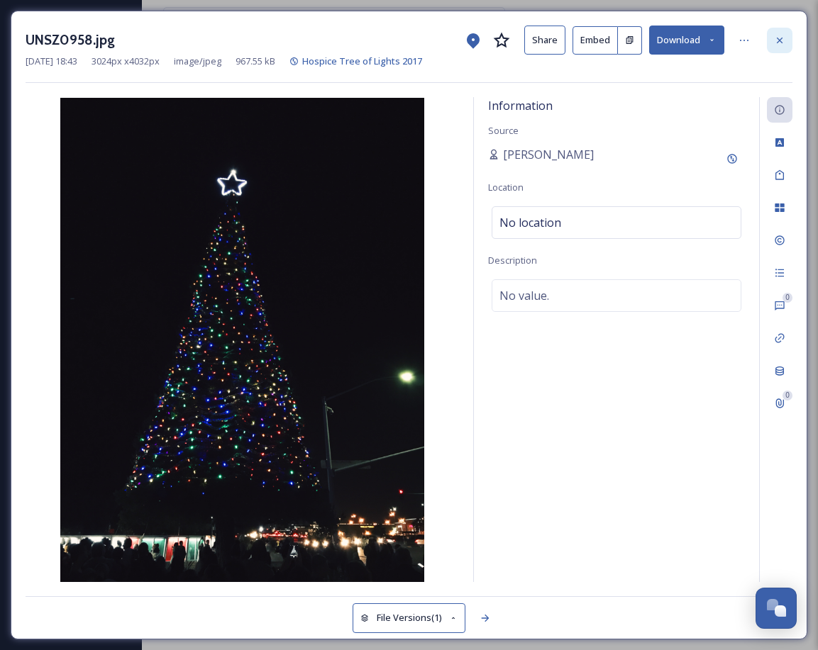
click at [776, 42] on icon at bounding box center [779, 40] width 11 height 11
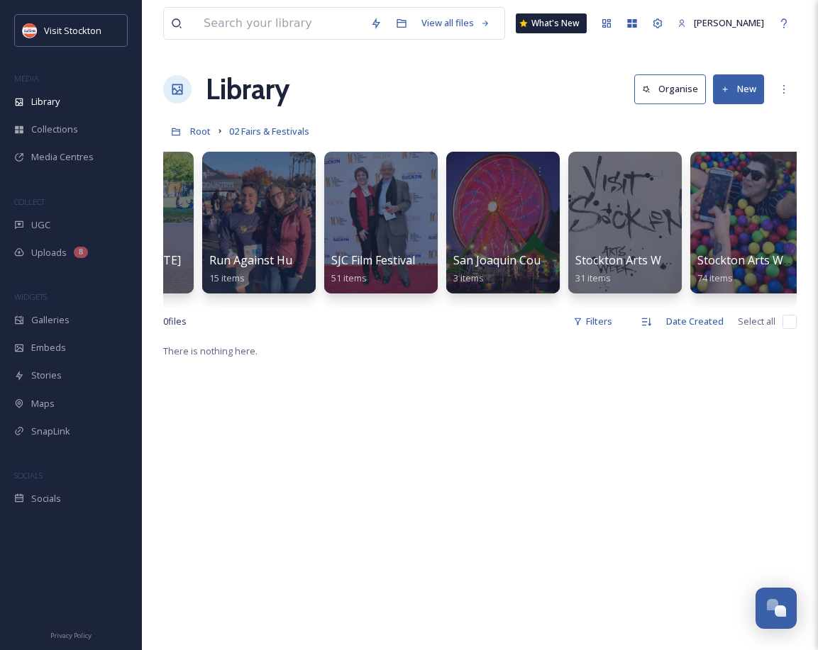
scroll to position [0, 3747]
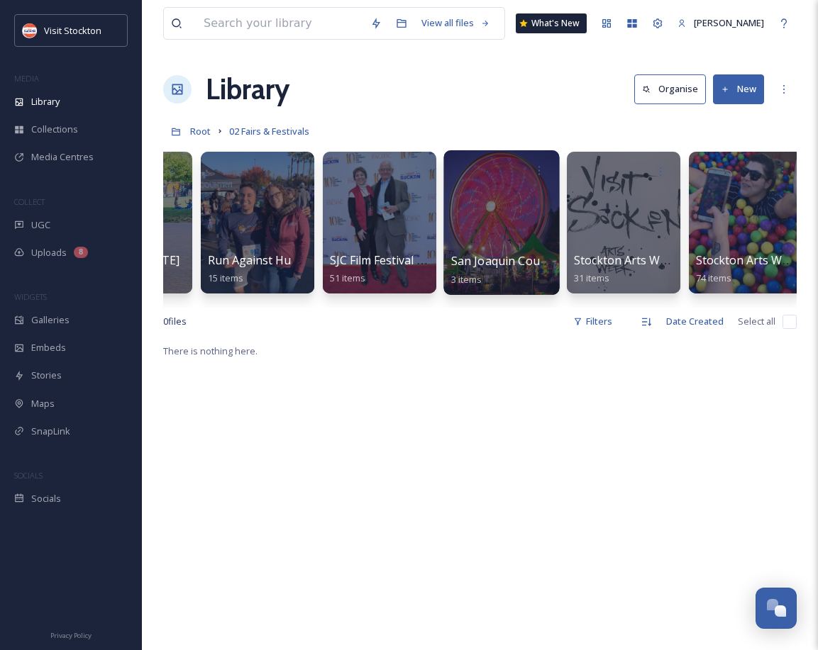
click at [508, 248] on div at bounding box center [501, 222] width 116 height 145
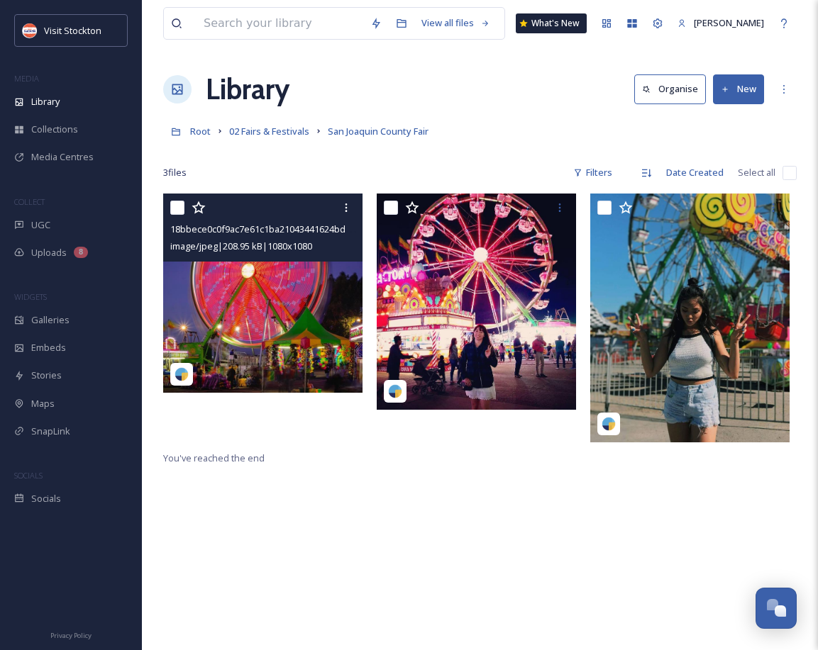
click at [282, 330] on img at bounding box center [262, 293] width 199 height 199
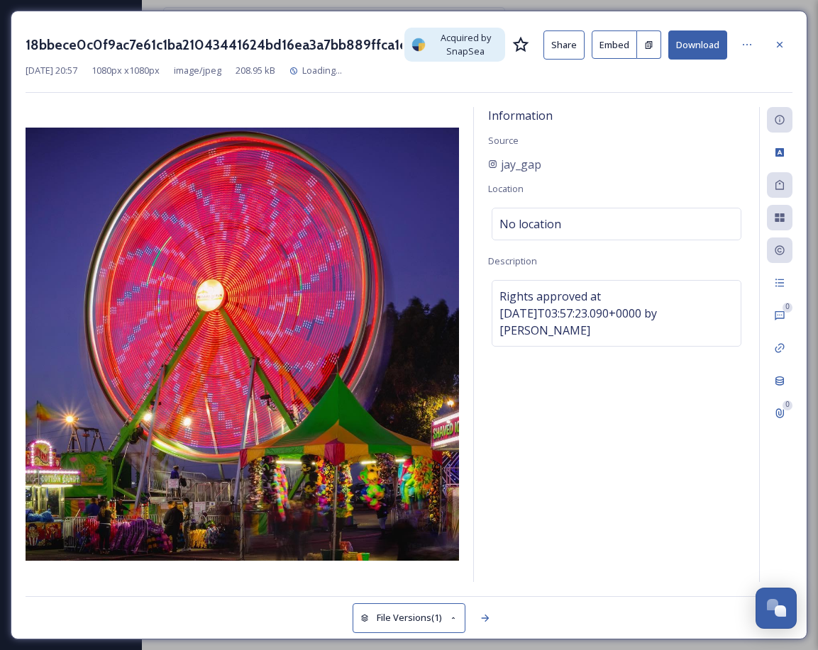
click at [715, 52] on button "Download" at bounding box center [697, 44] width 59 height 29
click at [780, 45] on icon at bounding box center [779, 44] width 11 height 11
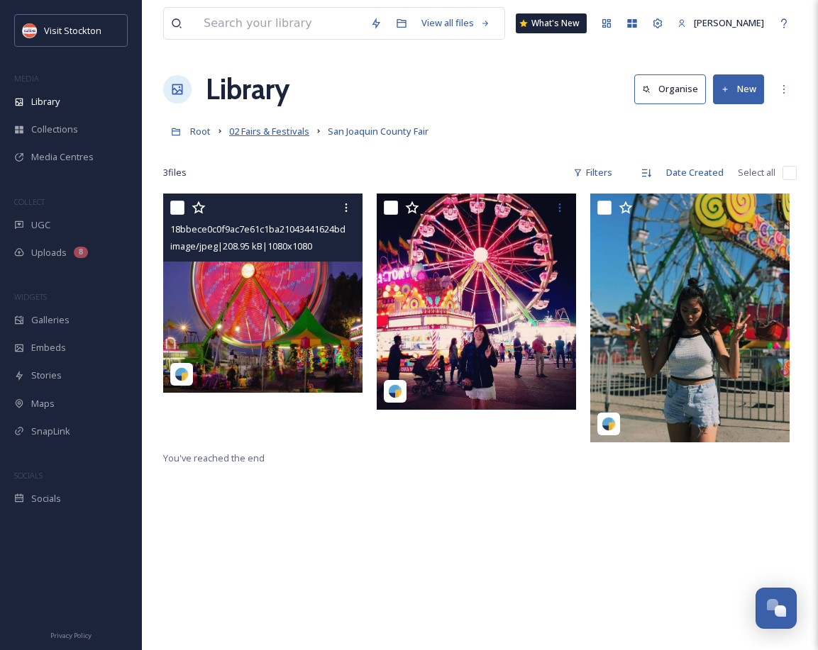
click at [261, 130] on span "02 Fairs & Festivals" at bounding box center [269, 131] width 80 height 13
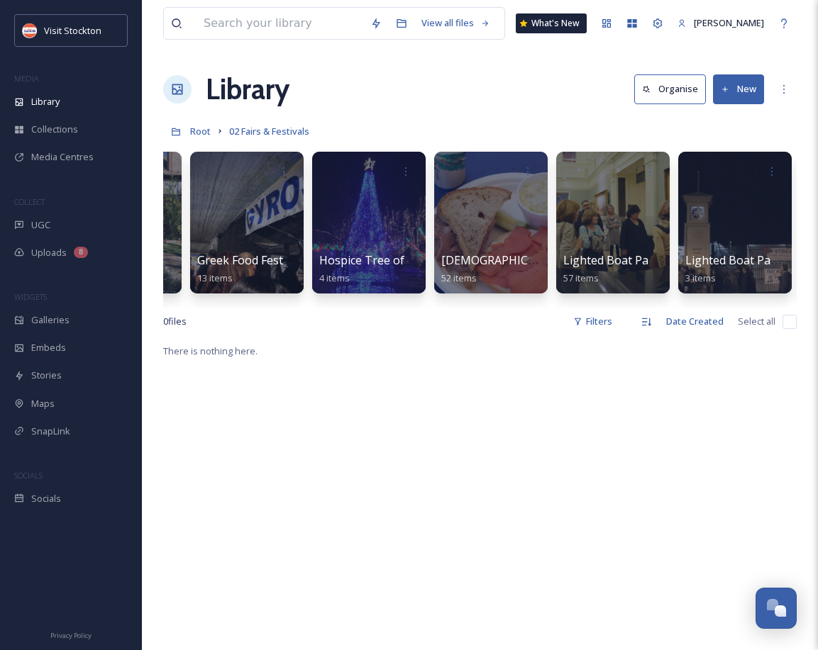
scroll to position [0, 1934]
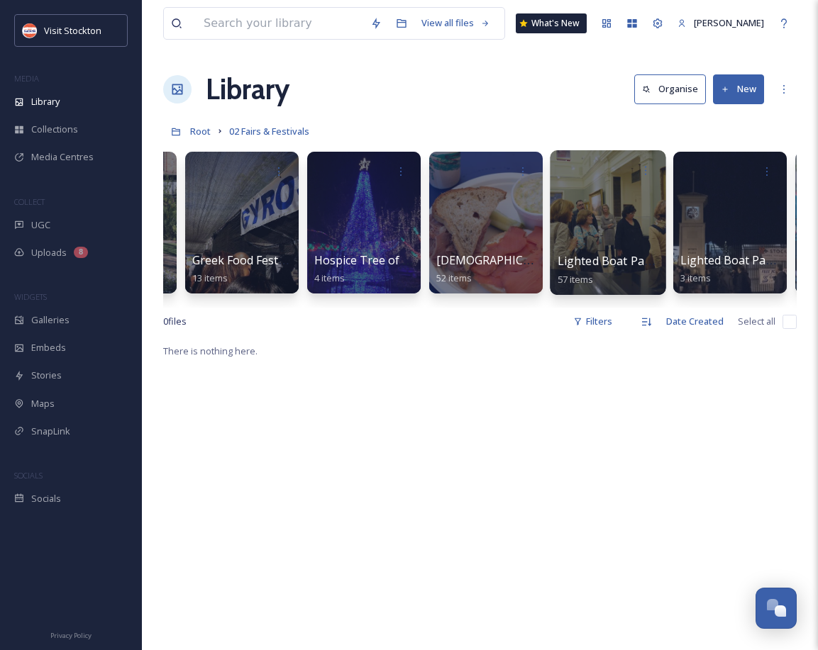
click at [632, 261] on span "Lighted Boat Parade 2017" at bounding box center [627, 261] width 140 height 16
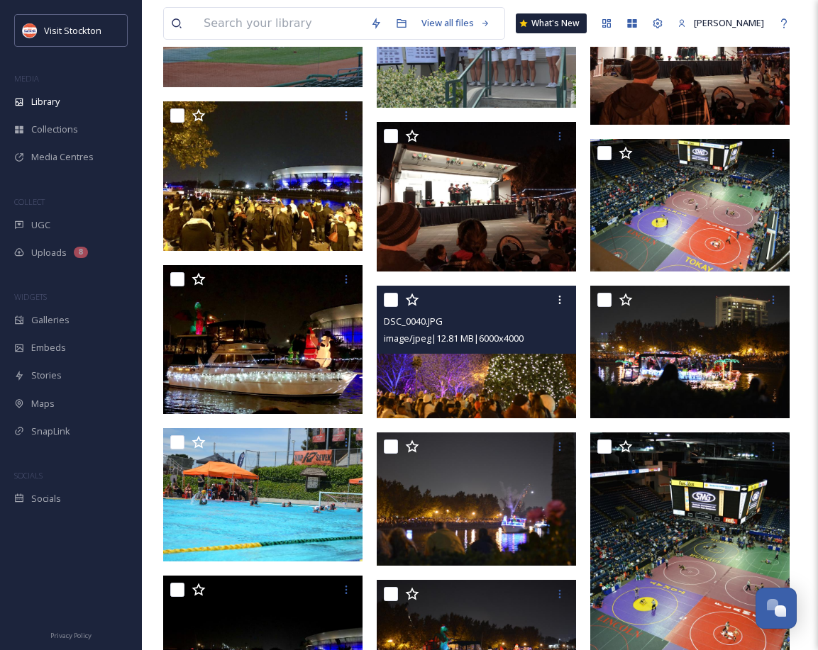
scroll to position [550, 0]
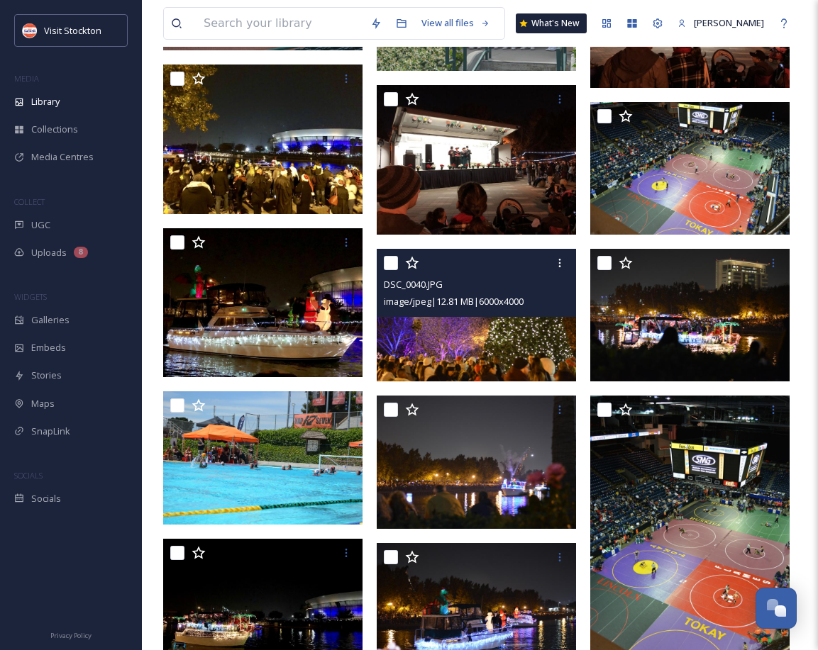
click at [472, 335] on img at bounding box center [476, 315] width 199 height 133
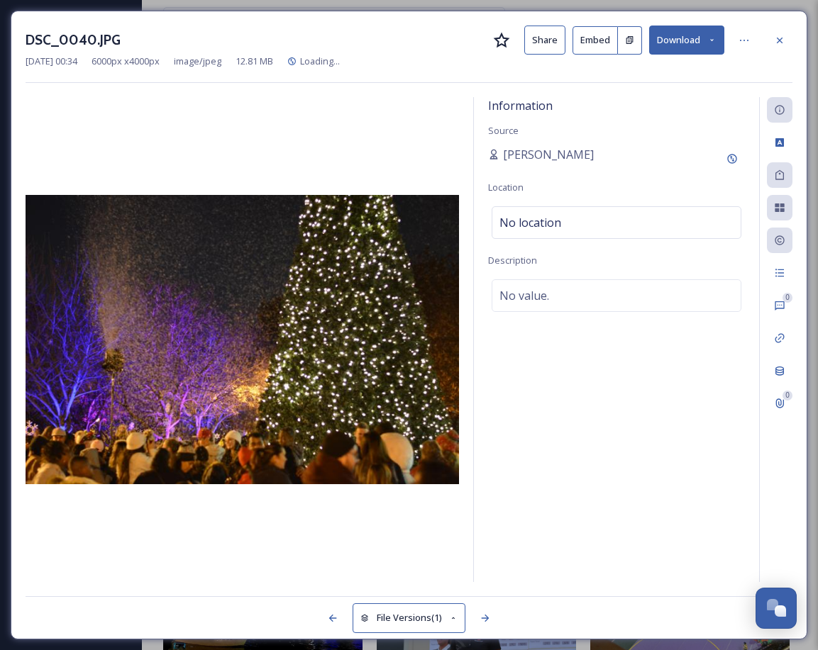
click at [691, 45] on button "Download" at bounding box center [686, 40] width 75 height 29
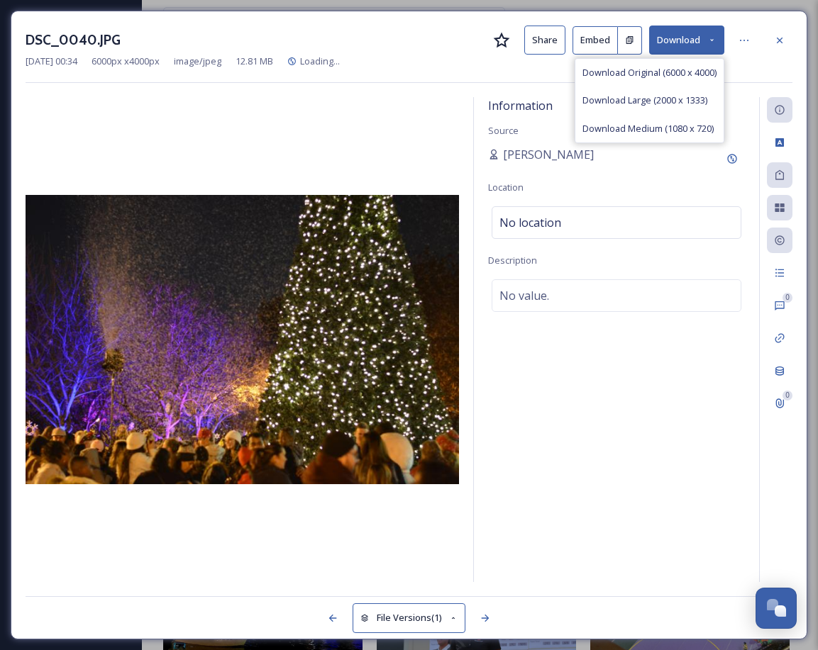
click at [634, 74] on span "Download Original (6000 x 4000)" at bounding box center [649, 72] width 134 height 13
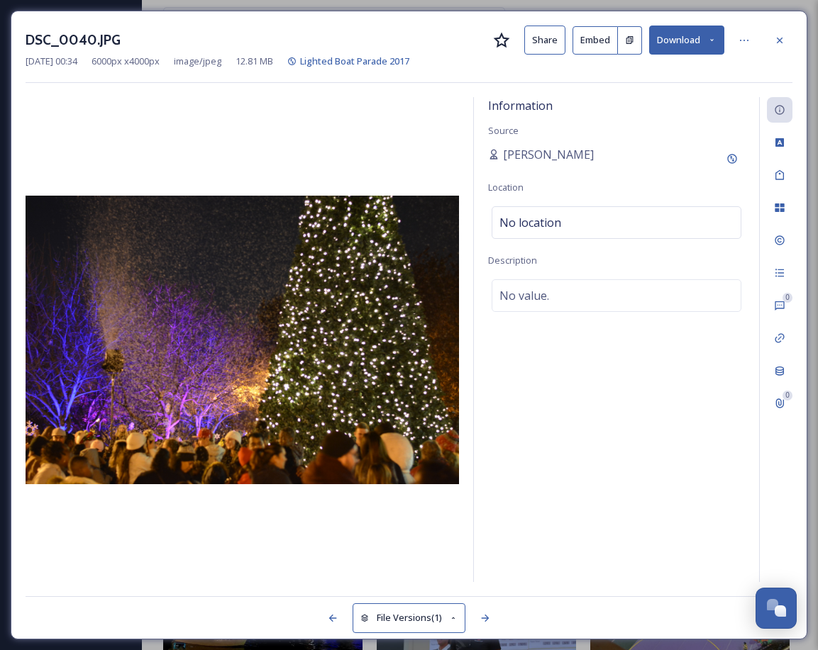
drag, startPoint x: 235, startPoint y: 156, endPoint x: 520, endPoint y: 107, distance: 288.5
click at [238, 155] on div at bounding box center [242, 339] width 433 height 485
click at [785, 40] on div at bounding box center [780, 41] width 26 height 26
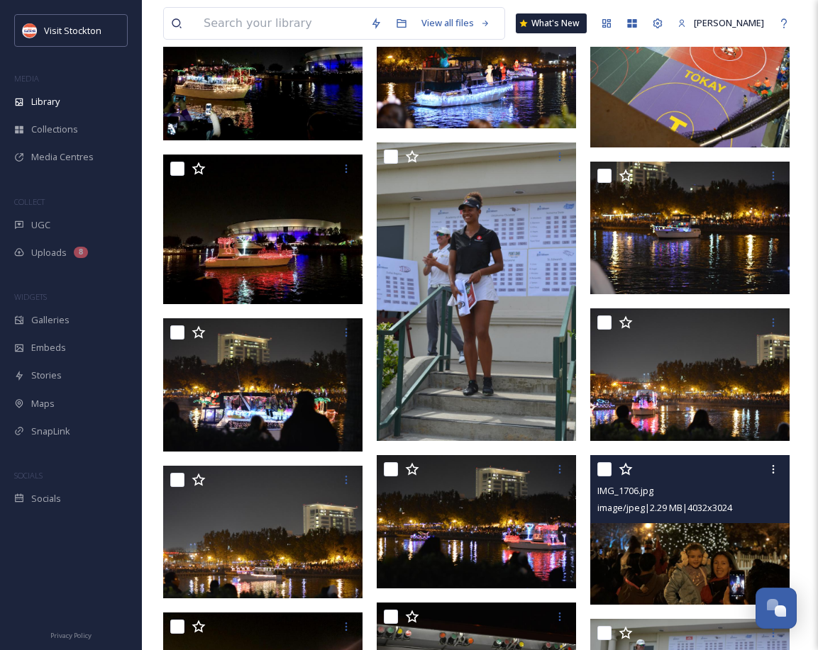
scroll to position [1100, 0]
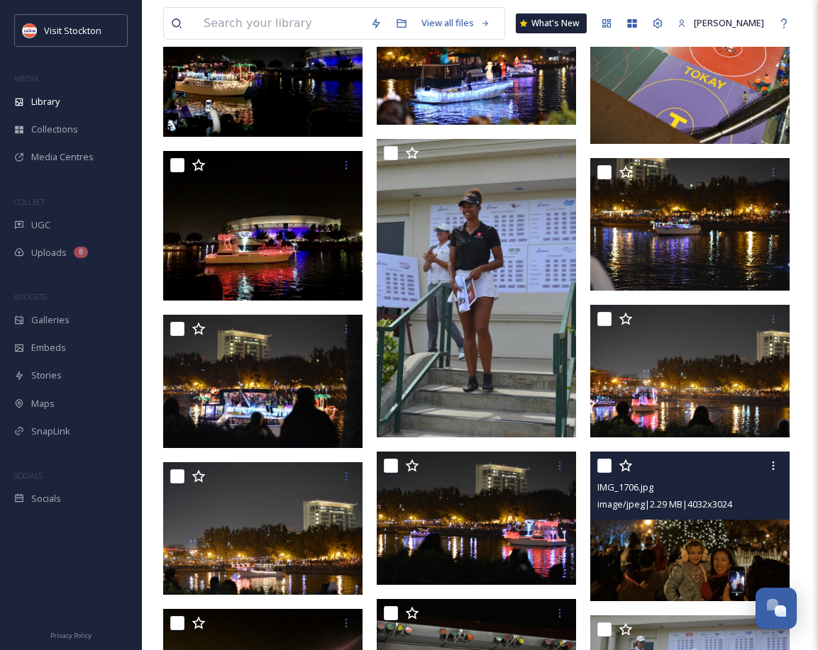
drag, startPoint x: 761, startPoint y: 486, endPoint x: 757, endPoint y: 494, distance: 8.6
click at [761, 486] on div "IMG_1706.jpg" at bounding box center [691, 487] width 189 height 17
click at [775, 467] on icon at bounding box center [772, 465] width 11 height 11
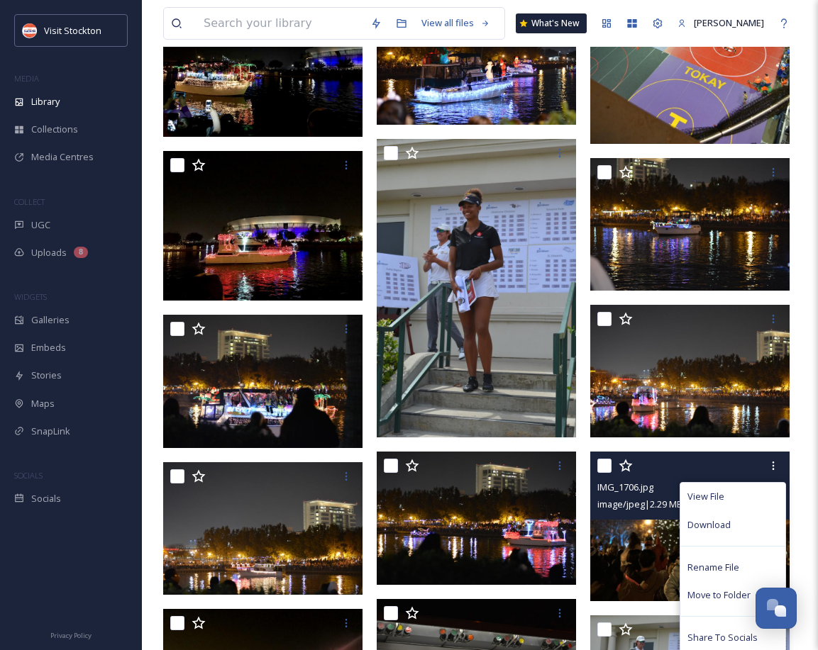
click at [733, 524] on div "Download" at bounding box center [732, 525] width 105 height 28
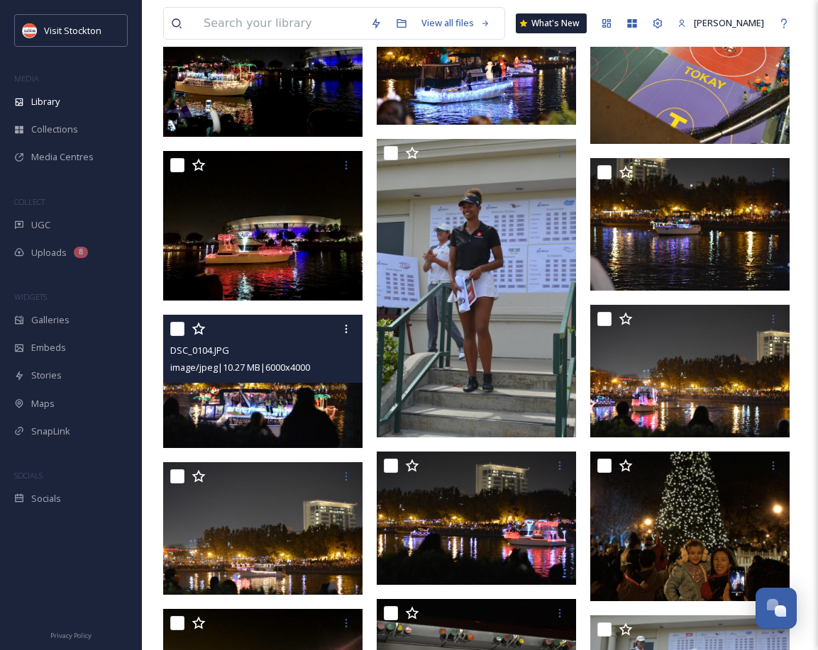
click at [299, 418] on img at bounding box center [262, 381] width 199 height 133
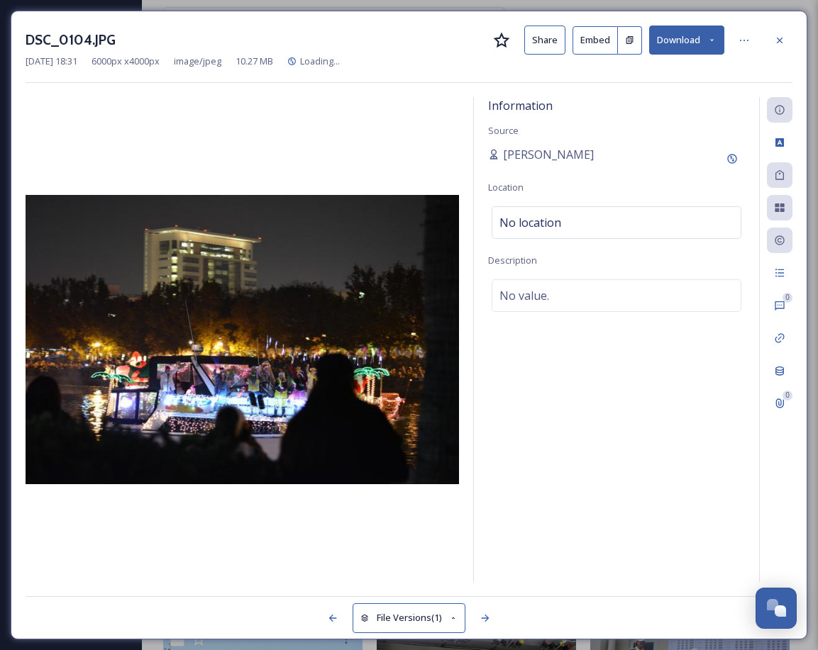
drag, startPoint x: 782, startPoint y: 37, endPoint x: 752, endPoint y: 87, distance: 57.9
click at [782, 37] on icon at bounding box center [779, 40] width 11 height 11
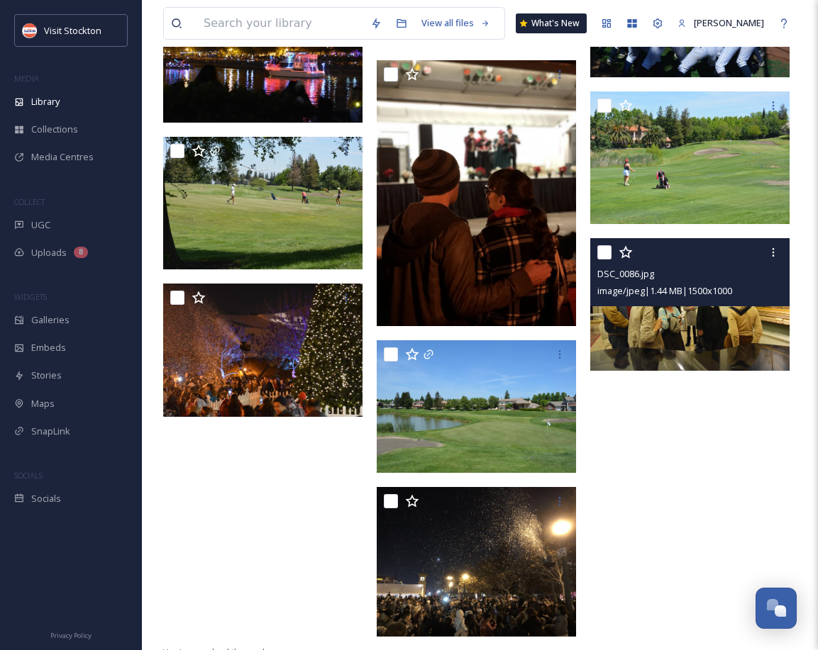
scroll to position [2811, 0]
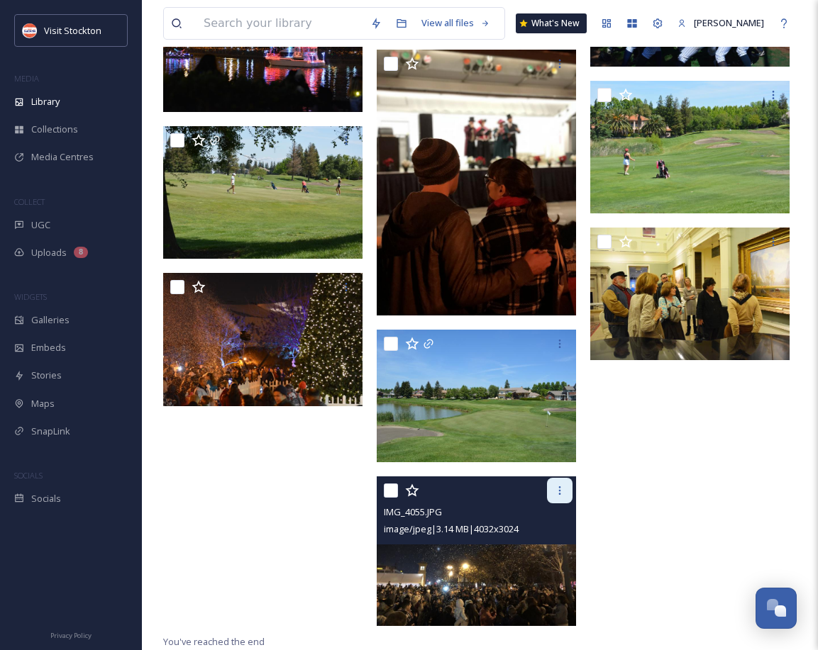
click at [551, 490] on div at bounding box center [560, 491] width 26 height 26
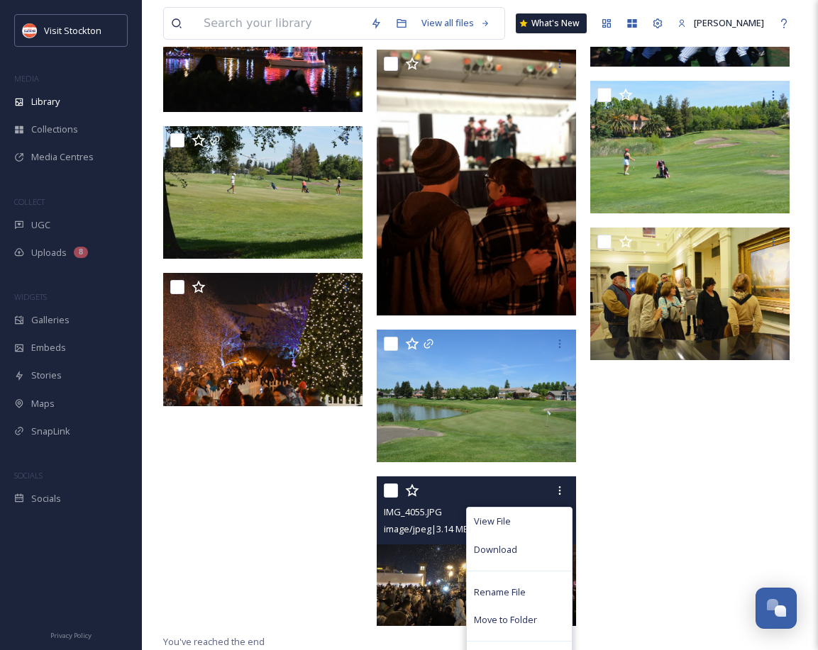
click at [488, 547] on span "Download" at bounding box center [495, 549] width 43 height 13
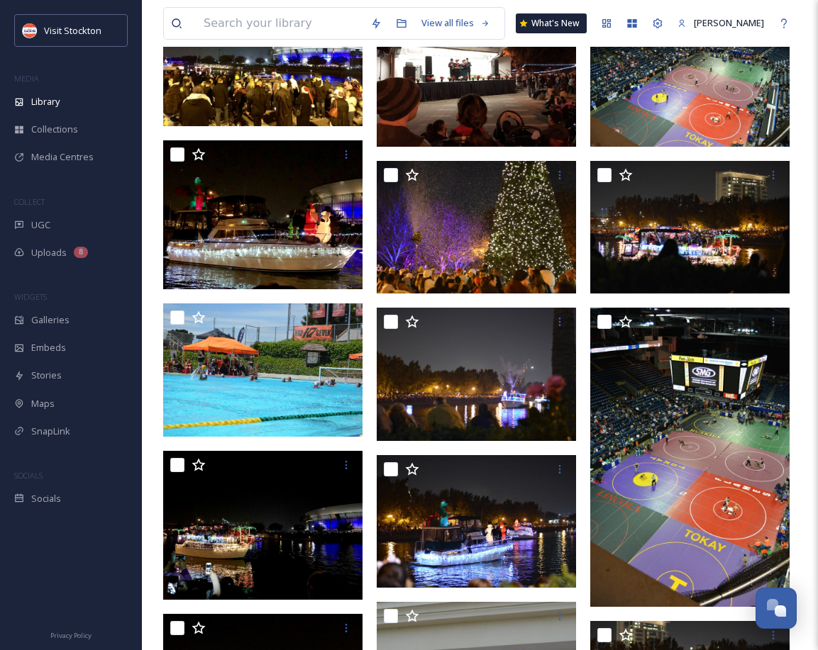
scroll to position [606, 0]
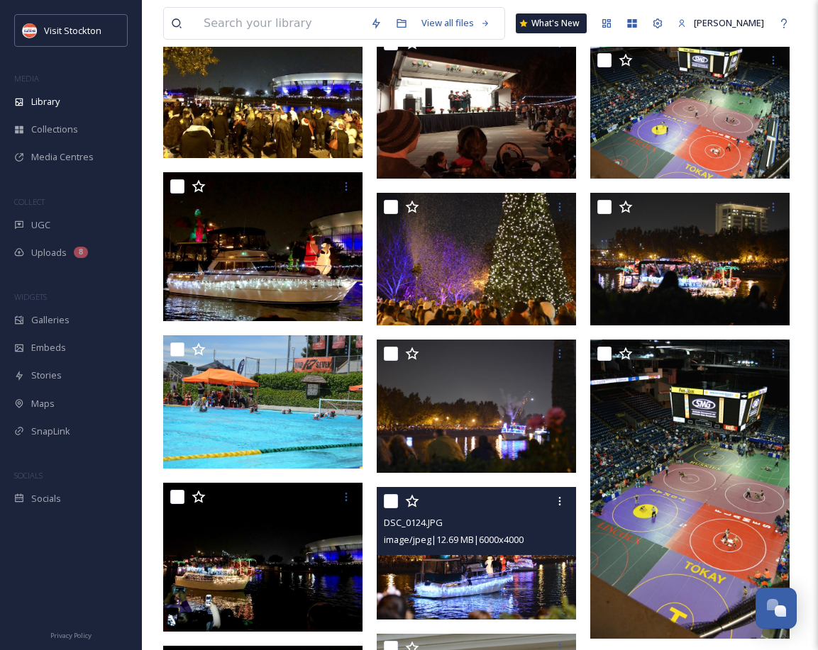
click at [476, 572] on img at bounding box center [476, 553] width 199 height 133
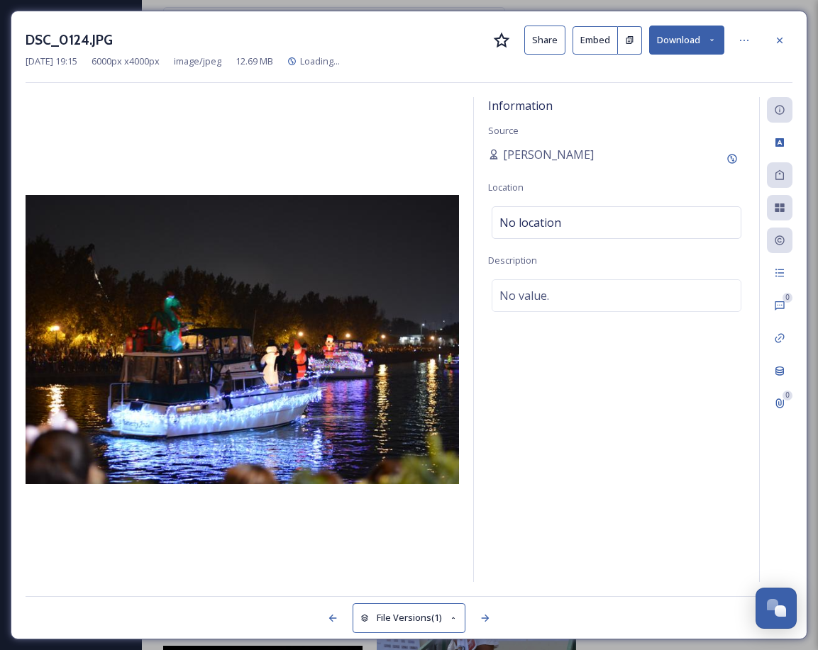
click at [697, 45] on button "Download" at bounding box center [686, 40] width 75 height 29
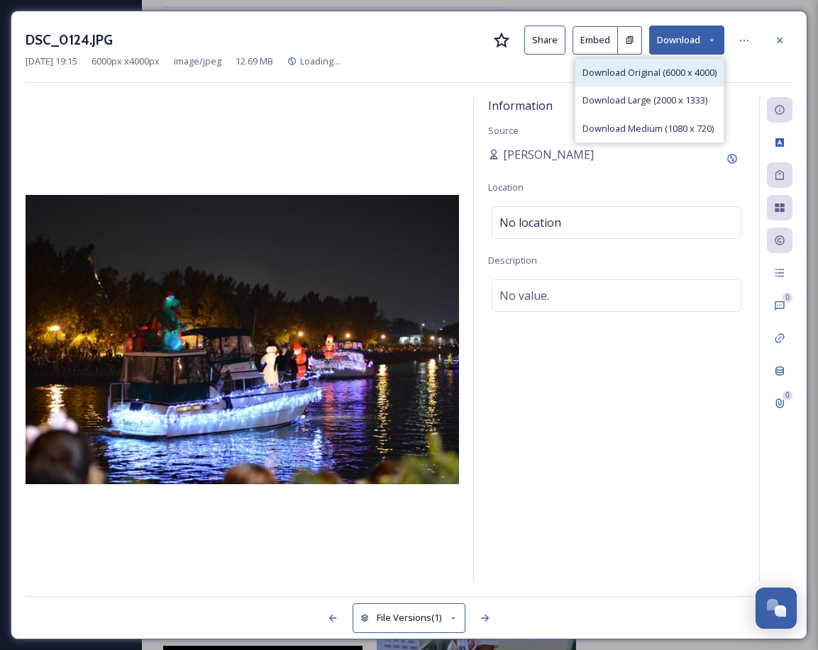
click at [625, 75] on span "Download Original (6000 x 4000)" at bounding box center [649, 72] width 134 height 13
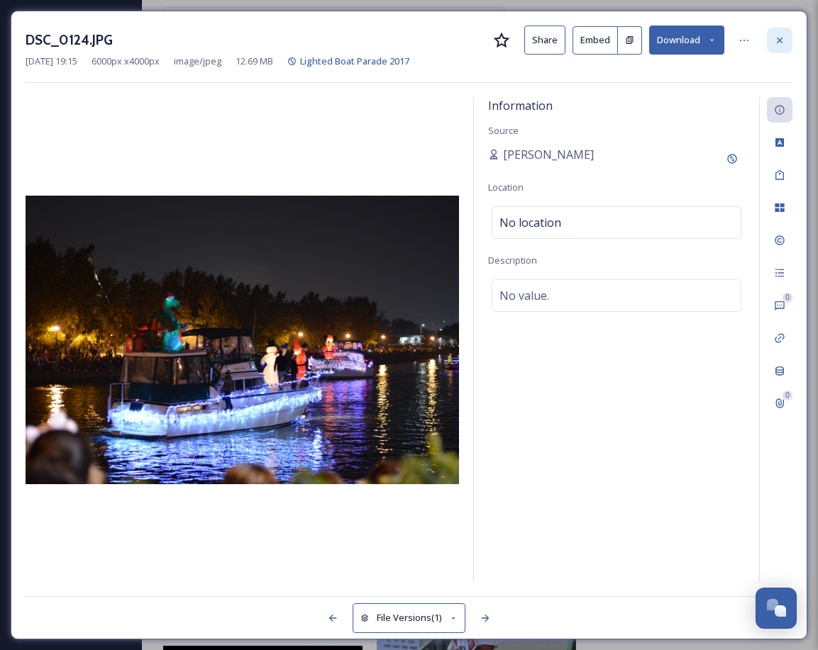
click at [776, 40] on icon at bounding box center [779, 40] width 11 height 11
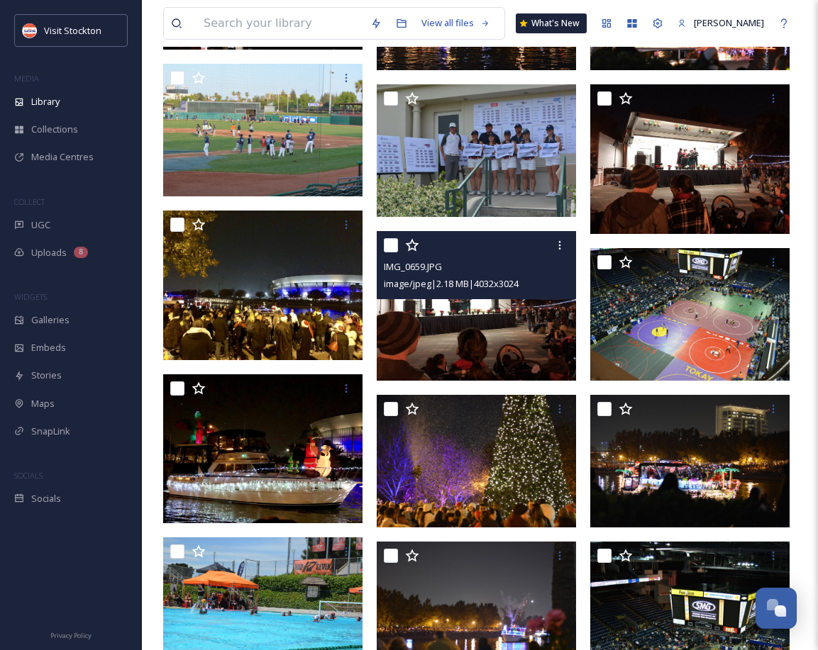
scroll to position [396, 0]
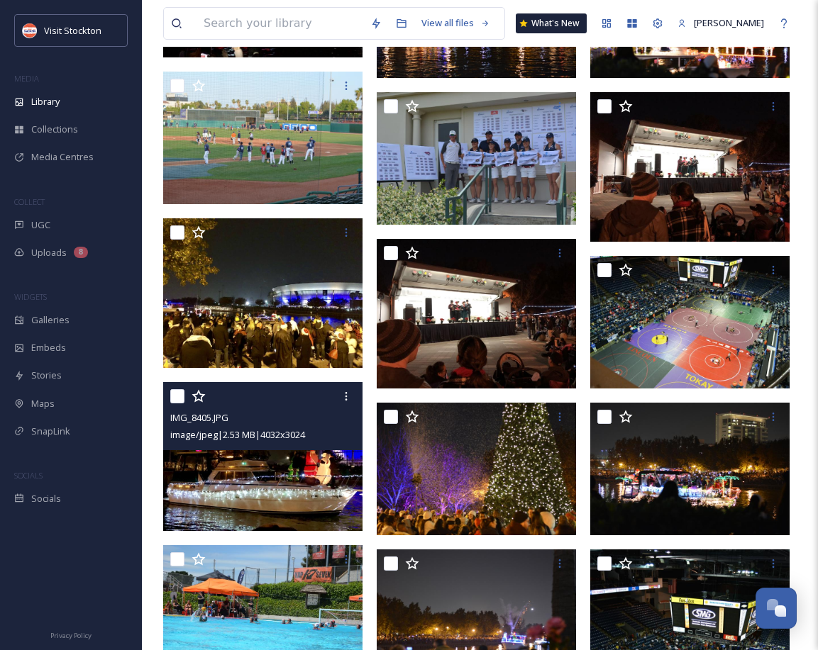
click at [248, 494] on img at bounding box center [262, 457] width 199 height 150
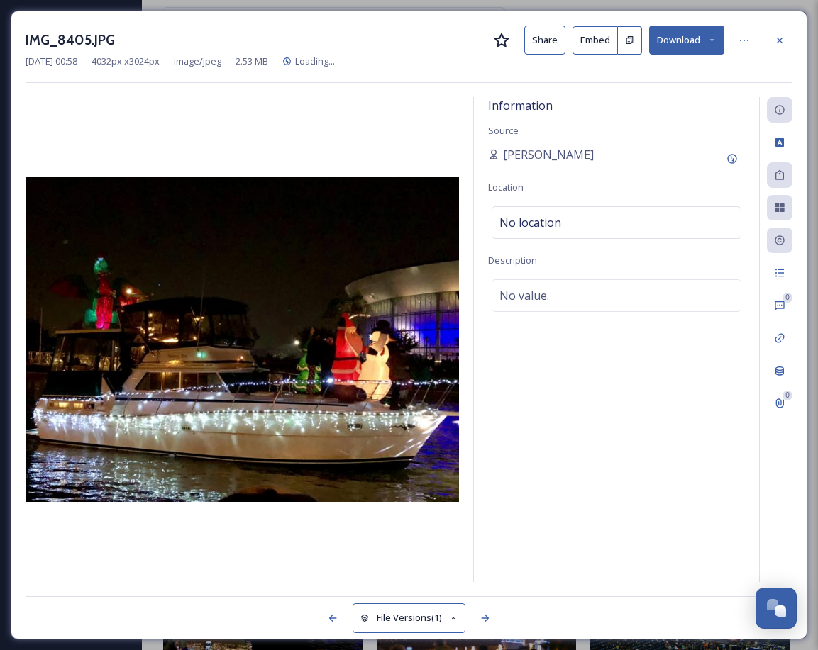
click at [701, 36] on button "Download" at bounding box center [686, 40] width 75 height 29
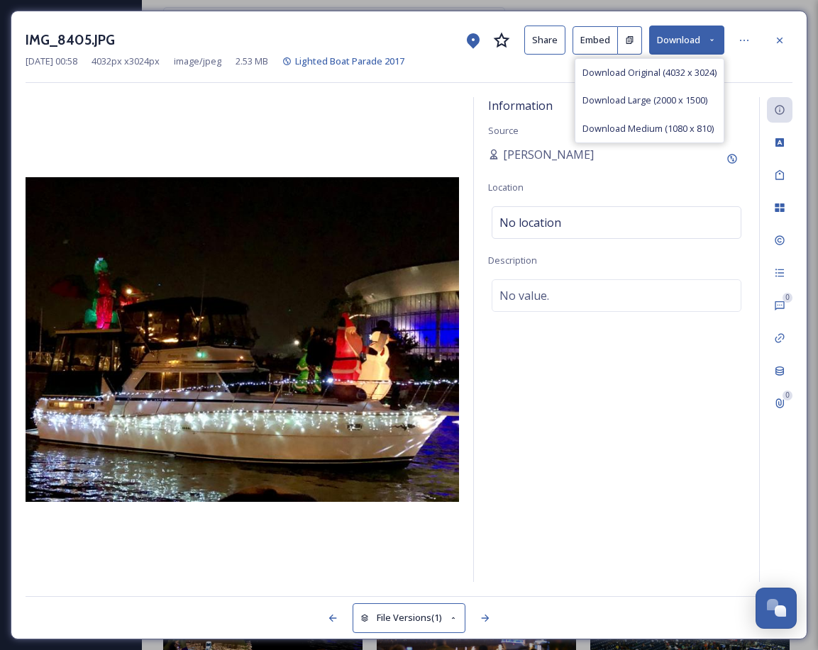
click at [630, 77] on span "Download Original (4032 x 3024)" at bounding box center [649, 72] width 134 height 13
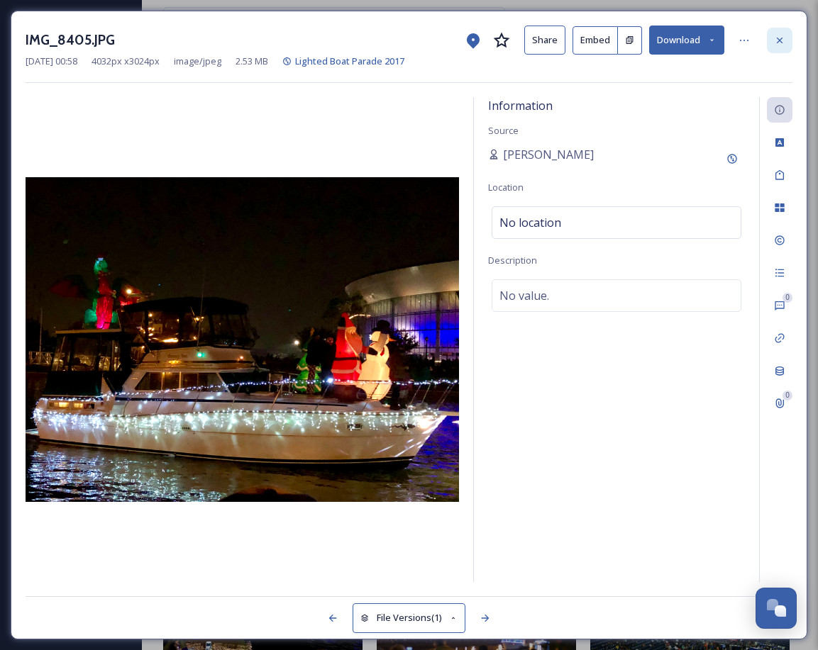
click at [776, 38] on icon at bounding box center [779, 40] width 11 height 11
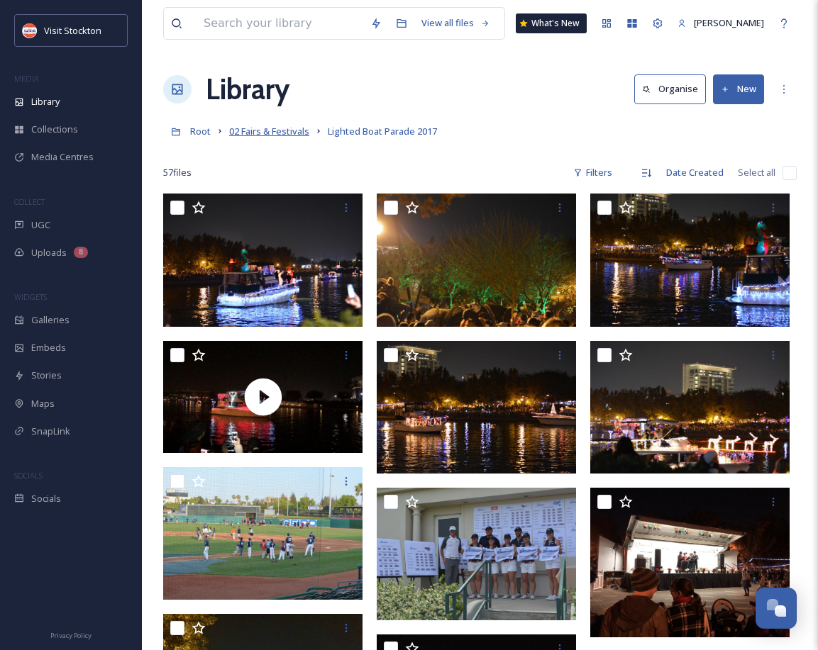
click at [245, 134] on span "02 Fairs & Festivals" at bounding box center [269, 131] width 80 height 13
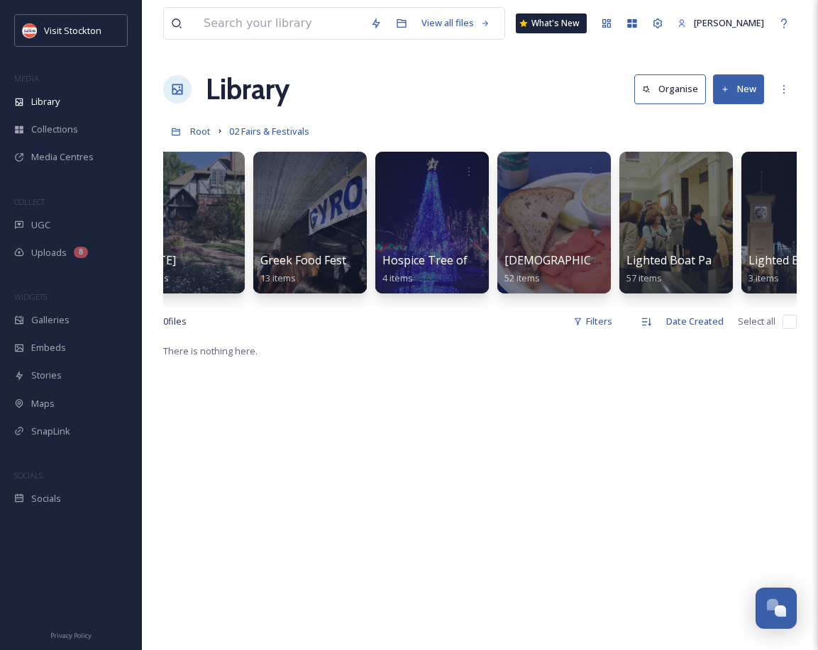
scroll to position [0, 1869]
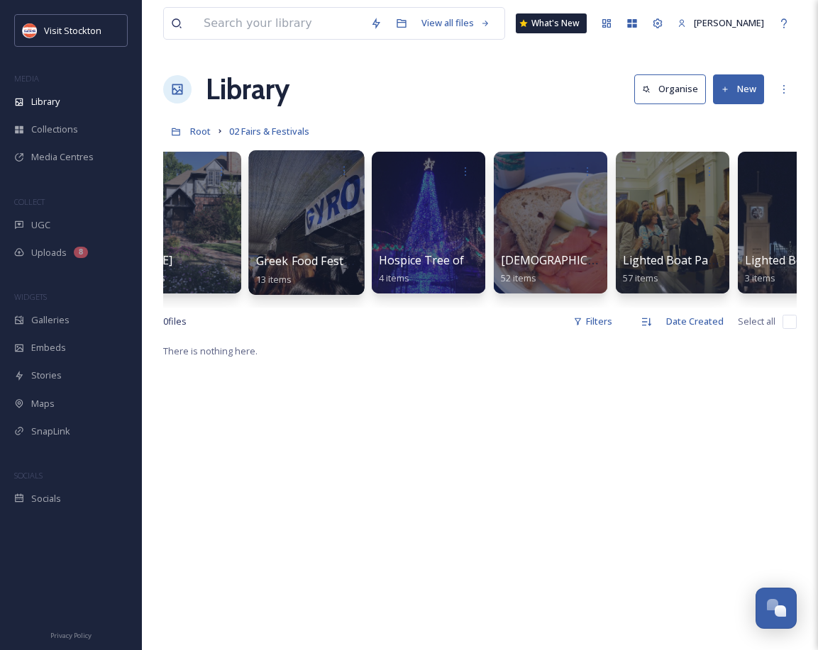
click at [295, 260] on span "Greek Food Festival" at bounding box center [309, 261] width 106 height 16
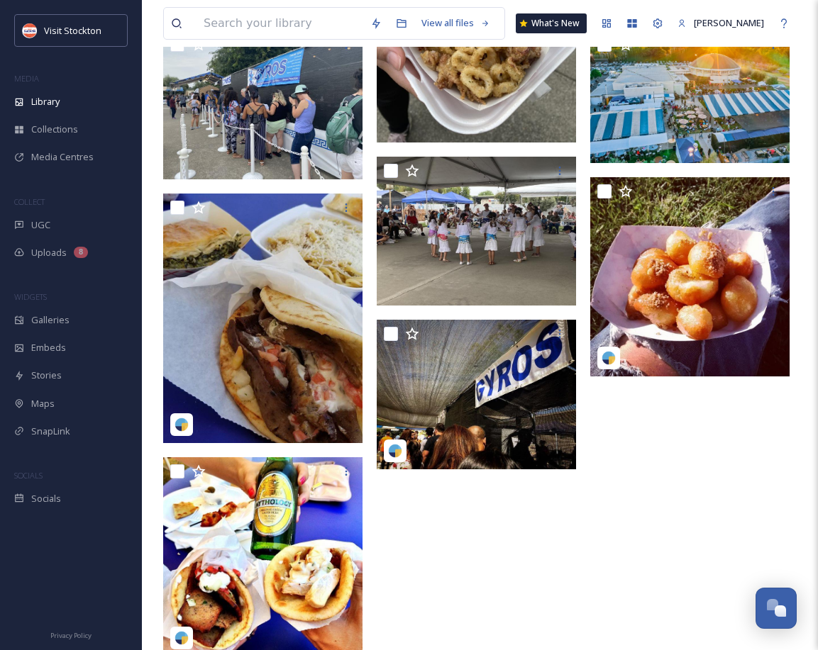
scroll to position [439, 0]
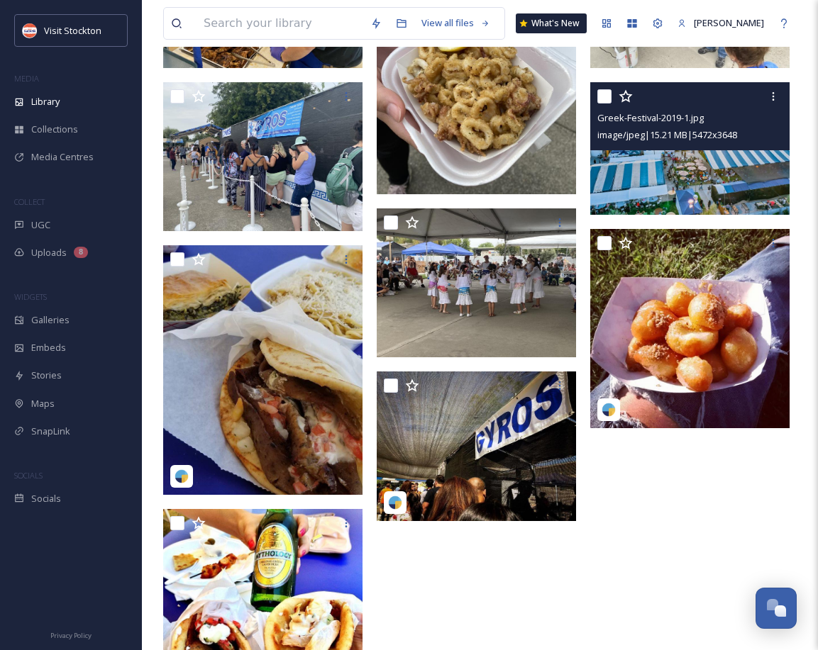
click at [701, 172] on img at bounding box center [689, 148] width 199 height 133
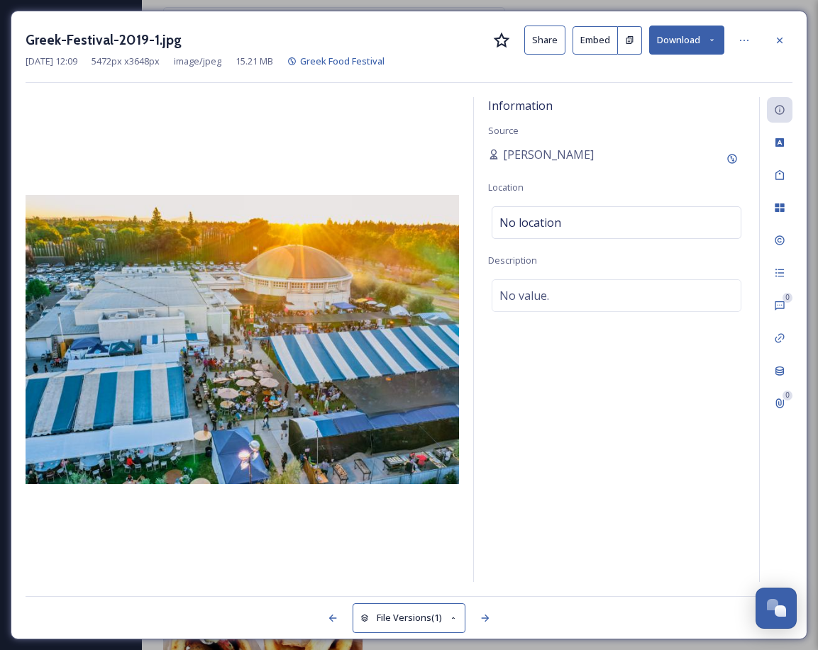
click at [679, 43] on button "Download" at bounding box center [686, 40] width 75 height 29
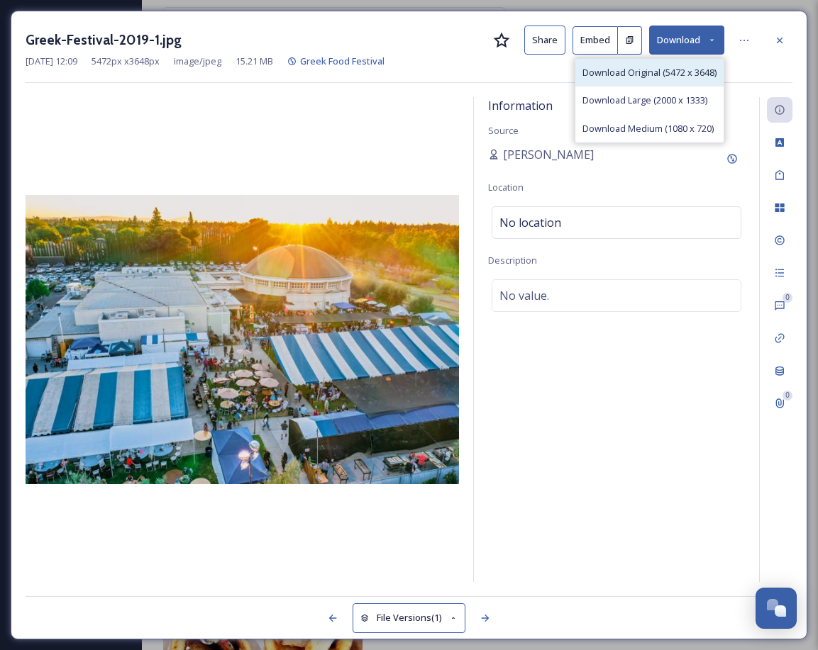
click at [669, 72] on span "Download Original (5472 x 3648)" at bounding box center [649, 72] width 134 height 13
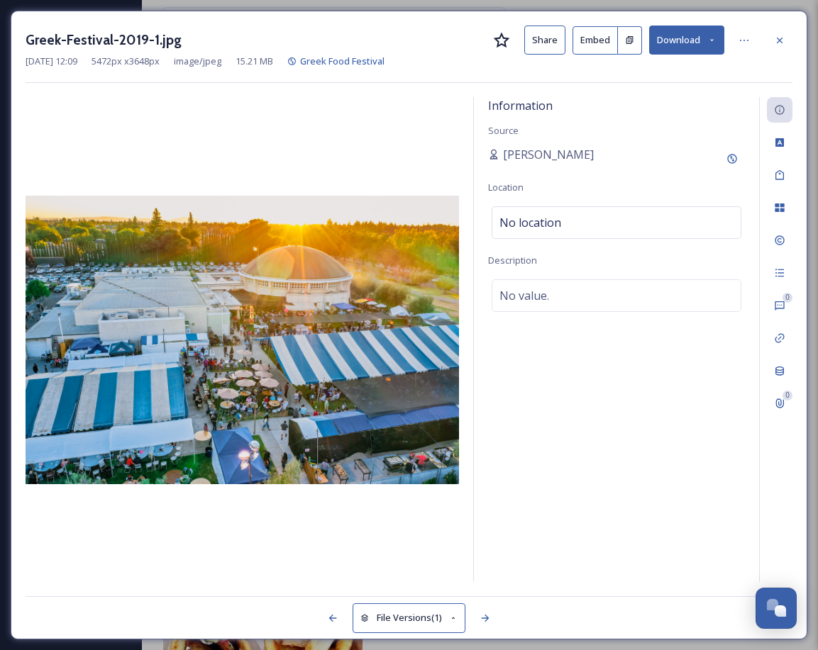
drag, startPoint x: 420, startPoint y: 45, endPoint x: 712, endPoint y: 29, distance: 291.9
click at [421, 45] on div "Greek-Festival-2019-1.jpg Share Embed Download" at bounding box center [409, 40] width 767 height 29
click at [781, 40] on icon at bounding box center [779, 40] width 11 height 11
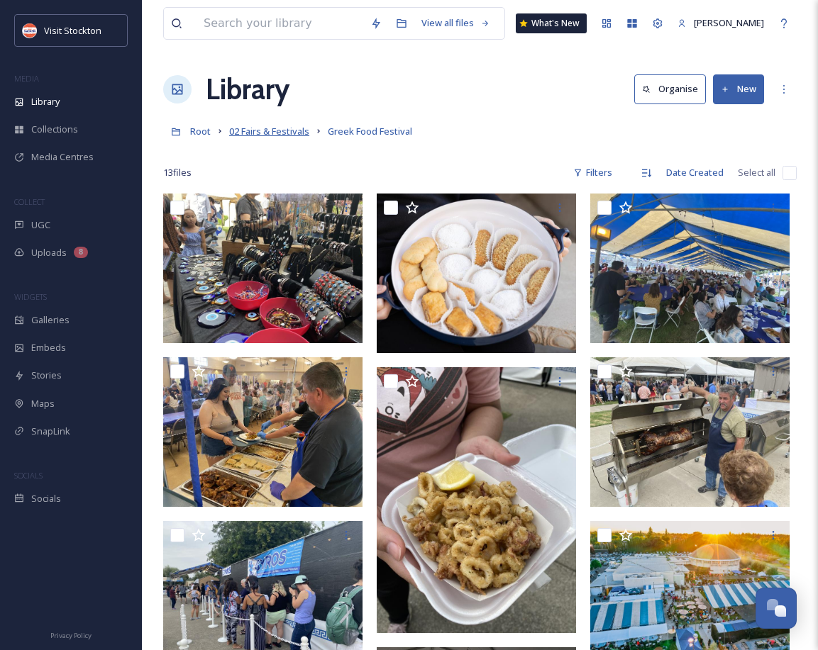
click at [277, 130] on span "02 Fairs & Festivals" at bounding box center [269, 131] width 80 height 13
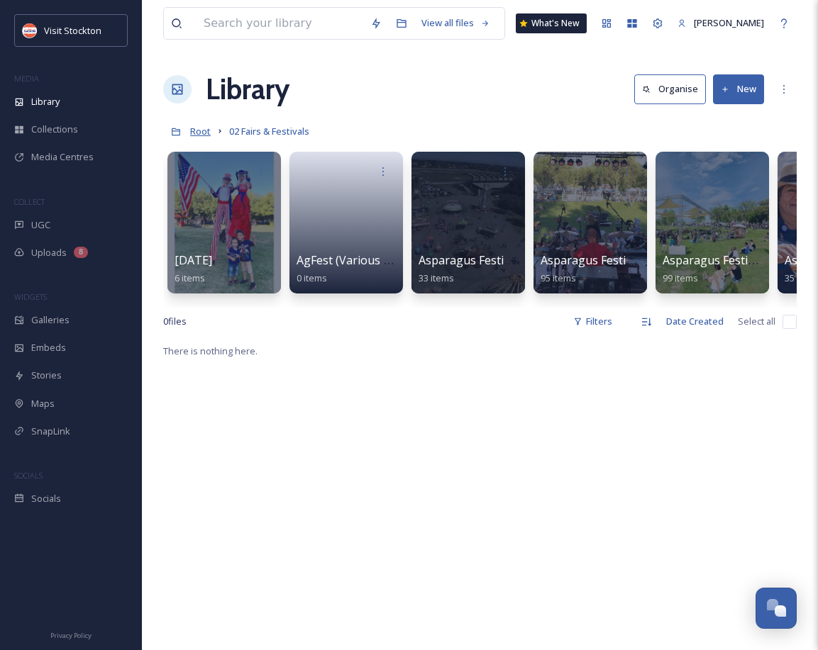
click at [201, 132] on span "Root" at bounding box center [200, 131] width 21 height 13
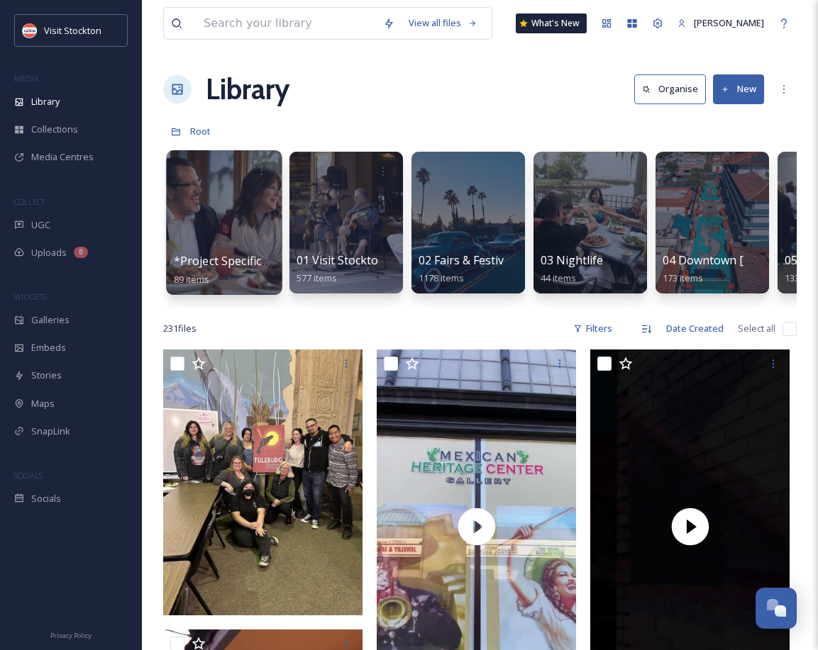
click at [242, 252] on div at bounding box center [224, 222] width 116 height 145
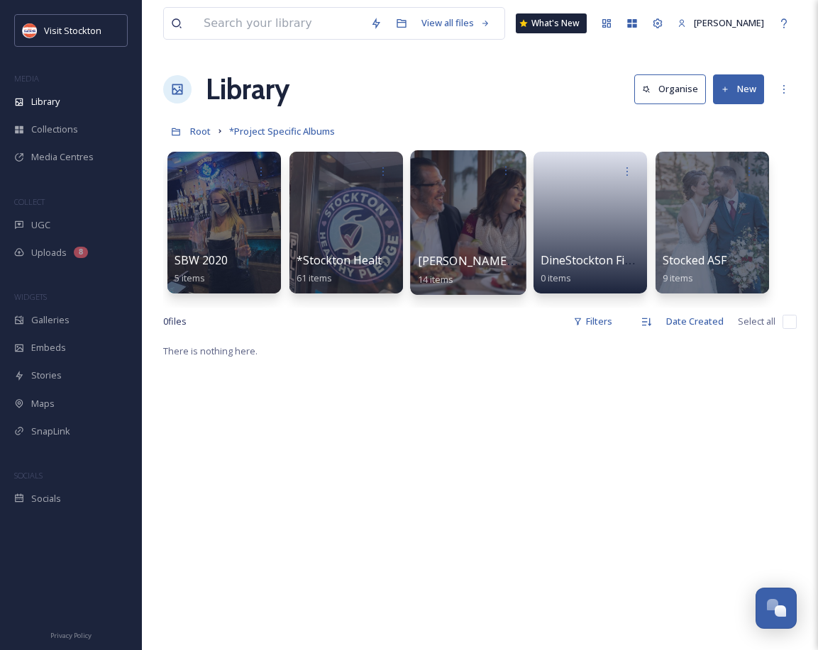
click at [486, 249] on div at bounding box center [468, 222] width 116 height 145
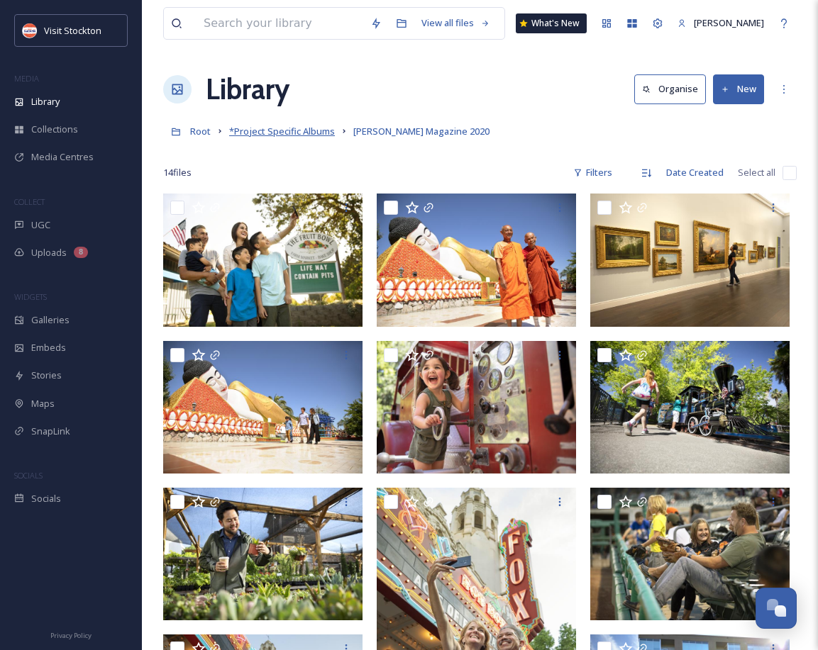
click at [274, 128] on span "*Project Specific Albums" at bounding box center [282, 131] width 106 height 13
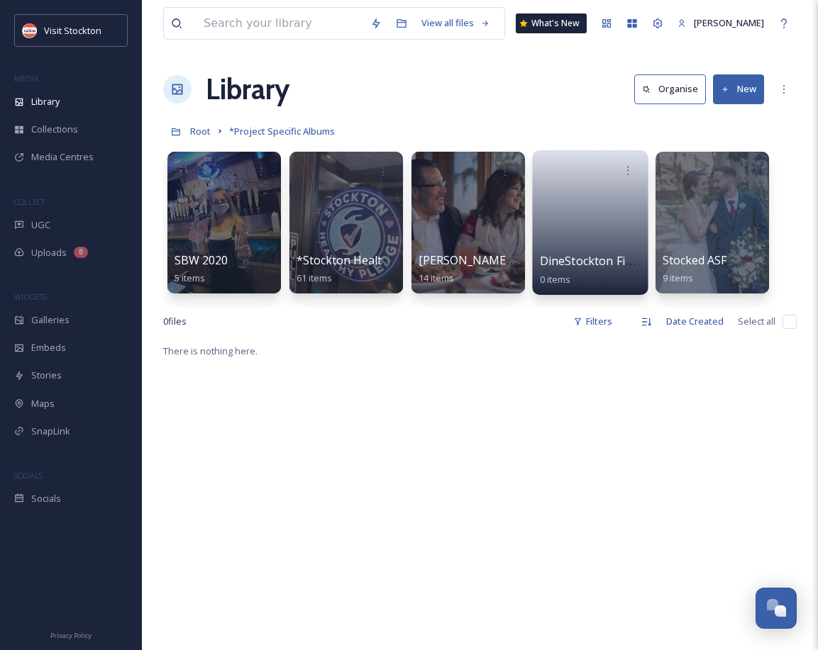
click at [619, 269] on div "DineStockton Finds 0 items" at bounding box center [590, 269] width 101 height 35
click at [730, 262] on div "Stocked ASF 9 items" at bounding box center [712, 269] width 101 height 35
click at [708, 255] on span "Stocked ASF" at bounding box center [694, 261] width 65 height 16
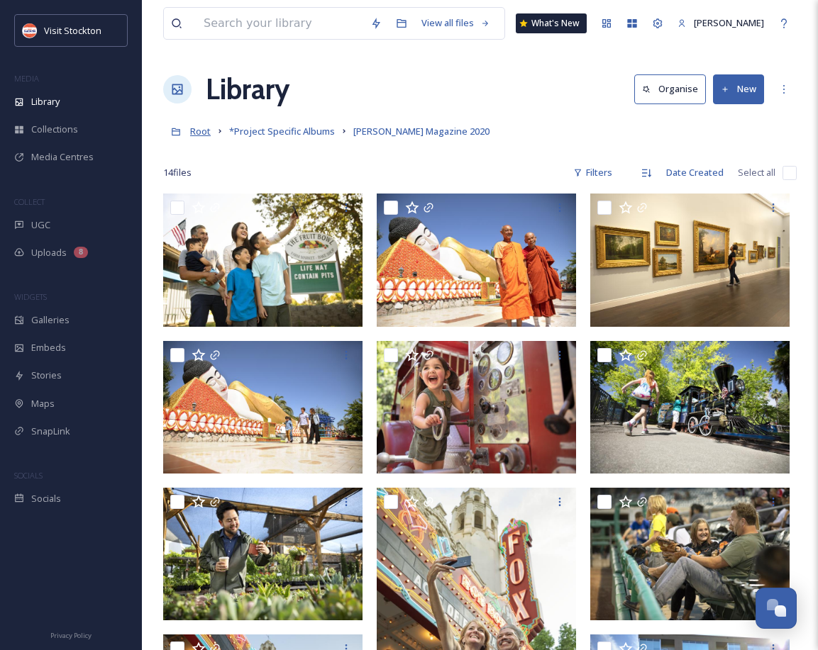
click at [204, 128] on span "Root" at bounding box center [200, 131] width 21 height 13
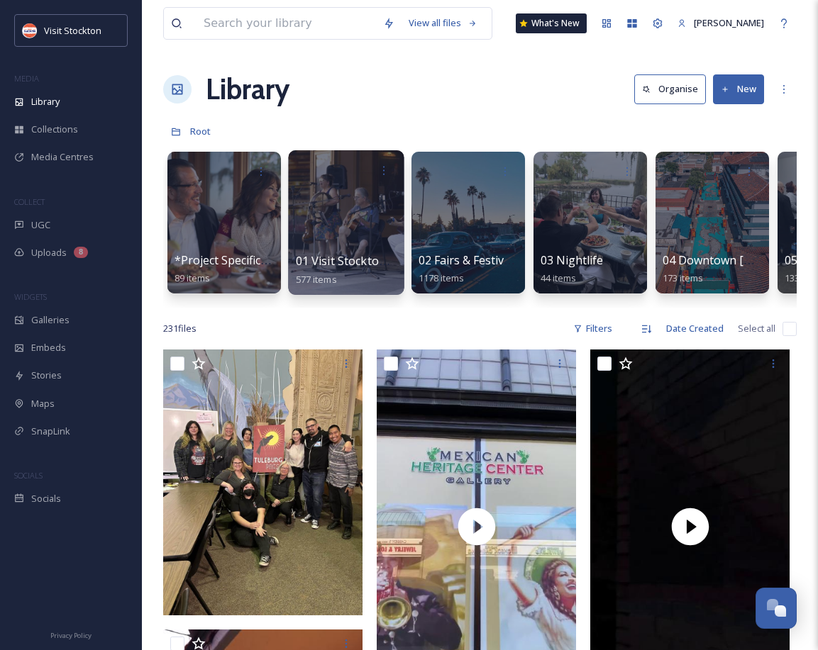
click at [381, 240] on div at bounding box center [346, 222] width 116 height 145
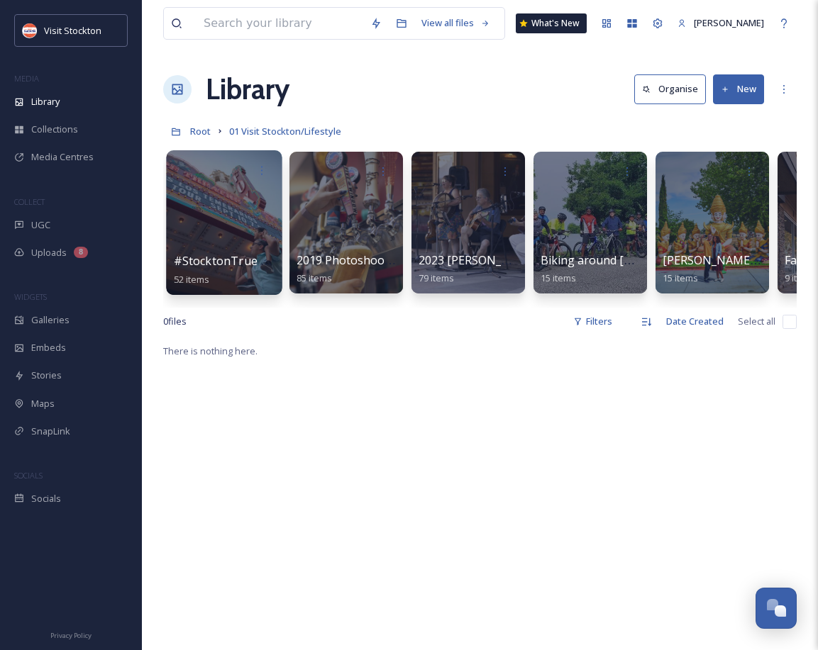
click at [247, 249] on div at bounding box center [224, 222] width 116 height 145
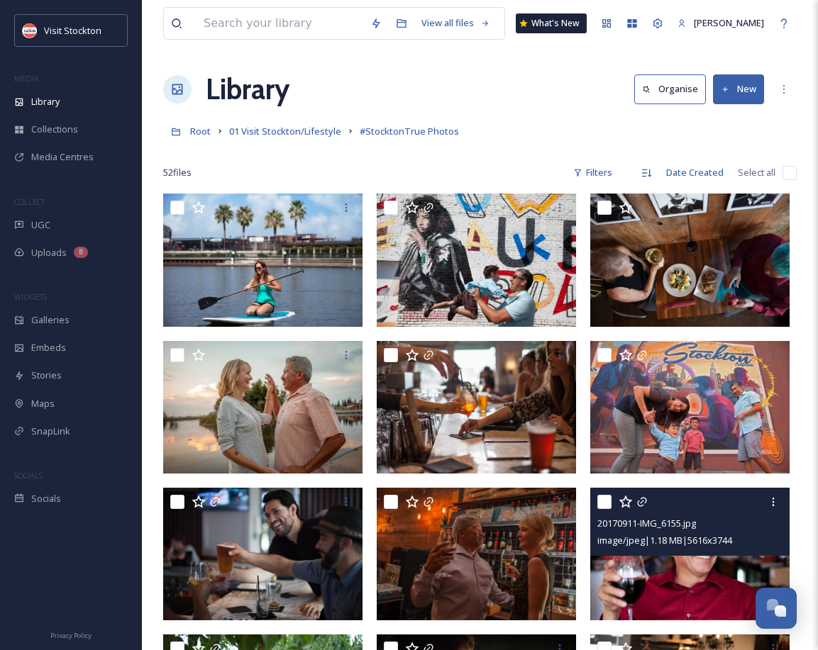
click at [724, 582] on img at bounding box center [689, 554] width 199 height 133
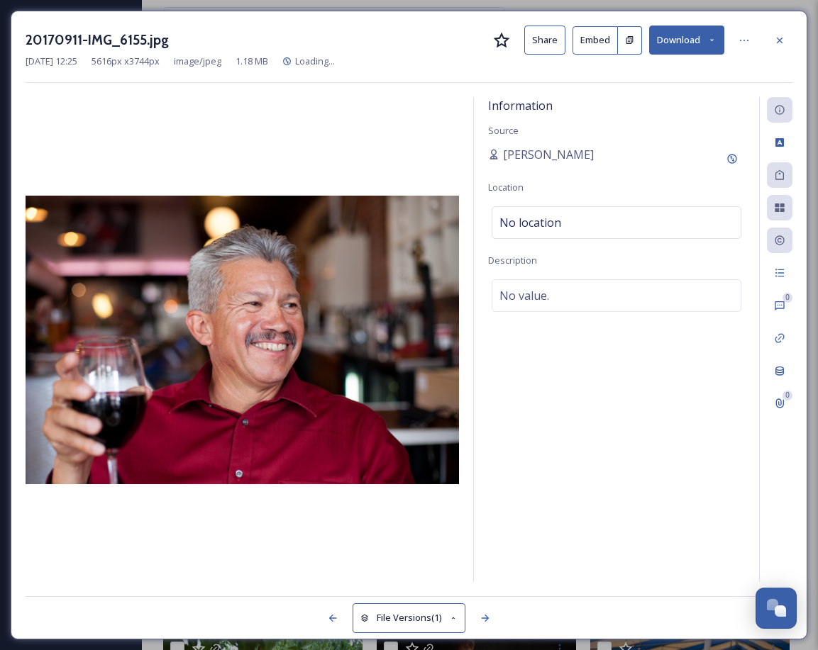
click at [706, 33] on button "Download" at bounding box center [686, 40] width 75 height 29
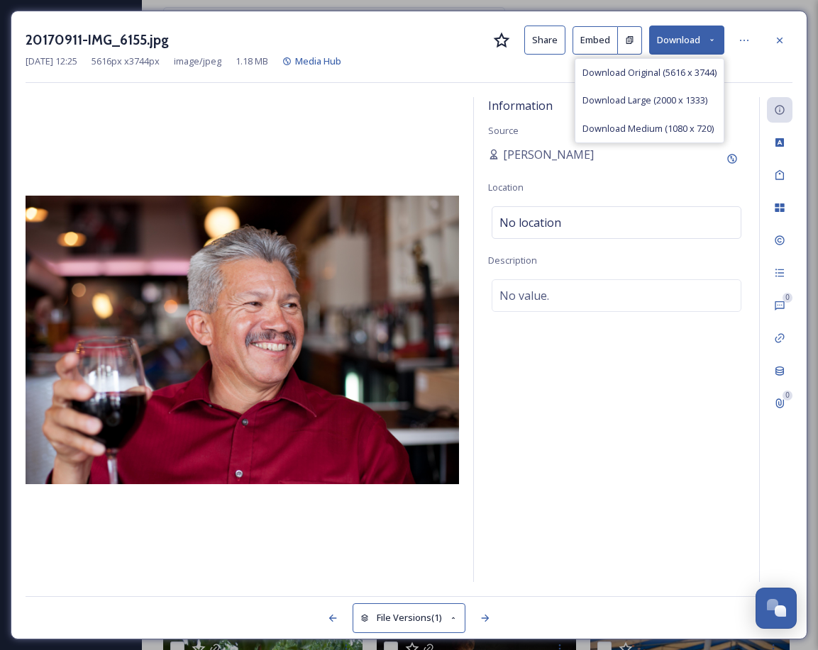
click at [674, 60] on div "Download Original (5616 x 3744)" at bounding box center [649, 73] width 148 height 28
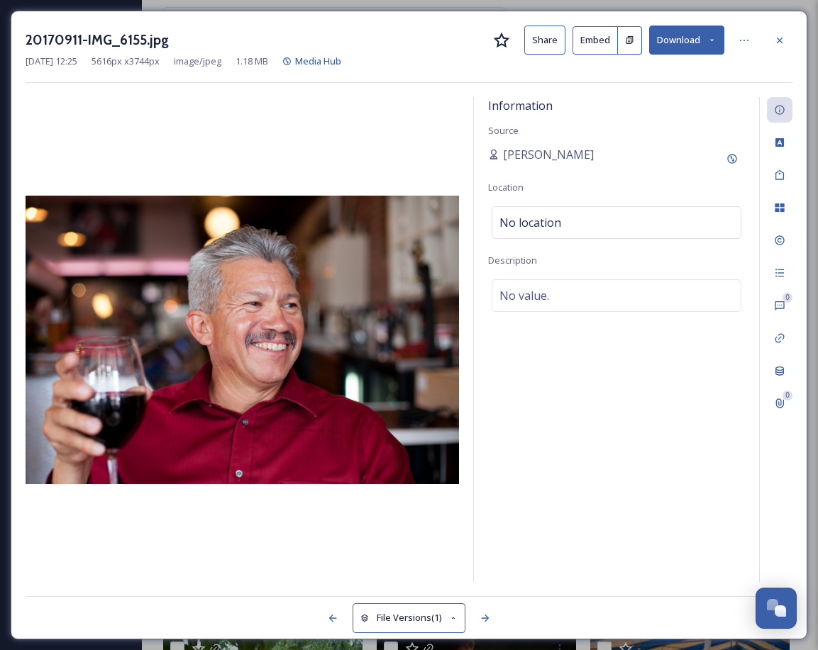
drag, startPoint x: 785, startPoint y: 41, endPoint x: 779, endPoint y: 48, distance: 9.1
click at [784, 41] on div at bounding box center [780, 41] width 26 height 26
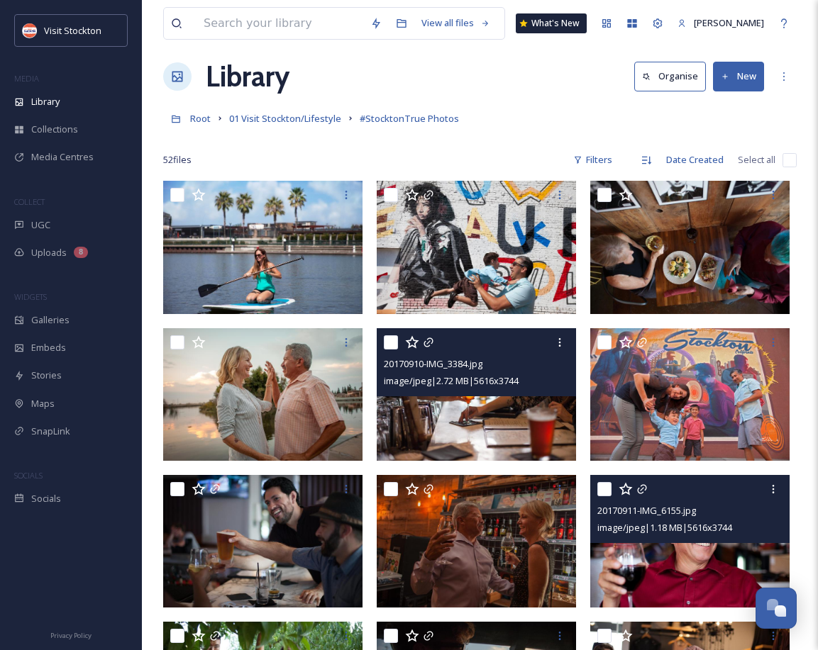
scroll to position [14, 0]
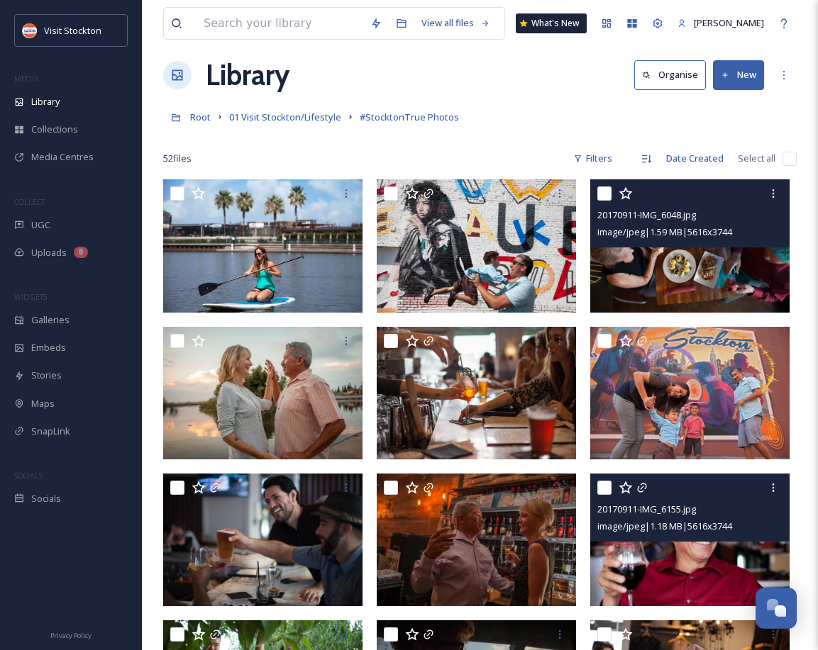
click at [691, 265] on img at bounding box center [689, 245] width 199 height 133
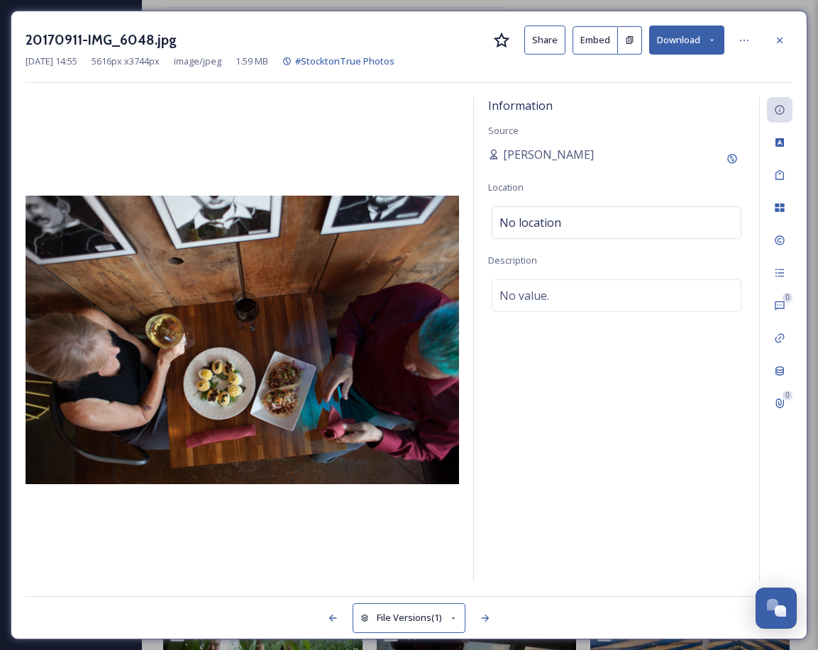
click at [689, 46] on button "Download" at bounding box center [686, 40] width 75 height 29
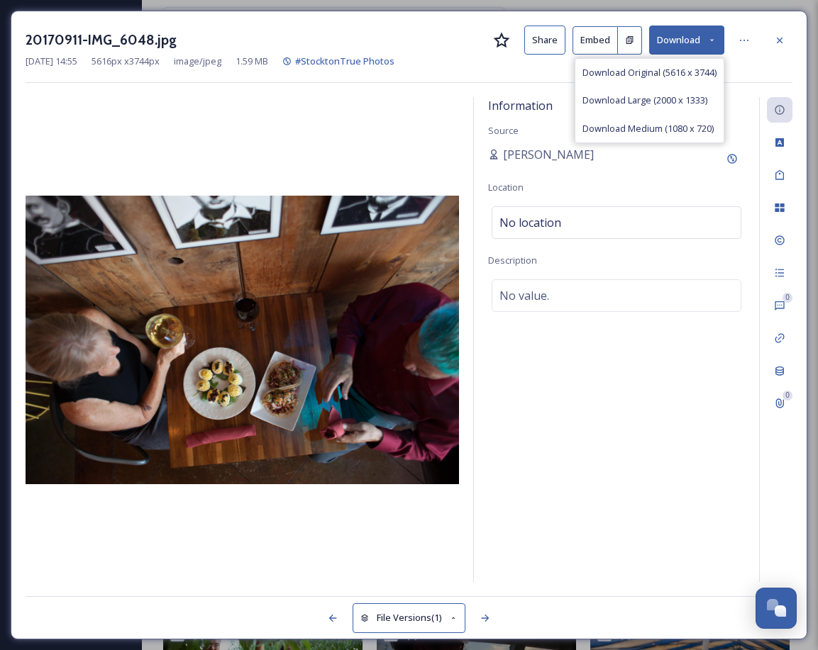
click at [677, 74] on span "Download Original (5616 x 3744)" at bounding box center [649, 72] width 134 height 13
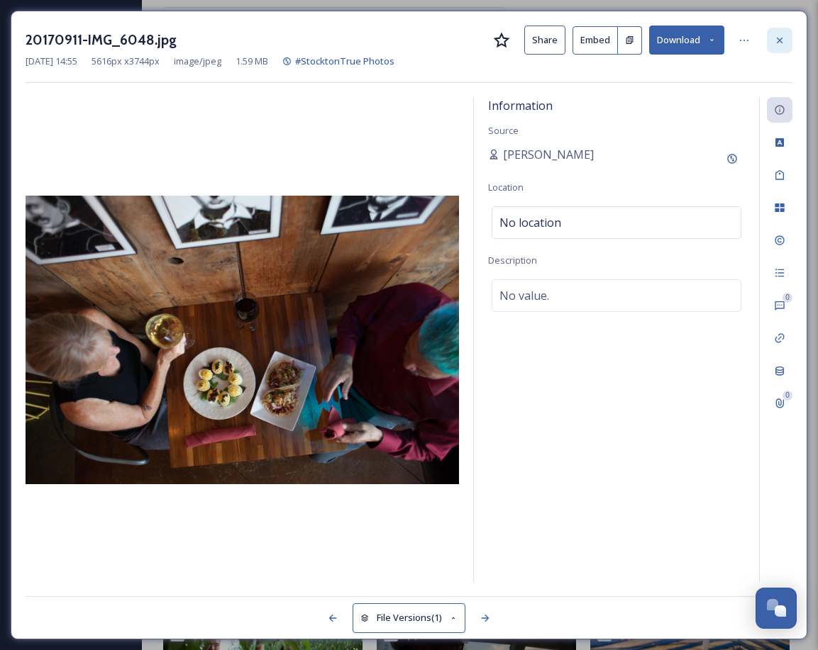
click at [776, 35] on icon at bounding box center [779, 40] width 11 height 11
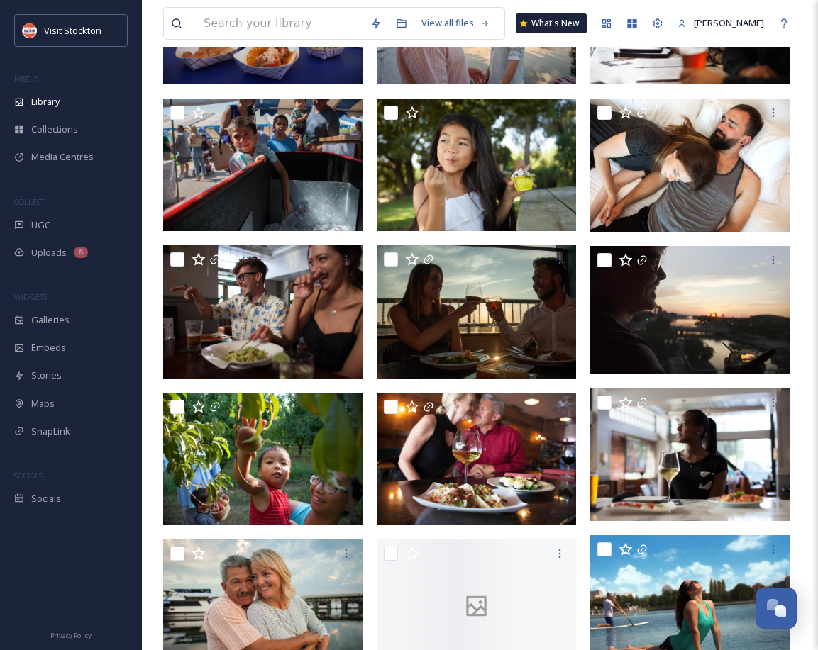
scroll to position [979, 0]
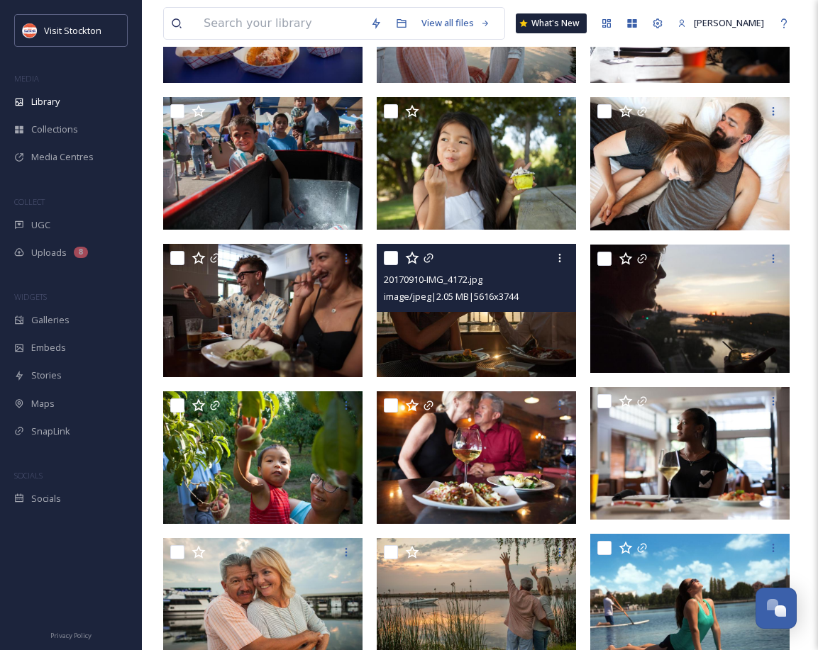
click at [489, 350] on img at bounding box center [476, 310] width 199 height 133
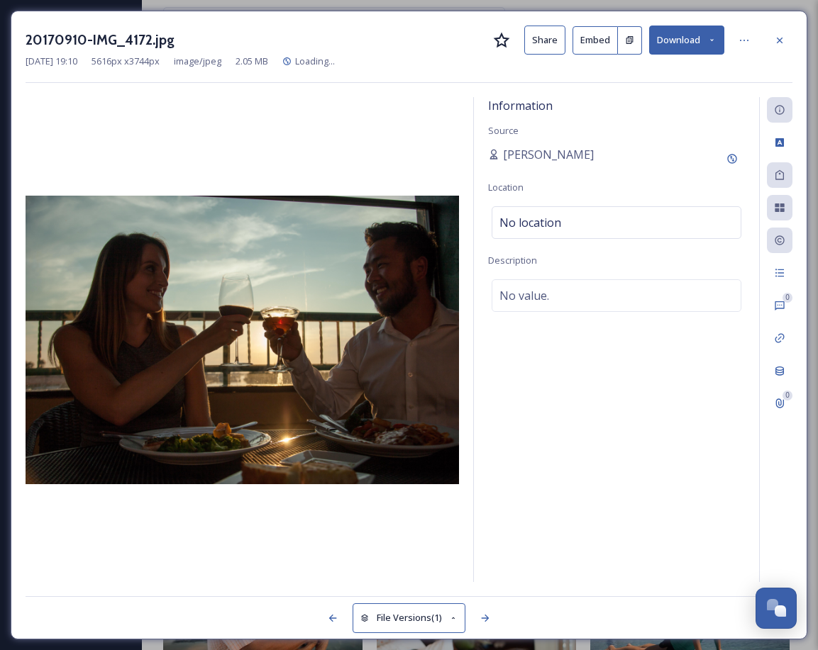
click at [702, 48] on button "Download" at bounding box center [686, 40] width 75 height 29
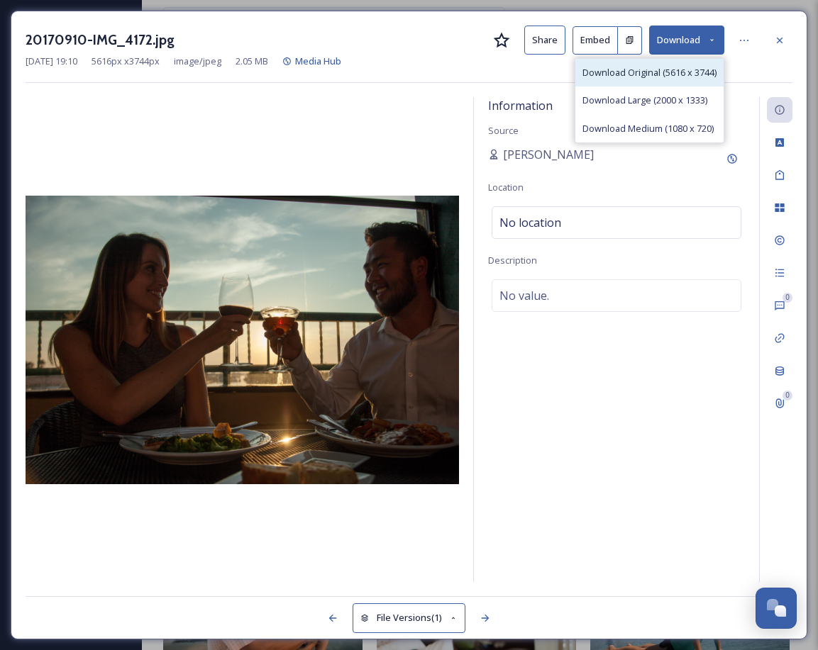
click at [610, 76] on span "Download Original (5616 x 3744)" at bounding box center [649, 72] width 134 height 13
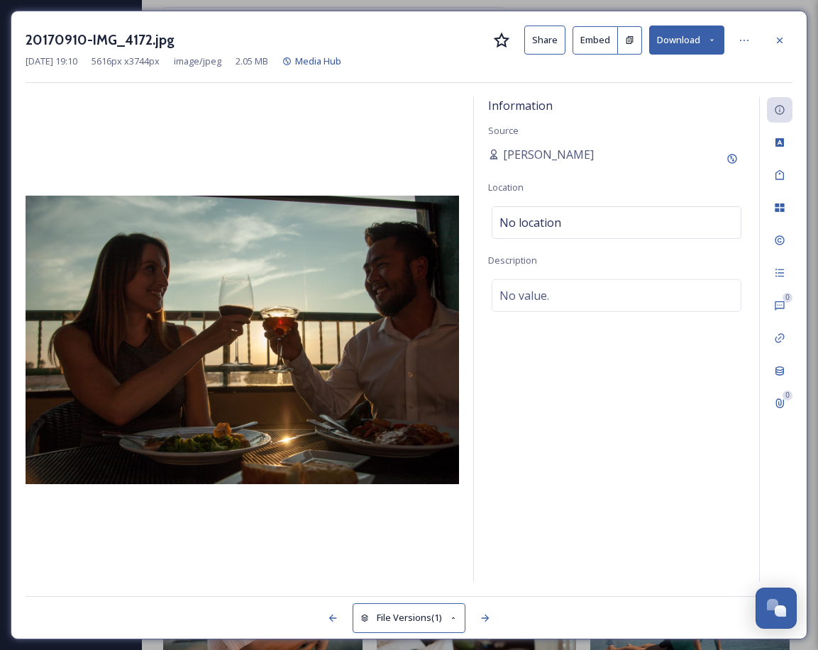
click at [784, 38] on icon at bounding box center [779, 40] width 11 height 11
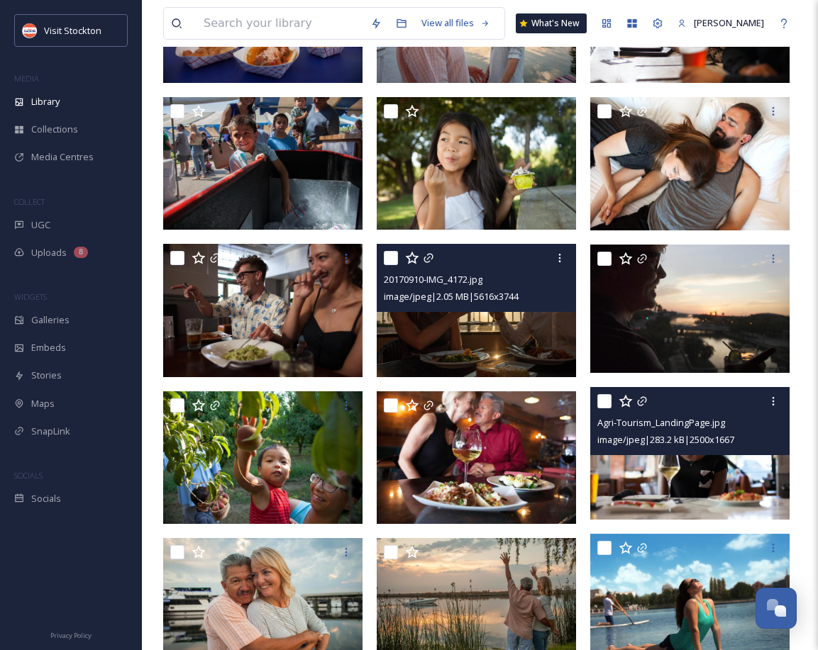
click at [686, 488] on img at bounding box center [689, 453] width 199 height 133
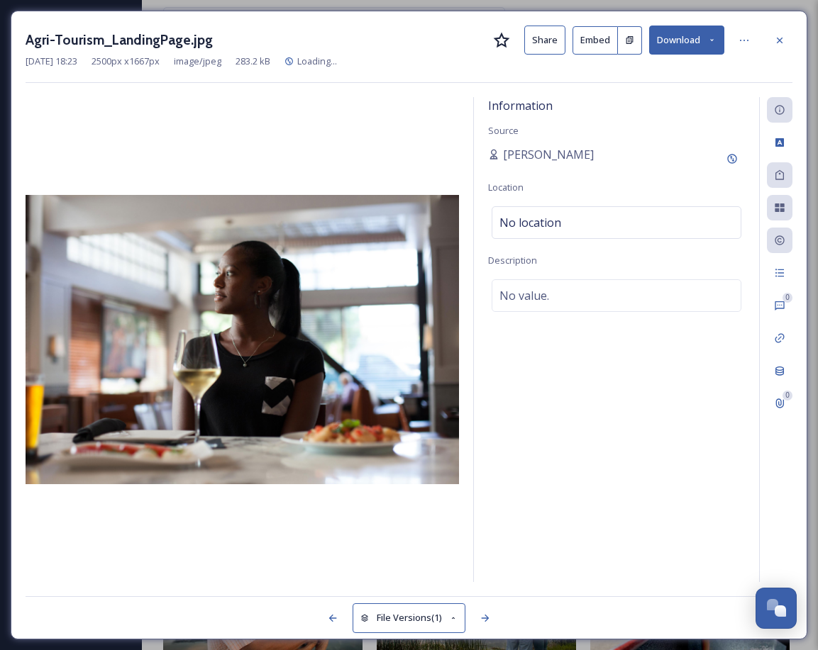
click at [701, 45] on button "Download" at bounding box center [686, 40] width 75 height 29
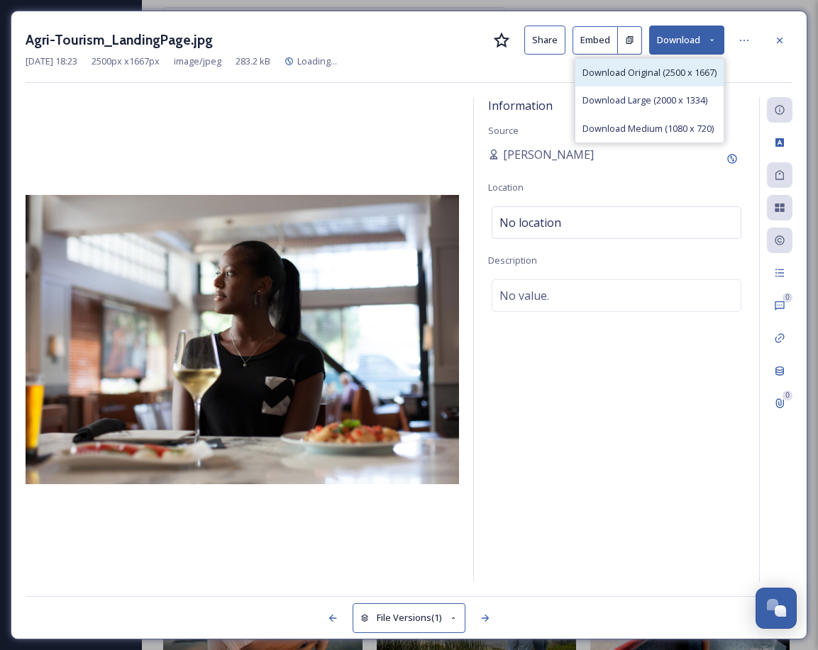
click at [654, 74] on span "Download Original (2500 x 1667)" at bounding box center [649, 72] width 134 height 13
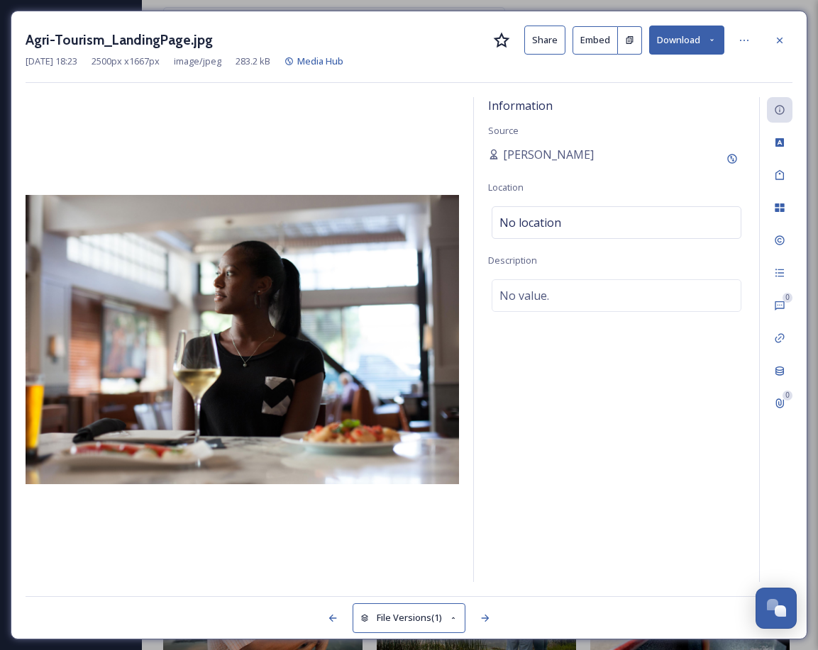
click at [785, 43] on div at bounding box center [780, 41] width 26 height 26
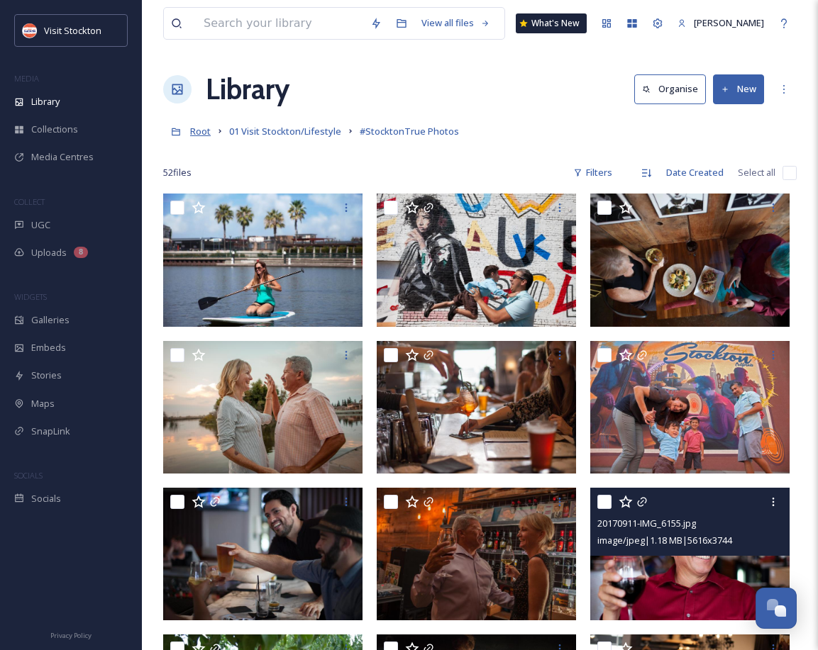
click at [195, 131] on span "Root" at bounding box center [200, 131] width 21 height 13
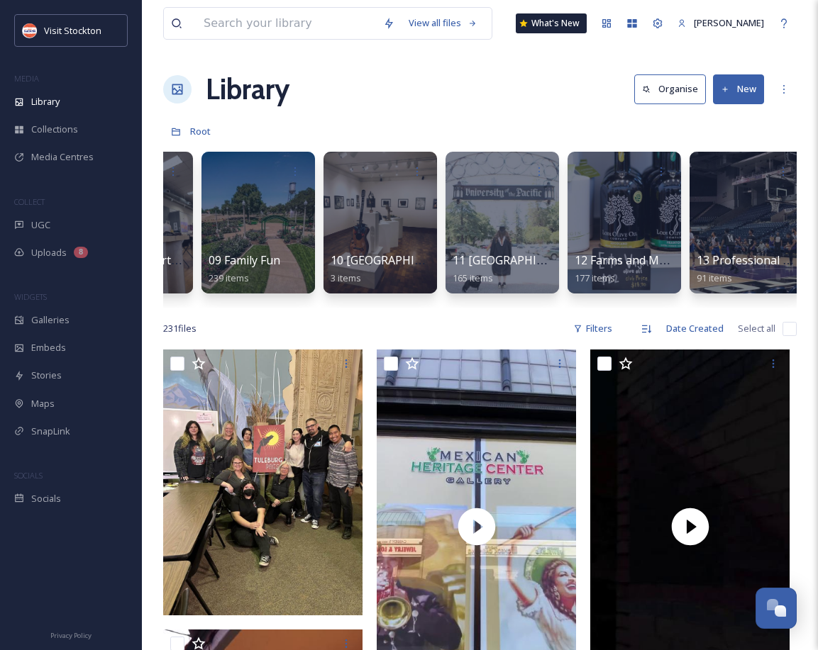
scroll to position [0, 1001]
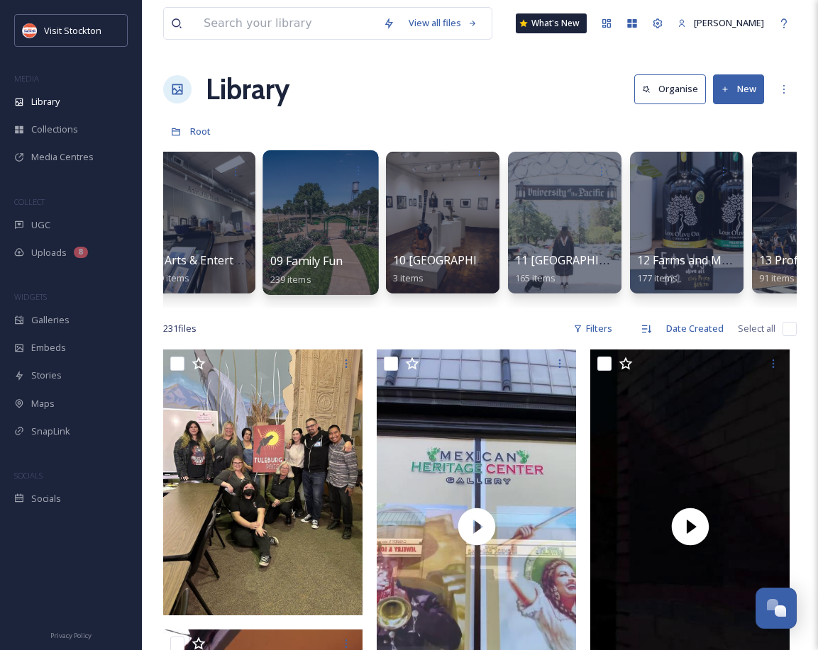
click at [315, 235] on div at bounding box center [320, 222] width 116 height 145
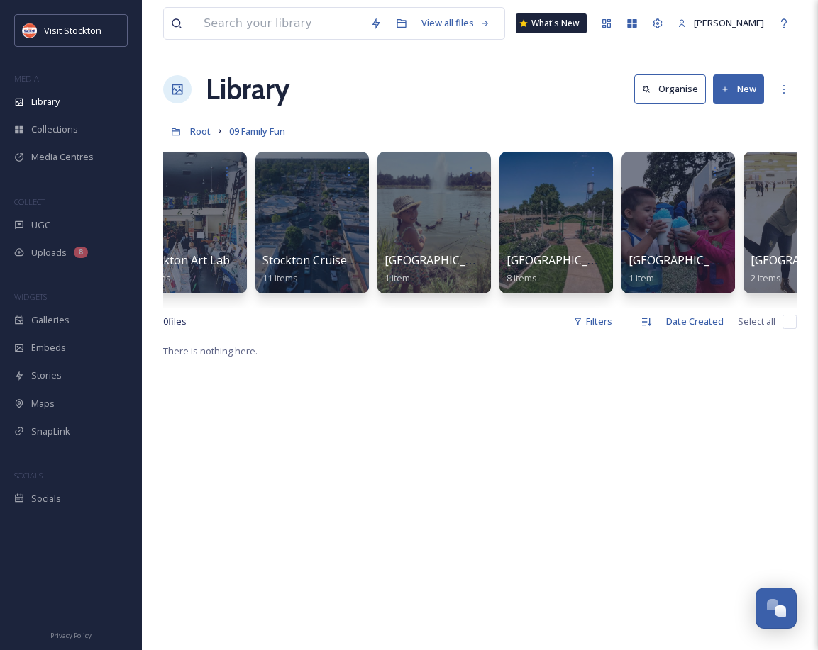
scroll to position [0, 1868]
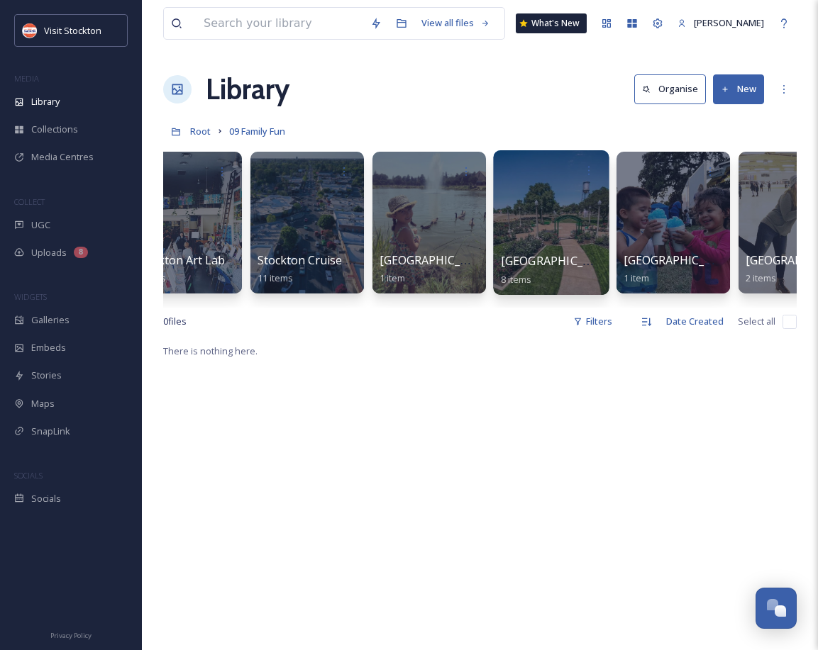
click at [550, 259] on span "[GEOGRAPHIC_DATA], [GEOGRAPHIC_DATA]" at bounding box center [620, 261] width 239 height 16
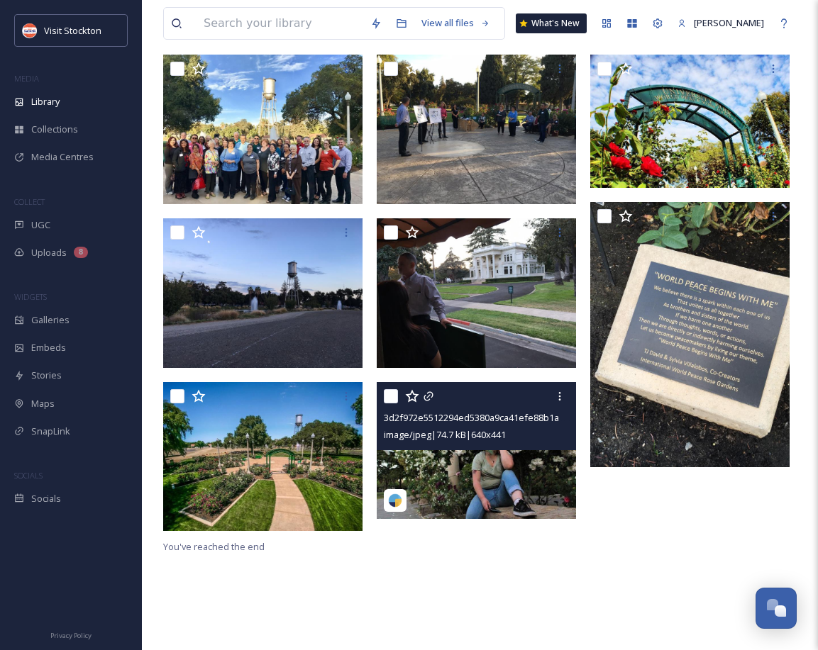
scroll to position [124, 0]
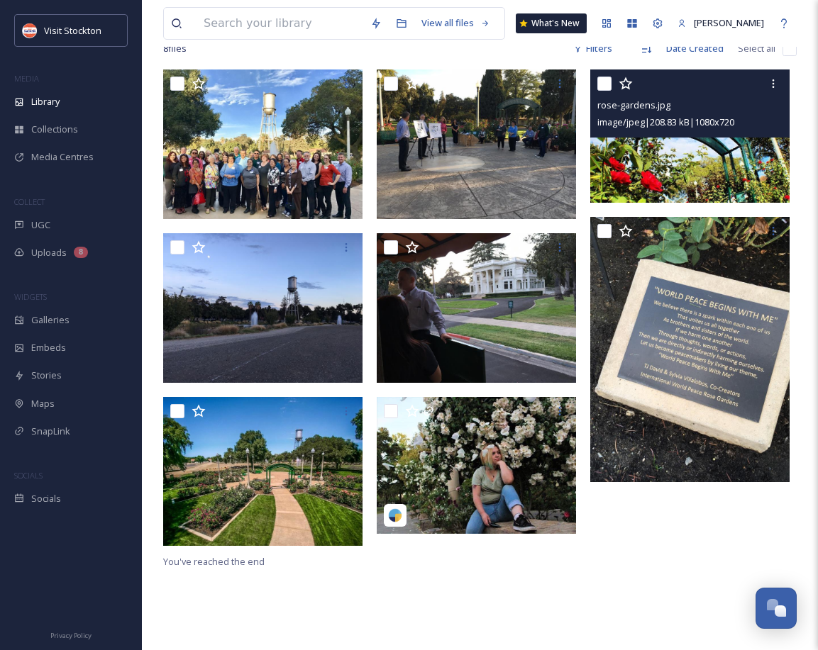
click at [677, 157] on img at bounding box center [689, 135] width 199 height 133
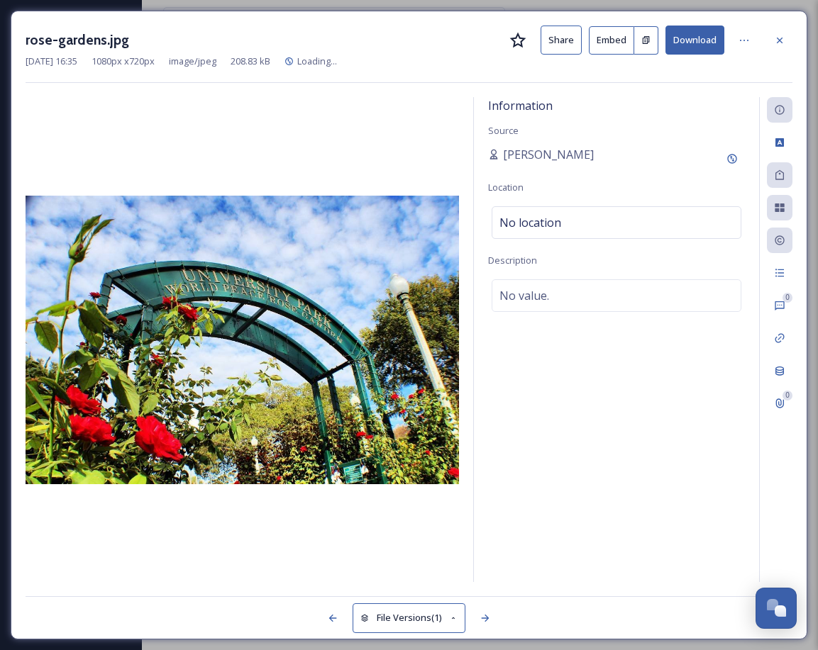
click at [708, 43] on button "Download" at bounding box center [694, 40] width 59 height 29
drag, startPoint x: 362, startPoint y: 31, endPoint x: 568, endPoint y: 33, distance: 206.3
click at [364, 31] on div "rose-gardens.jpg Share Embed Download" at bounding box center [409, 40] width 767 height 29
click at [779, 35] on icon at bounding box center [779, 40] width 11 height 11
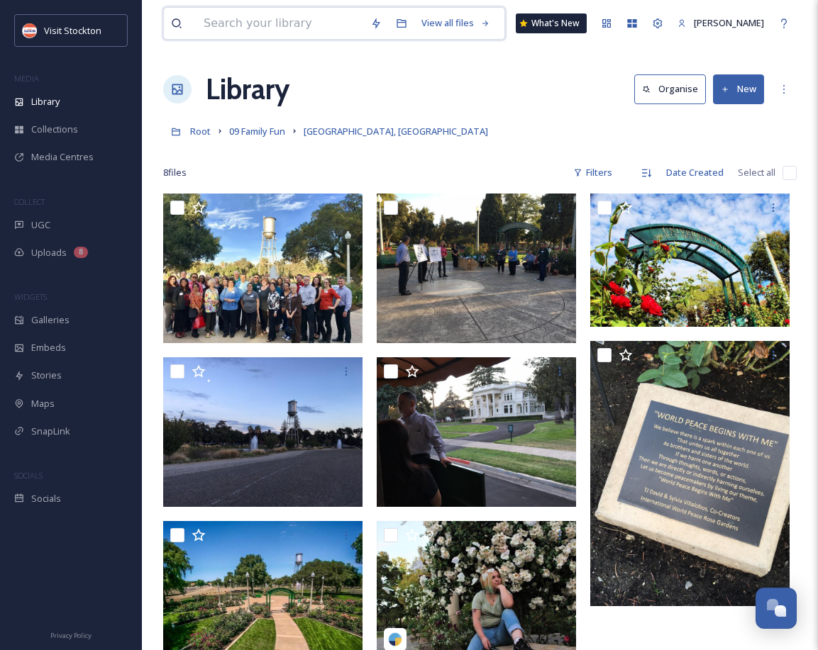
click at [303, 24] on input at bounding box center [279, 23] width 167 height 31
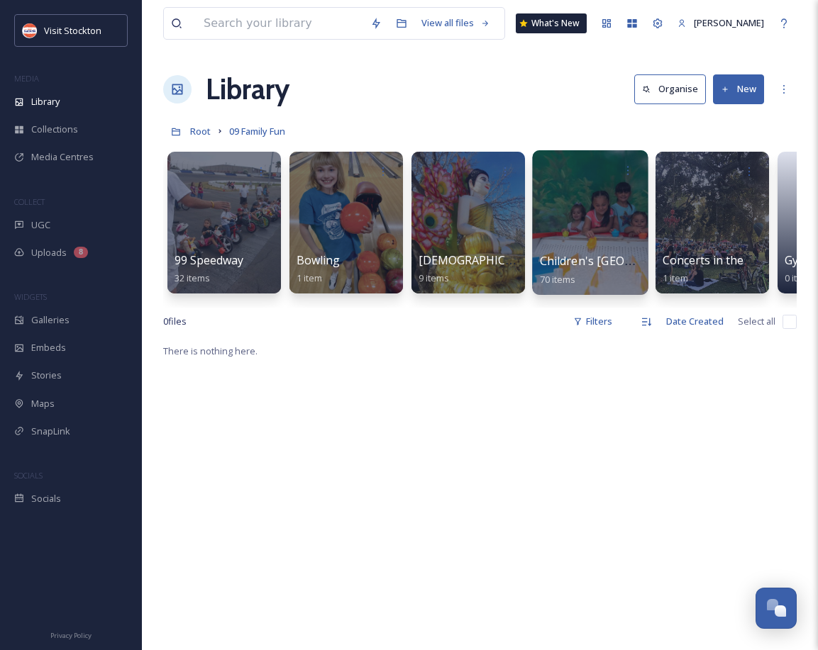
click at [625, 272] on div "Children's [GEOGRAPHIC_DATA] 70 items" at bounding box center [590, 269] width 101 height 35
click at [563, 263] on span "Children's [GEOGRAPHIC_DATA]" at bounding box center [627, 261] width 174 height 16
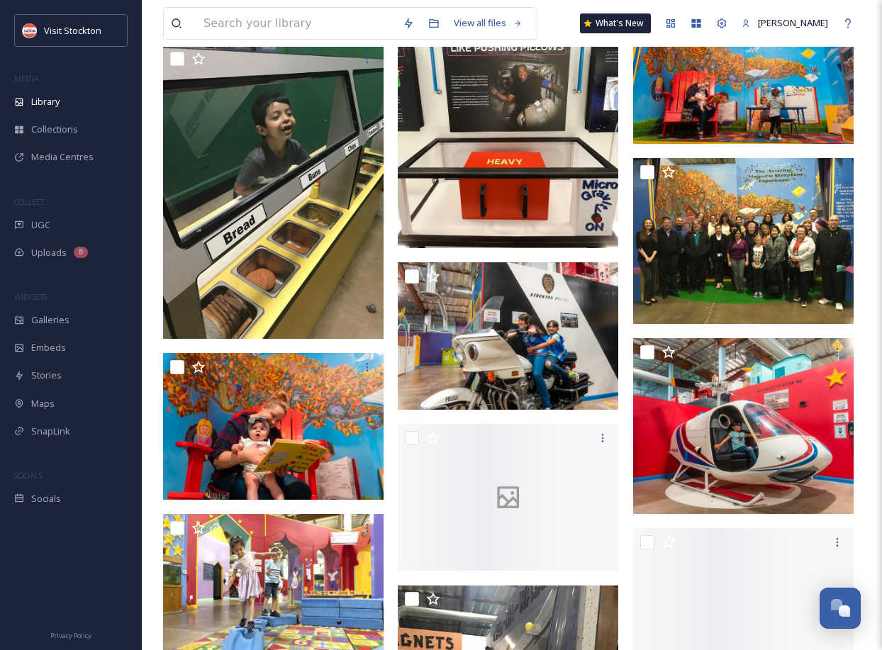
scroll to position [2178, 0]
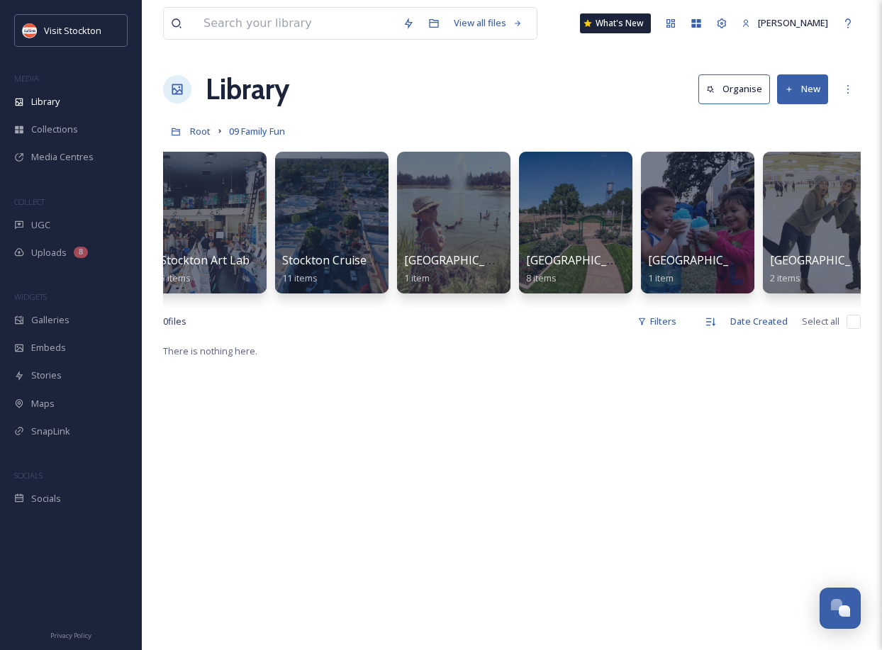
scroll to position [0, 1863]
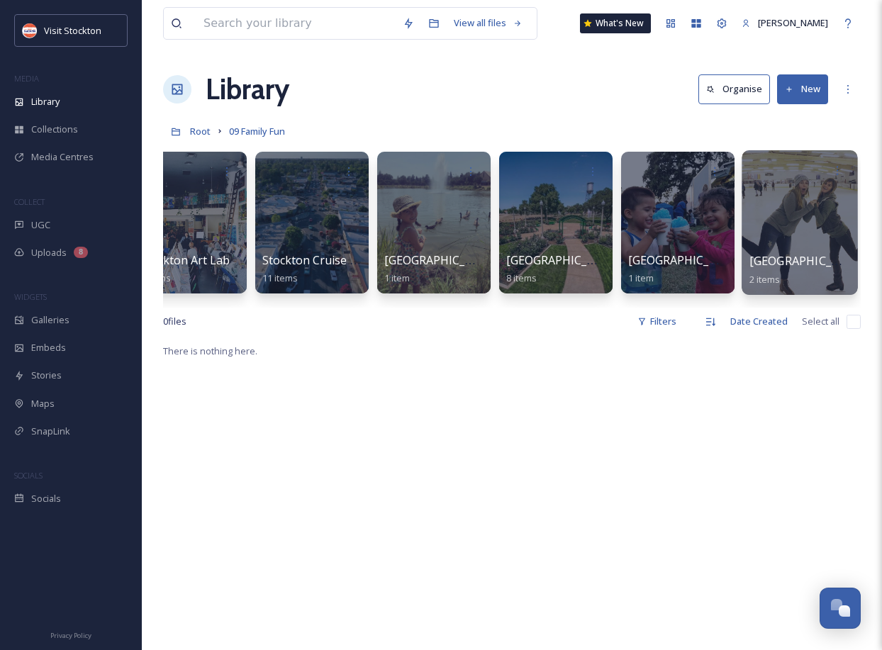
click at [817, 250] on div at bounding box center [800, 222] width 116 height 145
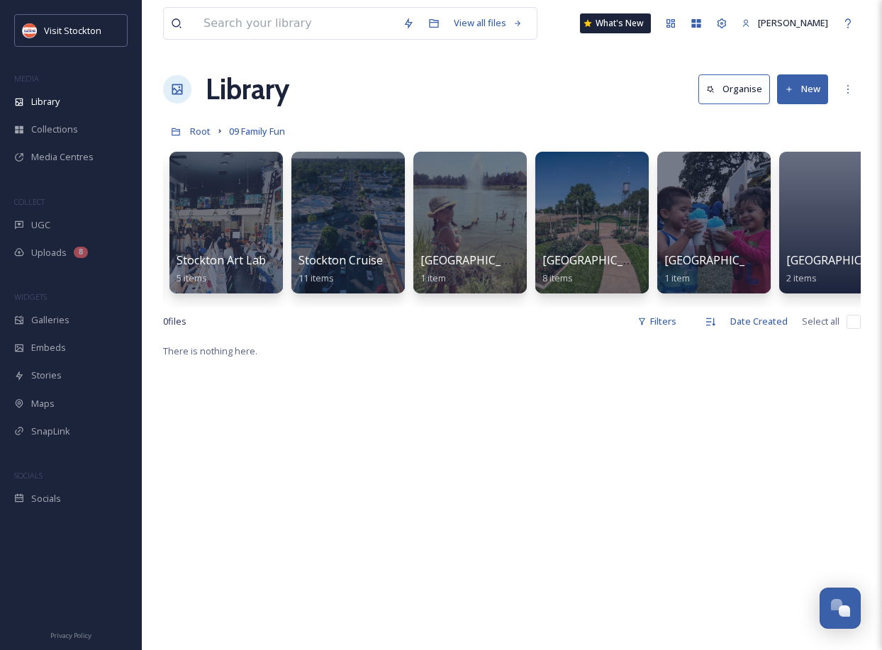
scroll to position [0, 1863]
